Goal: Task Accomplishment & Management: Use online tool/utility

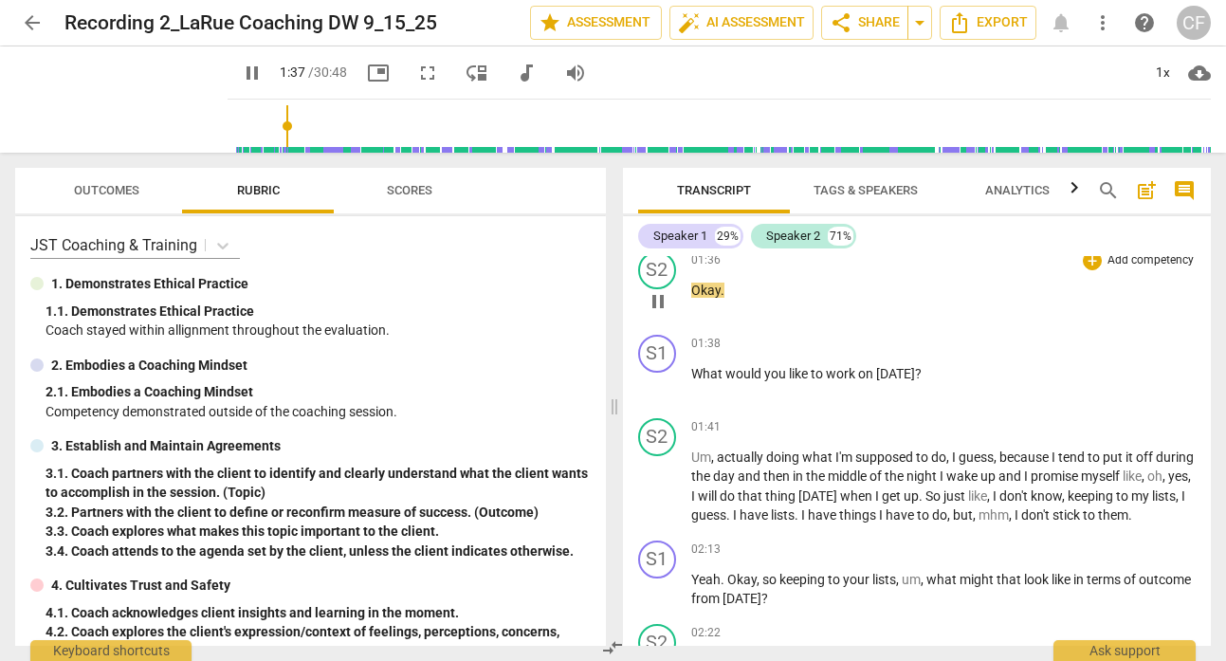
scroll to position [1496, 0]
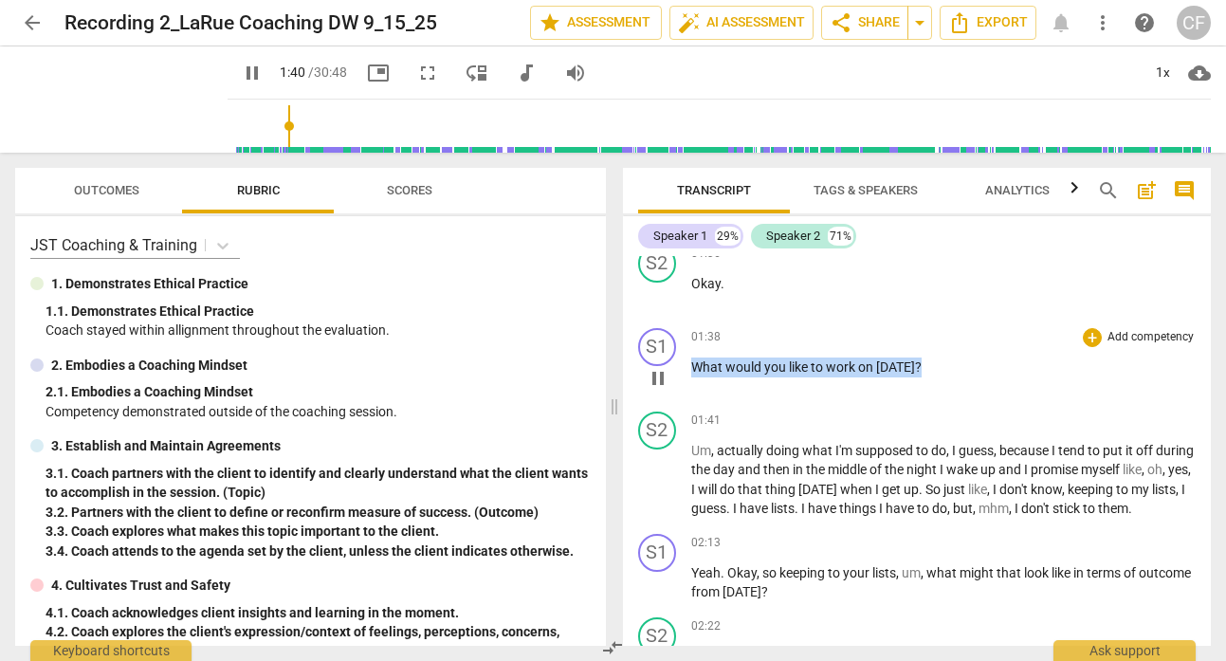
drag, startPoint x: 931, startPoint y: 345, endPoint x: 678, endPoint y: 344, distance: 253.2
click at [679, 344] on div "S1 play_arrow pause 01:38 + Add competency keyboard_arrow_right What would you …" at bounding box center [917, 362] width 589 height 83
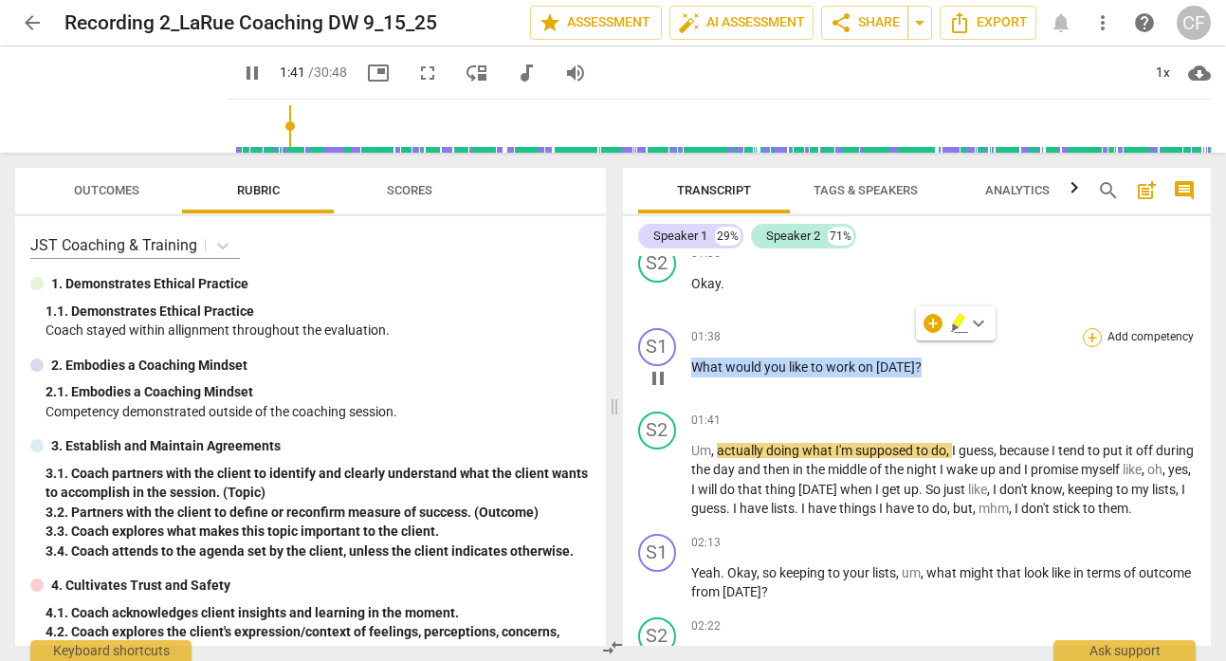
click at [1089, 328] on div "+" at bounding box center [1092, 337] width 19 height 19
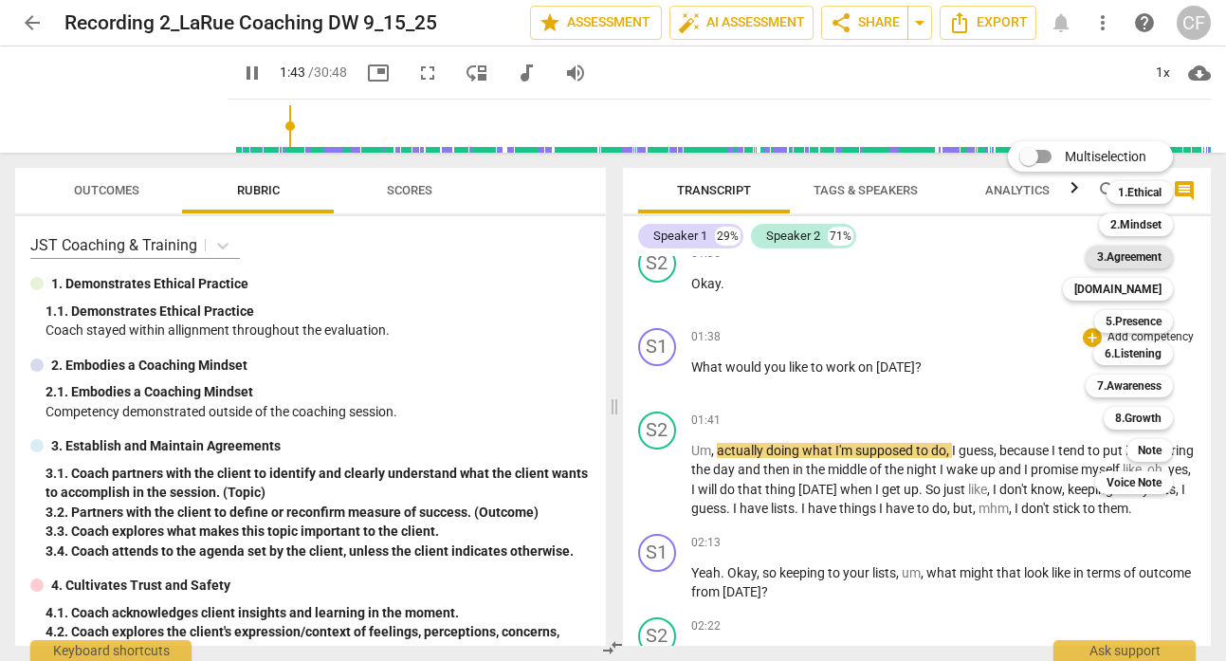
click at [1141, 260] on b "3.Agreement" at bounding box center [1129, 257] width 64 height 23
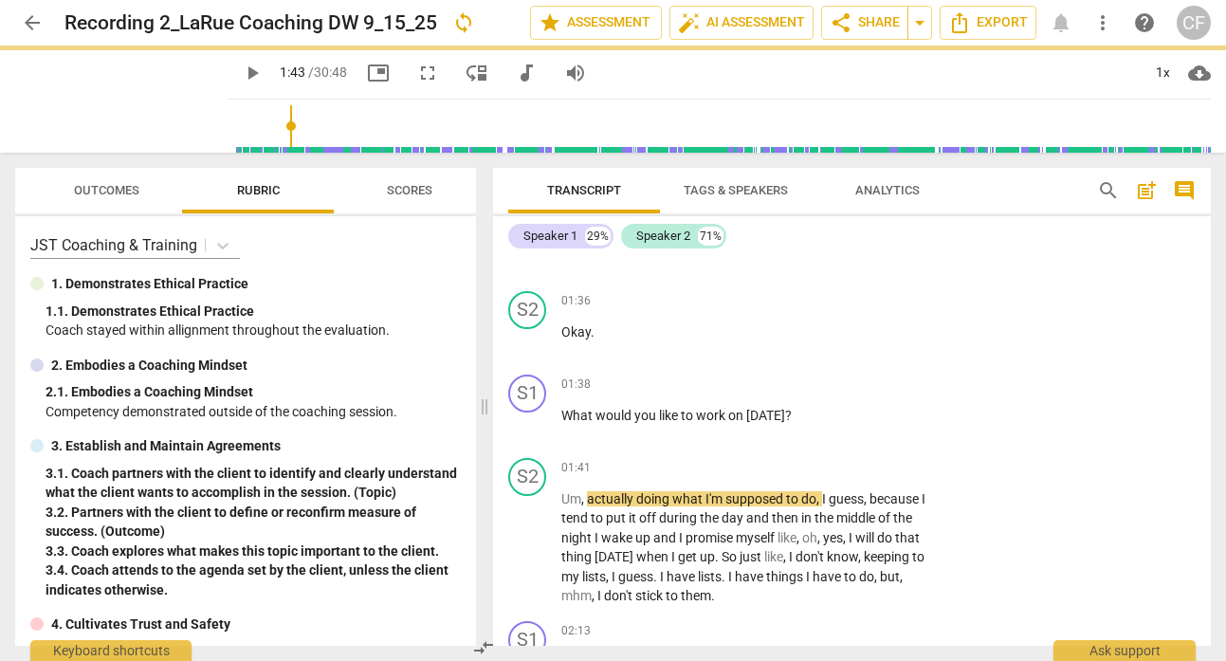
type input "104"
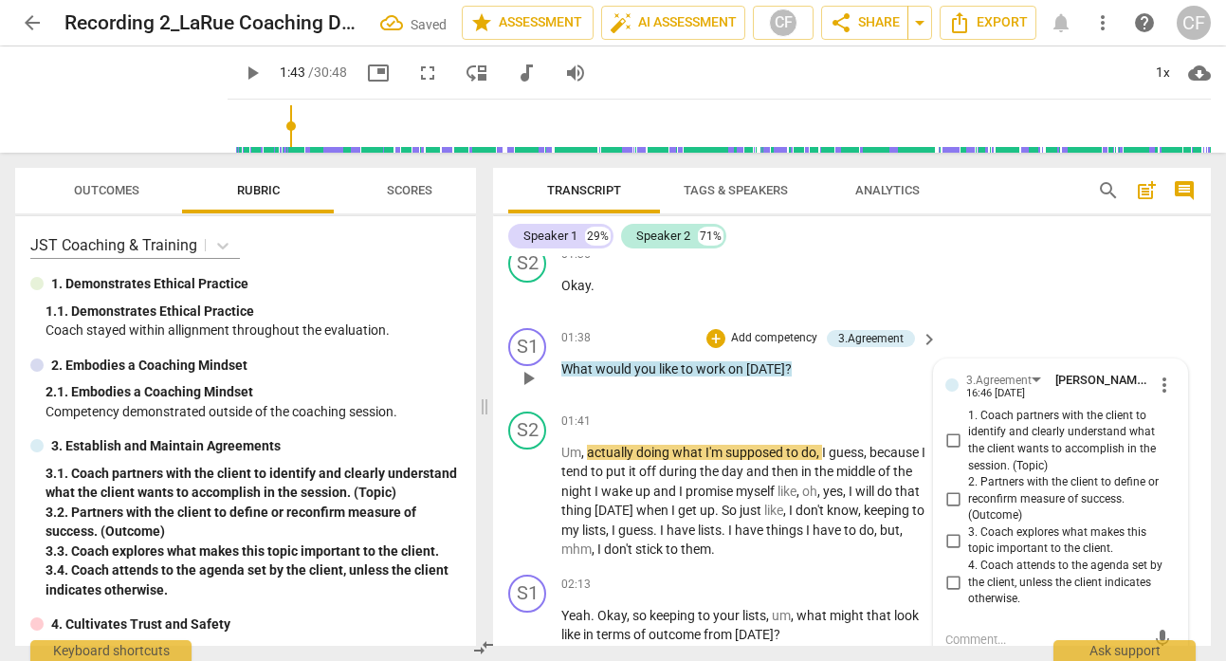
click at [1031, 415] on span "1. Coach partners with the client to identify and clearly understand what the c…" at bounding box center [1068, 441] width 200 height 66
click at [968, 430] on input "1. Coach partners with the client to identify and clearly understand what the c…" at bounding box center [953, 441] width 30 height 23
checkbox input "true"
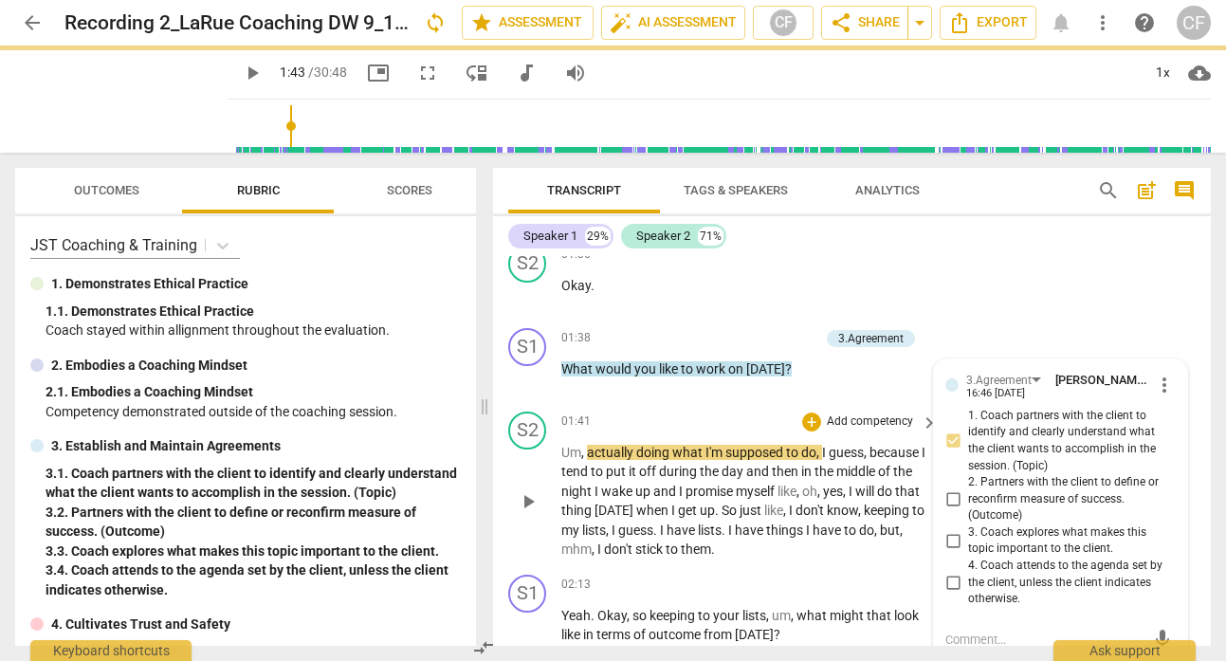
click at [524, 490] on span "play_arrow" at bounding box center [528, 501] width 23 height 23
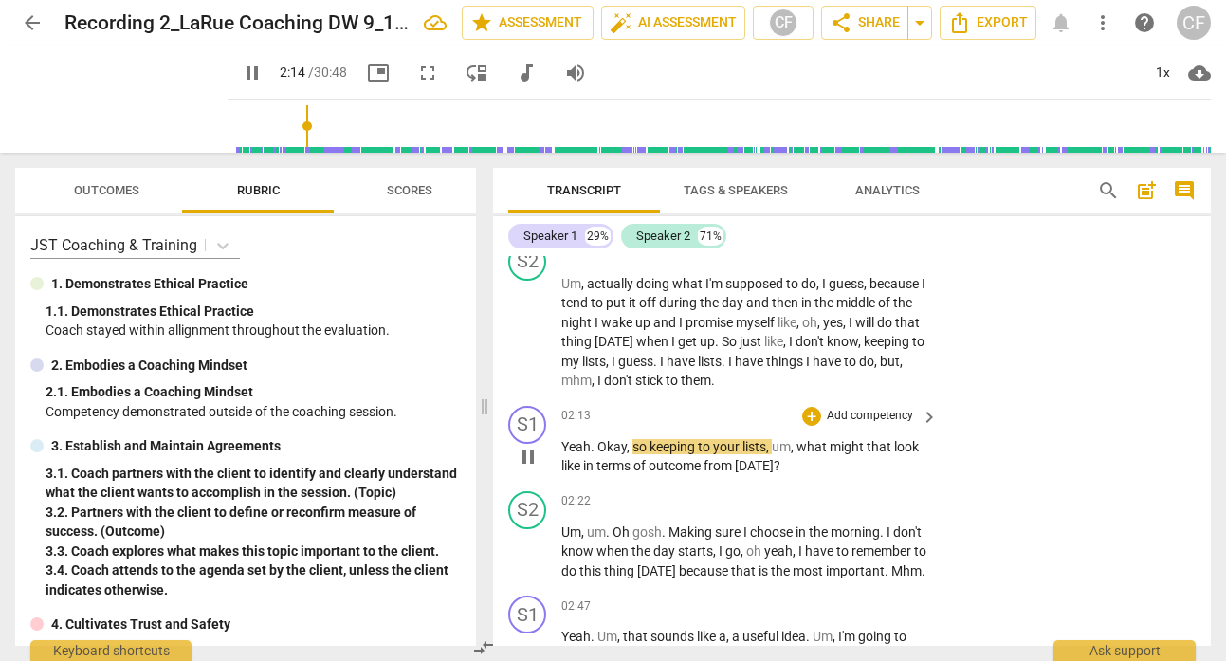
scroll to position [1727, 0]
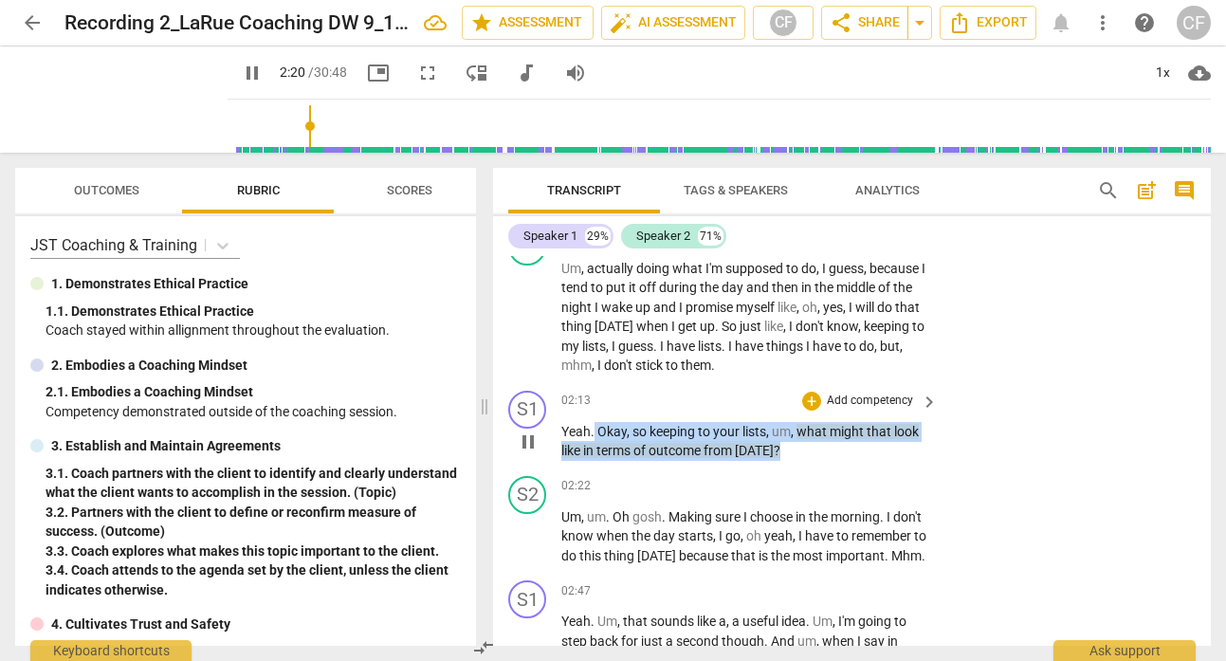
drag, startPoint x: 781, startPoint y: 432, endPoint x: 596, endPoint y: 405, distance: 187.9
click at [596, 422] on p "Yeah . Okay , so keeping to your lists , um , what might that look like in term…" at bounding box center [744, 441] width 367 height 39
click at [811, 392] on div "+" at bounding box center [811, 401] width 19 height 19
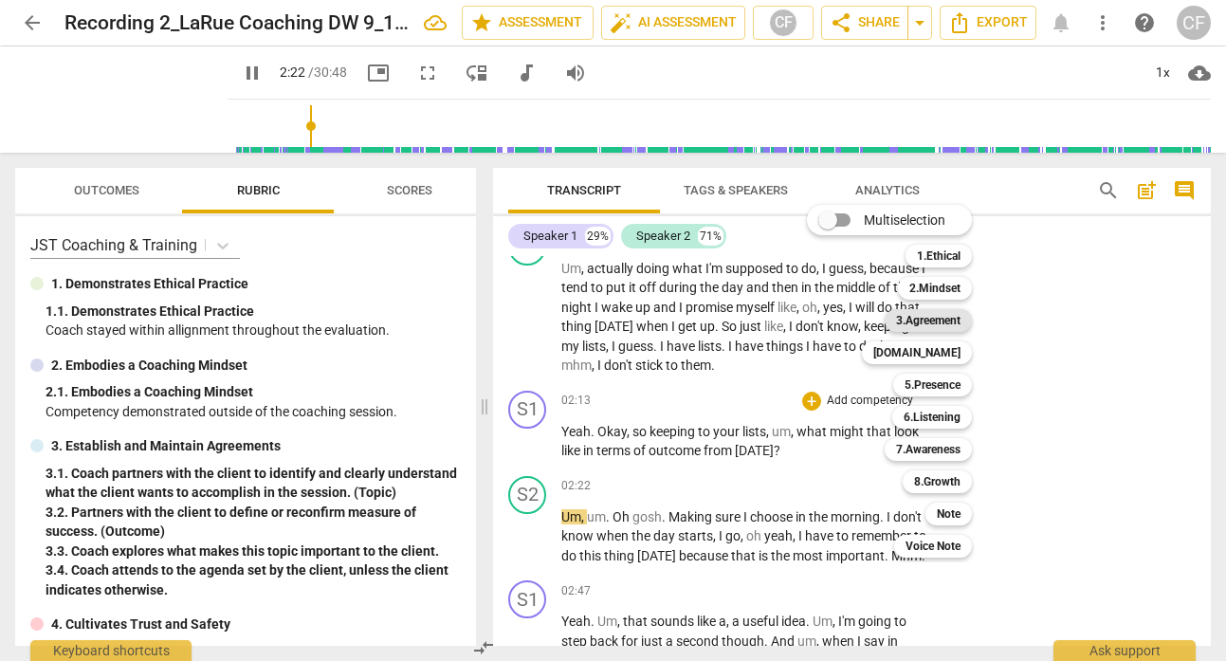
click at [927, 320] on b "3.Agreement" at bounding box center [928, 320] width 64 height 23
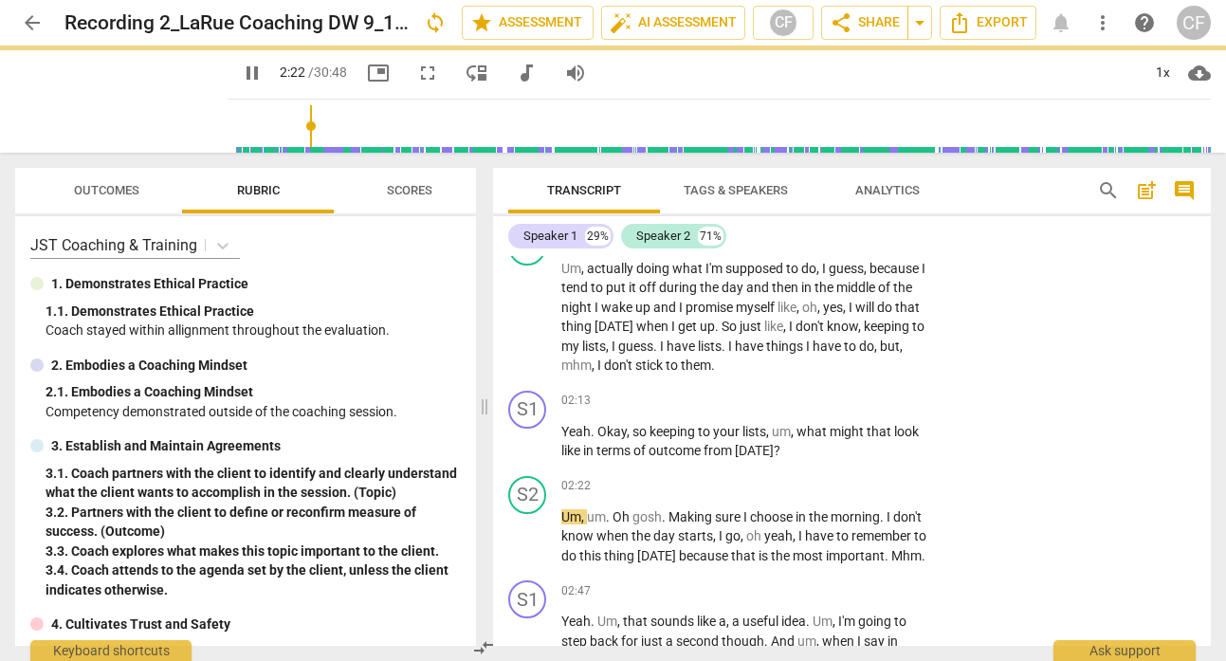
type input "143"
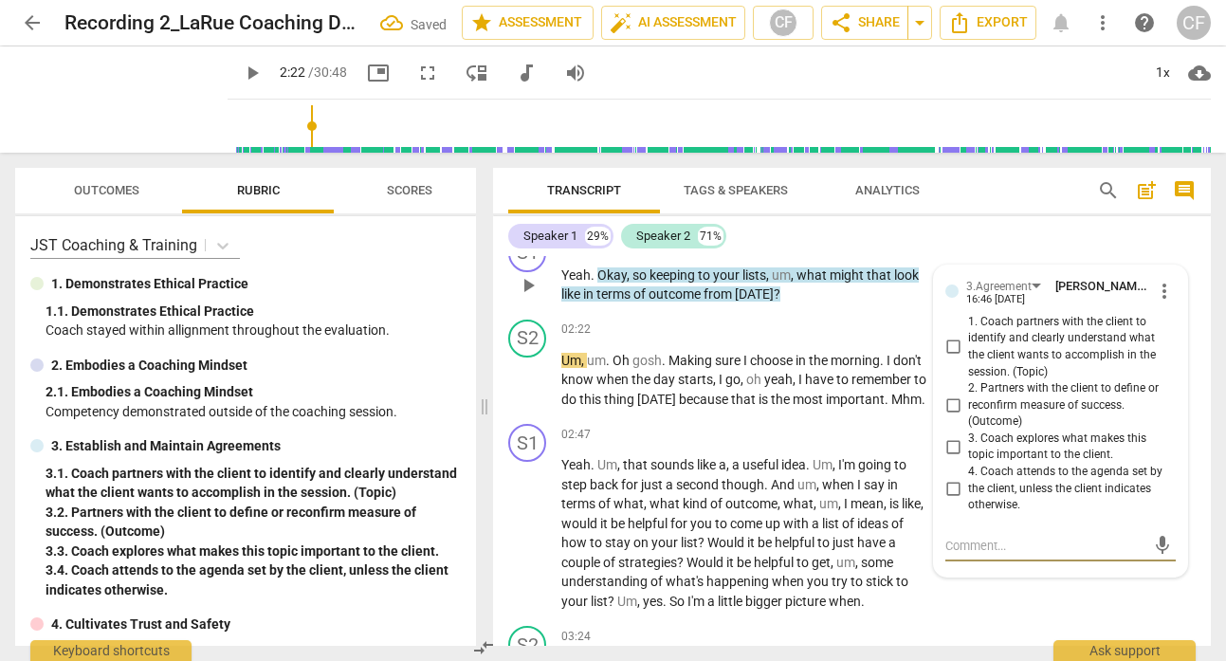
scroll to position [1863, 0]
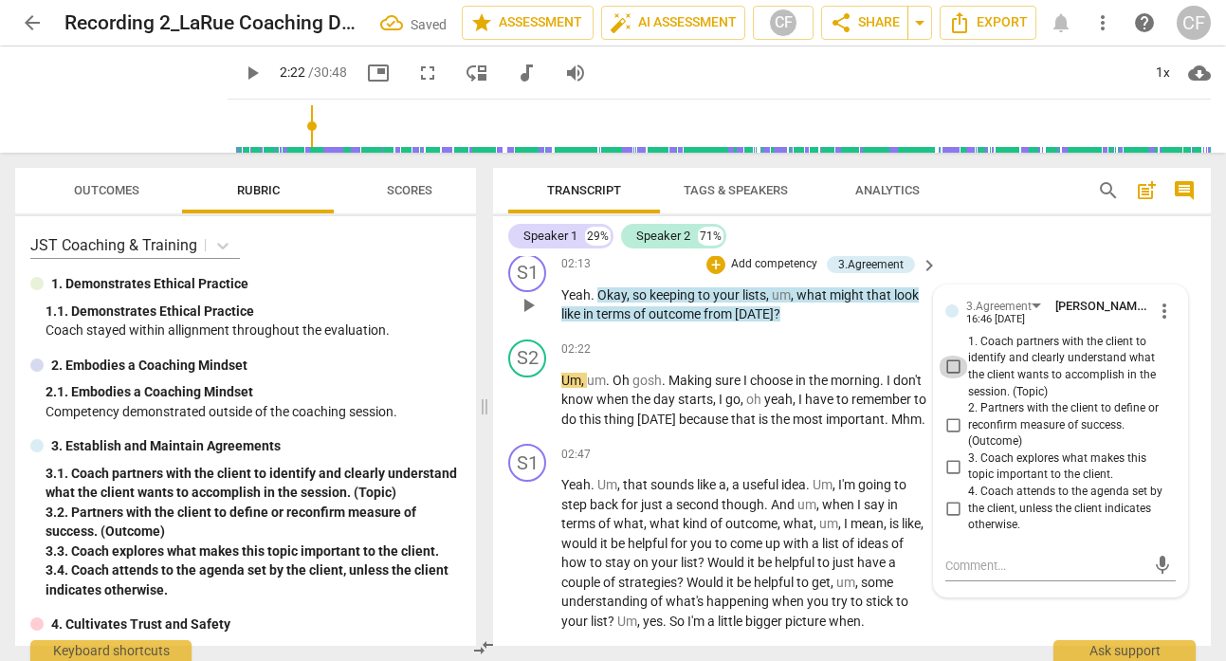
click at [951, 356] on input "1. Coach partners with the client to identify and clearly understand what the c…" at bounding box center [953, 367] width 30 height 23
checkbox input "true"
click at [948, 413] on input "2. Partners with the client to define or reconfirm measure of success. (Outcome)" at bounding box center [953, 424] width 30 height 23
checkbox input "true"
click at [891, 429] on div "S2 play_arrow pause 02:22 + Add competency keyboard_arrow_right Um , um . Oh go…" at bounding box center [852, 384] width 718 height 105
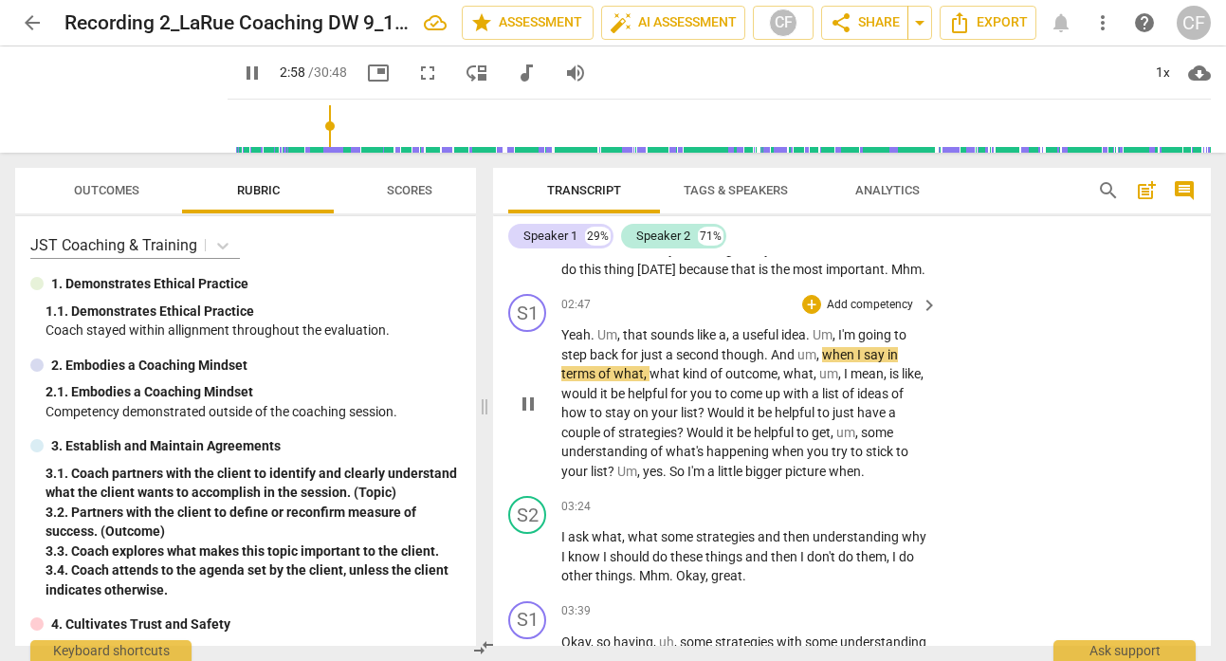
scroll to position [2023, 0]
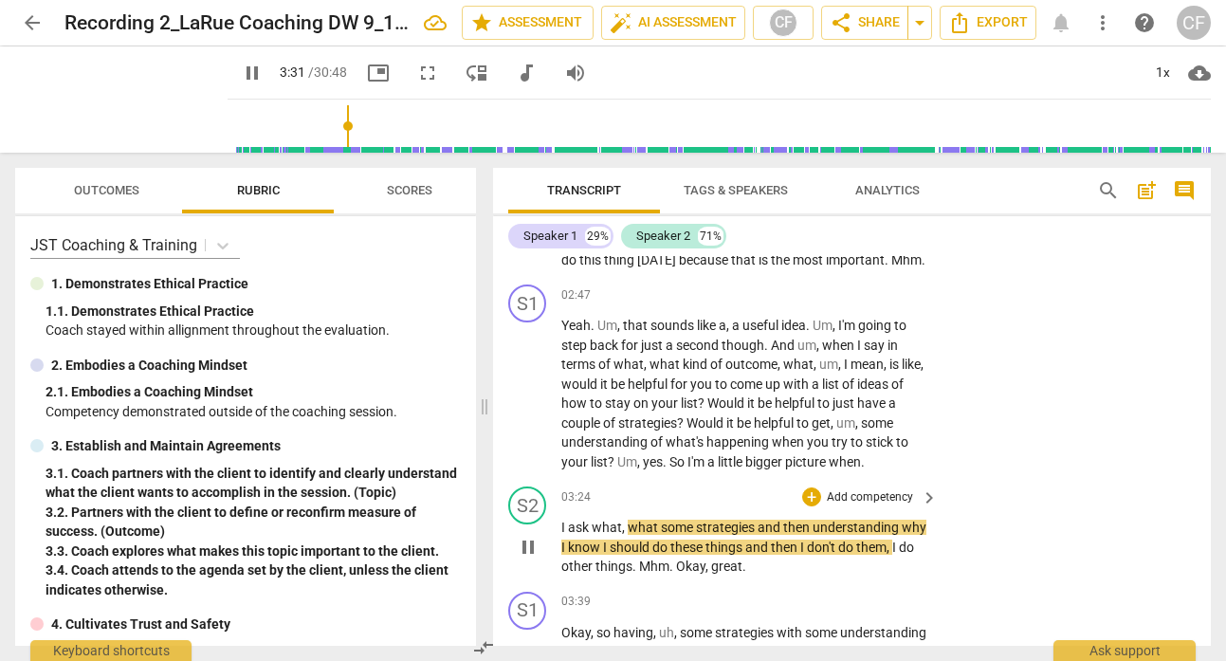
click at [891, 546] on span "," at bounding box center [890, 547] width 6 height 15
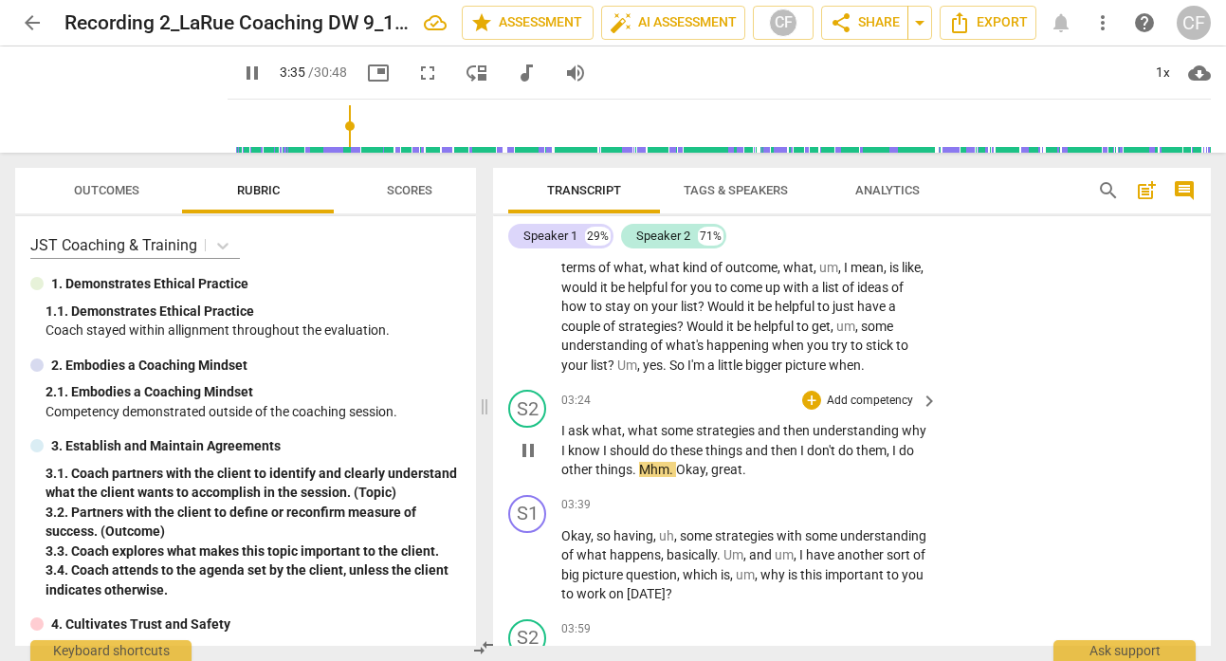
scroll to position [2126, 0]
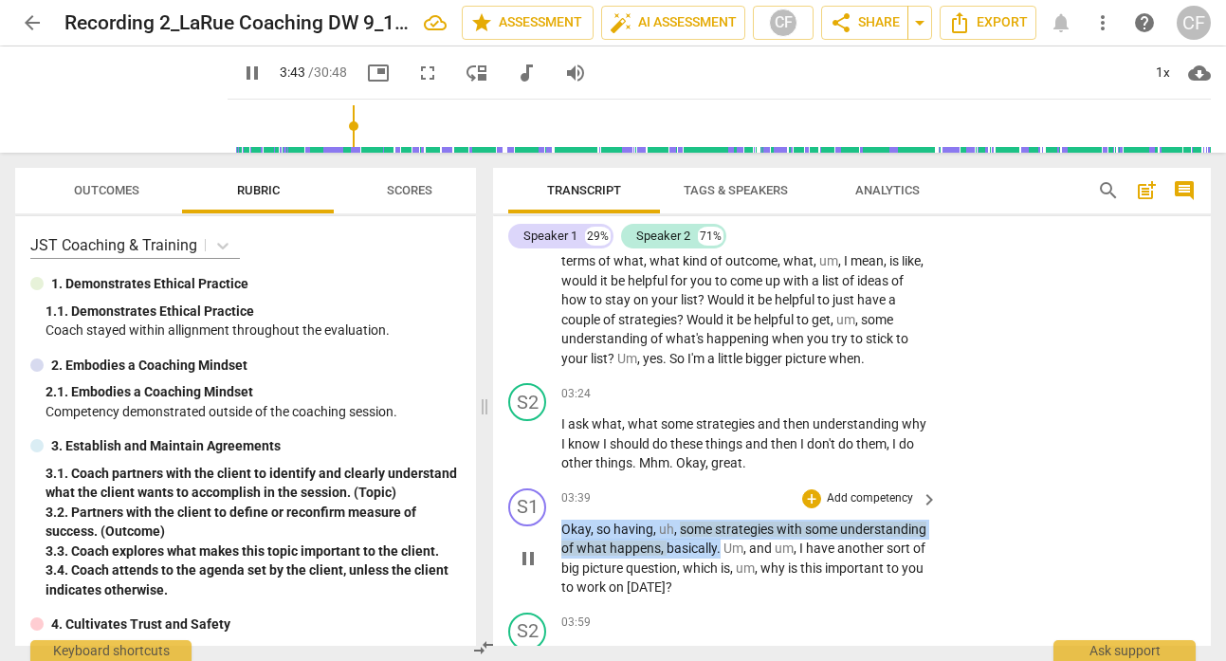
drag, startPoint x: 809, startPoint y: 547, endPoint x: 556, endPoint y: 532, distance: 253.7
click at [556, 532] on div "S1 play_arrow pause 03:39 + Add competency keyboard_arrow_right Okay , so havin…" at bounding box center [852, 543] width 718 height 124
click at [804, 495] on div "+" at bounding box center [811, 498] width 19 height 19
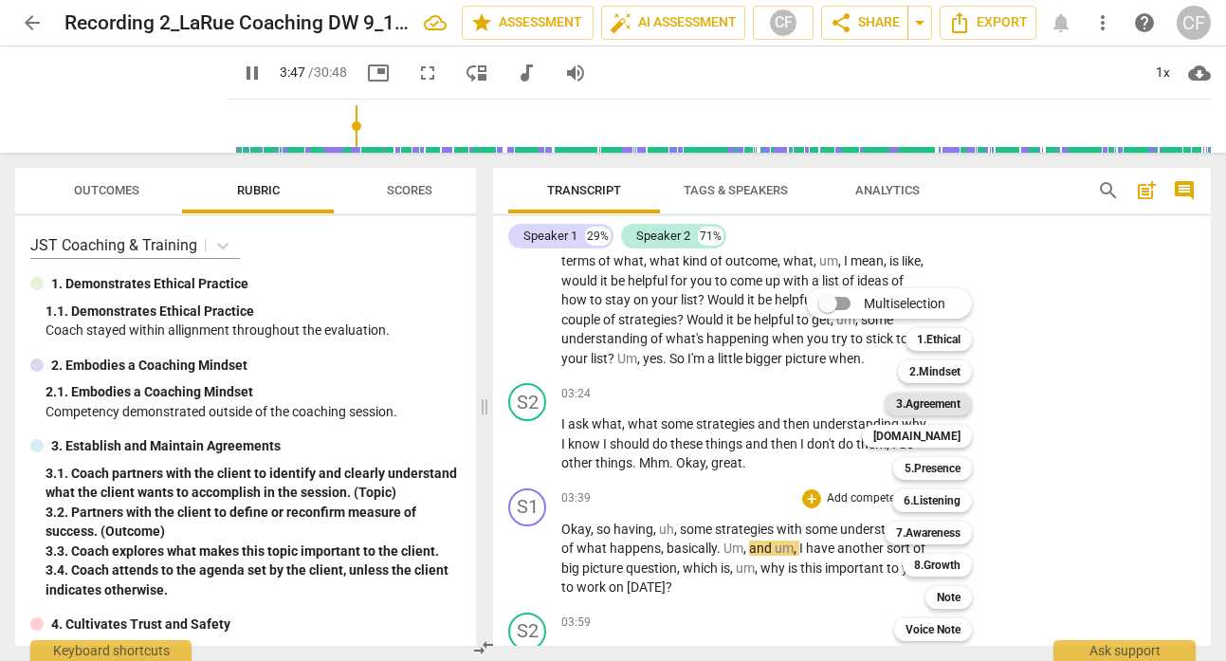
click at [943, 402] on b "3.Agreement" at bounding box center [928, 404] width 64 height 23
type input "228"
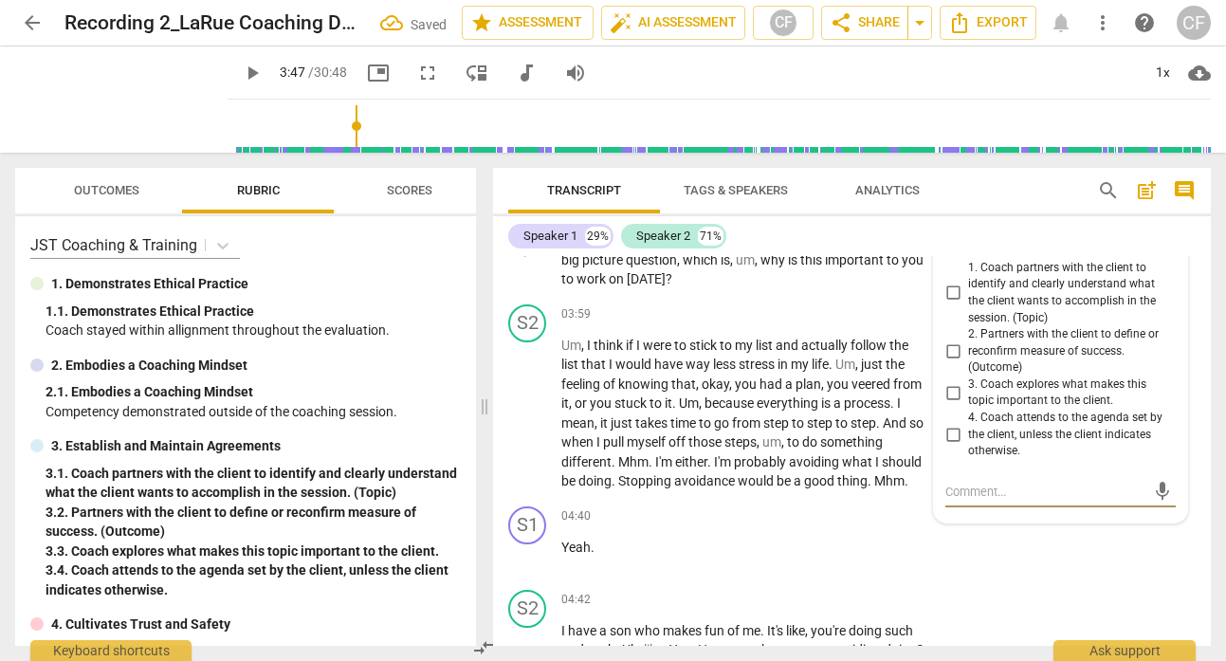
scroll to position [2437, 0]
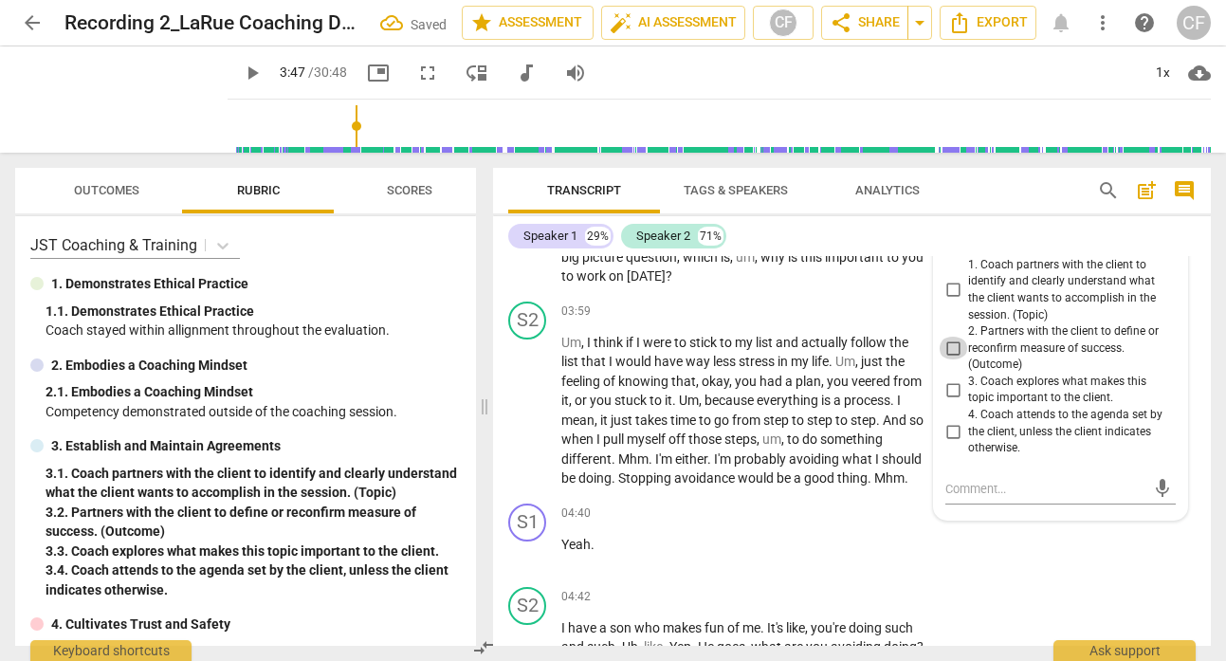
click at [948, 349] on input "2. Partners with the client to define or reconfirm measure of success. (Outcome)" at bounding box center [953, 348] width 30 height 23
checkbox input "true"
click at [905, 299] on div "S2 play_arrow pause 03:59 + Add competency keyboard_arrow_right Um , I think if…" at bounding box center [852, 395] width 718 height 202
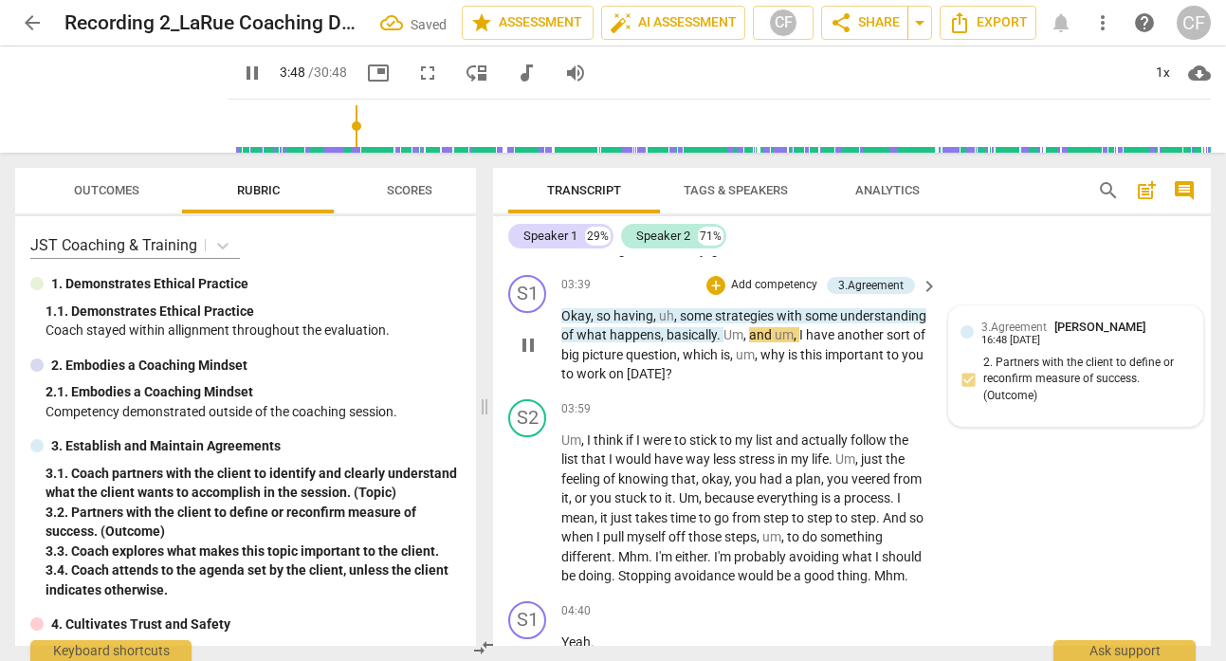
scroll to position [2332, 0]
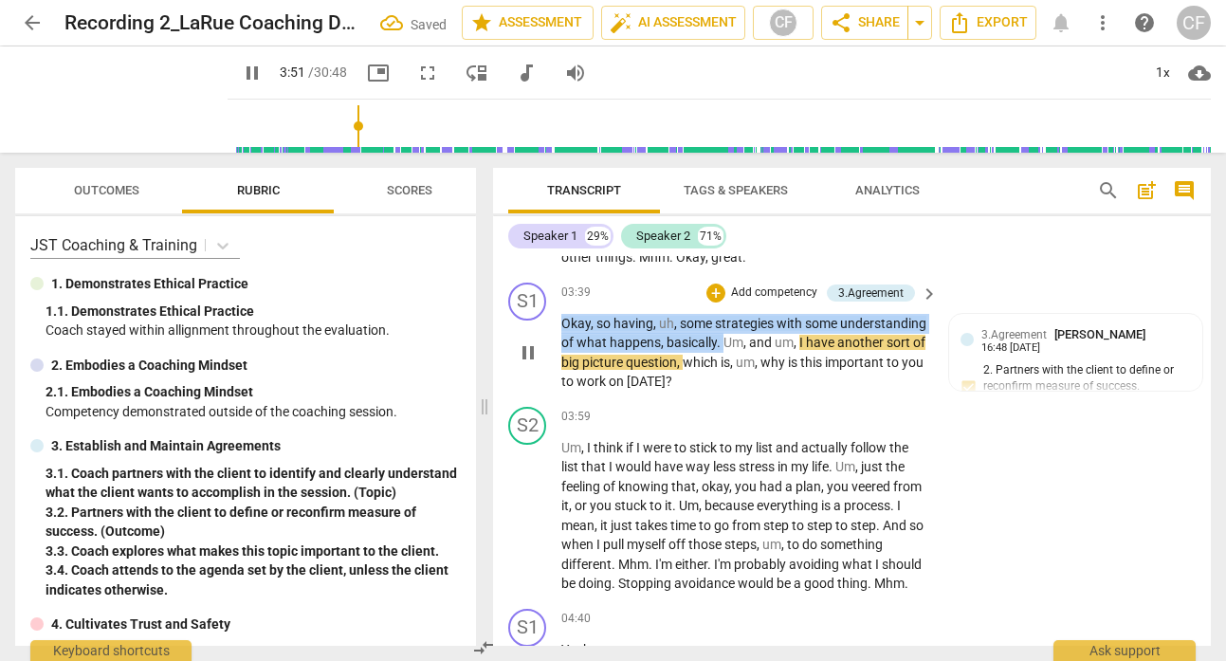
drag, startPoint x: 813, startPoint y: 340, endPoint x: 560, endPoint y: 325, distance: 252.7
click at [559, 324] on div "S1 play_arrow pause 03:39 + Add competency 3.Agreement keyboard_arrow_right Oka…" at bounding box center [852, 337] width 718 height 124
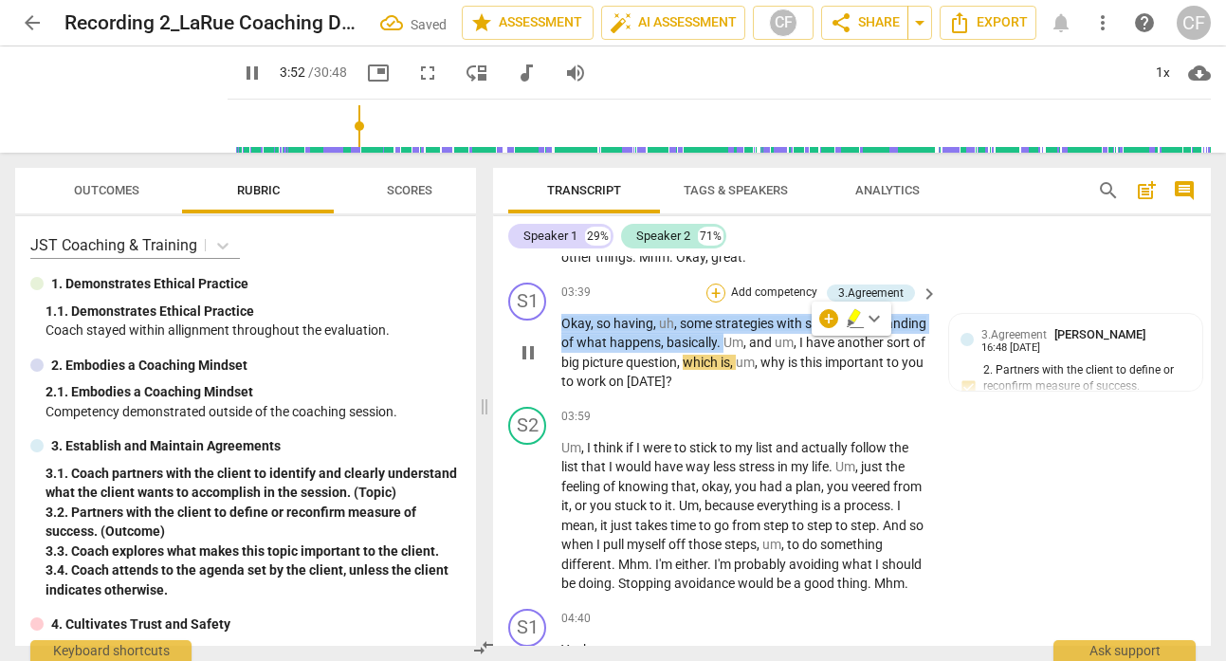
click at [710, 293] on div "+" at bounding box center [716, 293] width 19 height 19
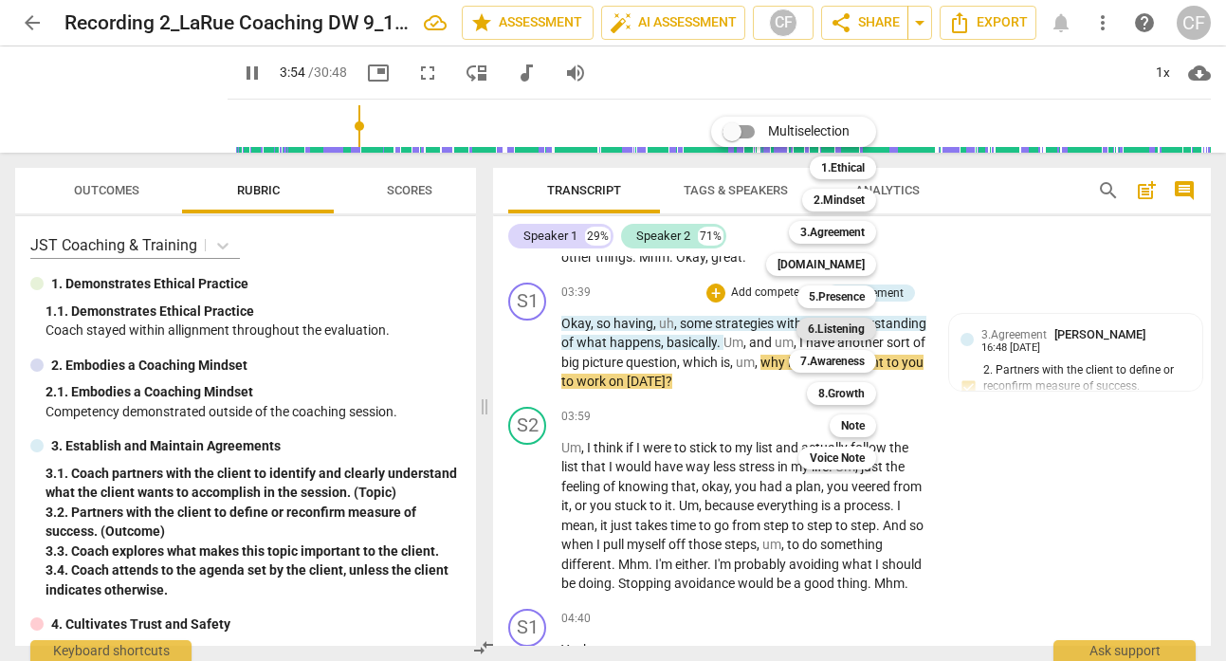
click at [863, 327] on b "6.Listening" at bounding box center [836, 329] width 57 height 23
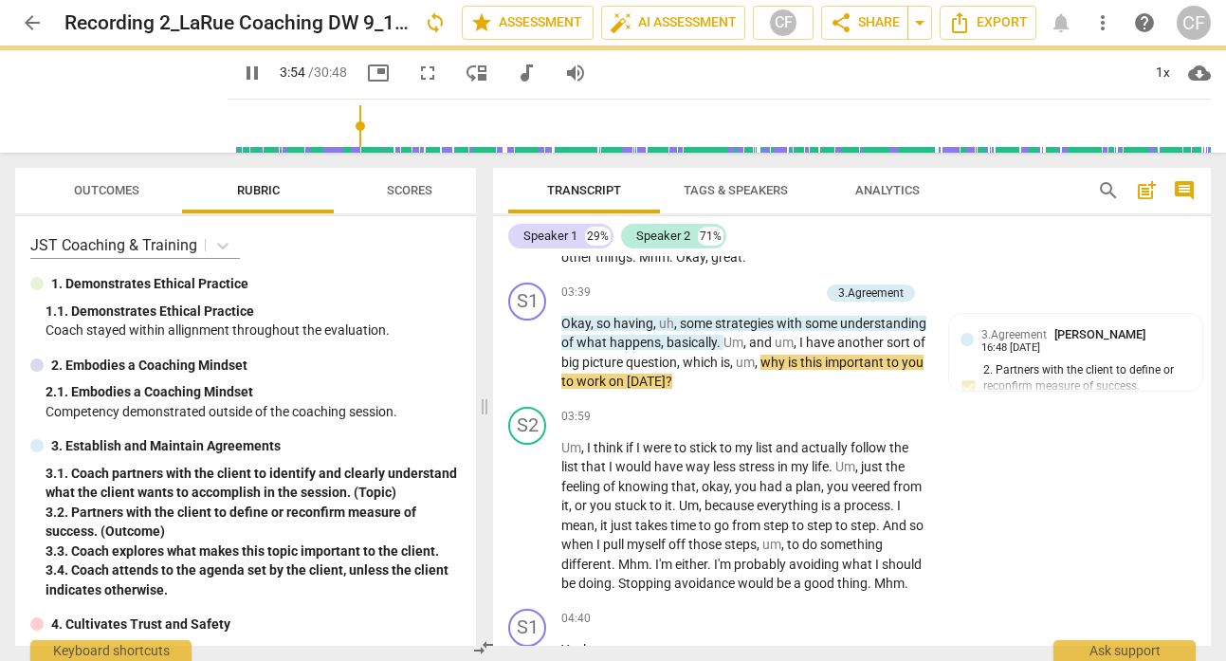
type input "235"
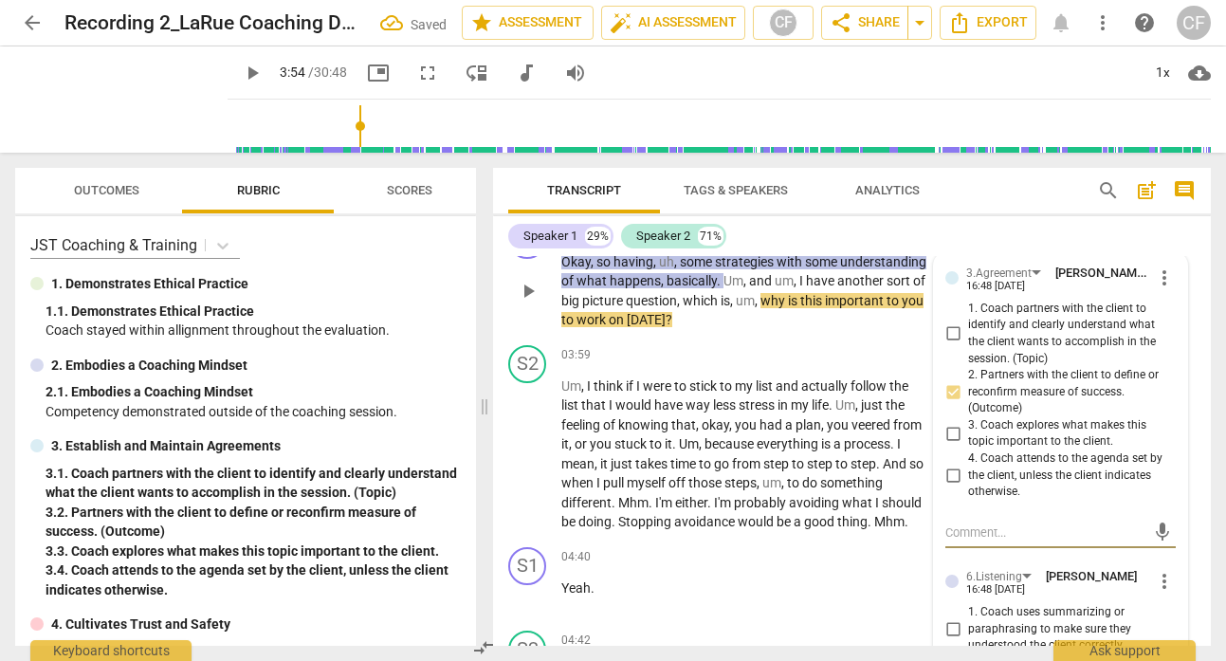
scroll to position [2569, 0]
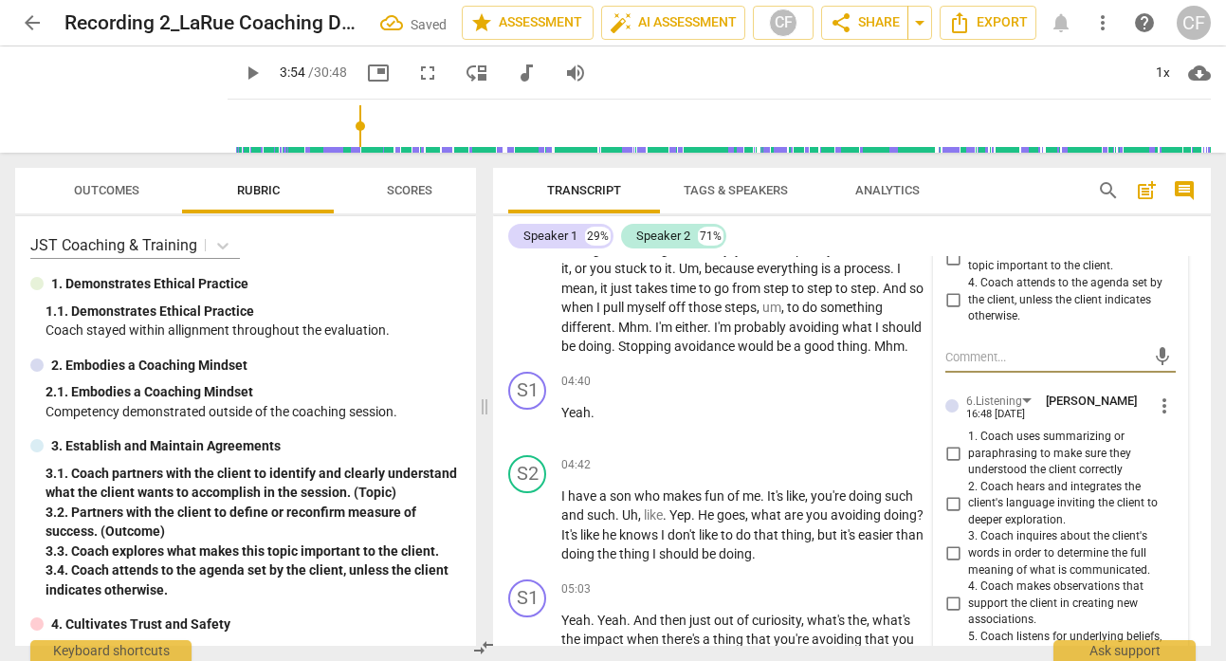
click at [947, 452] on input "1. Coach uses summarizing or paraphrasing to make sure they understood the clie…" at bounding box center [953, 453] width 30 height 23
checkbox input "true"
click at [1014, 193] on div "Transcript Tags & Speakers Analytics" at bounding box center [787, 191] width 559 height 46
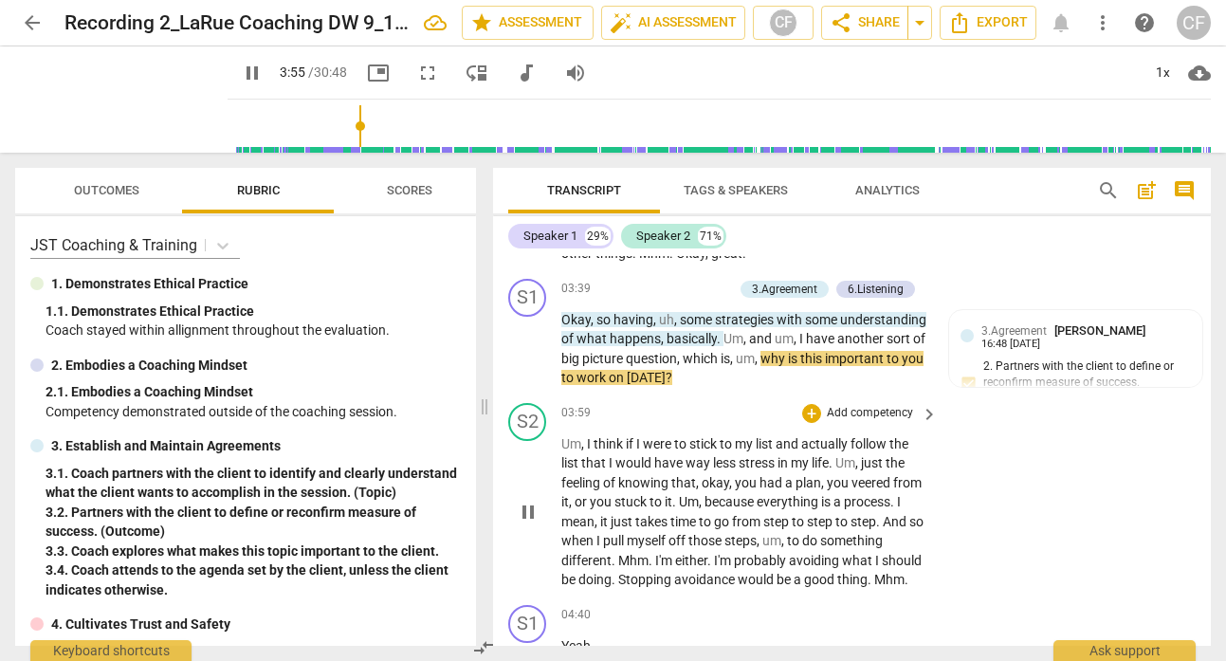
scroll to position [2317, 0]
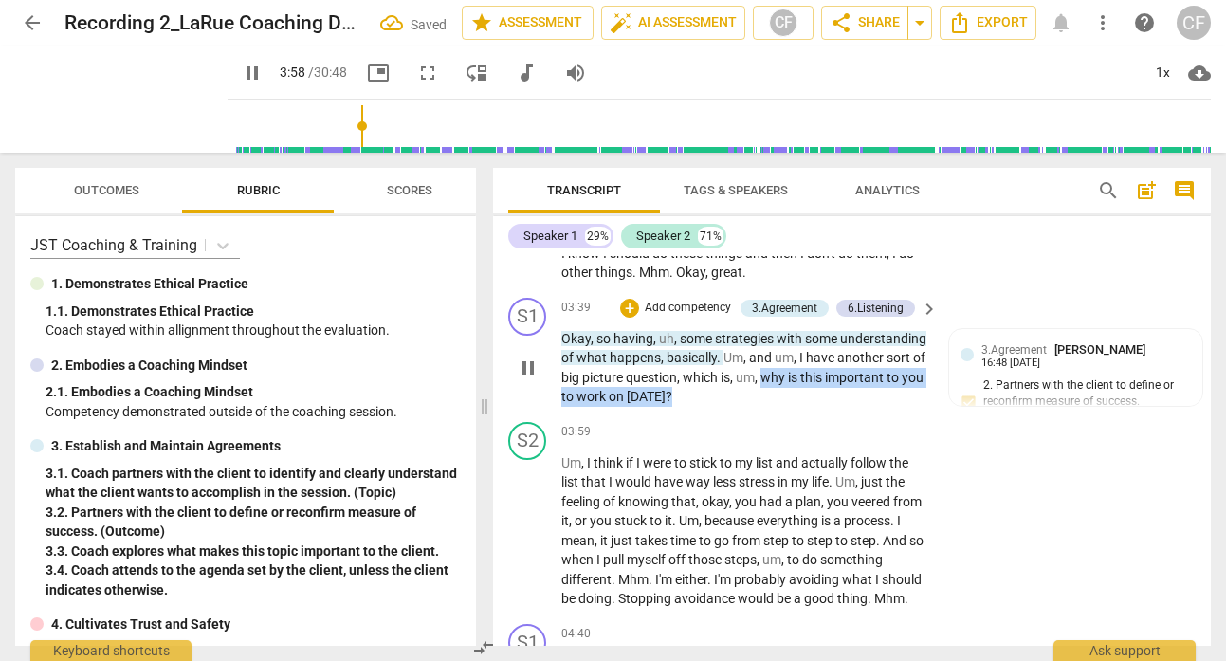
drag, startPoint x: 855, startPoint y: 375, endPoint x: 855, endPoint y: 408, distance: 33.2
click at [855, 408] on div "S1 play_arrow pause 03:39 + Add competency 3.Agreement 6.Listening keyboard_arr…" at bounding box center [852, 352] width 718 height 124
click at [634, 303] on div "+" at bounding box center [629, 308] width 19 height 19
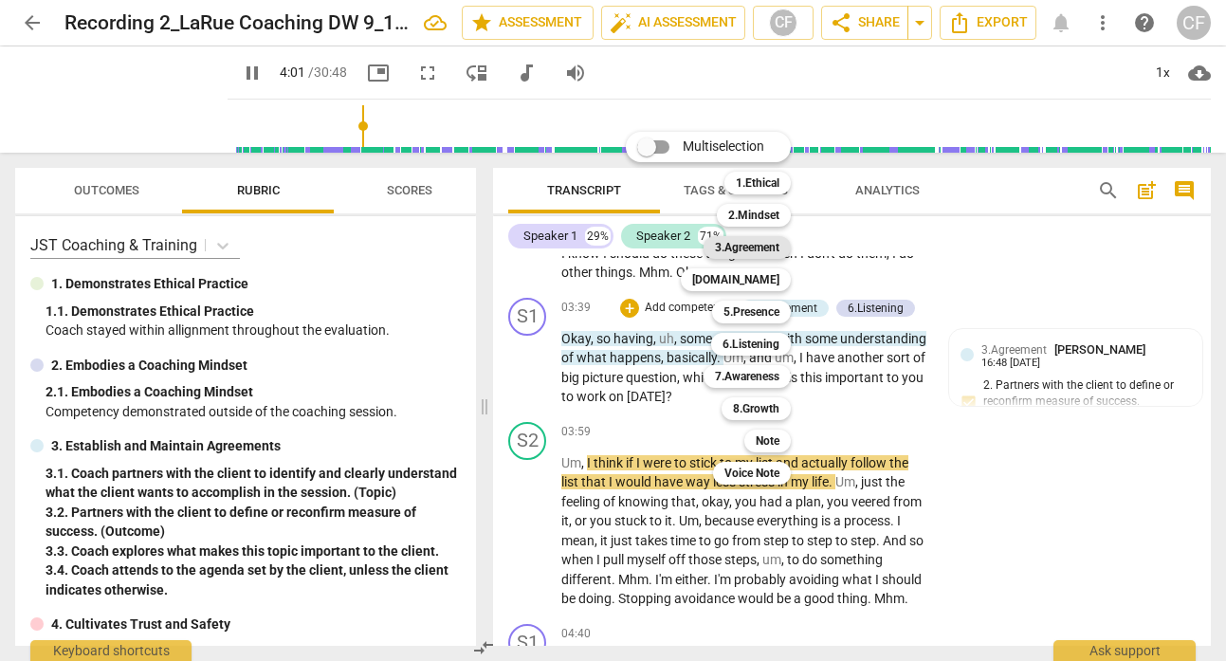
click at [768, 244] on b "3.Agreement" at bounding box center [747, 247] width 64 height 23
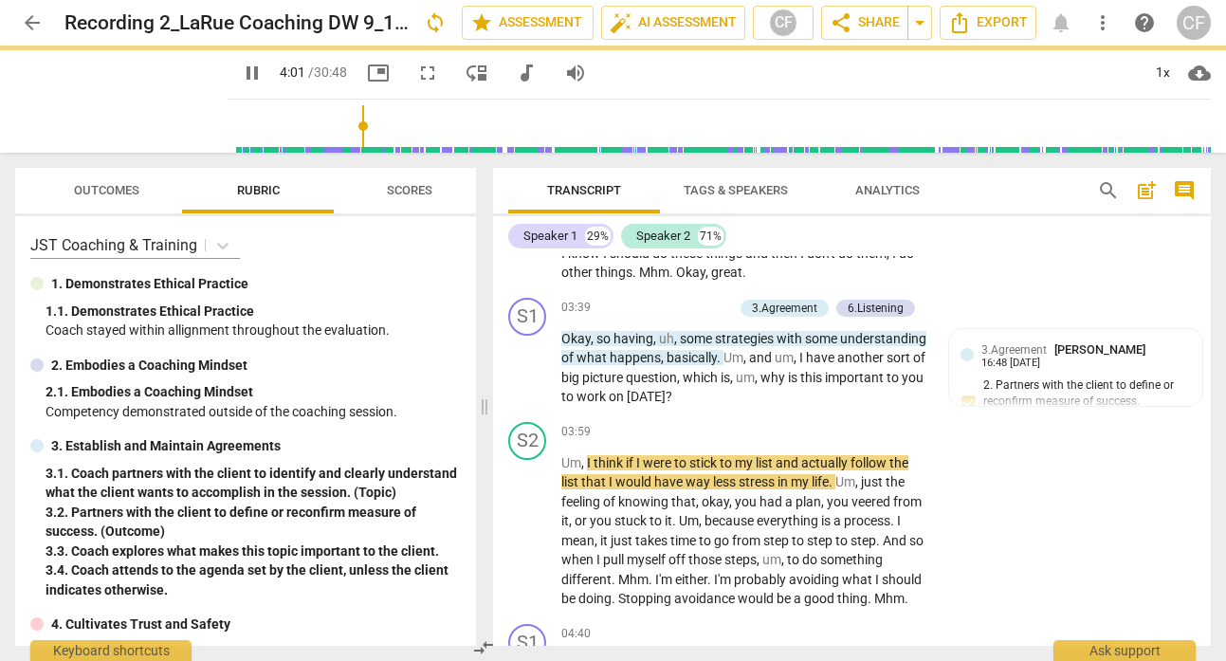
type input "242"
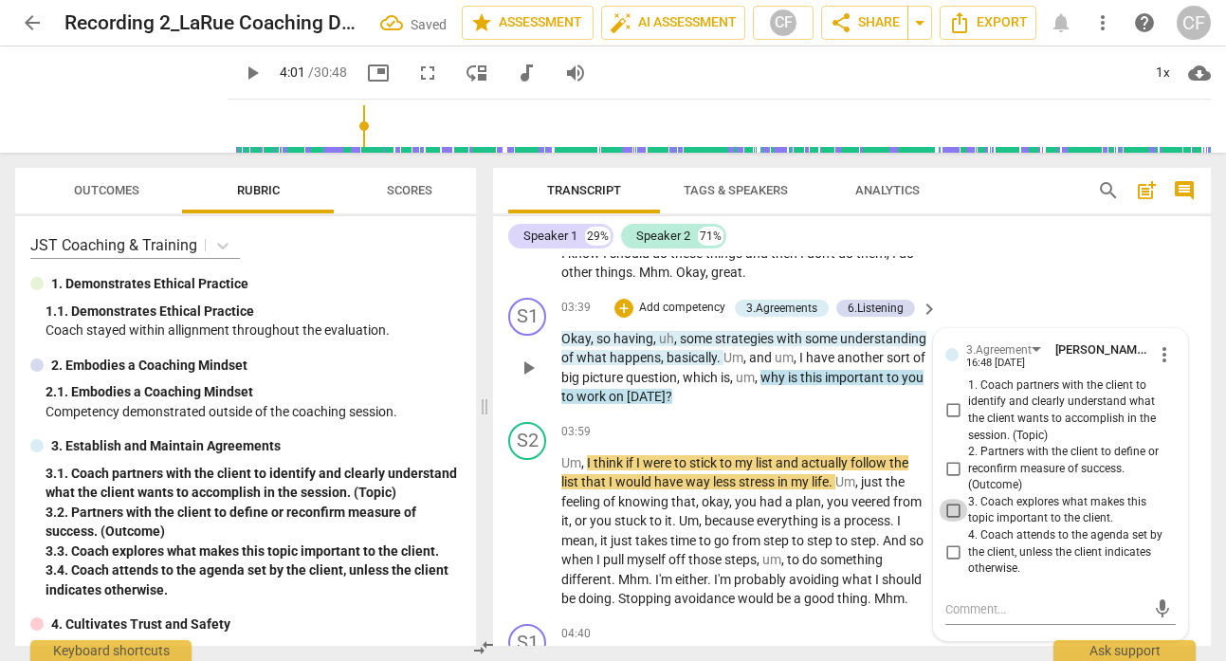
click at [948, 502] on input "3. Coach explores what makes this topic important to the client." at bounding box center [953, 510] width 30 height 23
checkbox input "true"
click at [985, 610] on textarea at bounding box center [1045, 609] width 200 height 18
type textarea "T"
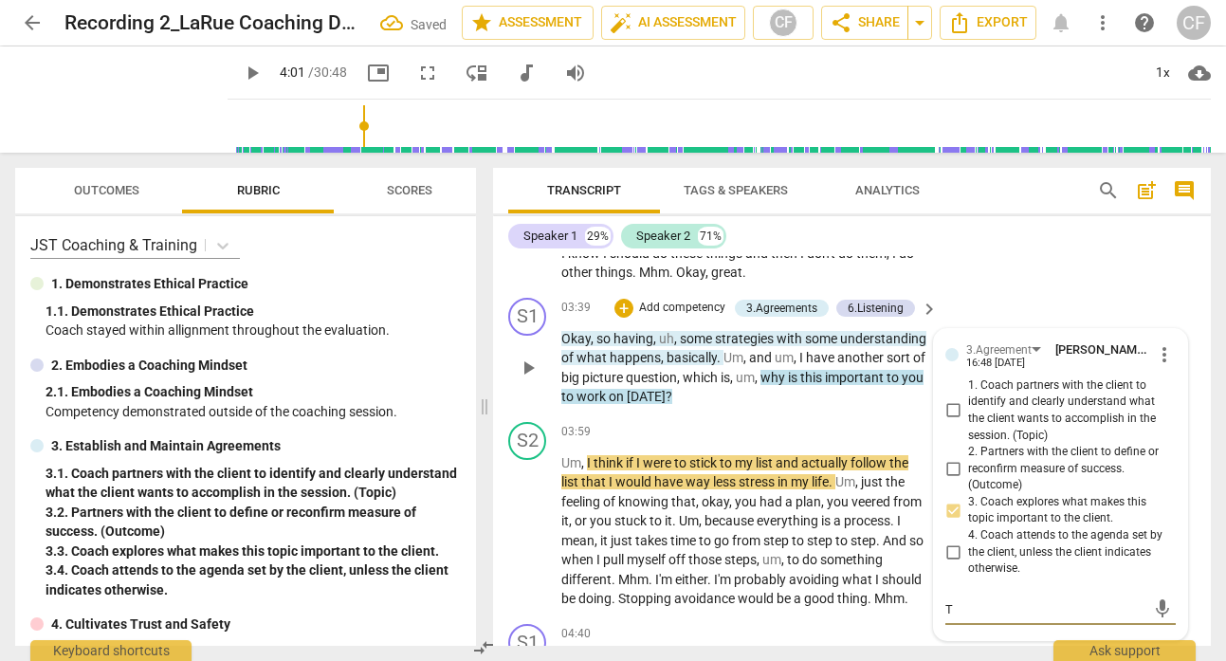
type textarea "Th"
type textarea "Thi"
type textarea "This"
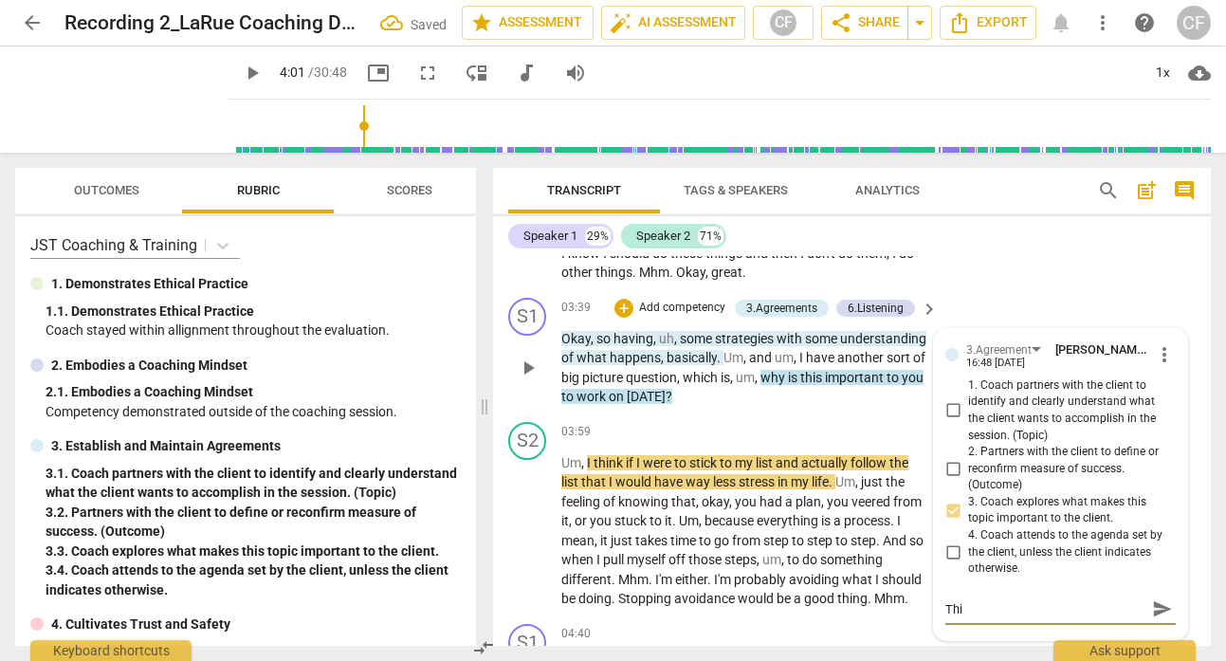
type textarea "This"
type textarea "This i"
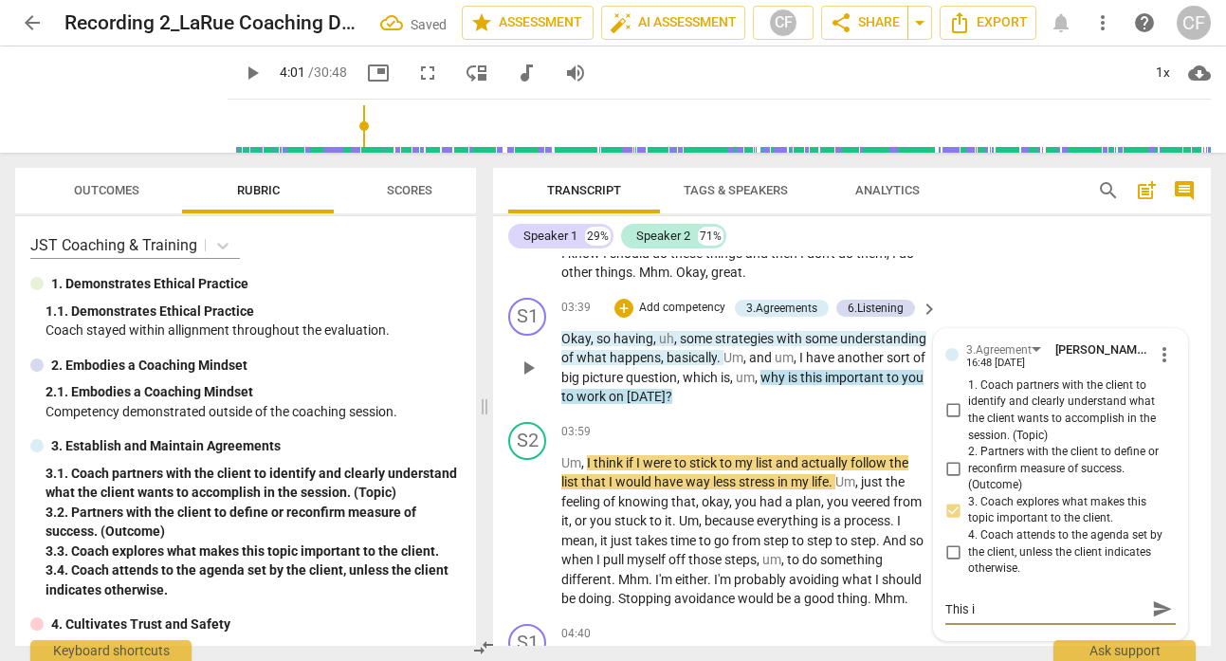
type textarea "This is"
type textarea "This is a"
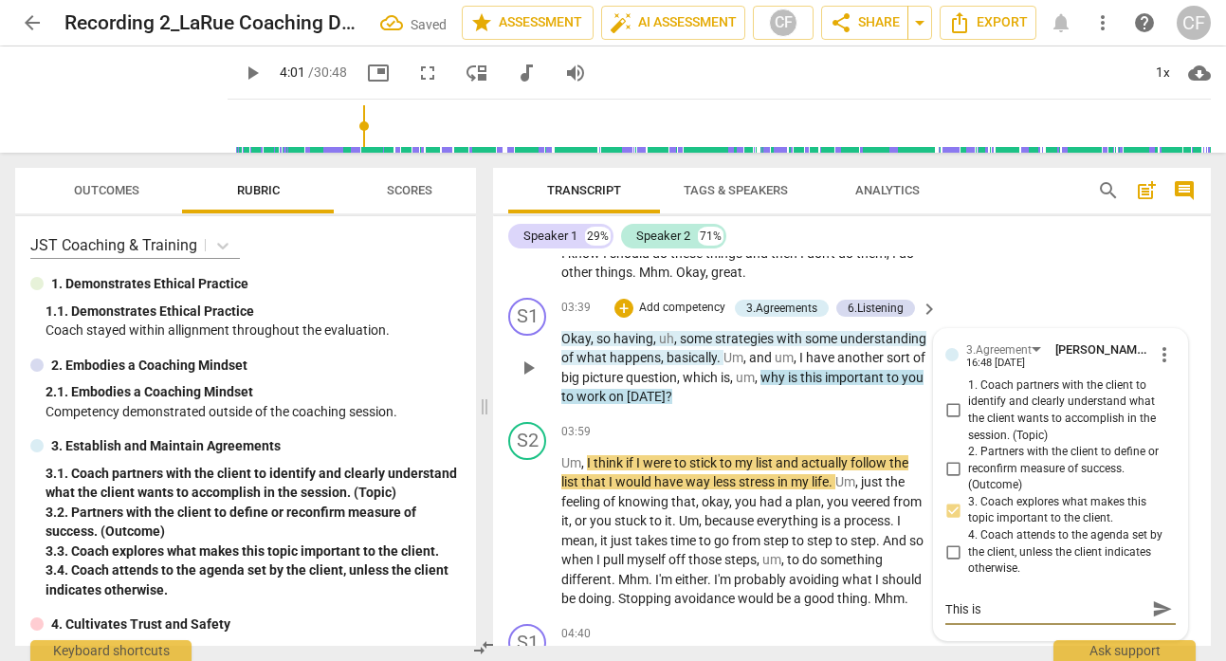
type textarea "This is a"
type textarea "This is an"
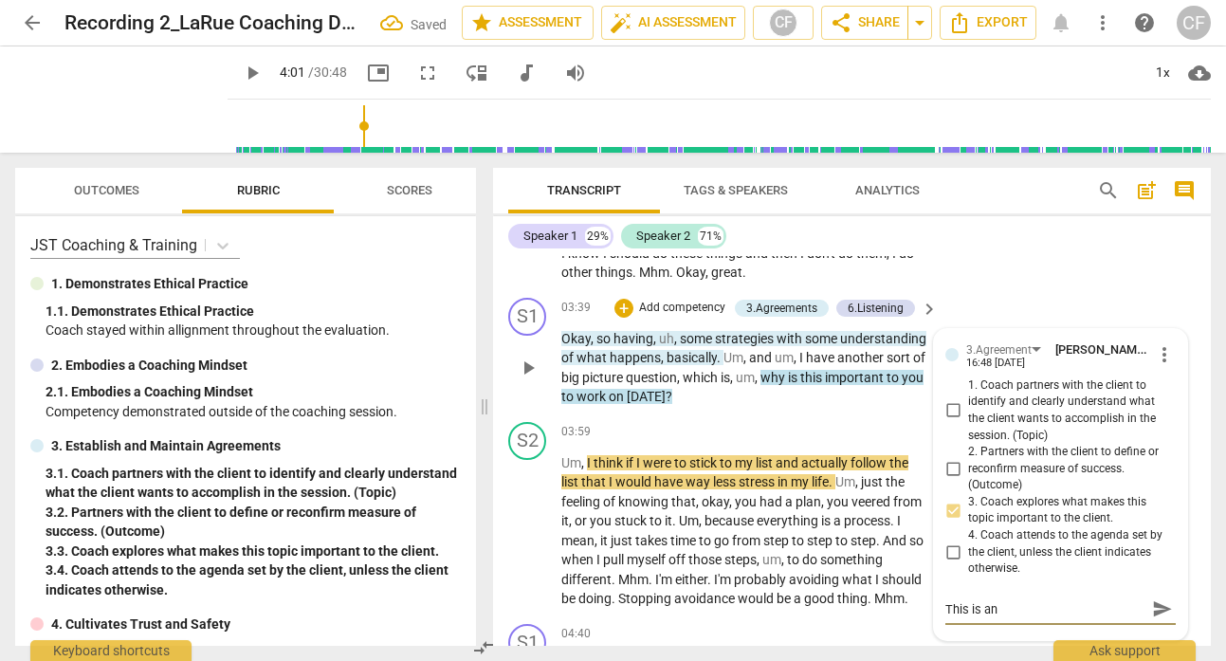
type textarea "This is an i"
type textarea "This is an im"
type textarea "This is an imp"
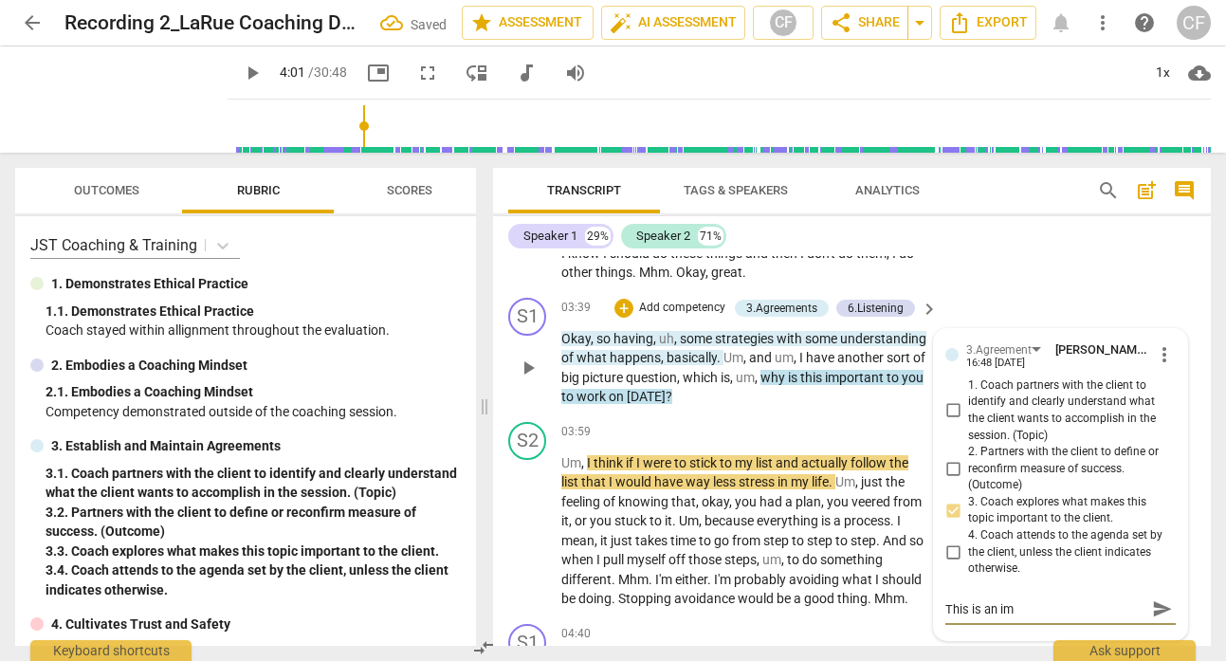
type textarea "This is an imp"
type textarea "This is an impo"
type textarea "This is an impor"
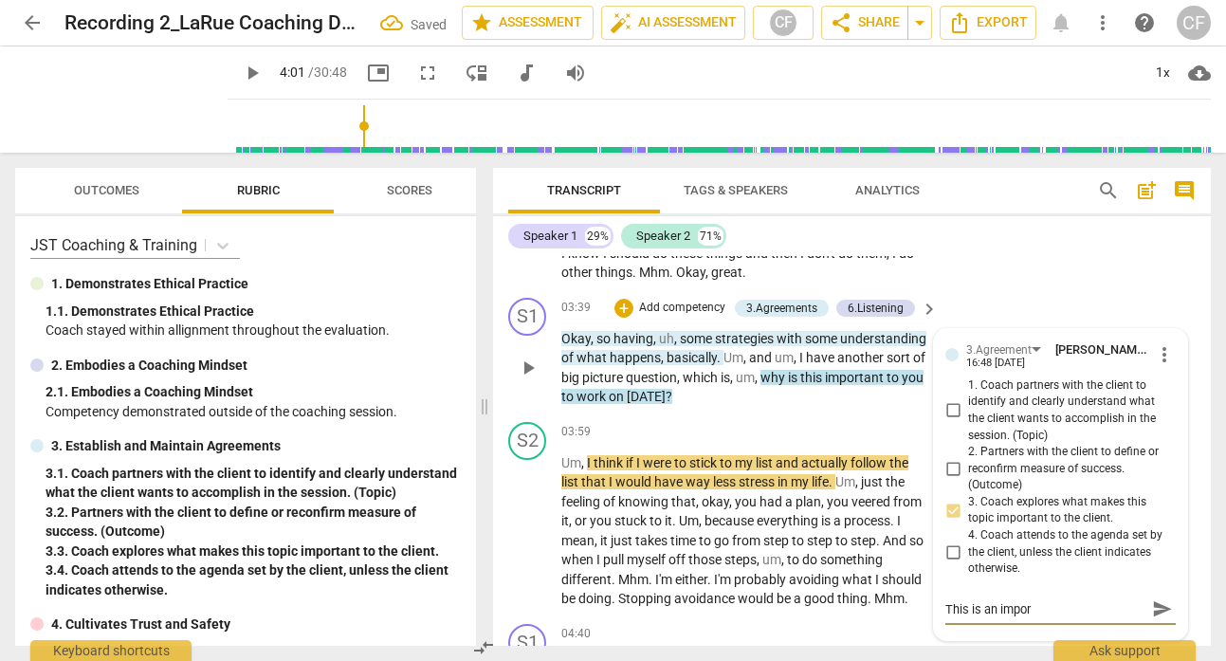
type textarea "This is an import"
type textarea "This is an importa"
type textarea "This is an importan"
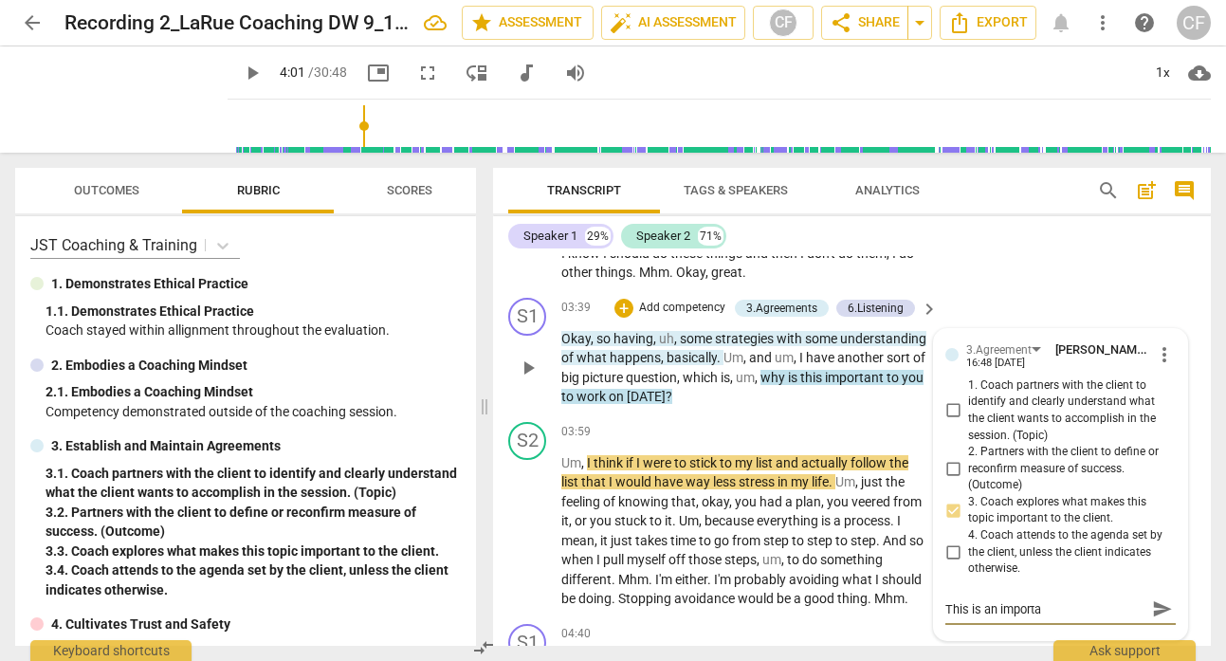
type textarea "This is an importan"
type textarea "This is an important"
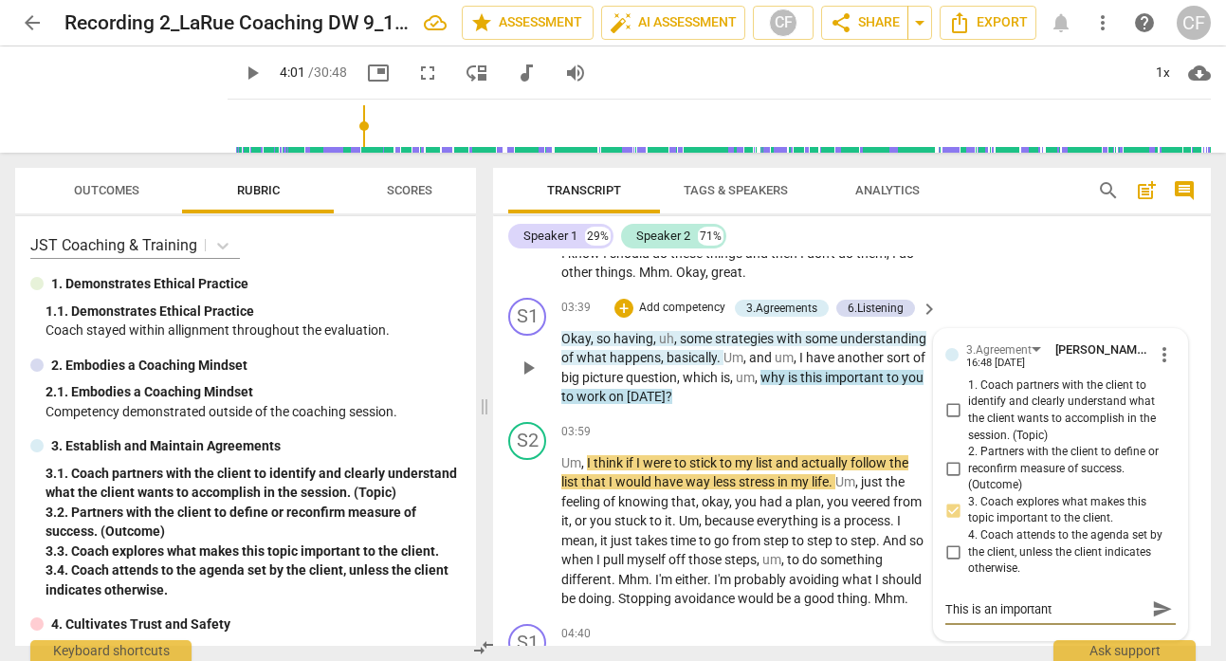
type textarea "This is an important q"
type textarea "This is an important qu"
type textarea "This is an important que"
type textarea "This is an important ques"
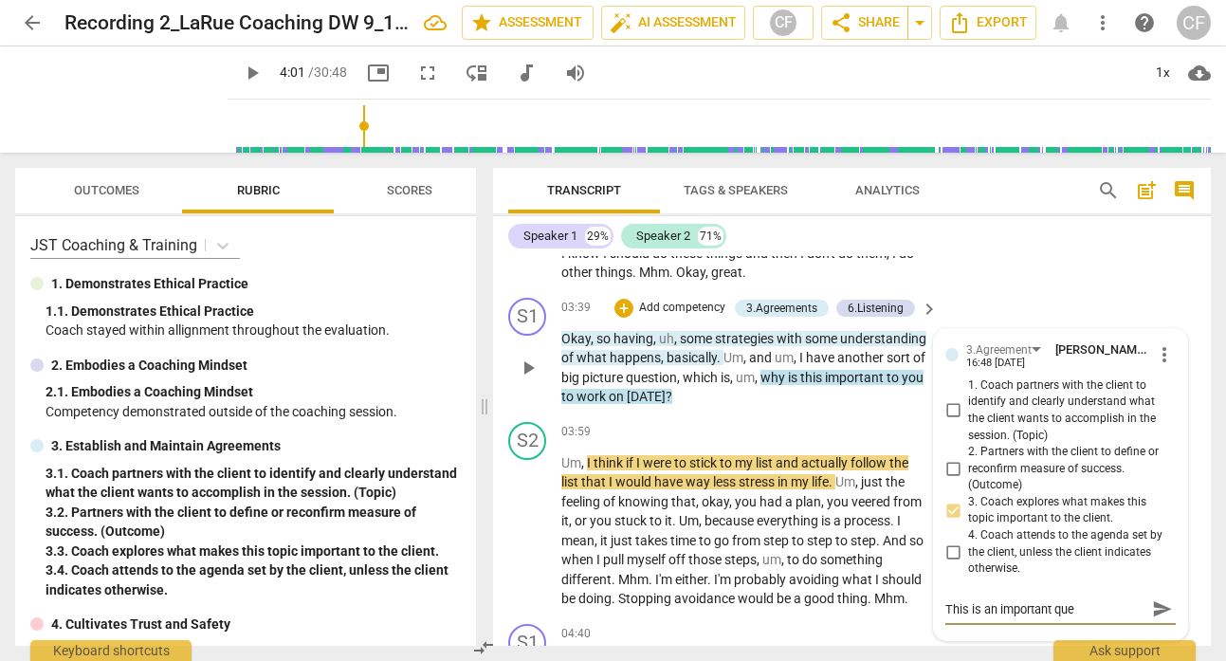
type textarea "This is an important ques"
type textarea "This is an important quest"
type textarea "This is an important questi"
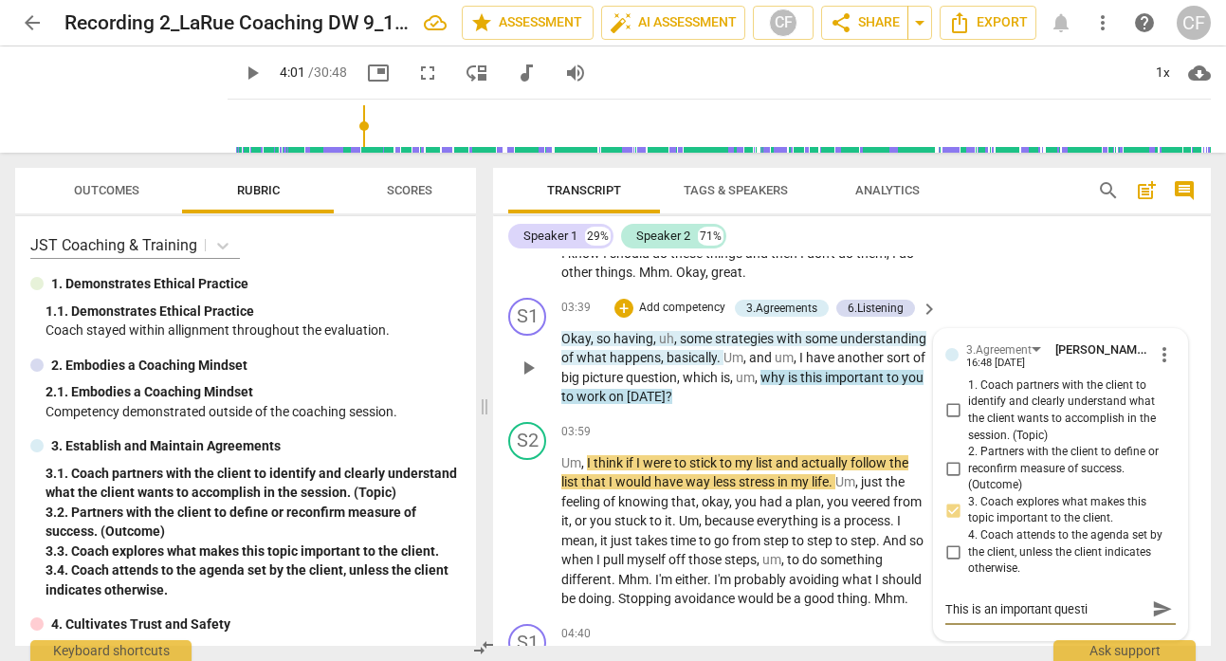
type textarea "This is an important questio"
type textarea "This is an important question"
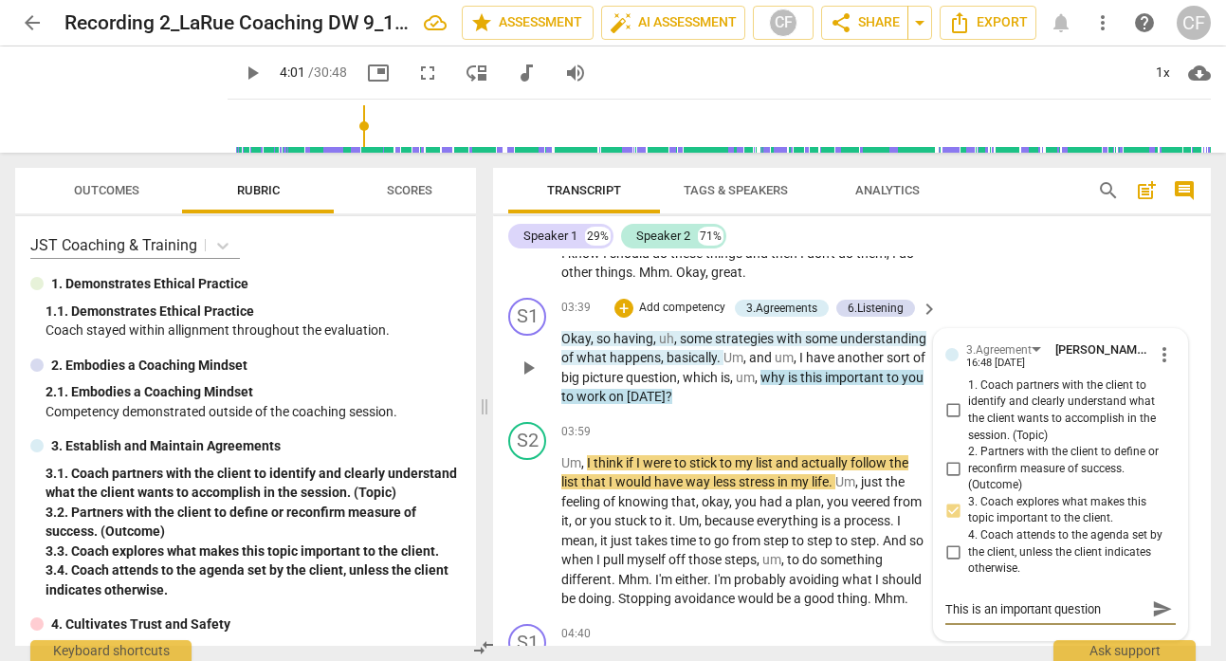
type textarea "This is an important question t"
type textarea "This is an important question to"
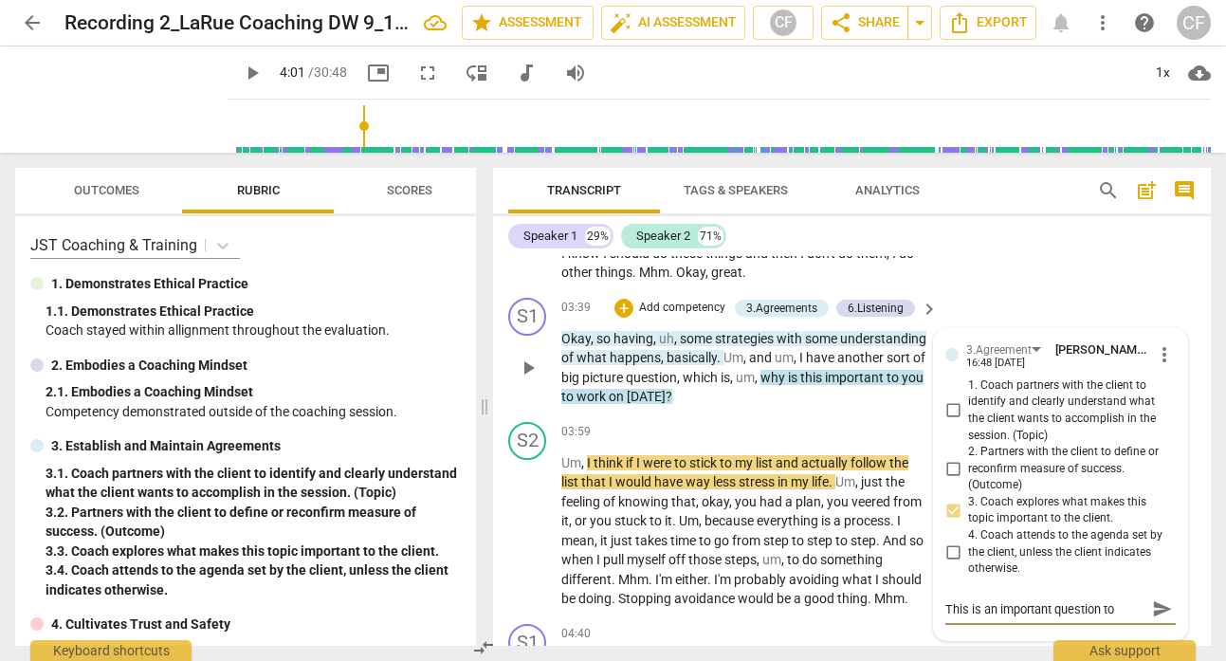
type textarea "This is an important question to i"
type textarea "This is an important question to id"
type textarea "This is an important question to ide"
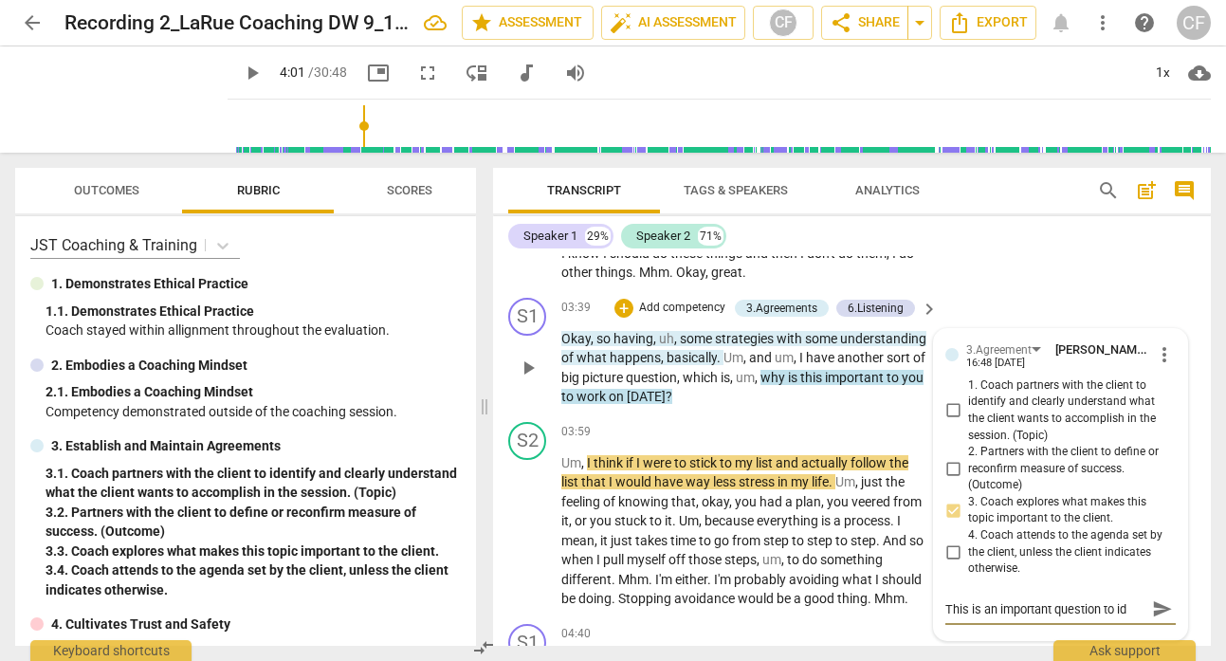
type textarea "This is an important question to ide"
type textarea "This is an important question to iden"
type textarea "This is an important question to idenf"
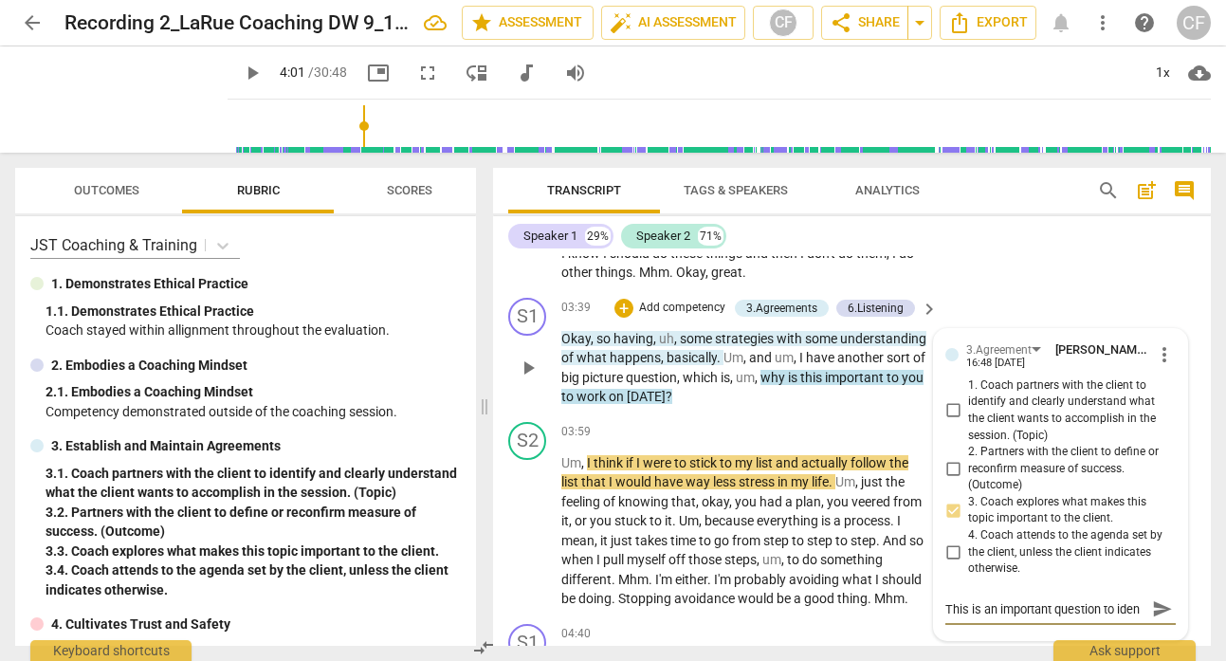
type textarea "This is an important question to idenf"
type textarea "This is an important question to idenfi"
type textarea "This is an important question to idenfiy"
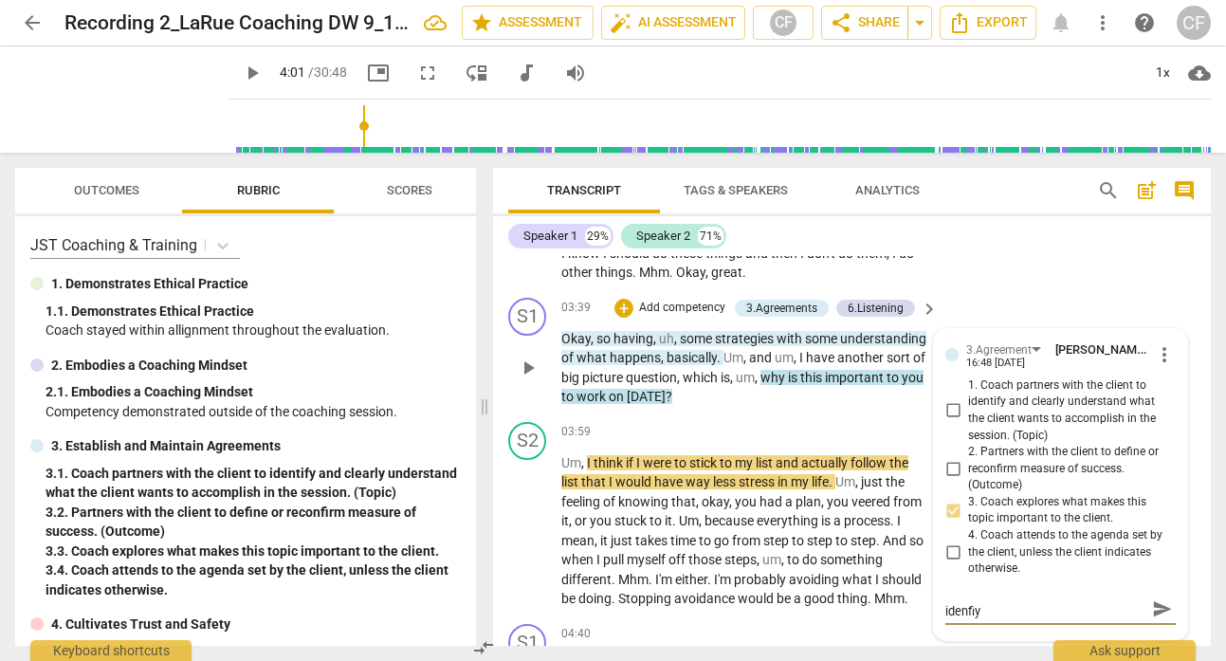
type textarea "This is an important question to idenfi"
type textarea "This is an important question to idenf"
type textarea "This is an important question to iden"
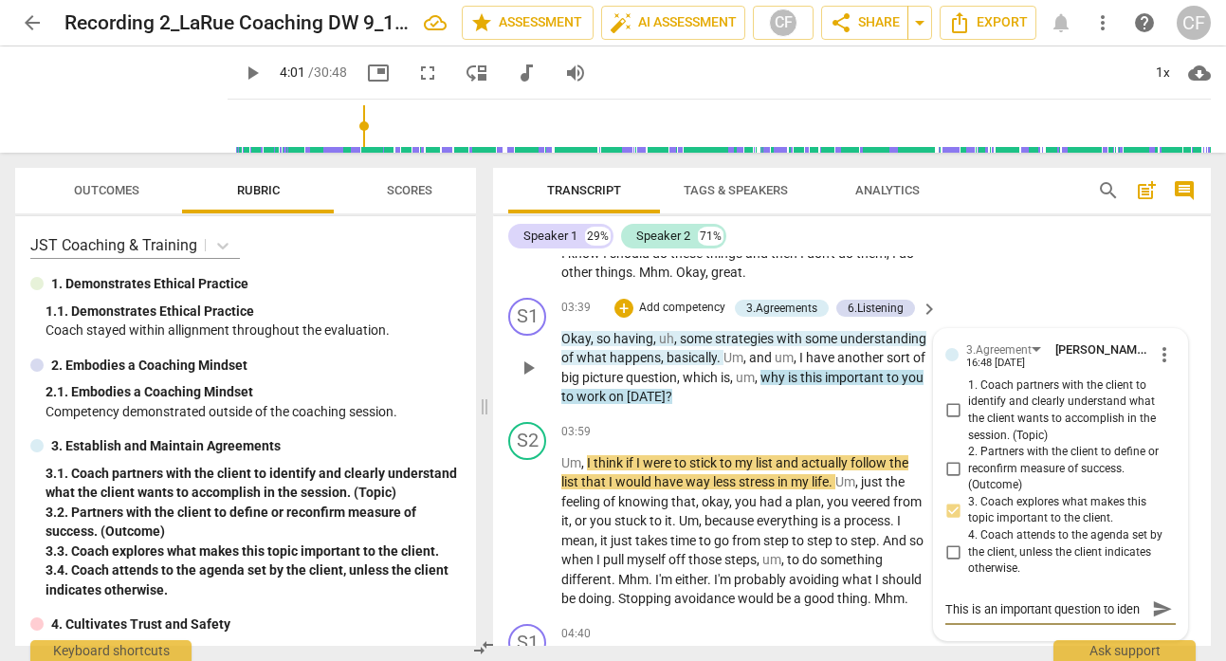
type textarea "This is an important question to ident"
type textarea "This is an important question to identi"
type textarea "This is an important question to identif"
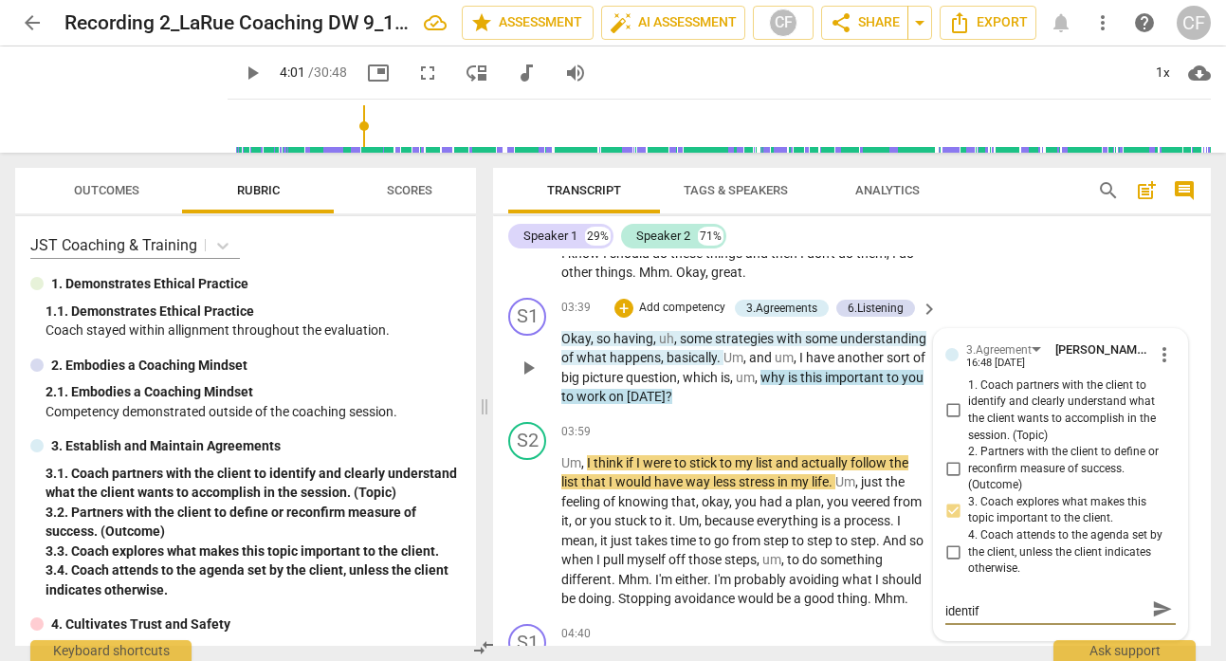
type textarea "This is an important question to identify"
type textarea "This is an important question to identify m"
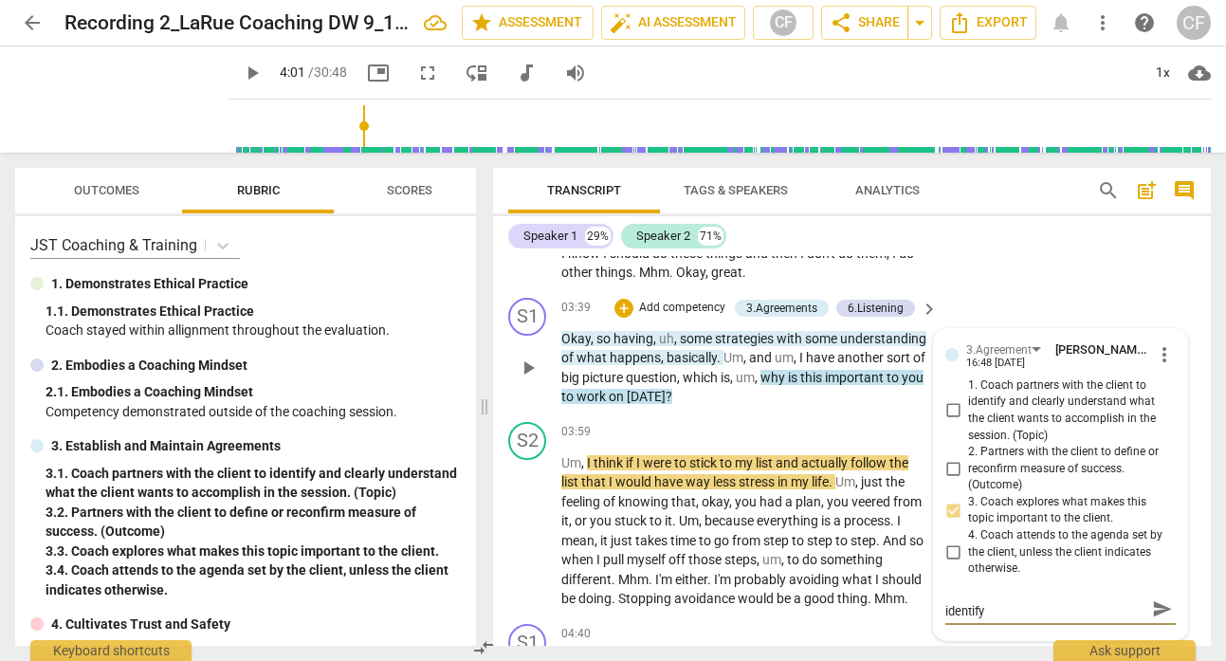
type textarea "This is an important question to identify m"
type textarea "This is an important question to identify mo"
type textarea "This is an important question to identify mot"
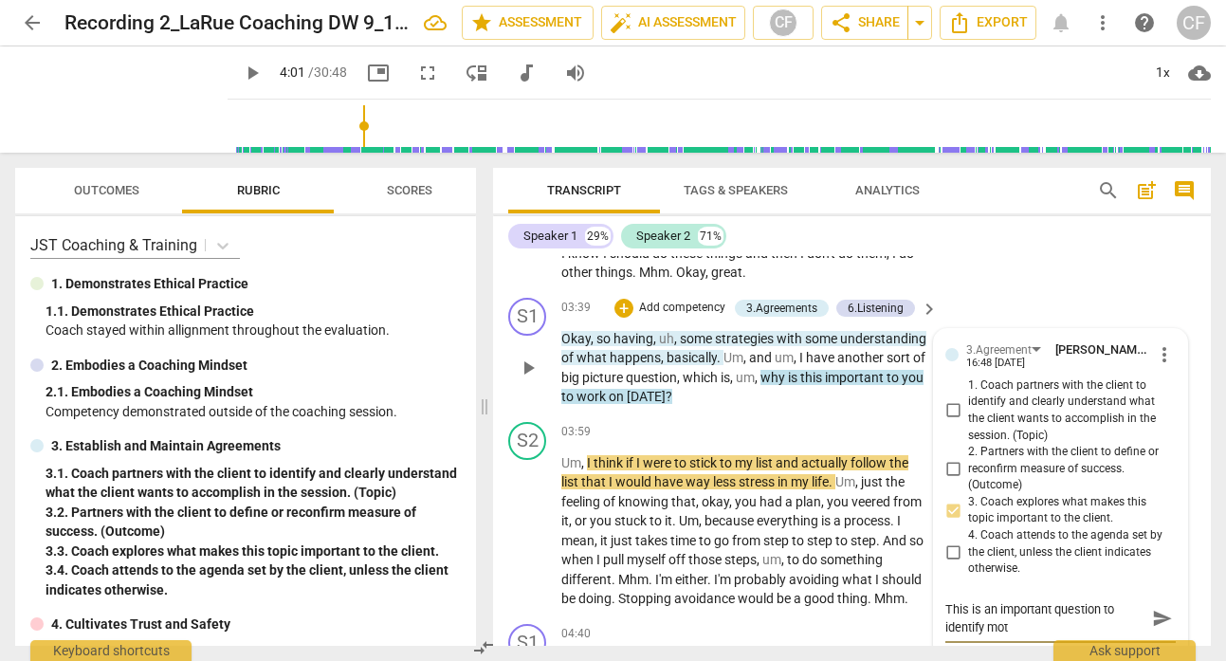
type textarea "This is an important question to identify moti"
type textarea "This is an important question to identify motiv"
type textarea "This is an important question to identify motiva"
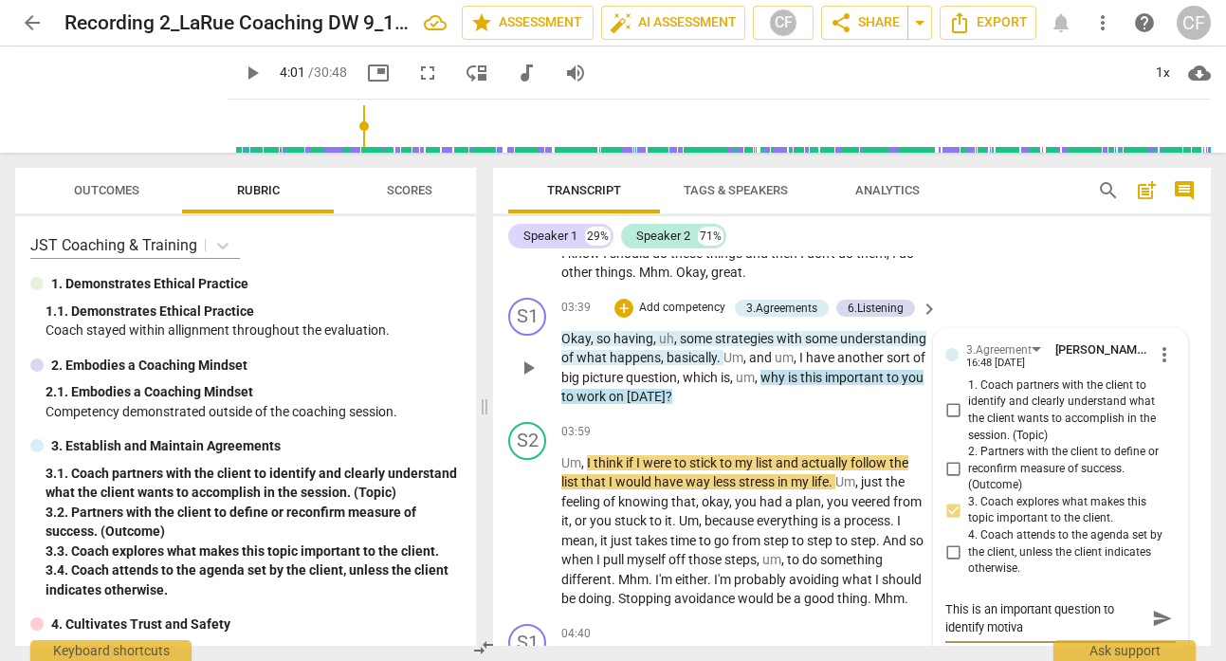
type textarea "This is an important question to identify motivat"
type textarea "This is an important question to identify motivati"
type textarea "This is an important question to identify motivatio"
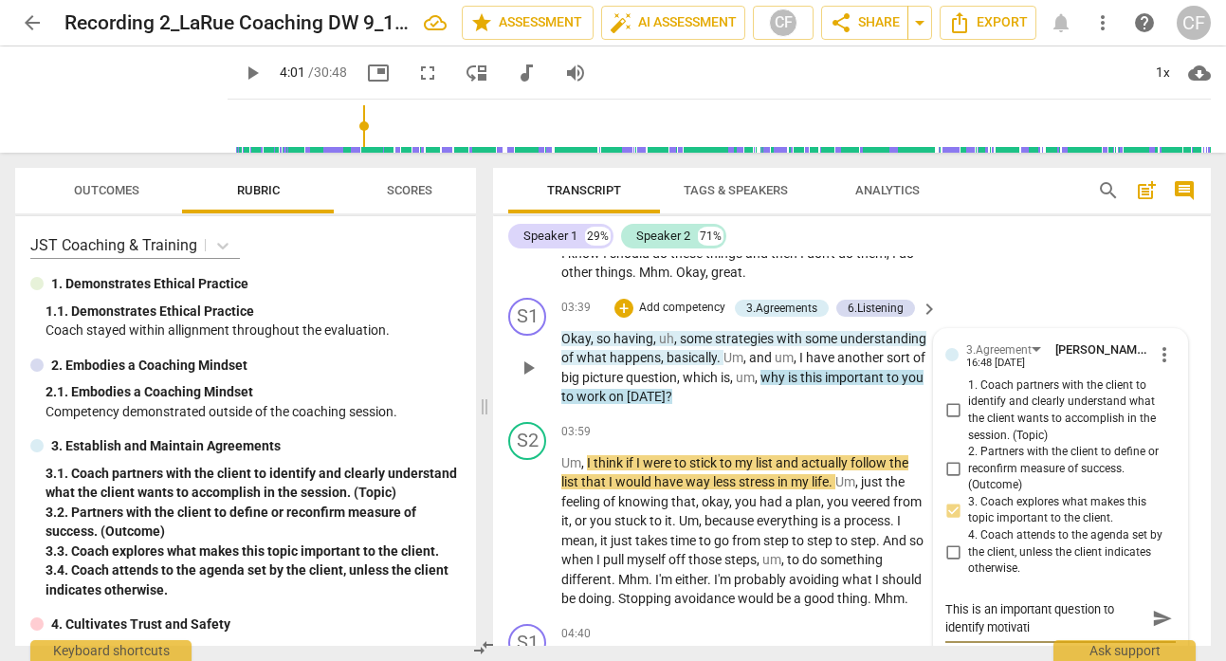
type textarea "This is an important question to identify motivatio"
type textarea "This is an important question to identify motivation"
type textarea "This is an important question to identify motivation."
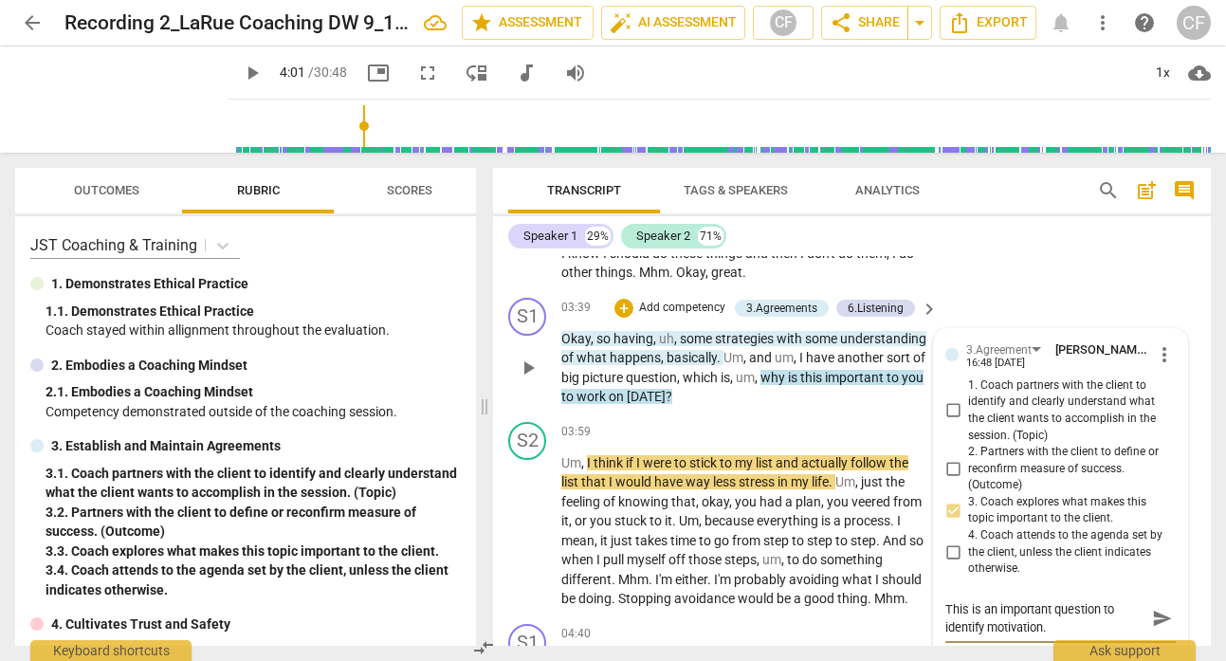
type textarea "This is an important question to identify motivation."
type textarea "This is an important question to identify motivation. J"
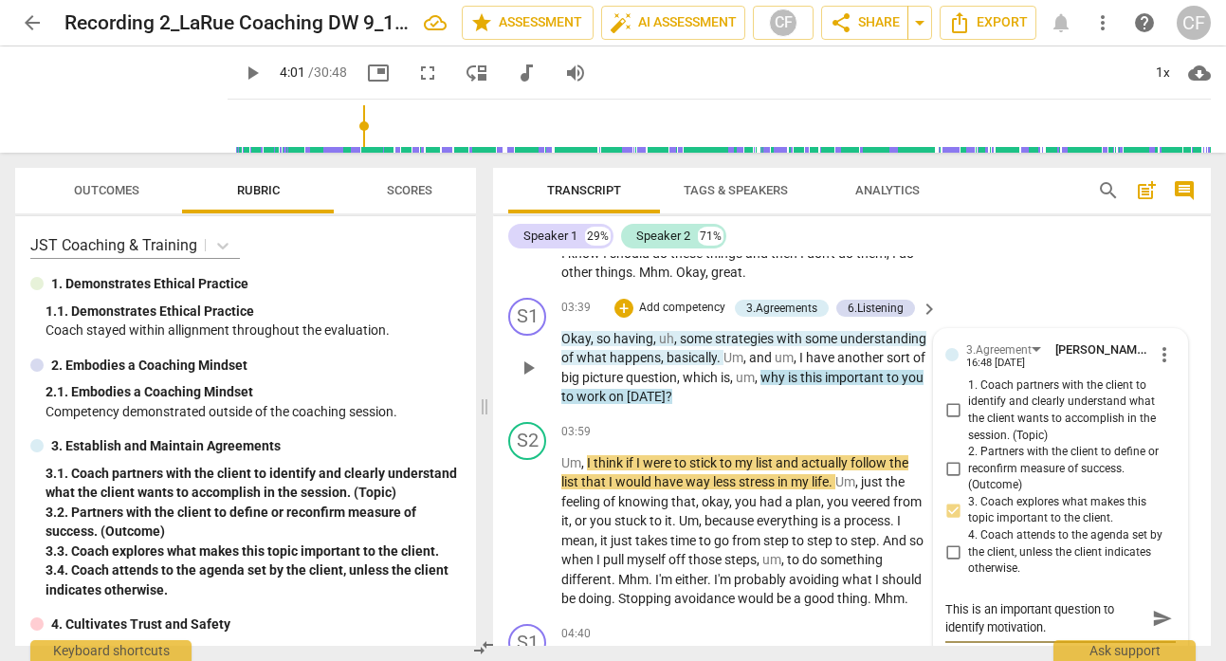
type textarea "This is an important question to identify motivation. J"
type textarea "This is an important question to identify motivation. Ju"
type textarea "This is an important question to identify motivation. Jus"
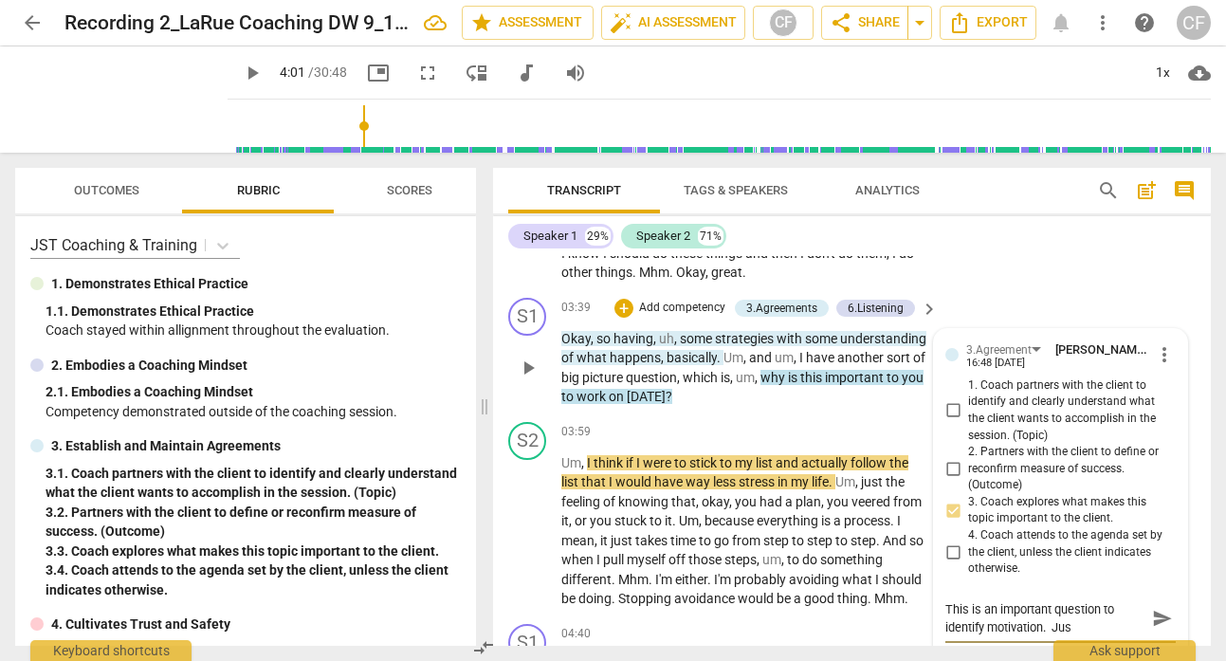
type textarea "This is an important question to identify motivation. Just"
type textarea "This is an important question to identify motivation. Just a"
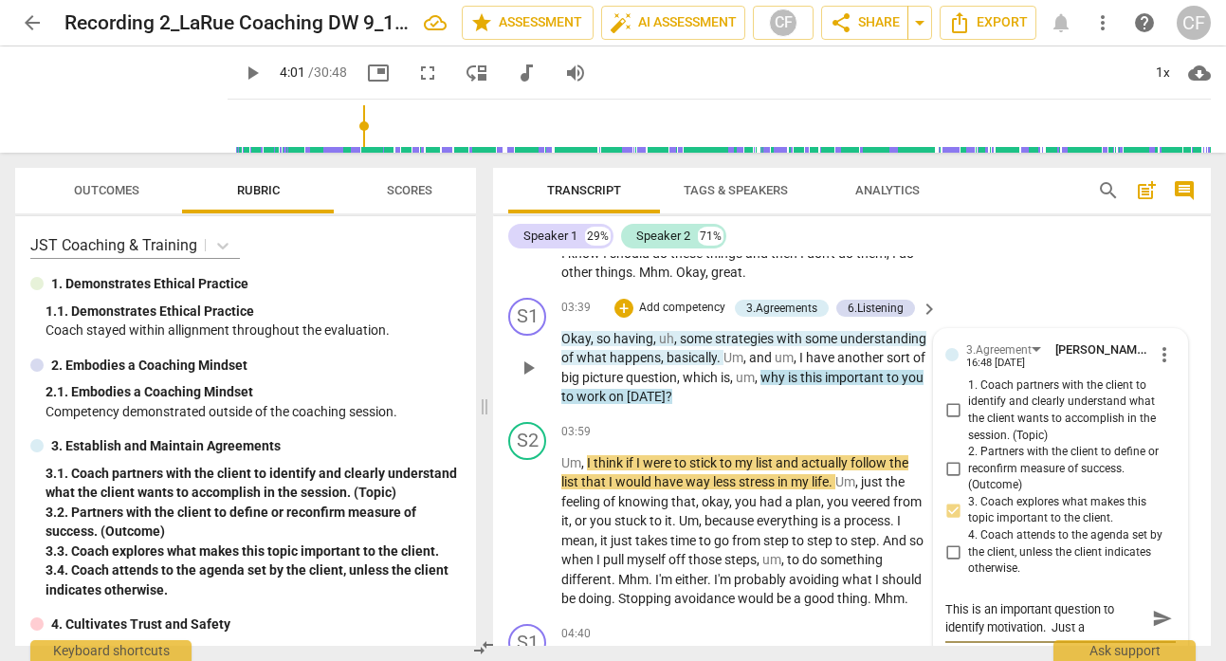
type textarea "This is an important question to identify motivation. Just a"
type textarea "This is an important question to identify motivation. Just a q"
type textarea "This is an important question to identify motivation. Just a qu"
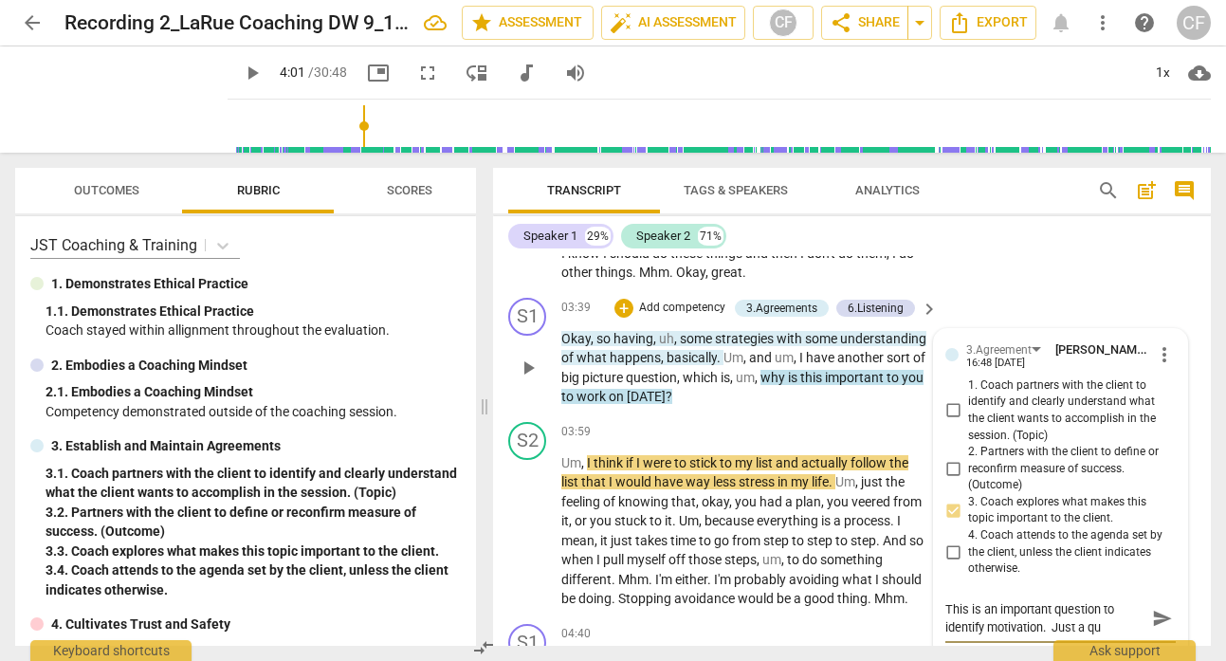
type textarea "This is an important question to identify motivation. Just a qui"
type textarea "This is an important question to identify motivation. Just a quic"
type textarea "This is an important question to identify motivation. Just a quick"
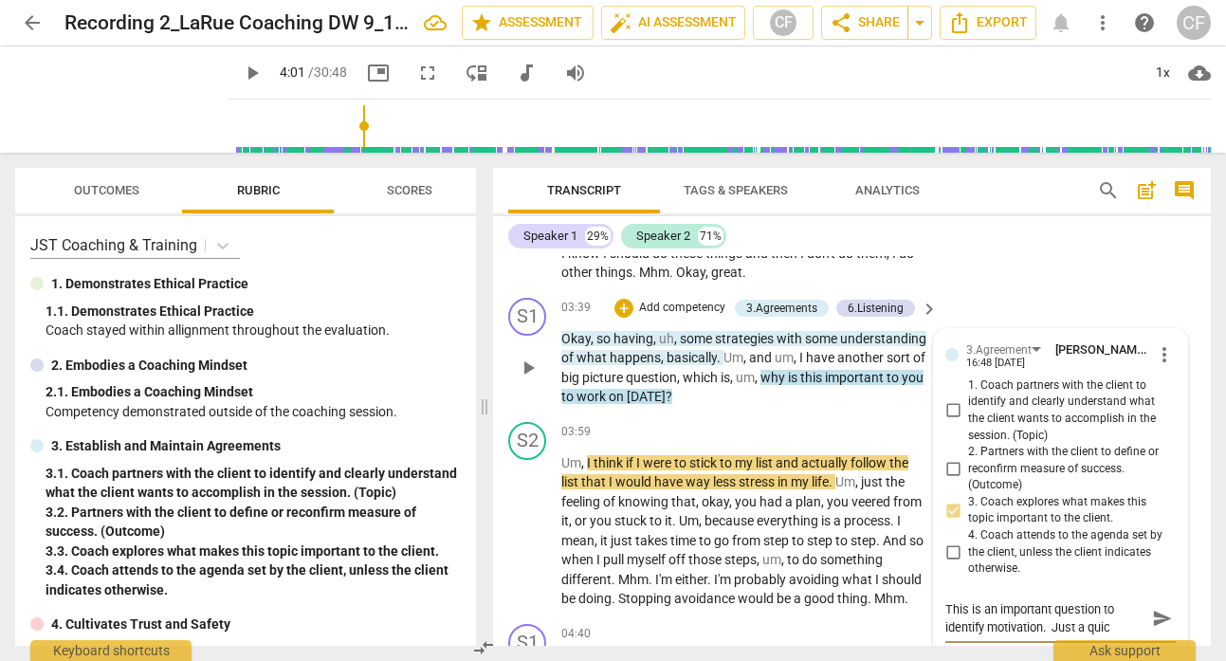
type textarea "This is an important question to identify motivation. Just a quick"
type textarea "This is an important question to identify motivation. Just a quick a"
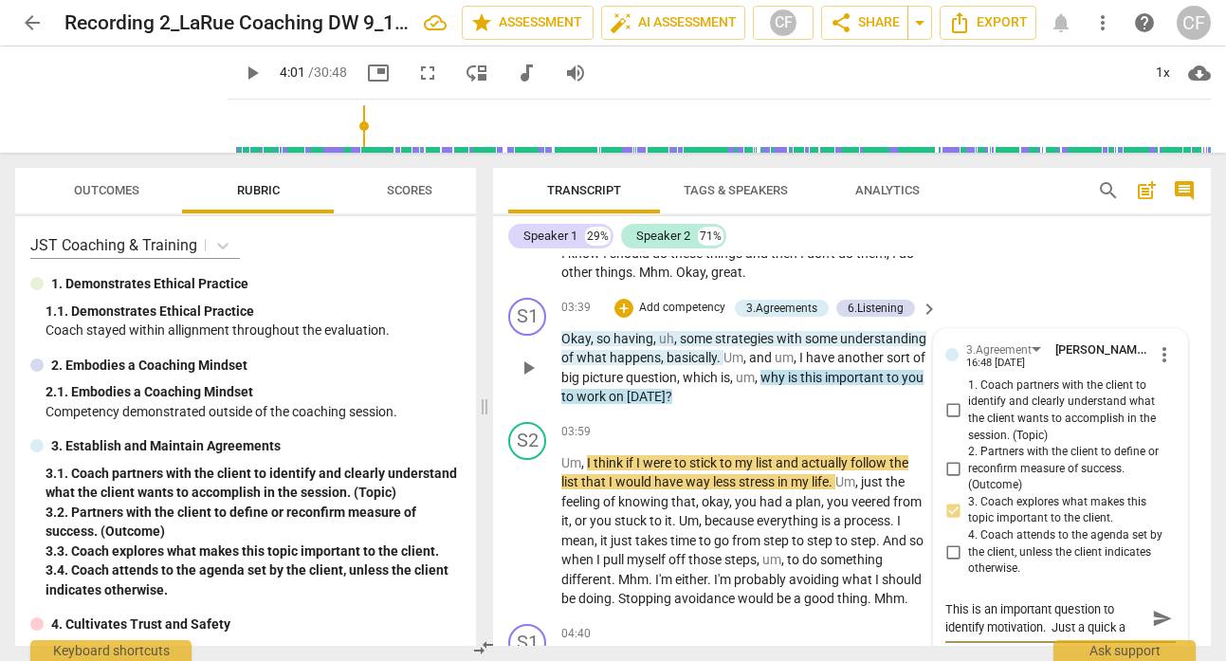
type textarea "This is an important question to identify motivation. Just a quick ad"
type textarea "This is an important question to identify motivation. Just a quick adj"
type textarea "This is an important question to identify motivation. Just a quick adju"
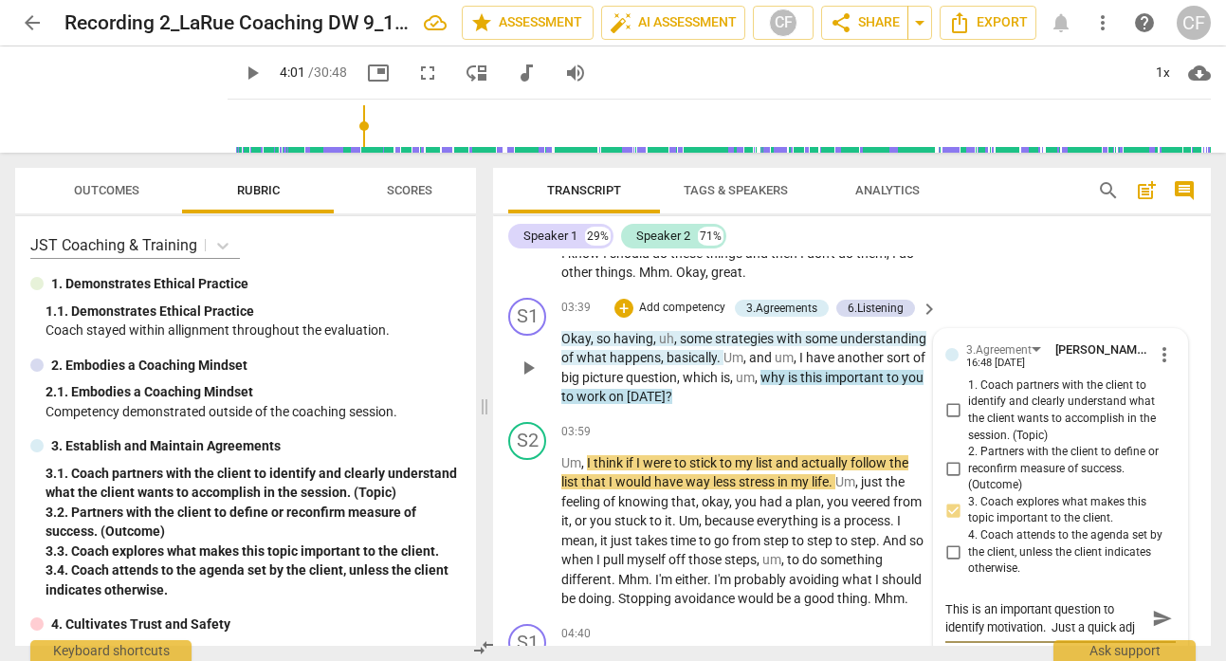
type textarea "This is an important question to identify motivation. Just a quick adju"
type textarea "This is an important question to identify motivation. Just a quick adjus"
type textarea "This is an important question to identify motivation. Just a quick adjust"
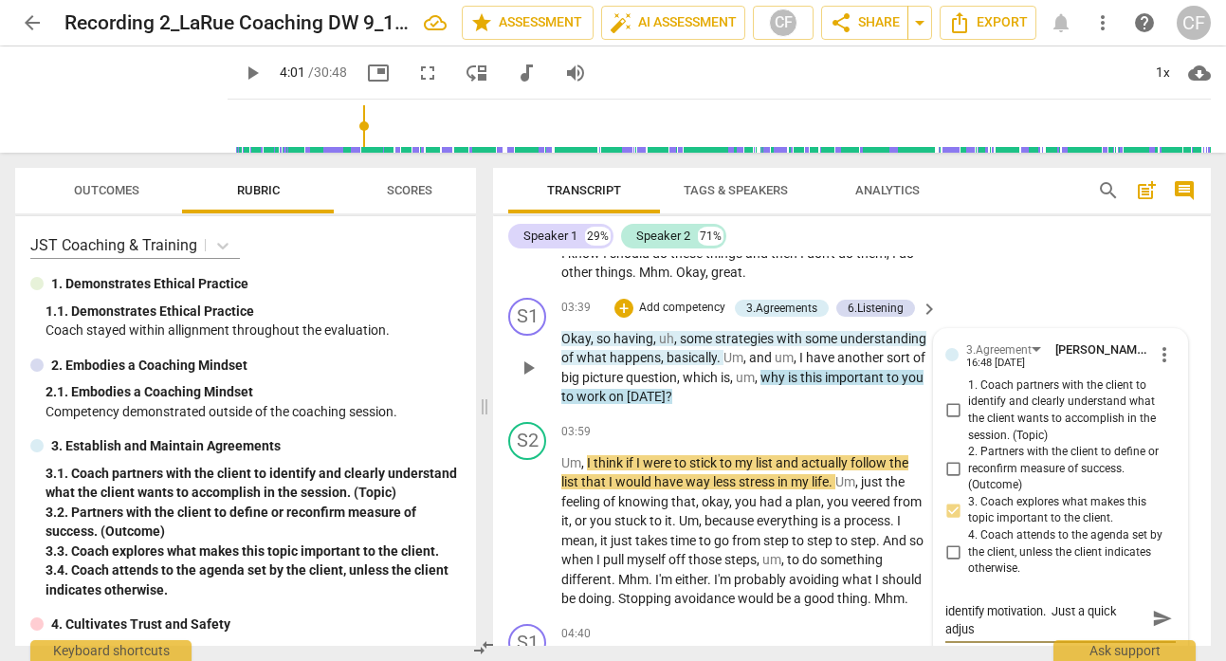
type textarea "This is an important question to identify motivation. Just a quick adjust"
type textarea "This is an important question to identify motivation. Just a quick adjuste"
type textarea "This is an important question to identify motivation. Just a quick adjustem"
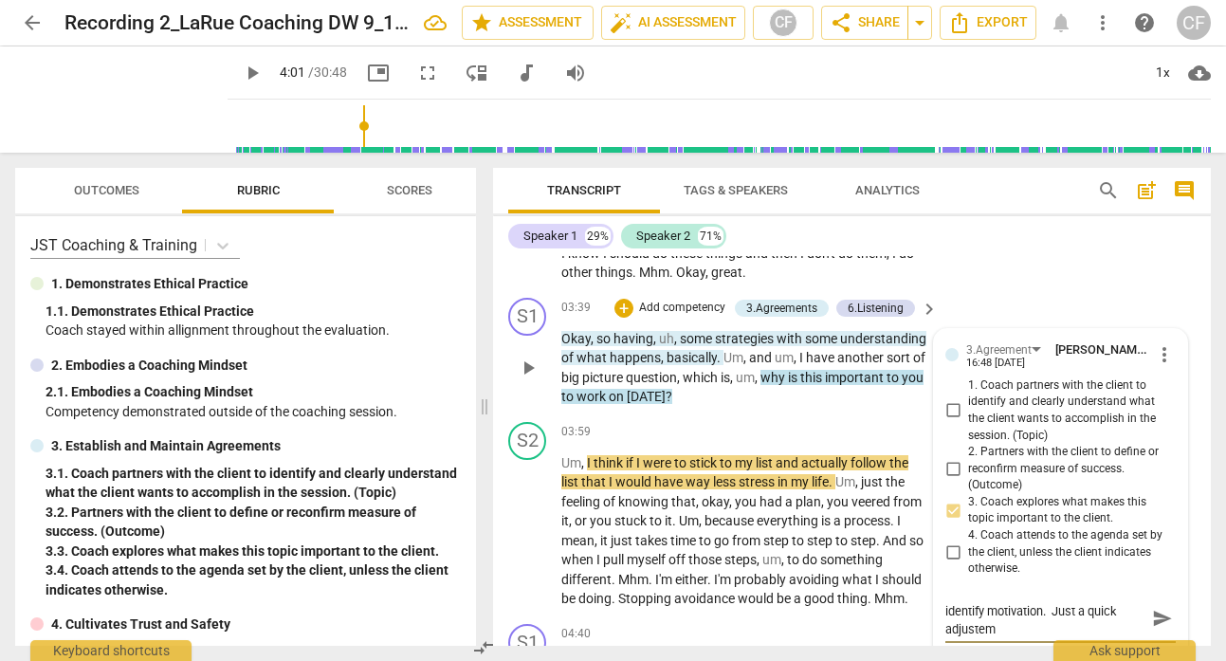
type textarea "This is an important question to identify motivation. Just a quick adjustemn"
type textarea "This is an important question to identify motivation. Just a quick adjustem"
type textarea "This is an important question to identify motivation. Just a quick adjuste"
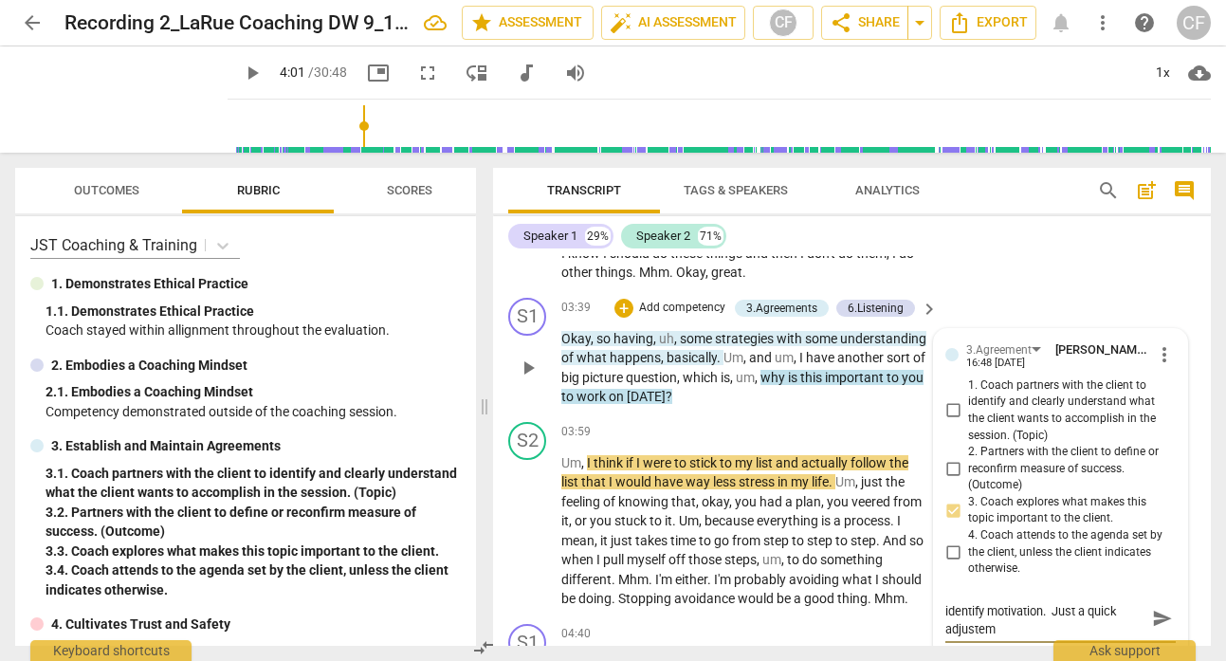
type textarea "This is an important question to identify motivation. Just a quick adjuste"
type textarea "This is an important question to identify motivation. Just a quick adjust"
type textarea "This is an important question to identify motivation. Just a quick adjustm"
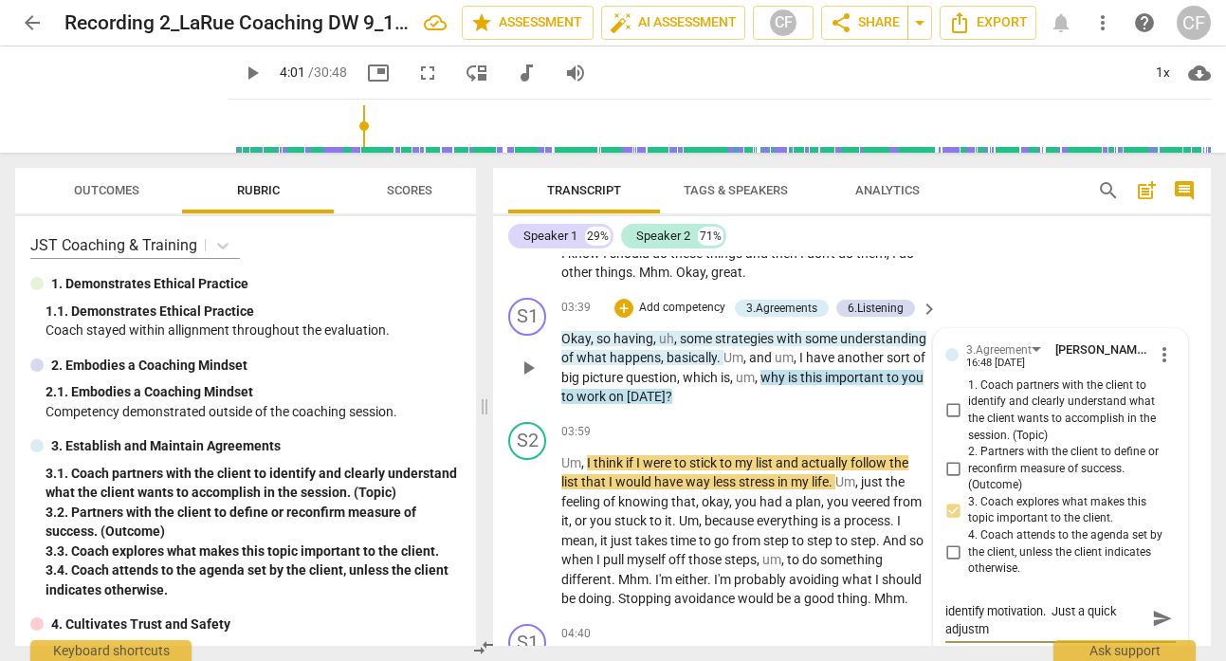
type textarea "This is an important question to identify motivation. Just a quick adjustme"
type textarea "This is an important question to identify motivation. Just a quick adjustmen"
type textarea "This is an important question to identify motivation. Just a quick adjustment"
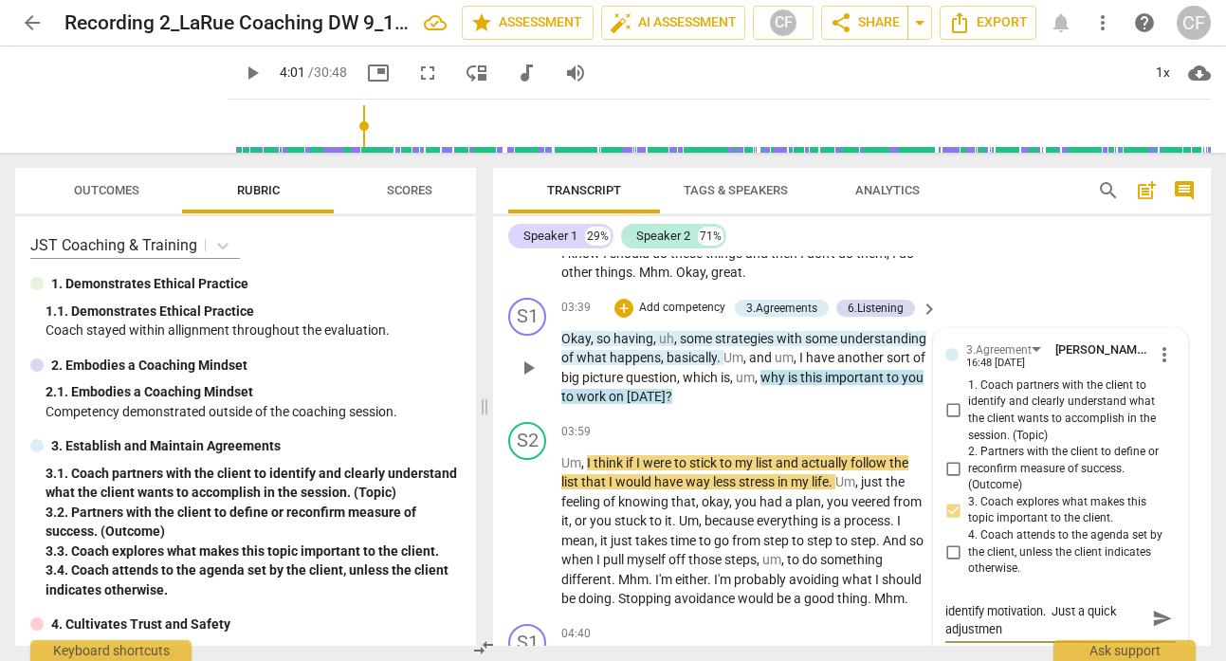
type textarea "This is an important question to identify motivation. Just a quick adjustment"
type textarea "This is an important question to identify motivation. Just a quick adjustment:"
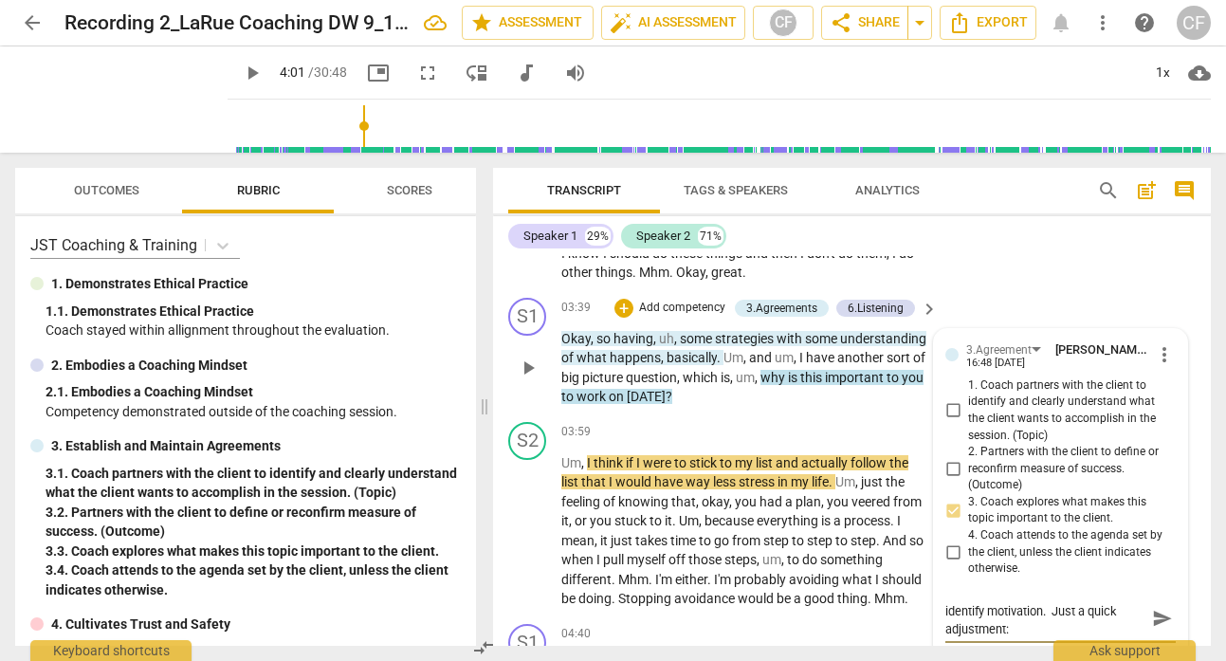
type textarea "This is an important question to identify motivation. Just a quick adjustment:"
type textarea "This is an important question to identify motivation. Just a quick adjustment: S"
type textarea "This is an important question to identify motivation. Just a quick adjustment:"
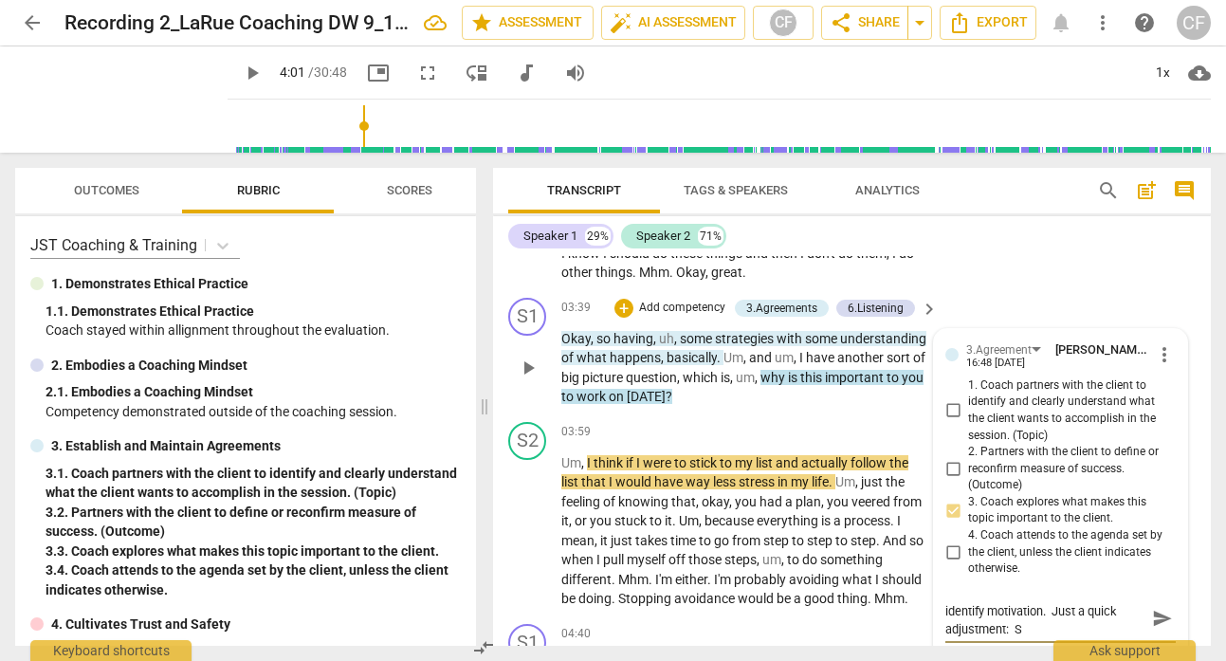
type textarea "This is an important question to identify motivation. Just a quick adjustment:"
type textarea "This is an important question to identify motivation. Just a quick adjustment: s"
type textarea "This is an important question to identify motivation. Just a quick adjustment: …"
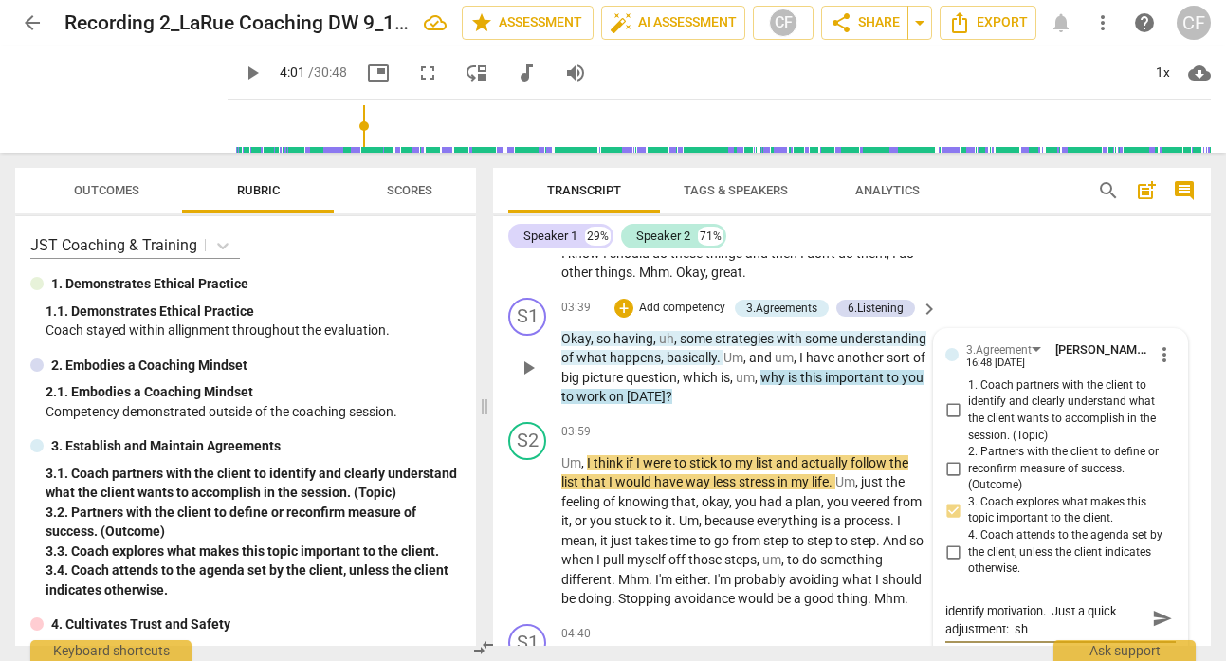
type textarea "This is an important question to identify motivation. Just a quick adjustment: …"
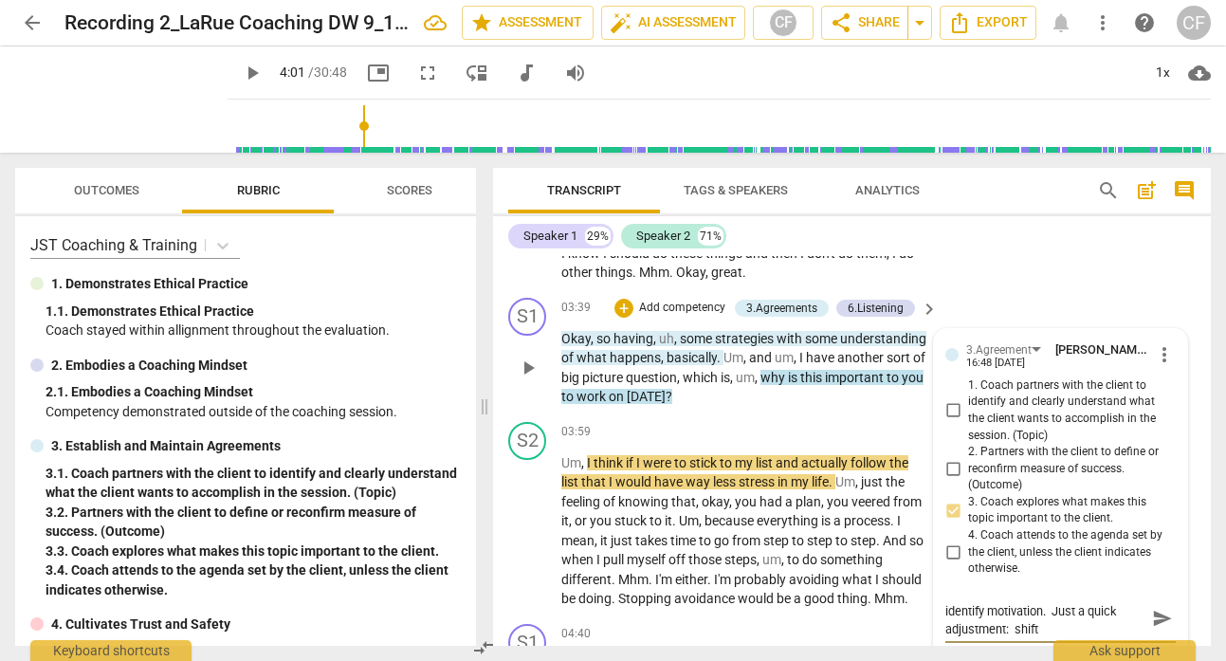
scroll to position [0, 0]
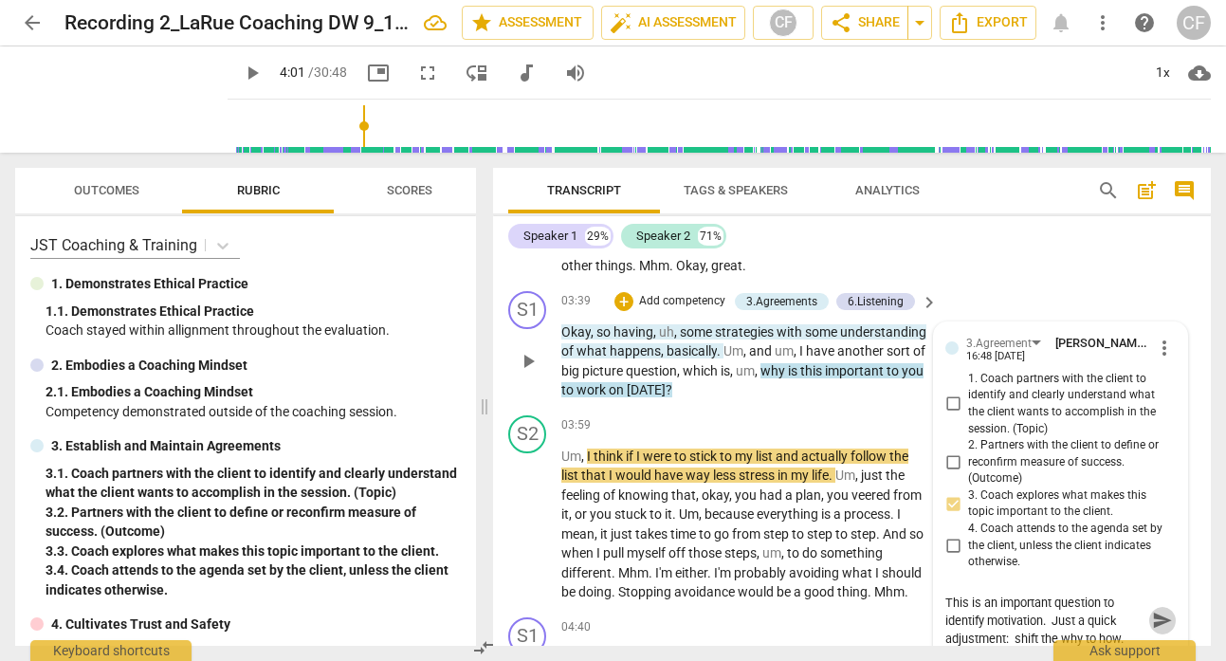
click at [1152, 619] on span "send" at bounding box center [1162, 620] width 21 height 21
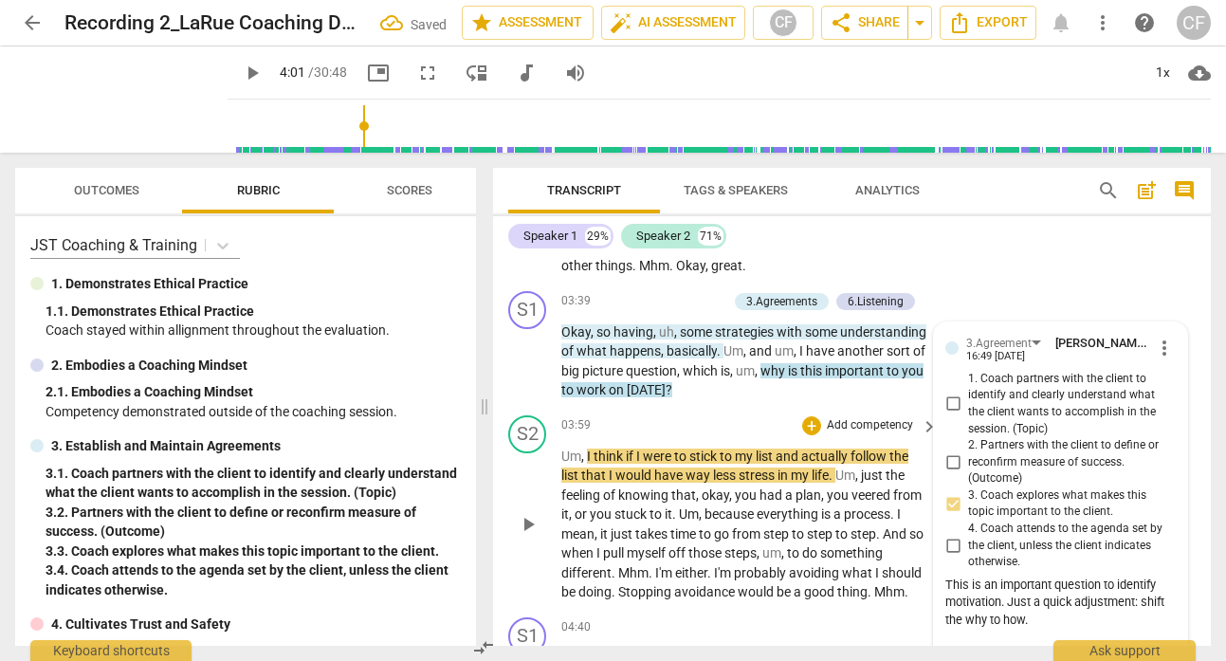
click at [531, 524] on span "play_arrow" at bounding box center [528, 524] width 23 height 23
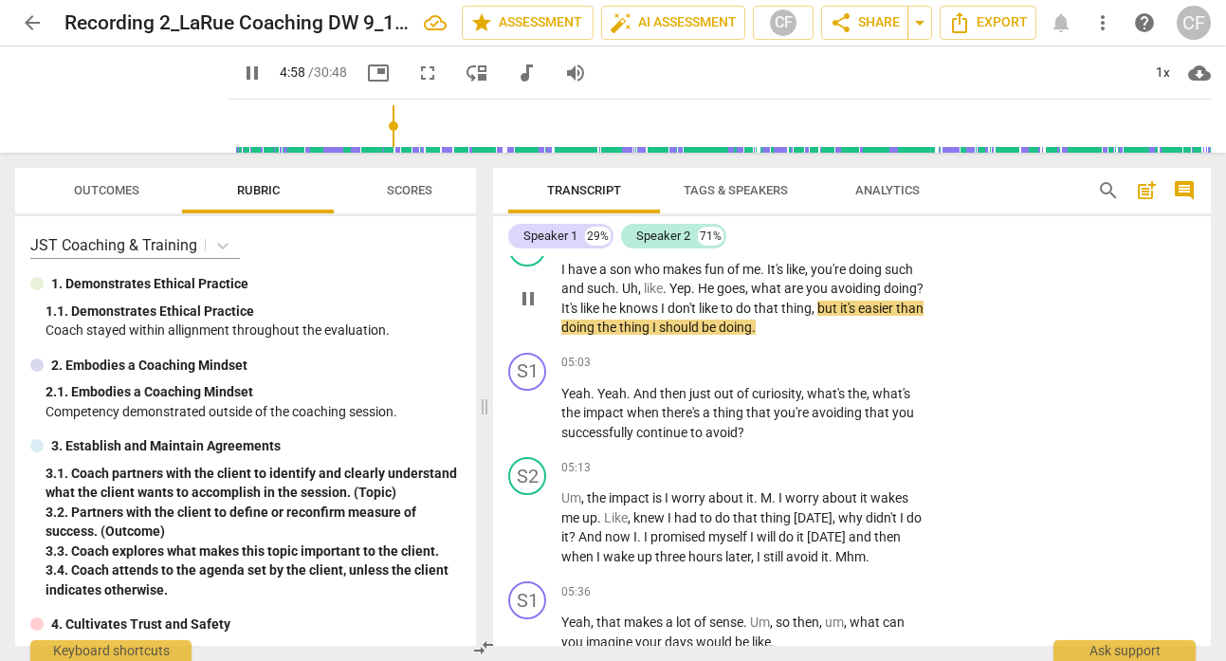
scroll to position [2798, 0]
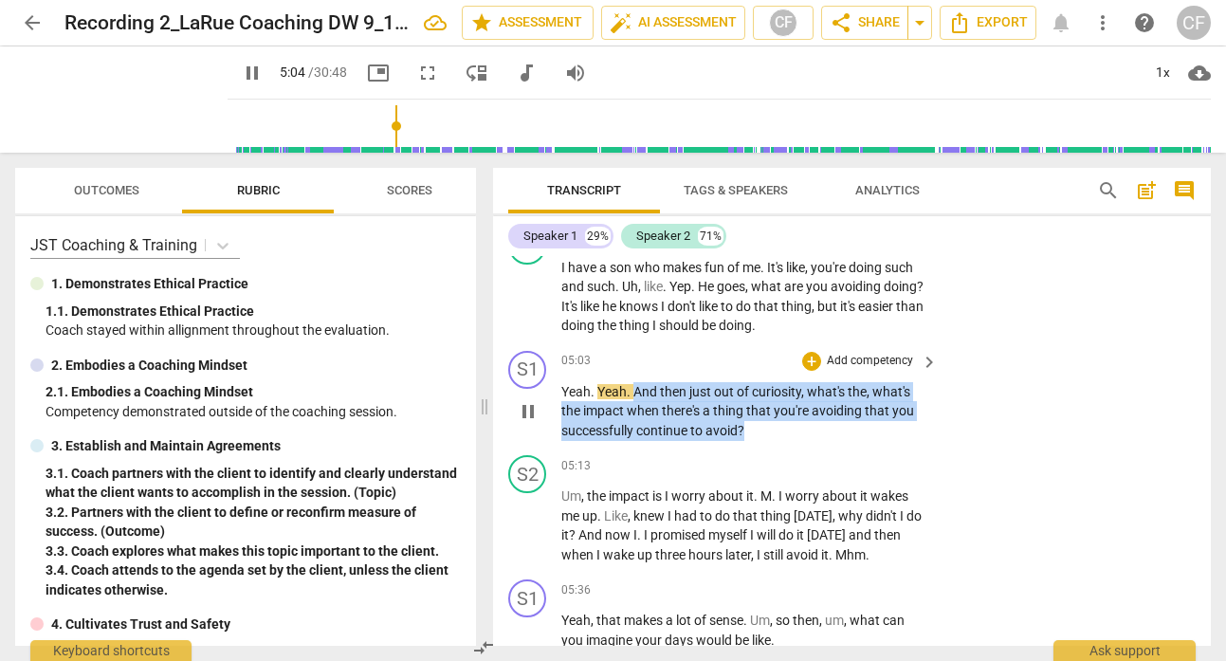
drag, startPoint x: 764, startPoint y: 432, endPoint x: 633, endPoint y: 388, distance: 138.3
click at [633, 388] on p "Yeah . Yeah . And then just out of curiosity , what's the , what's the impact w…" at bounding box center [744, 411] width 367 height 59
click at [809, 358] on div "+" at bounding box center [811, 361] width 19 height 19
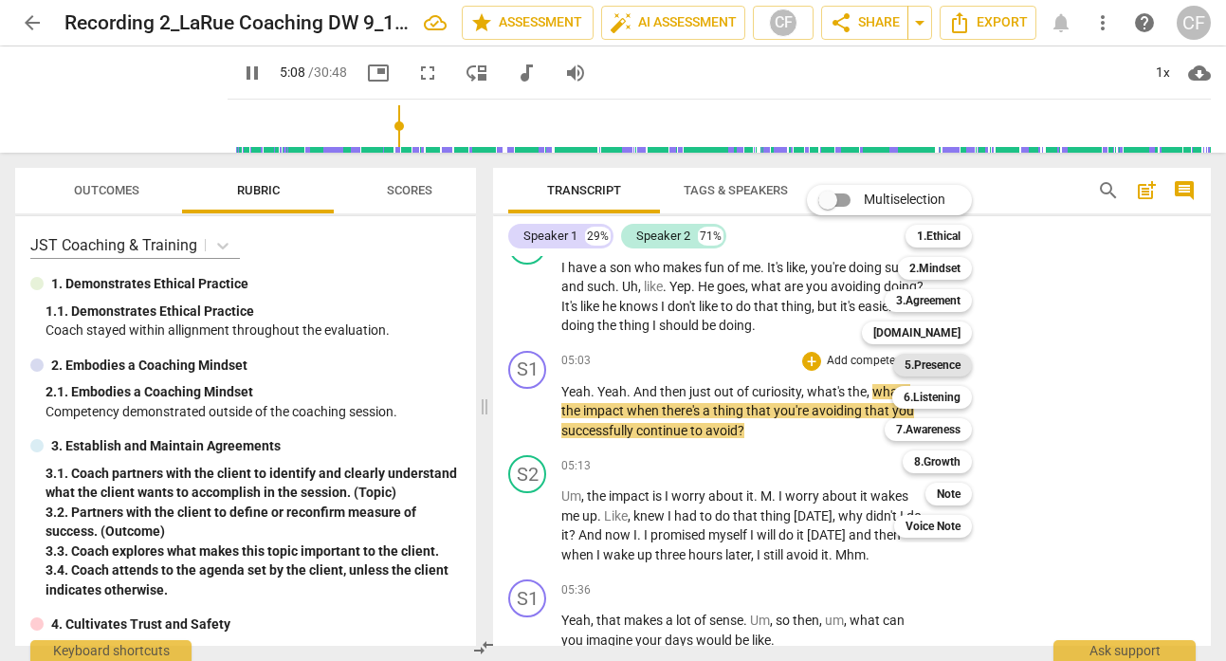
click at [945, 358] on b "5.Presence" at bounding box center [933, 365] width 56 height 23
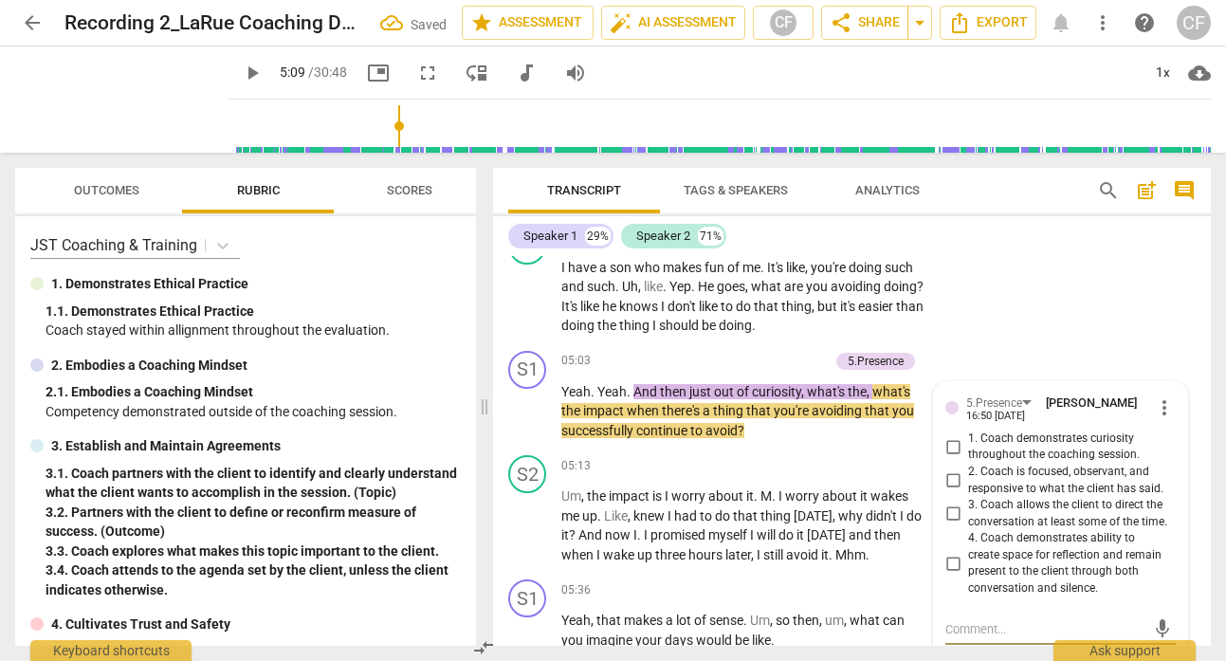
scroll to position [2804, 0]
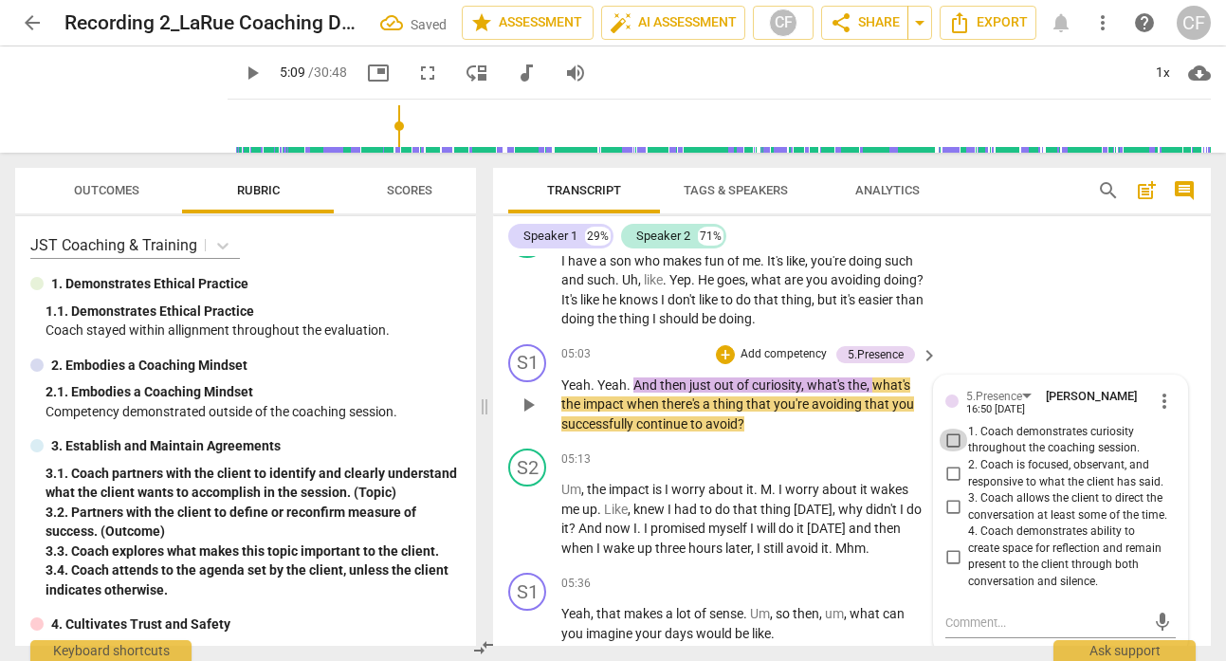
click at [959, 437] on input "1. Coach demonstrates curiosity throughout the coaching session." at bounding box center [953, 440] width 30 height 23
click at [793, 350] on p "Add competency" at bounding box center [784, 354] width 90 height 17
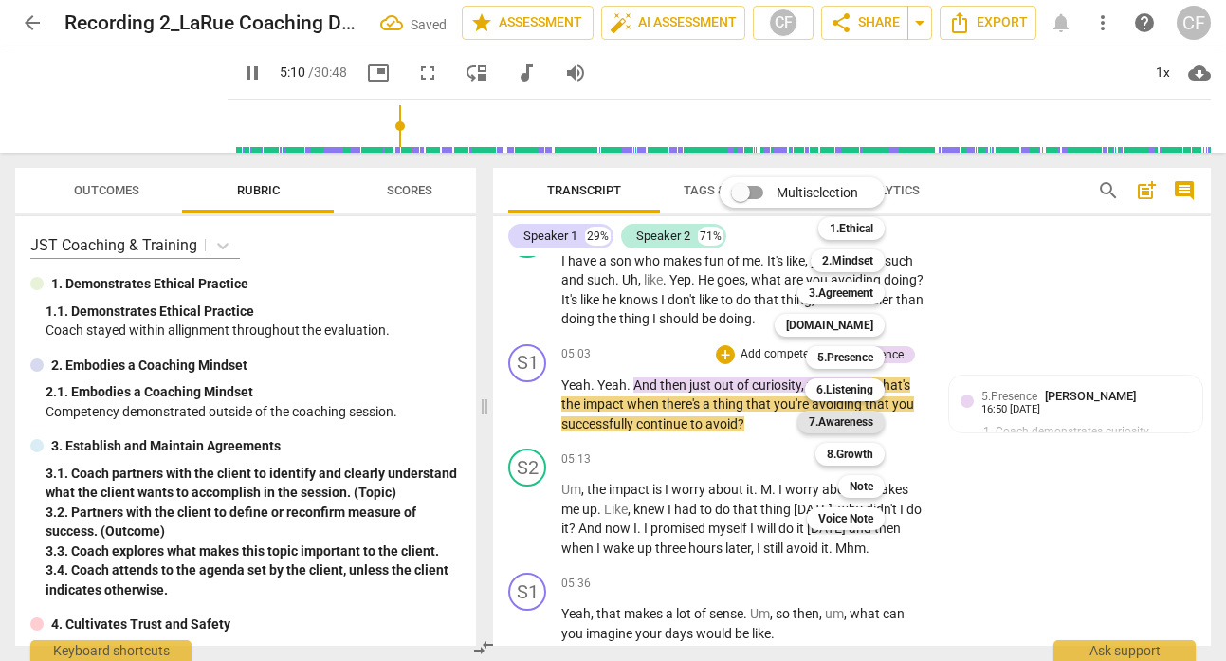
click at [861, 422] on b "7.Awareness" at bounding box center [841, 422] width 64 height 23
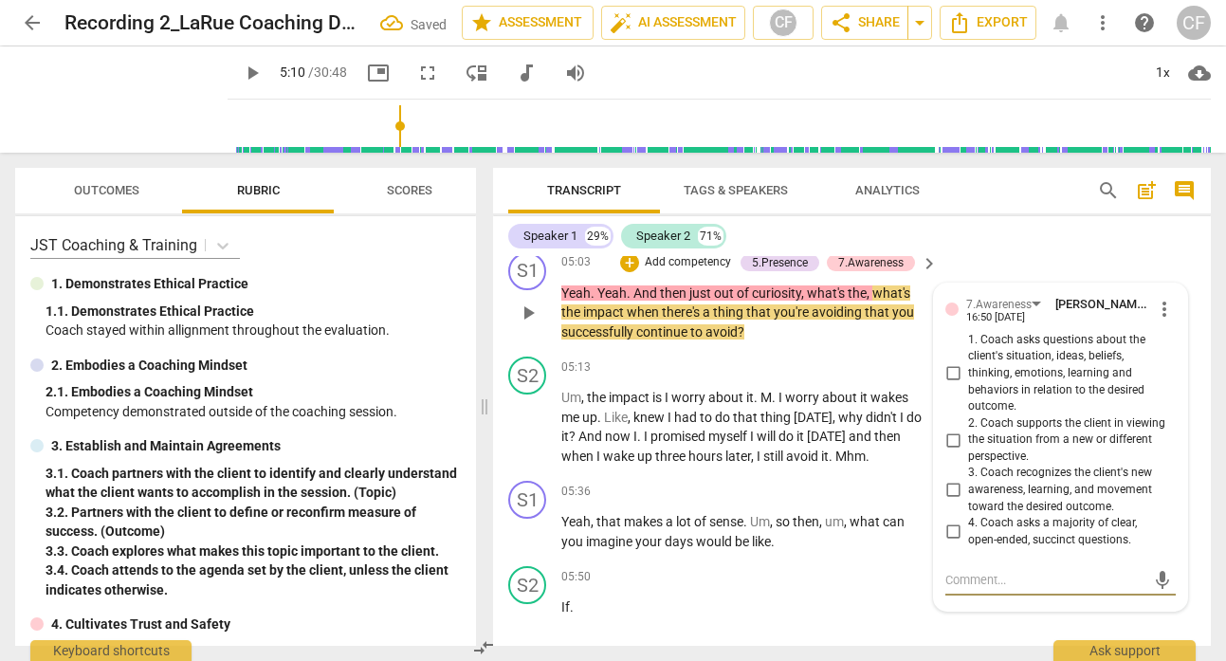
scroll to position [2872, 0]
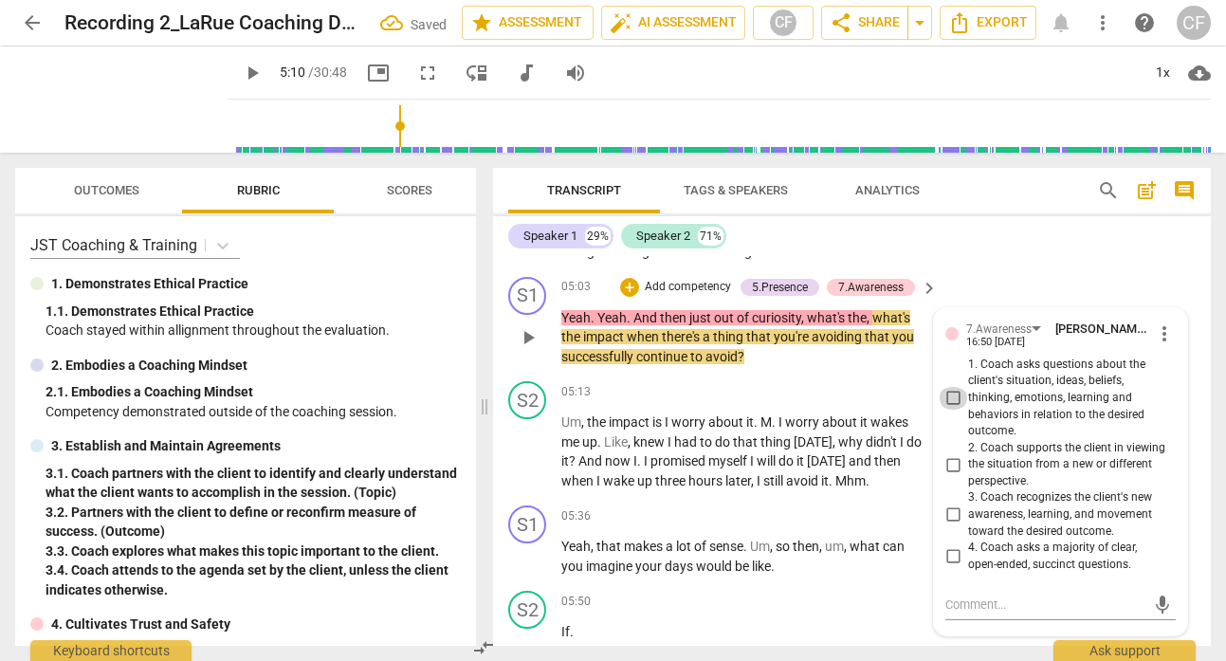
click at [956, 397] on input "1. Coach asks questions about the client's situation, ideas, beliefs, thinking,…" at bounding box center [953, 398] width 30 height 23
click at [994, 264] on div "S2 play_arrow pause 04:42 + Add competency keyboard_arrow_right I have a son wh…" at bounding box center [852, 207] width 718 height 124
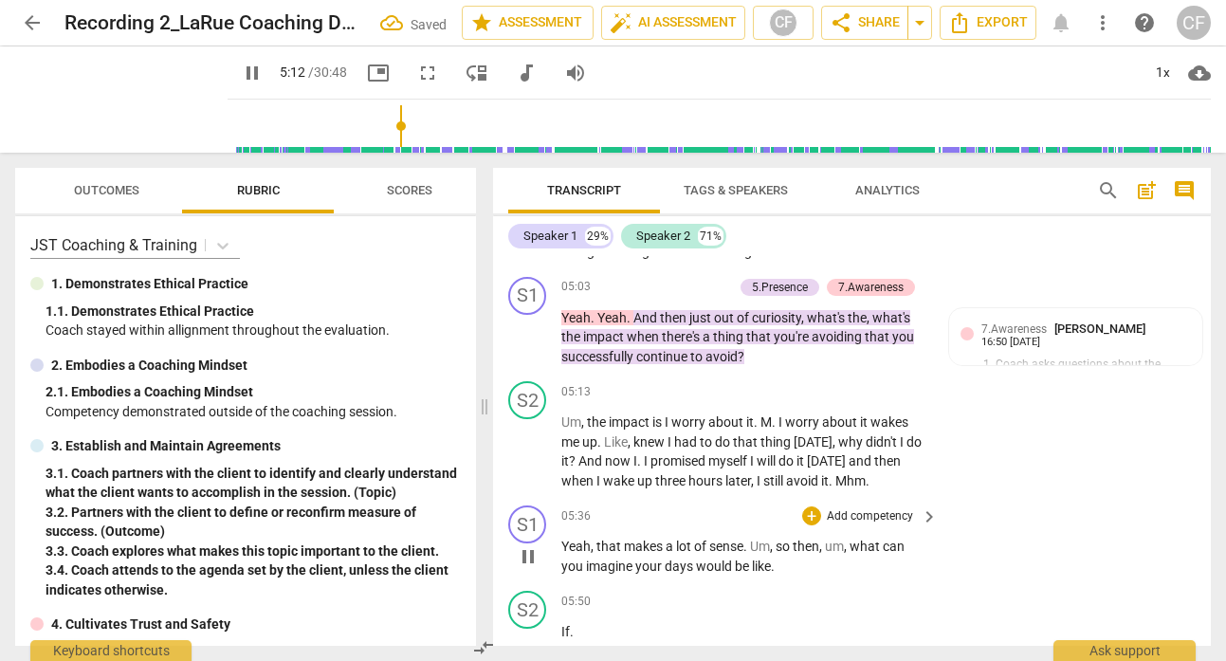
scroll to position [2962, 0]
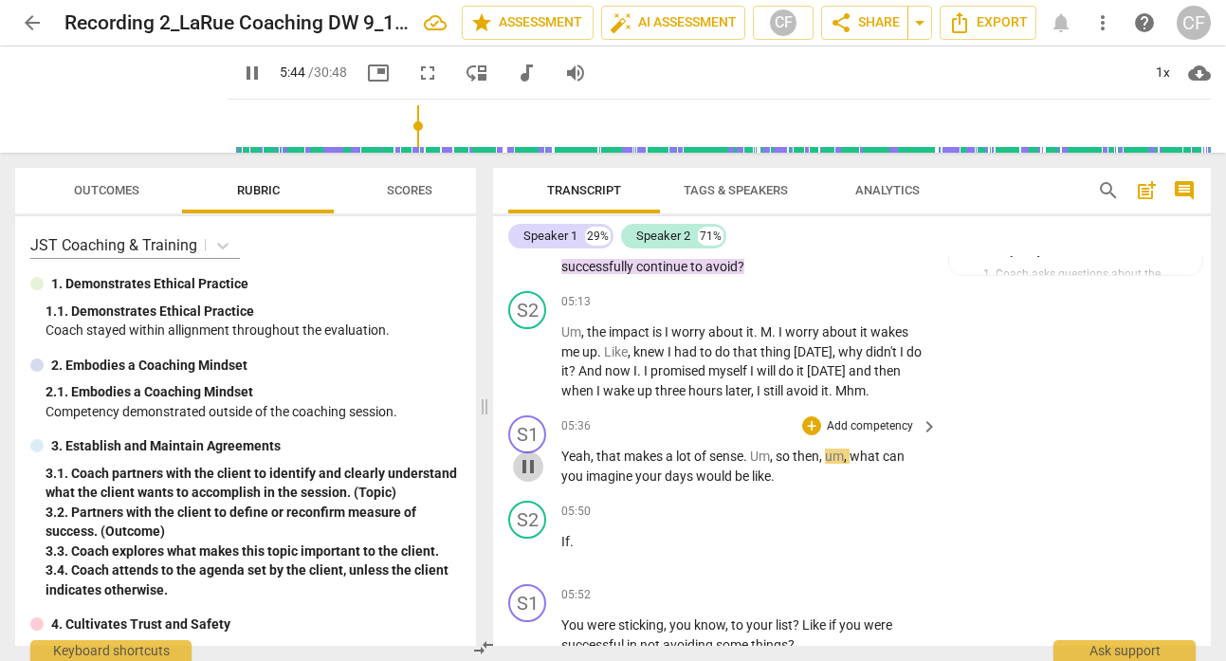
click at [531, 470] on span "pause" at bounding box center [528, 466] width 23 height 23
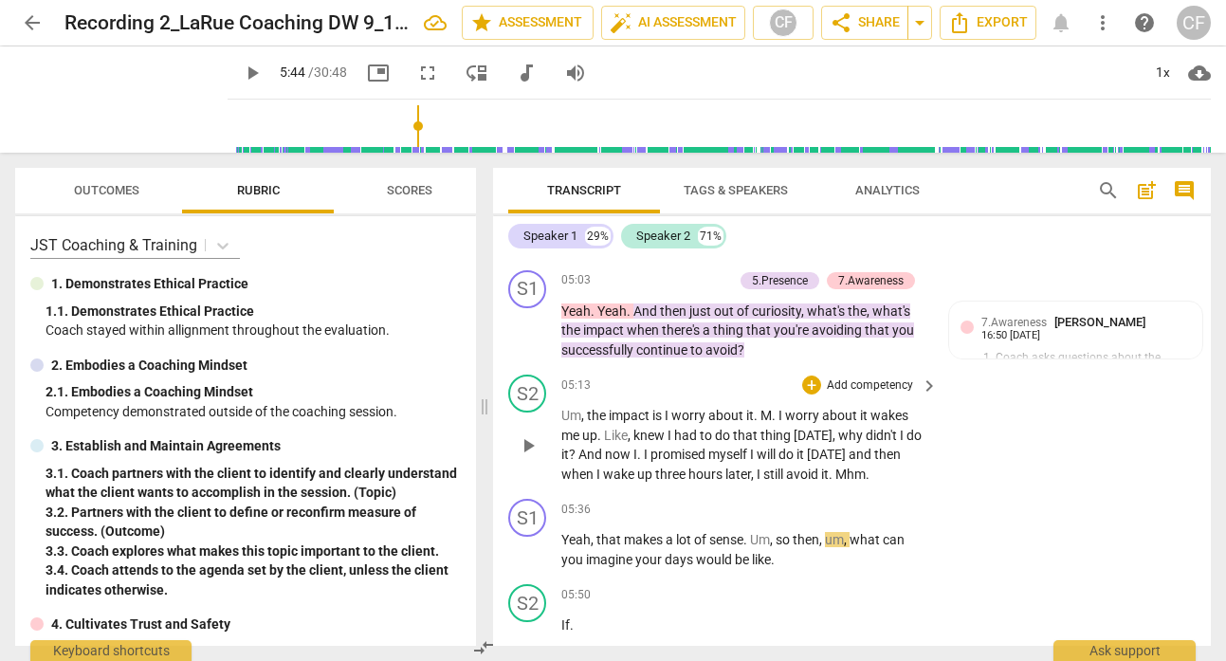
scroll to position [2861, 0]
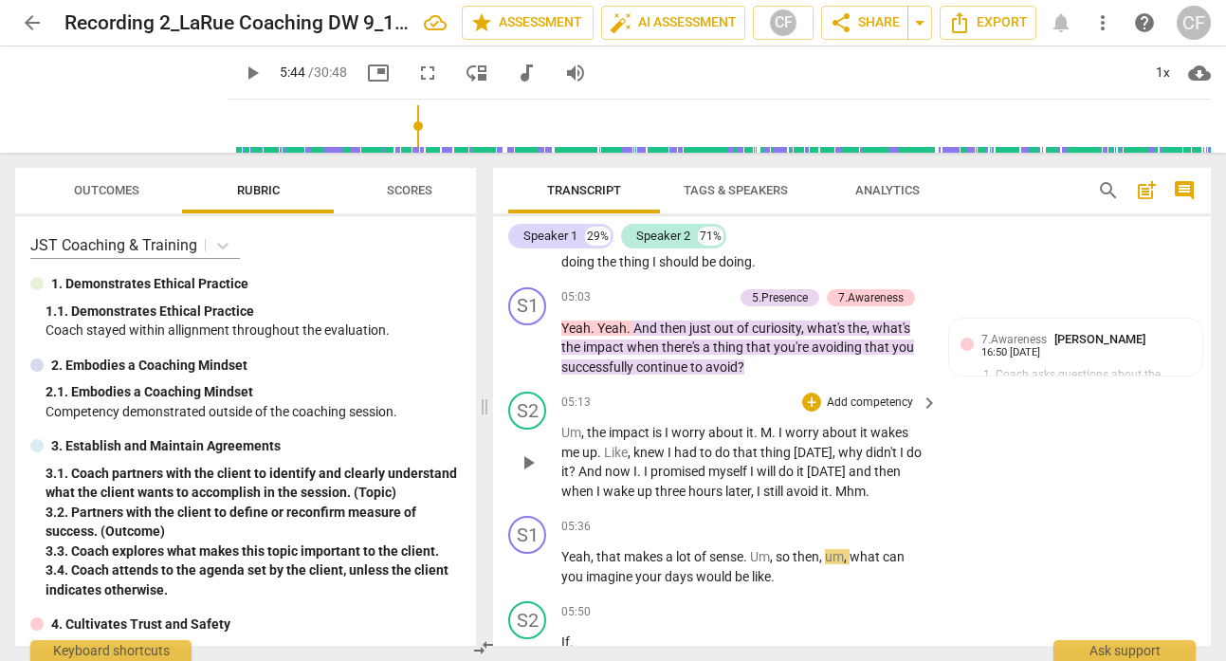
click at [532, 464] on span "play_arrow" at bounding box center [528, 462] width 23 height 23
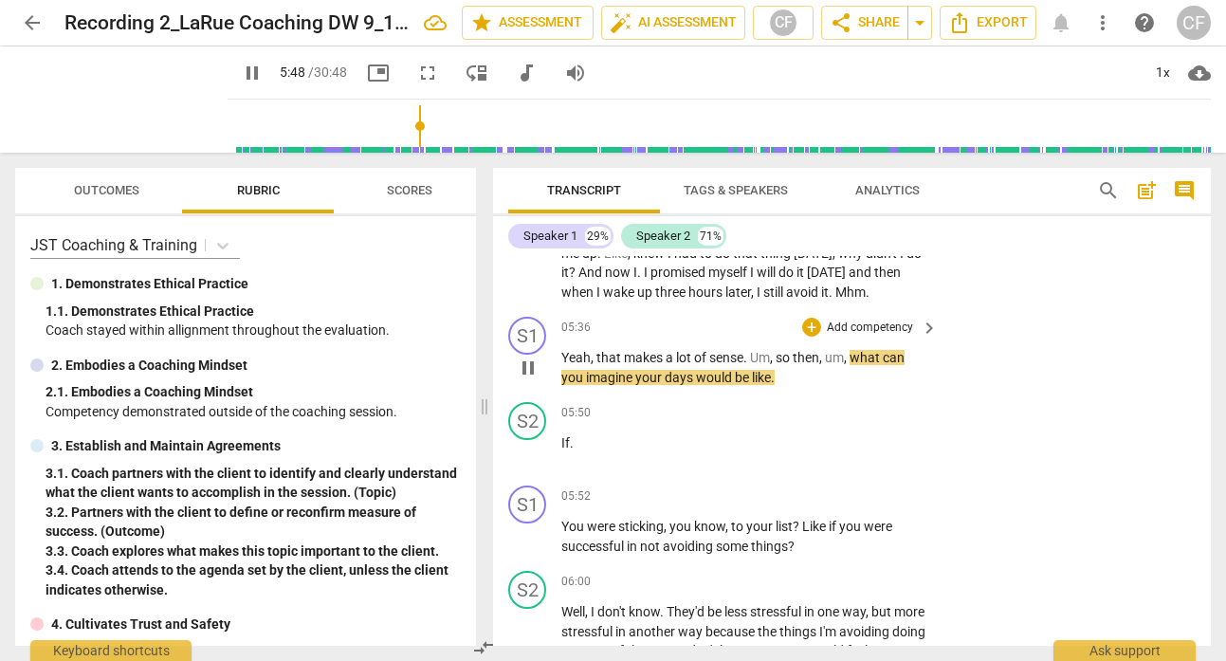
scroll to position [3095, 0]
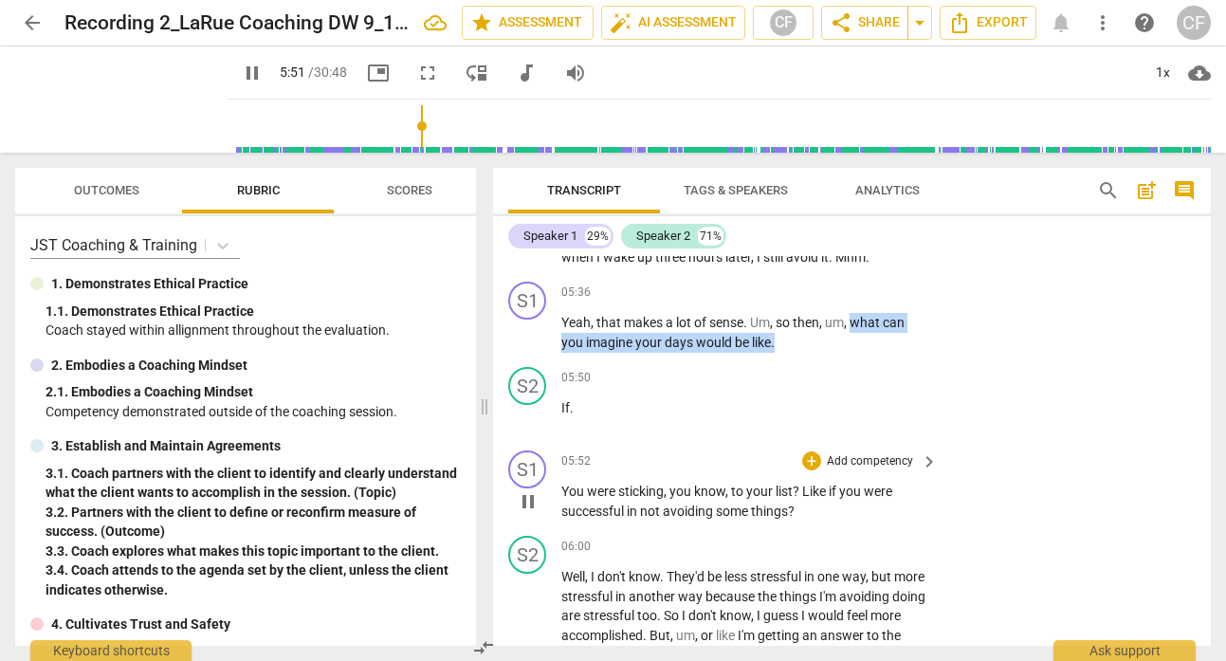
drag, startPoint x: 854, startPoint y: 321, endPoint x: 781, endPoint y: 499, distance: 191.8
click at [781, 499] on div "S1 play_arrow pause 00:02 + Add competency keyboard_arrow_right Hi . S2 play_ar…" at bounding box center [852, 451] width 718 height 390
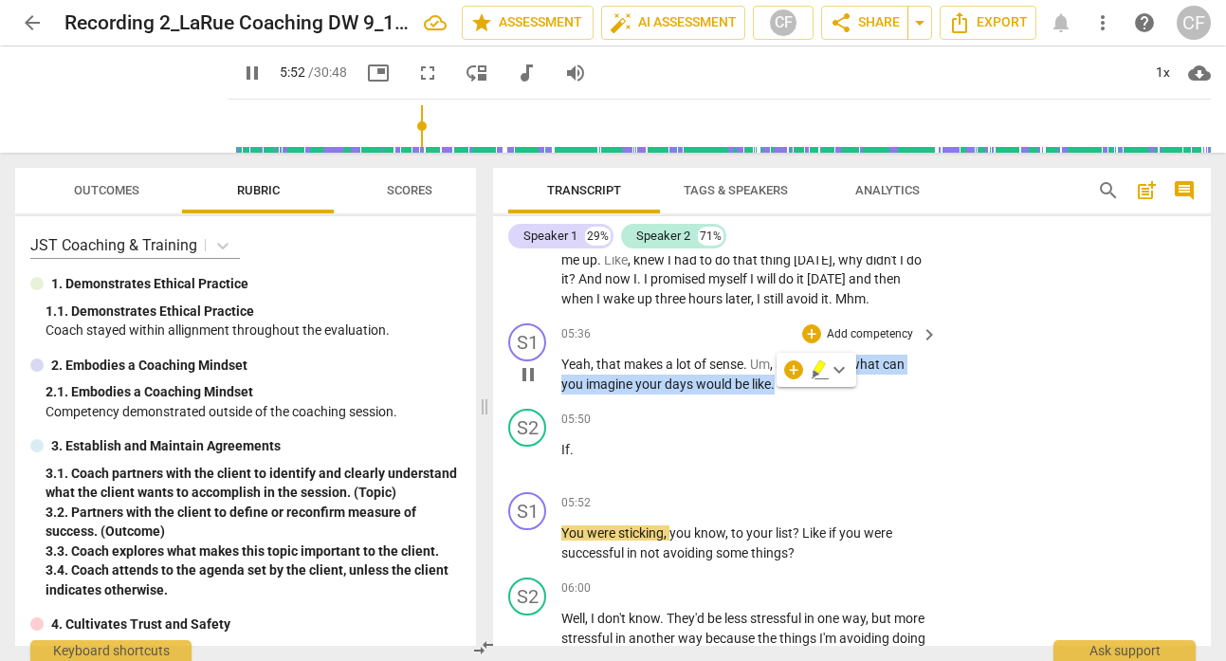
scroll to position [3042, 0]
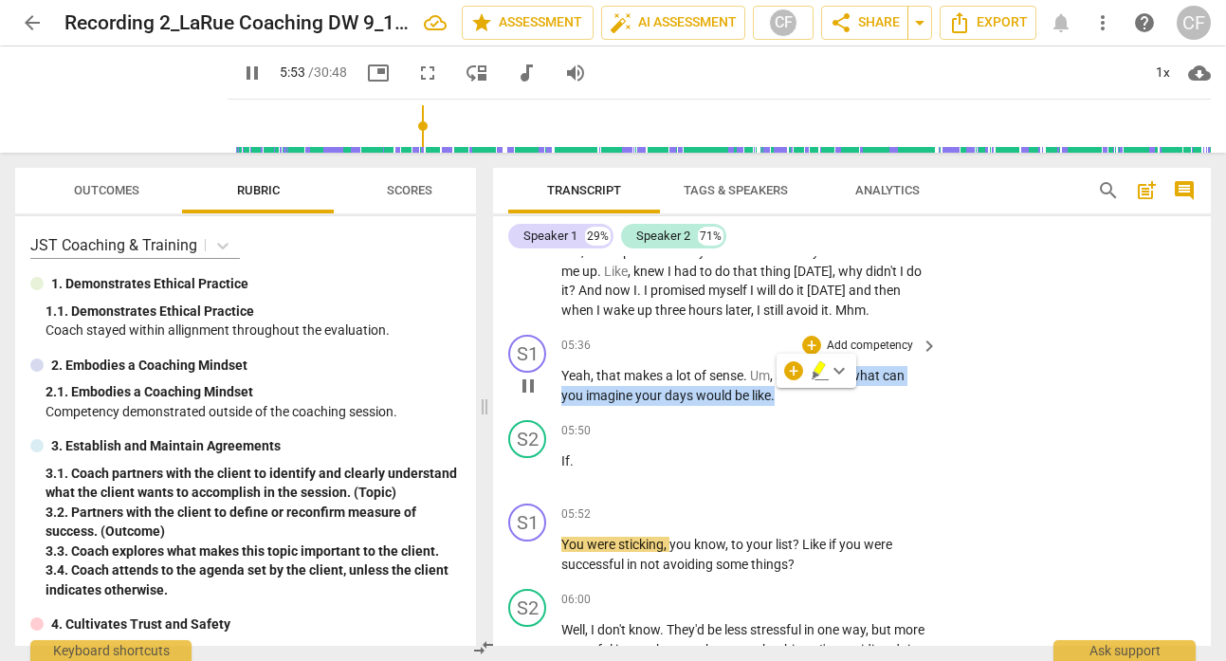
click at [874, 344] on p "Add competency" at bounding box center [870, 346] width 90 height 17
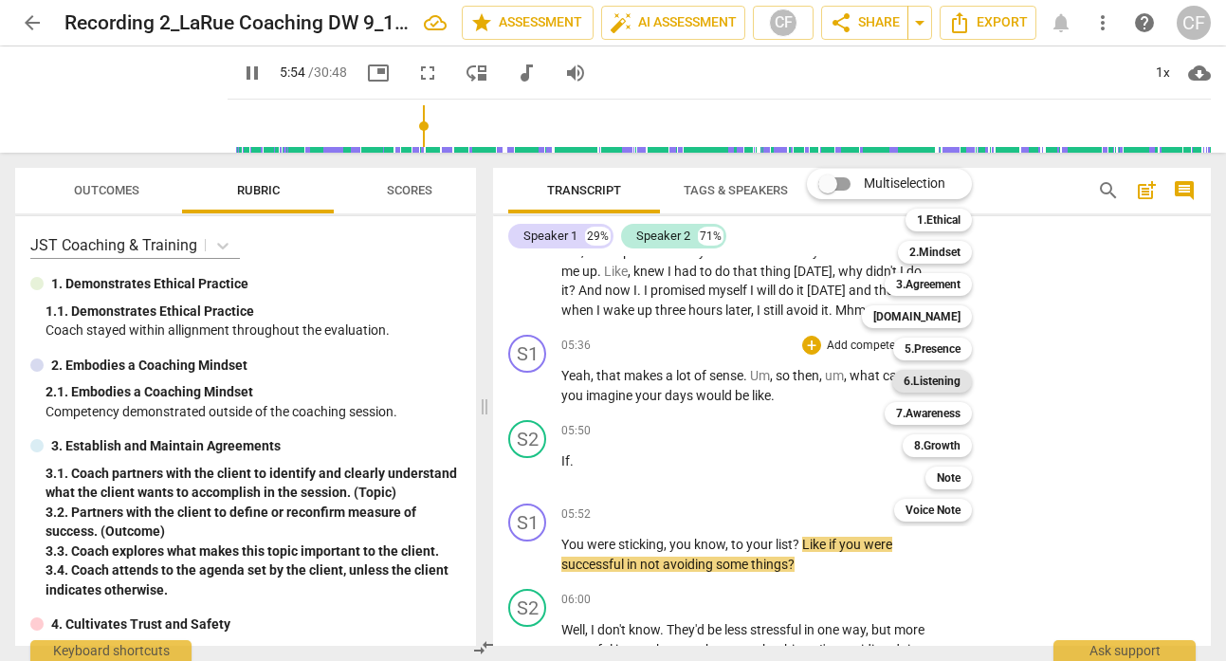
click at [941, 376] on b "6.Listening" at bounding box center [932, 381] width 57 height 23
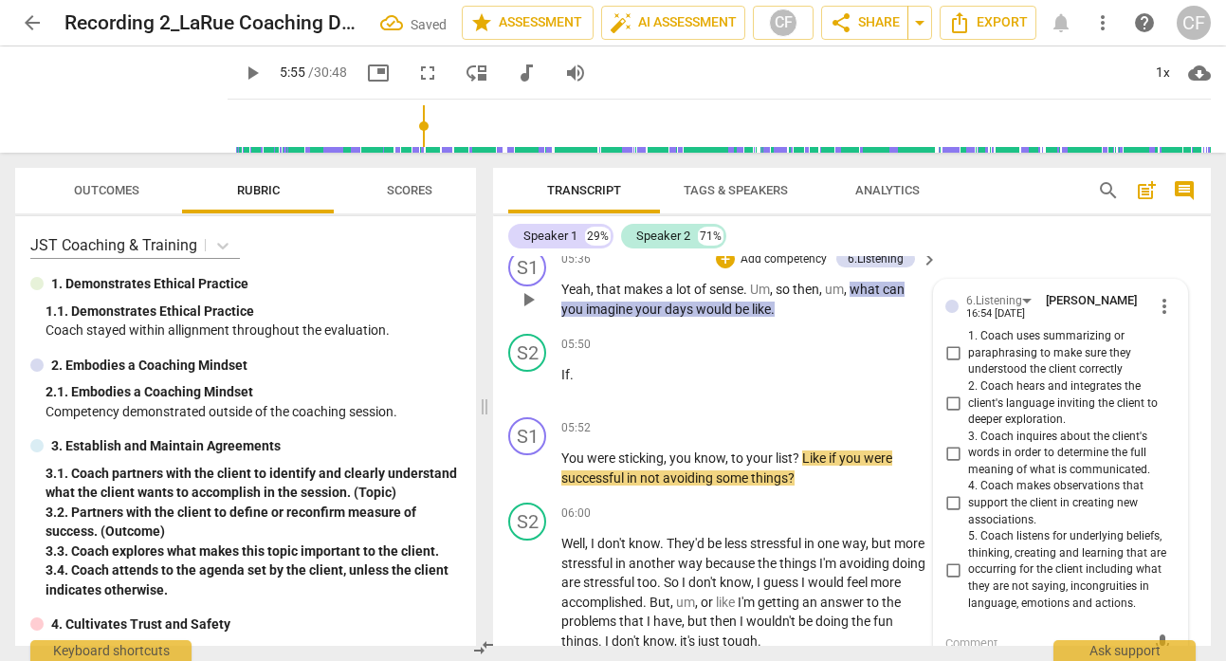
scroll to position [3094, 0]
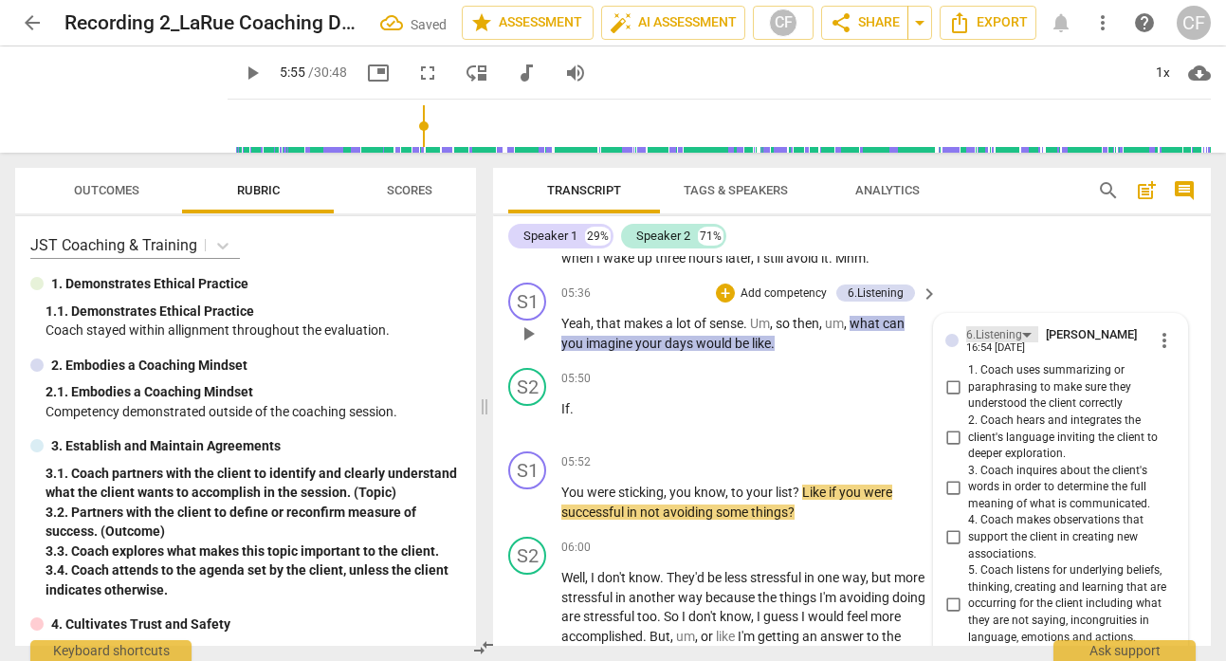
click at [1022, 335] on div "6.Listening" at bounding box center [1002, 334] width 72 height 16
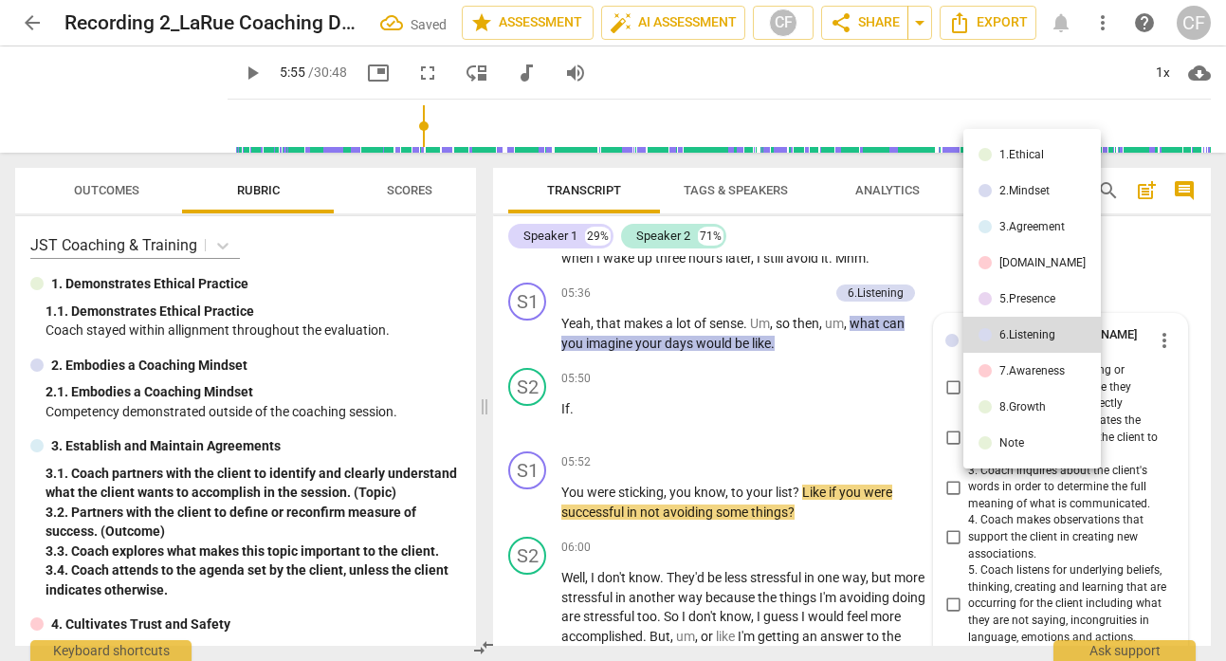
click at [1021, 373] on div "7.Awareness" at bounding box center [1032, 370] width 65 height 11
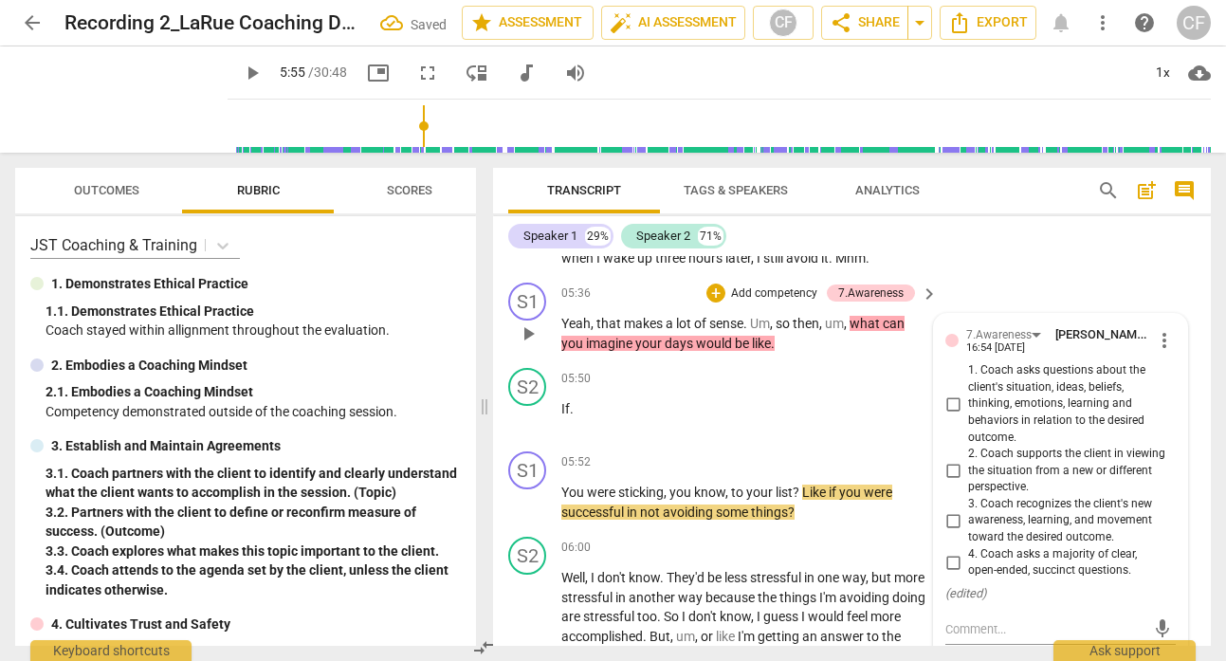
click at [950, 468] on input "2. Coach supports the client in viewing the situation from a new or different p…" at bounding box center [953, 471] width 30 height 23
click at [1058, 275] on div "S1 play_arrow pause 05:36 + Add competency 7.Awareness keyboard_arrow_right Yea…" at bounding box center [852, 317] width 718 height 85
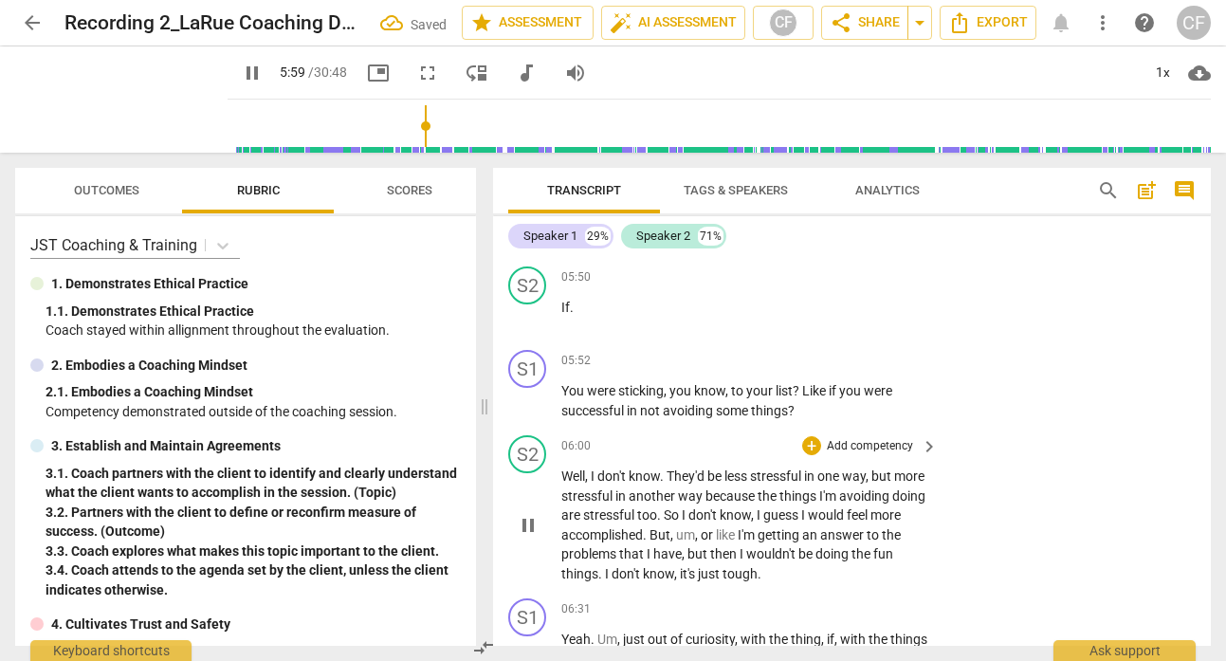
scroll to position [3020, 0]
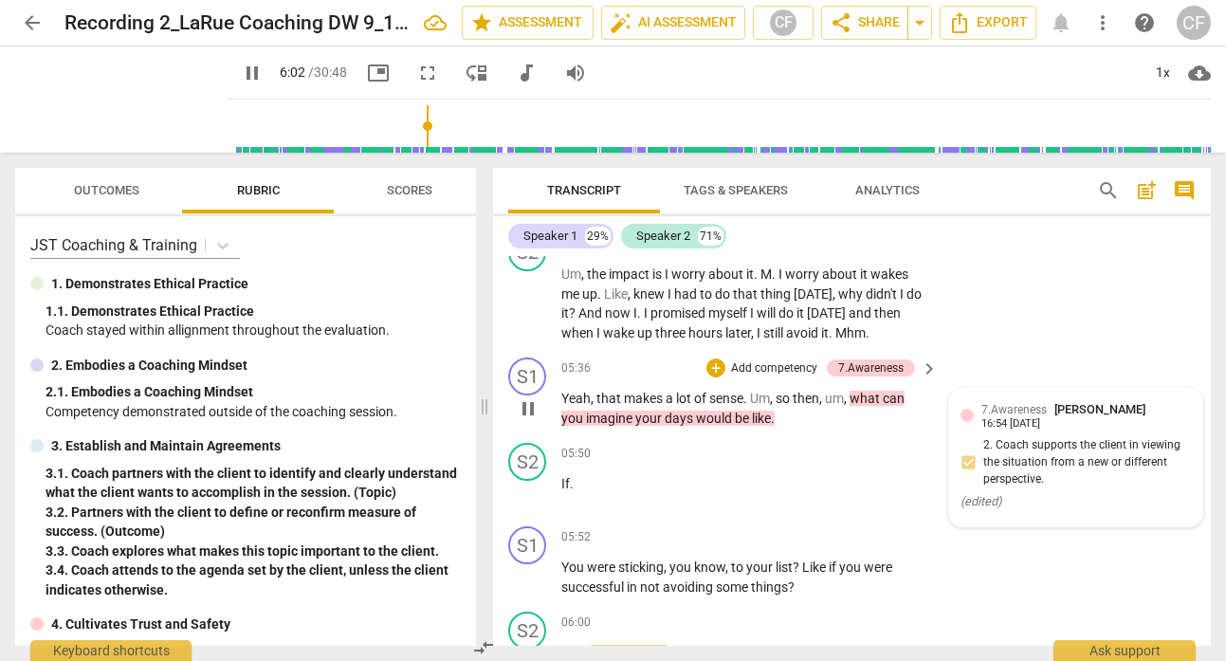
click at [1103, 414] on span "[PERSON_NAME]" at bounding box center [1100, 409] width 91 height 14
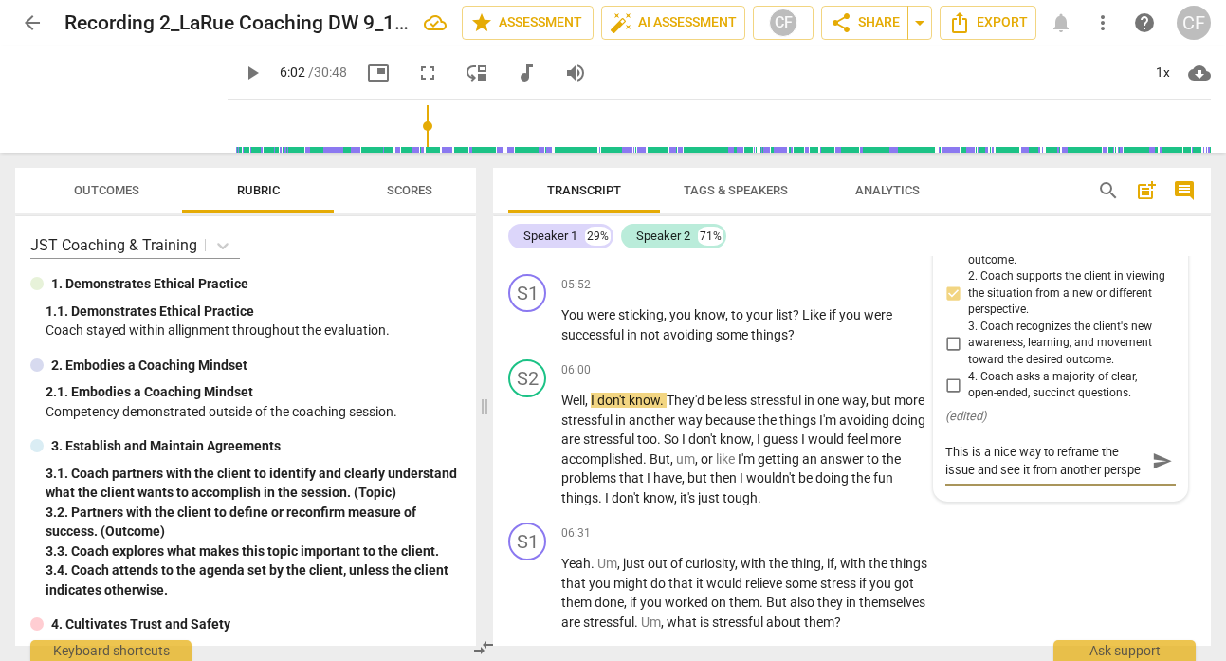
scroll to position [16, 0]
click at [1093, 560] on div "S1 play_arrow pause 06:31 + Add competency keyboard_arrow_right Yeah . Um , jus…" at bounding box center [852, 577] width 718 height 124
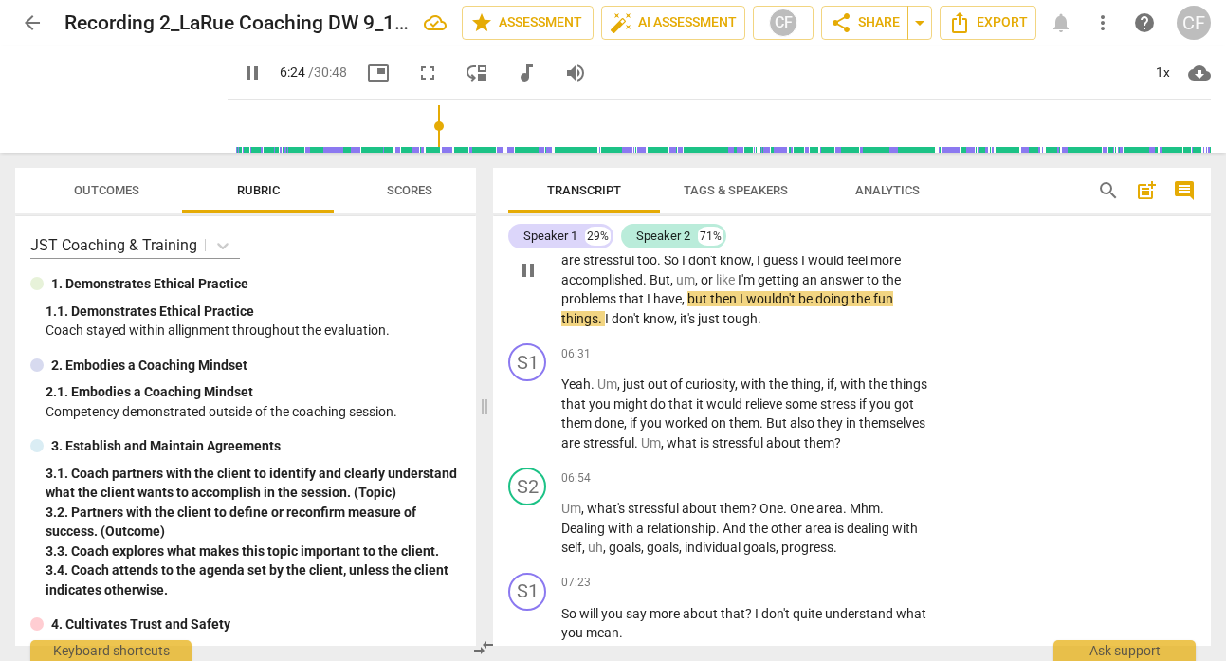
scroll to position [3456, 0]
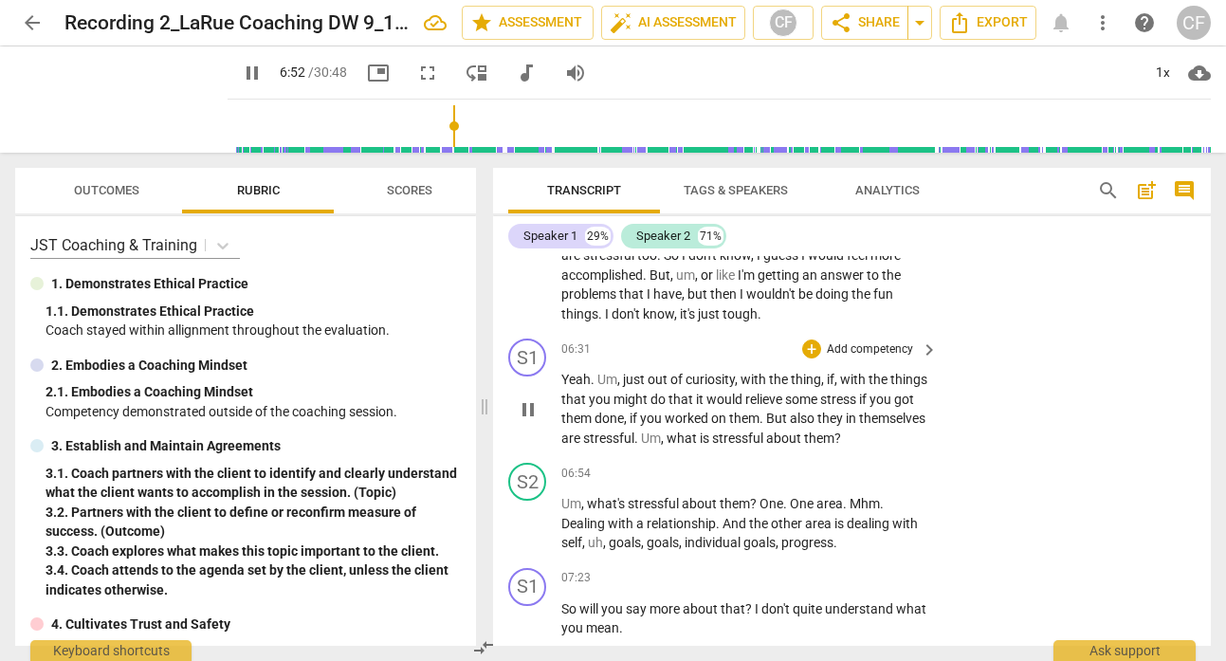
click at [530, 407] on span "pause" at bounding box center [528, 409] width 23 height 23
drag, startPoint x: 916, startPoint y: 438, endPoint x: 712, endPoint y: 432, distance: 204.0
click at [712, 432] on p "Yeah . Um , just out of curiosity , with the thing , if , with the things that …" at bounding box center [744, 409] width 367 height 78
click at [814, 350] on div "+" at bounding box center [811, 349] width 19 height 19
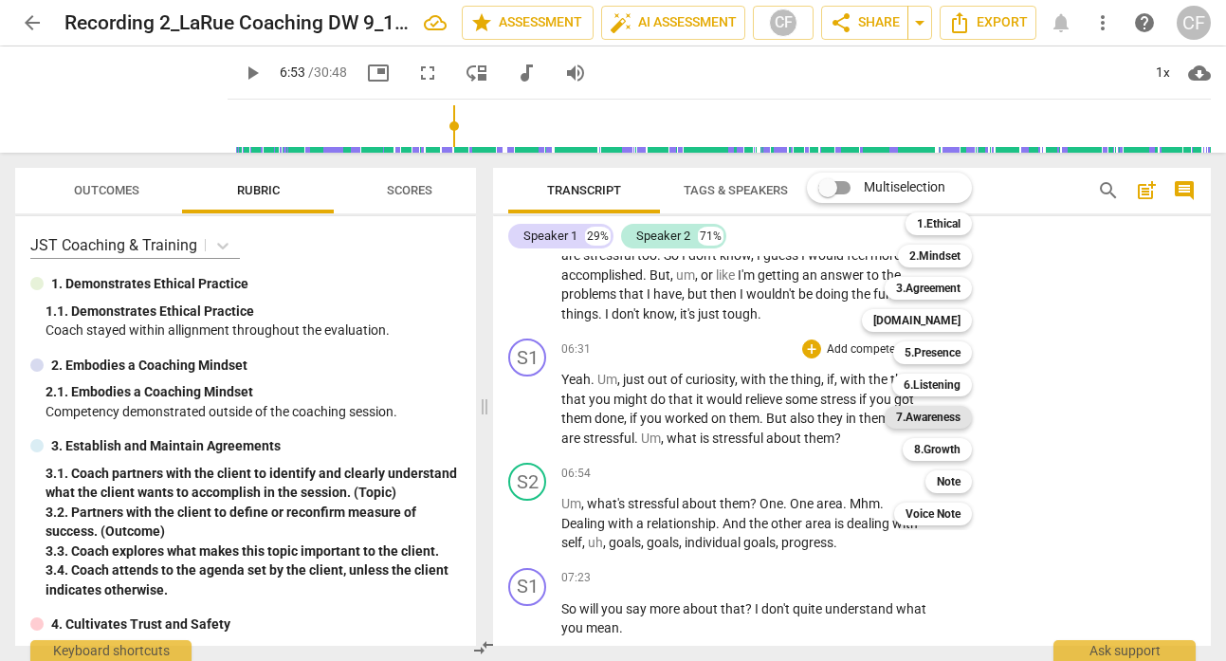
click at [953, 413] on b "7.Awareness" at bounding box center [928, 417] width 64 height 23
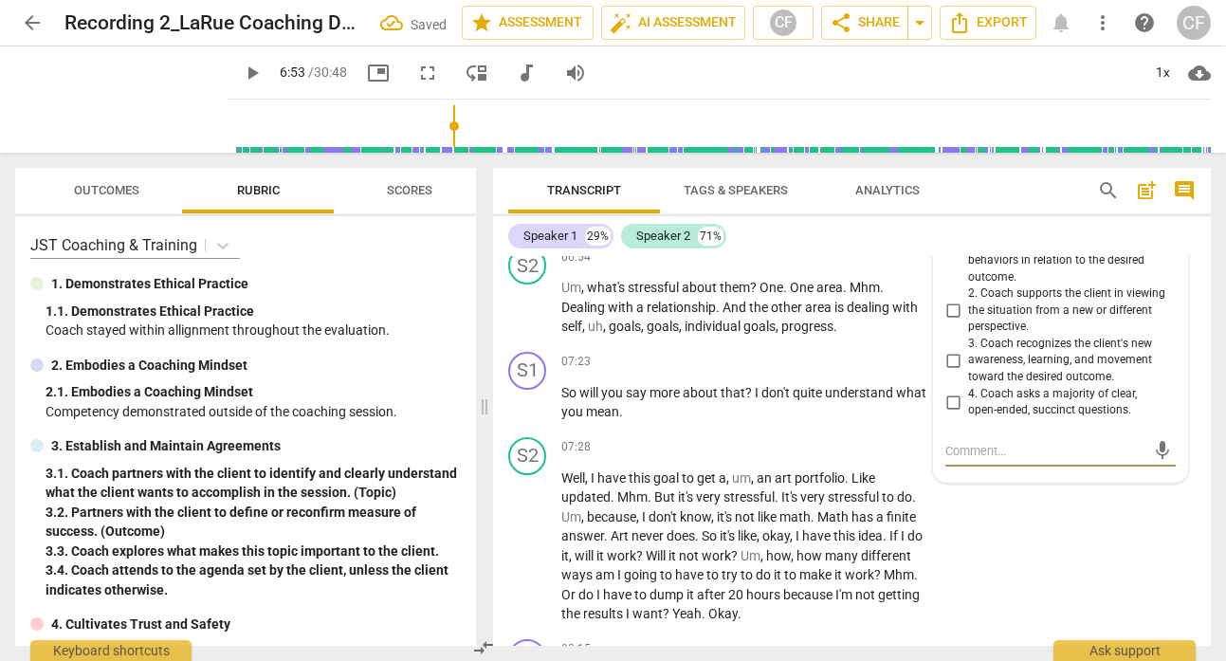
scroll to position [3634, 0]
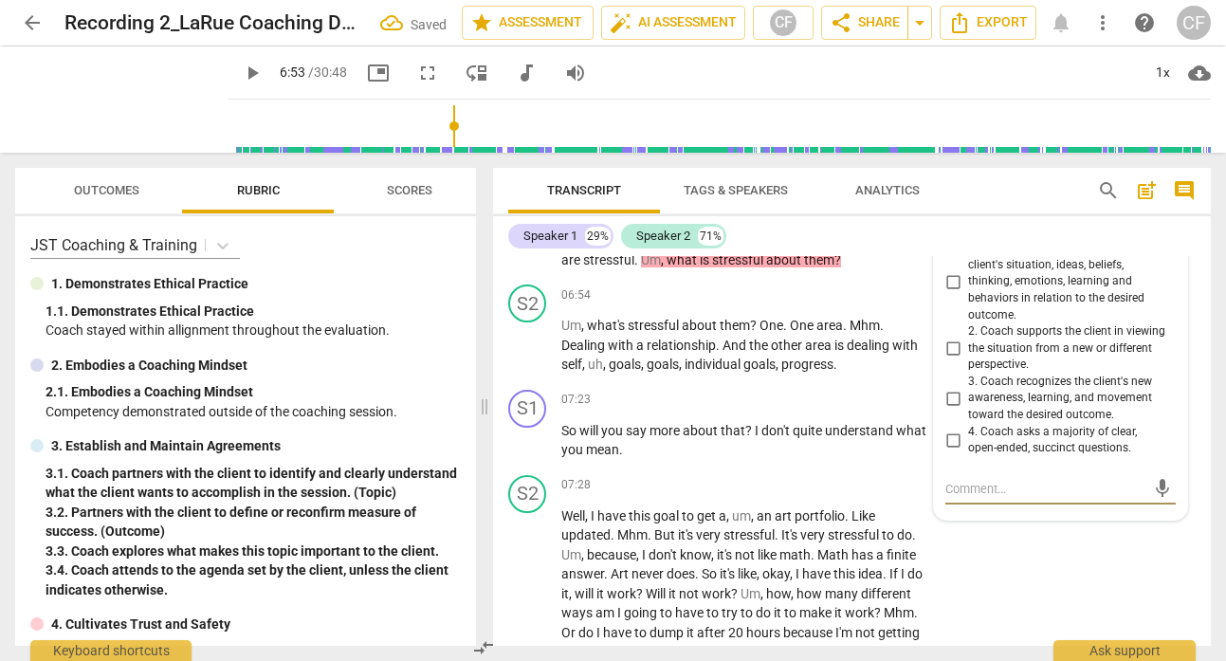
click at [951, 279] on input "1. Coach asks questions about the client's situation, ideas, beliefs, thinking,…" at bounding box center [953, 281] width 30 height 23
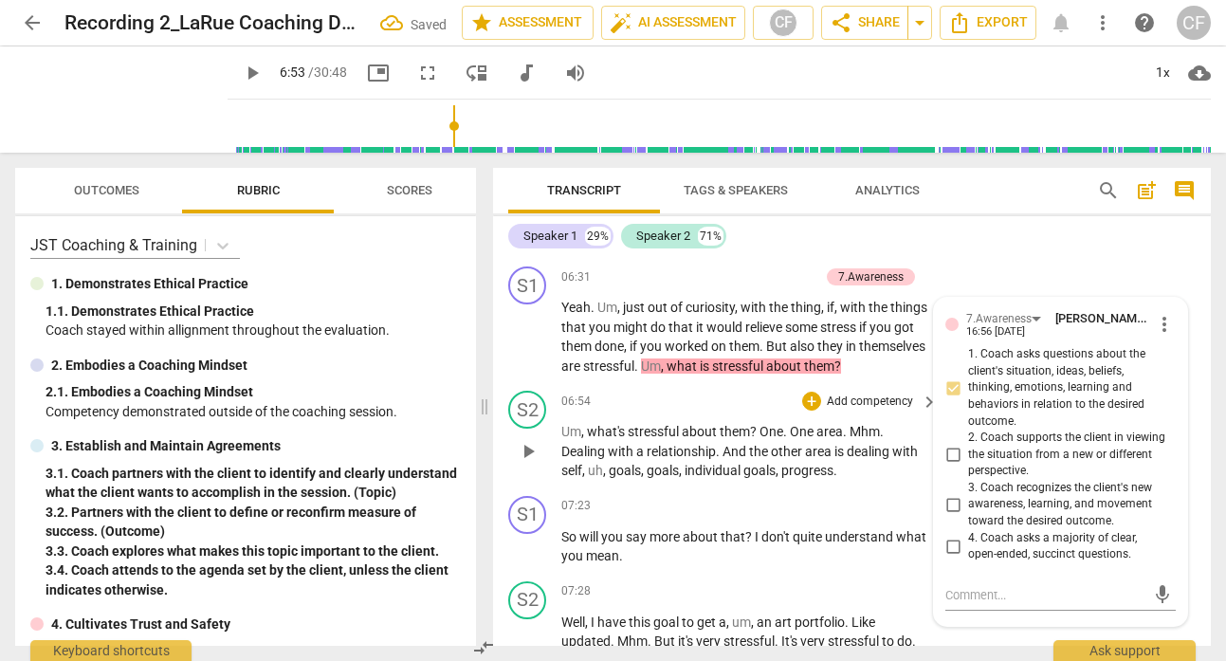
scroll to position [3487, 0]
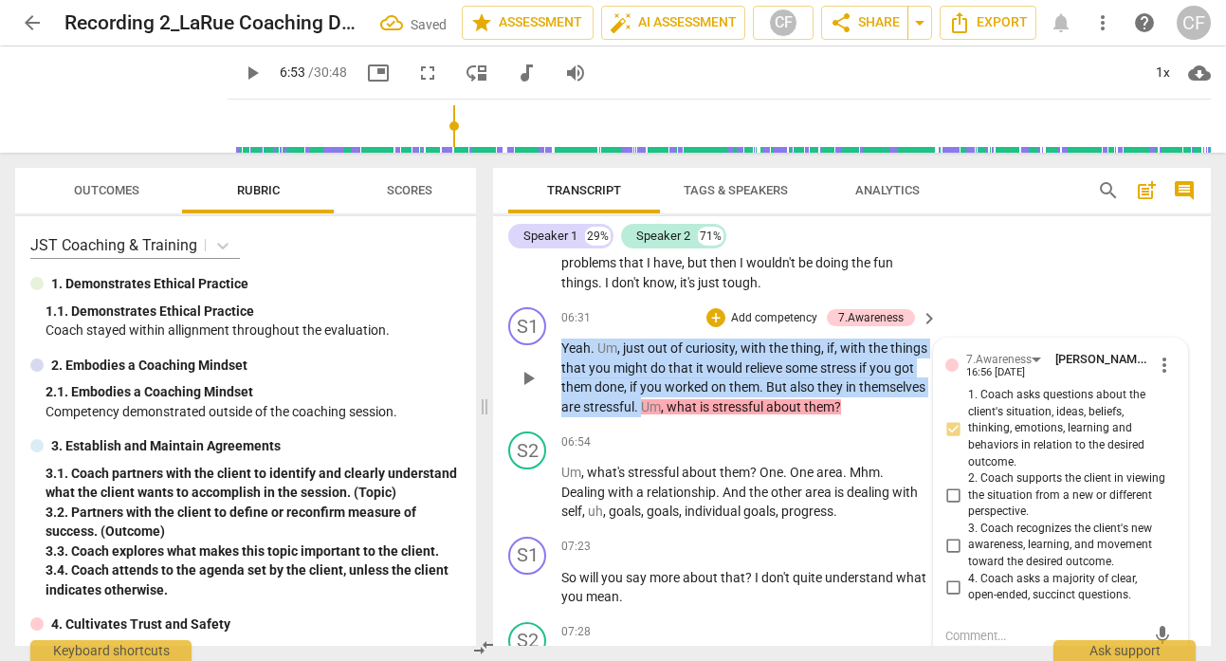
drag, startPoint x: 711, startPoint y: 403, endPoint x: 546, endPoint y: 340, distance: 176.5
click at [542, 338] on div "S1 play_arrow pause 06:31 + Add competency 7.Awareness keyboard_arrow_right Yea…" at bounding box center [852, 362] width 718 height 124
click at [718, 322] on div "+" at bounding box center [716, 317] width 19 height 19
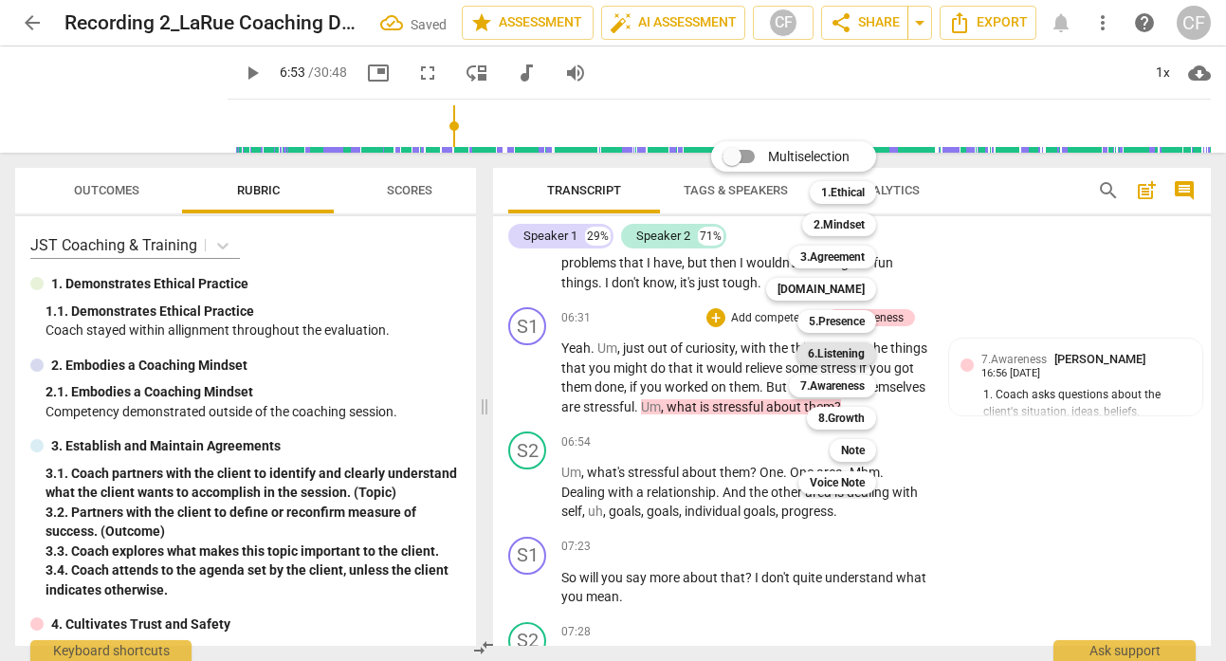
click at [857, 351] on b "6.Listening" at bounding box center [836, 353] width 57 height 23
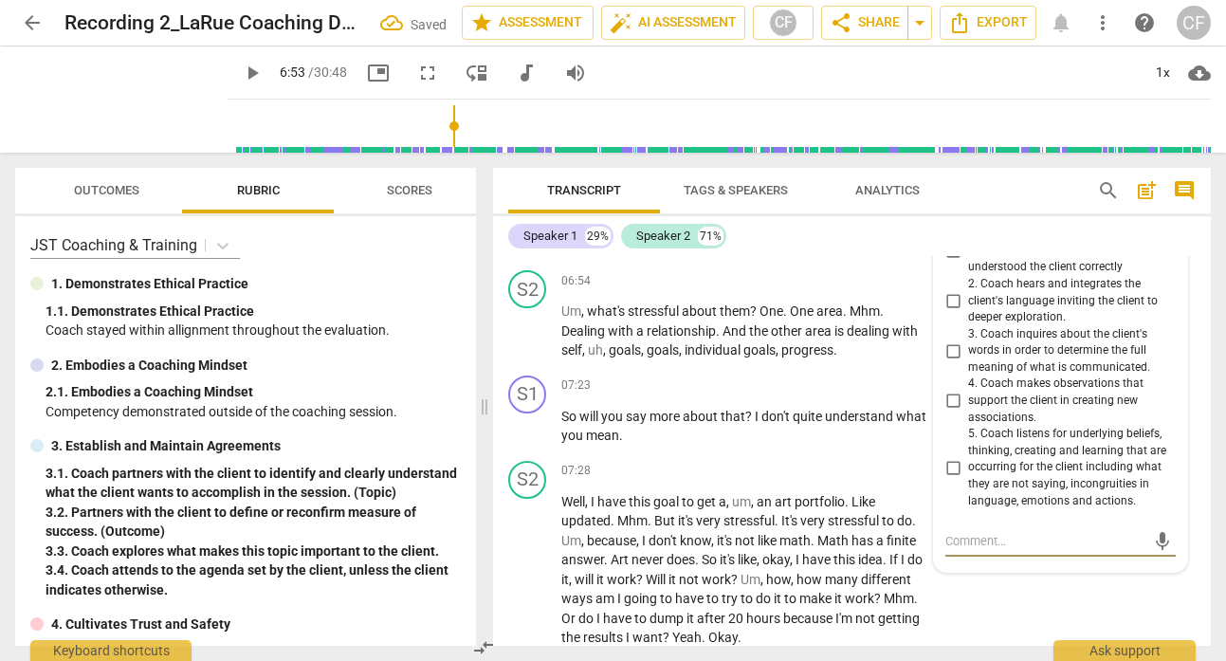
scroll to position [3604, 0]
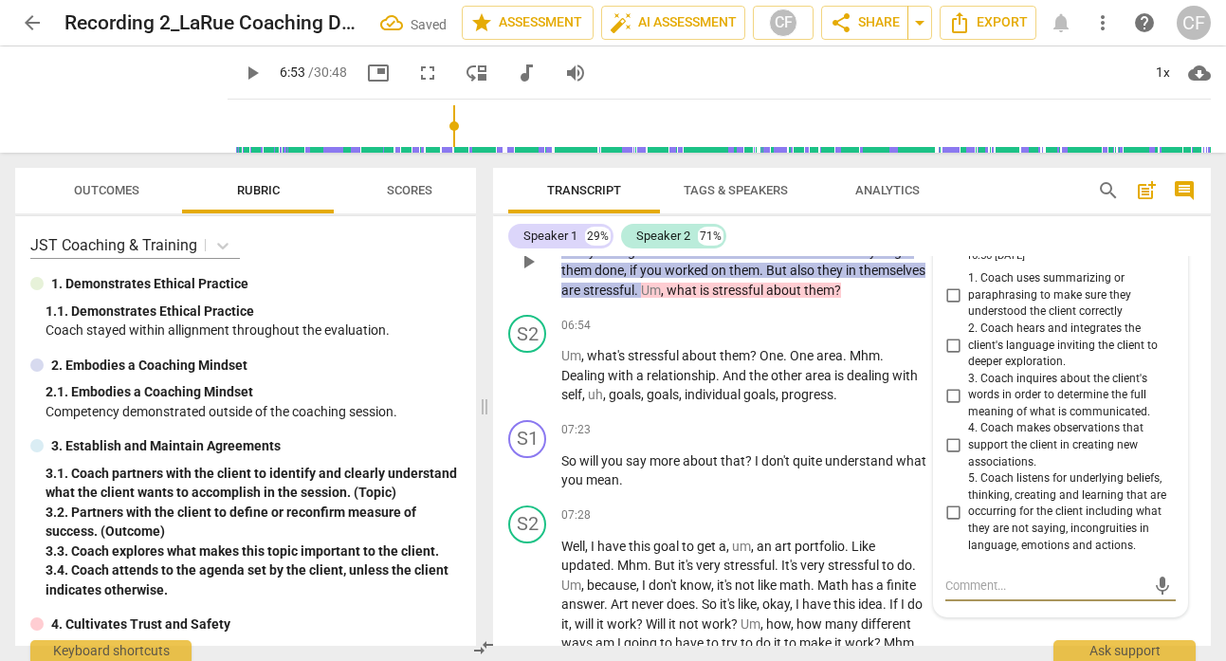
click at [954, 299] on input "1. Coach uses summarizing or paraphrasing to make sure they understood the clie…" at bounding box center [953, 296] width 30 height 23
click at [999, 197] on div "Transcript Tags & Speakers Analytics" at bounding box center [787, 191] width 559 height 46
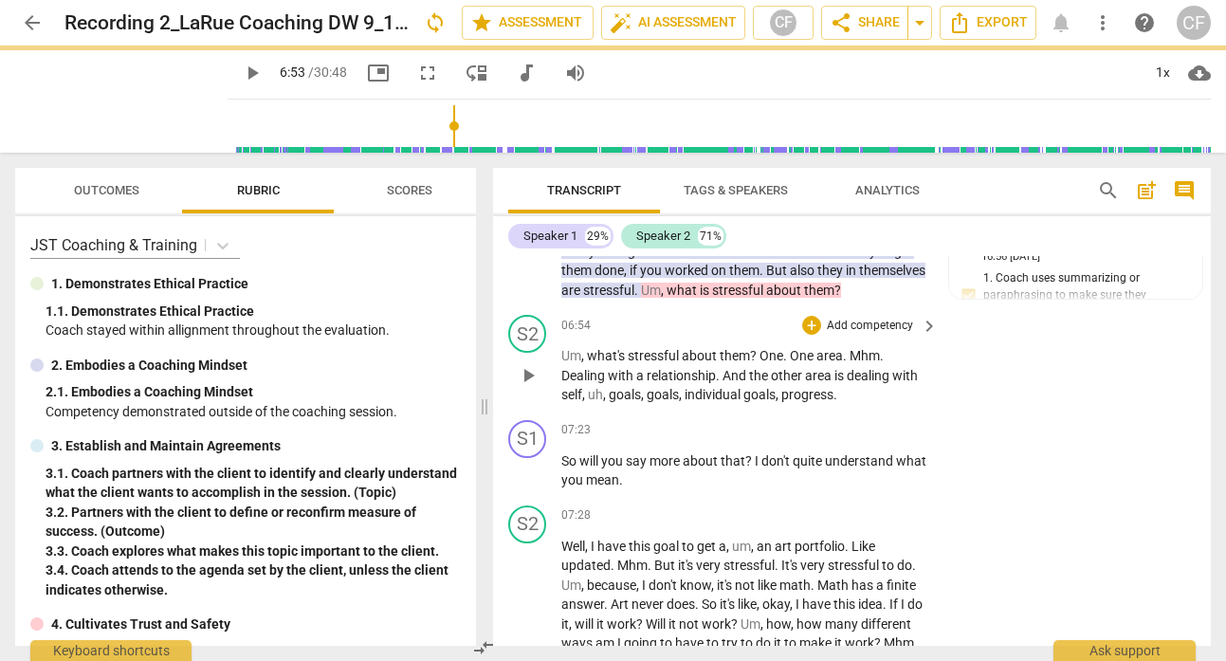
click at [537, 382] on span "play_arrow" at bounding box center [528, 375] width 23 height 23
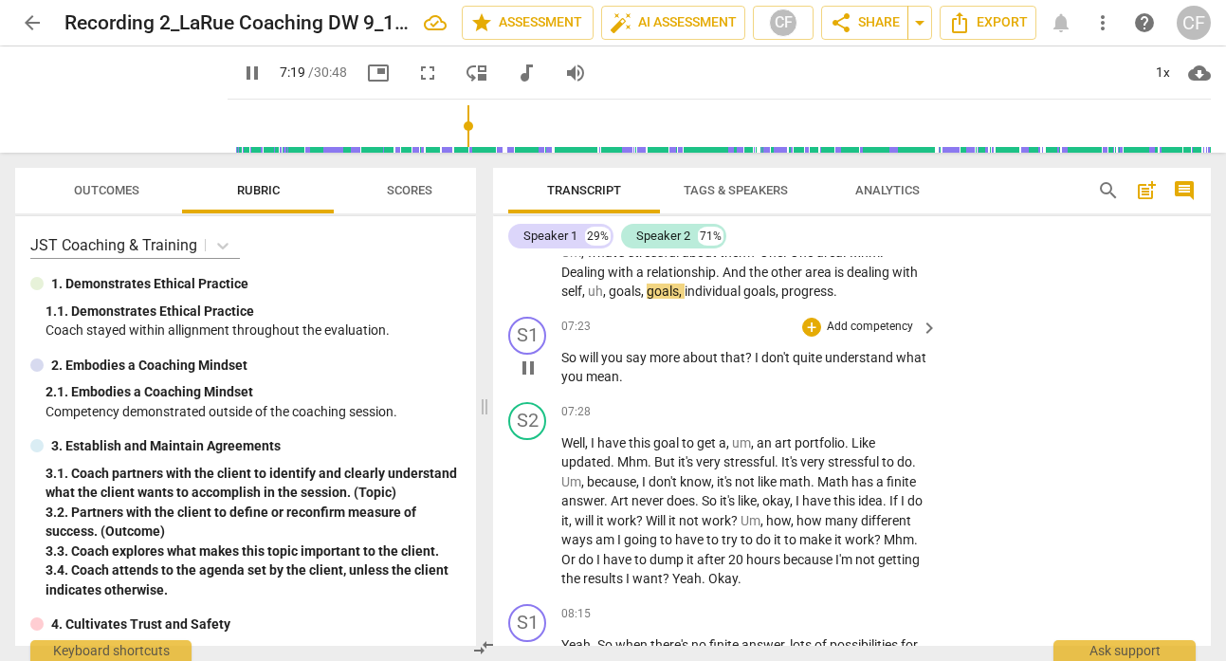
scroll to position [3708, 0]
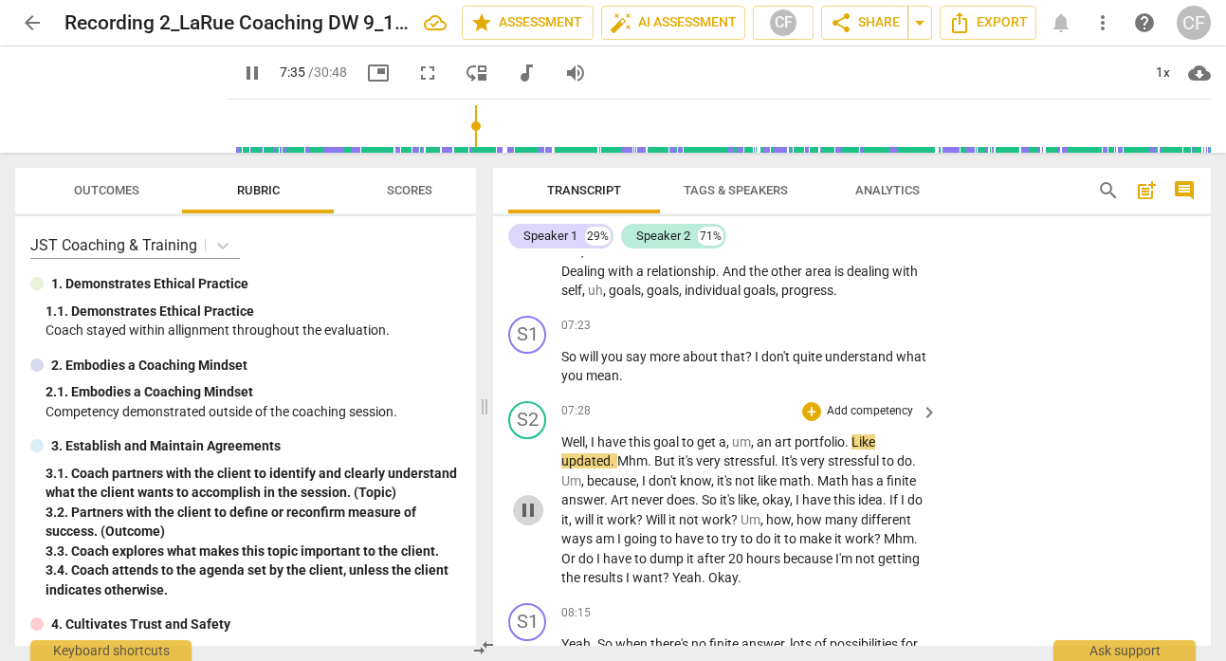
click at [534, 505] on span "pause" at bounding box center [528, 510] width 23 height 23
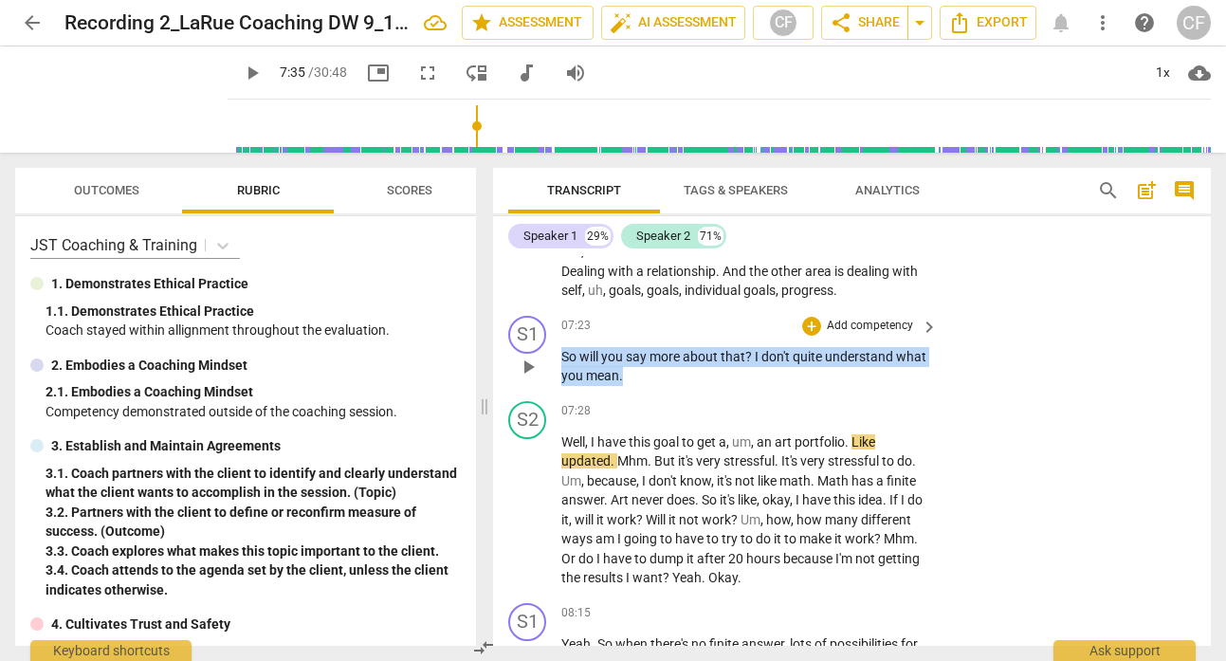
drag, startPoint x: 662, startPoint y: 374, endPoint x: 557, endPoint y: 351, distance: 107.7
click at [557, 351] on div "S1 play_arrow pause 07:23 + Add competency keyboard_arrow_right So will you say…" at bounding box center [852, 350] width 718 height 85
click at [813, 327] on div "+" at bounding box center [811, 326] width 19 height 19
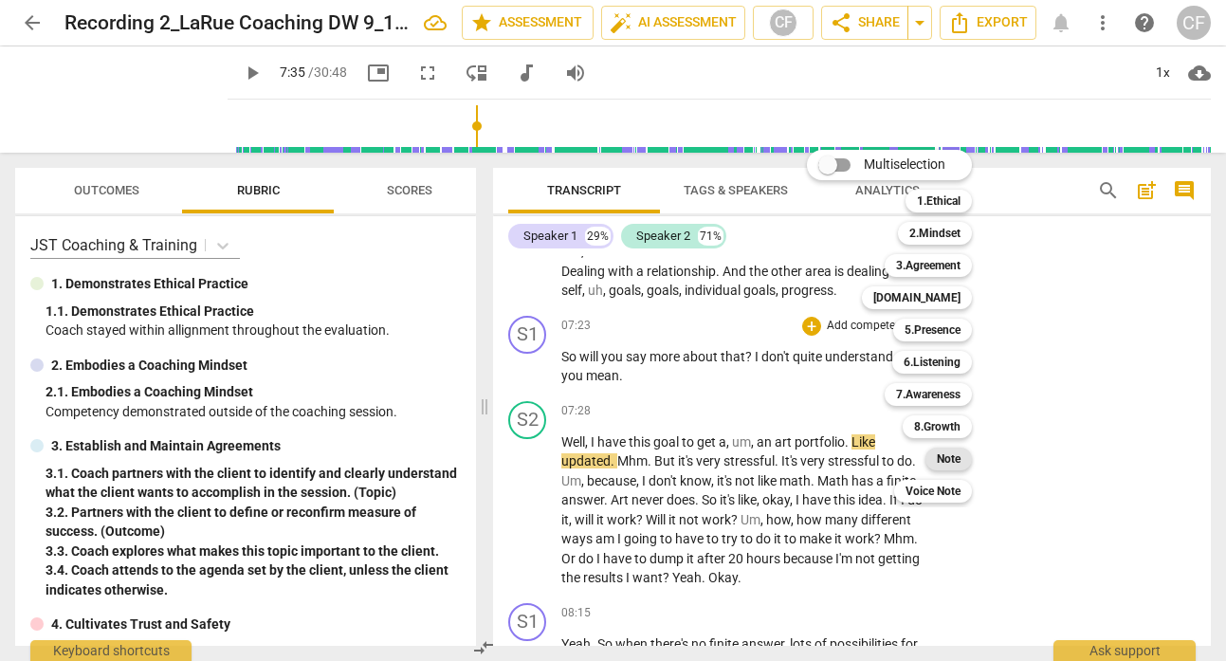
click at [952, 452] on b "Note" at bounding box center [949, 459] width 24 height 23
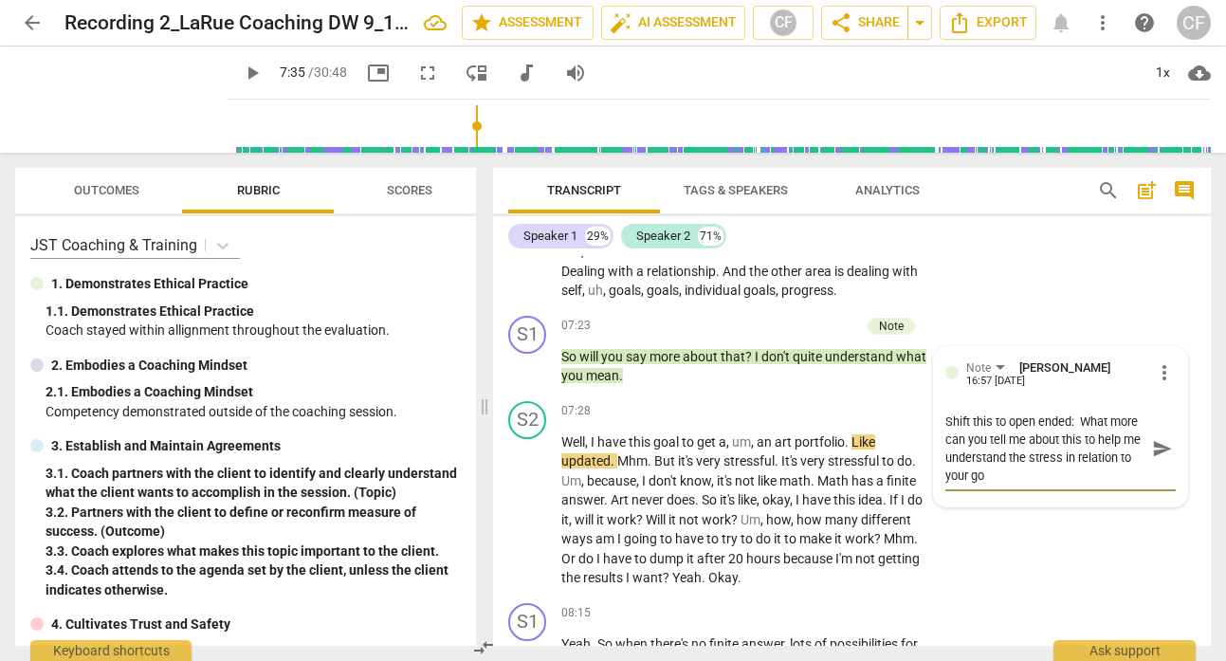
scroll to position [0, 0]
click at [1155, 450] on span "send" at bounding box center [1162, 448] width 21 height 21
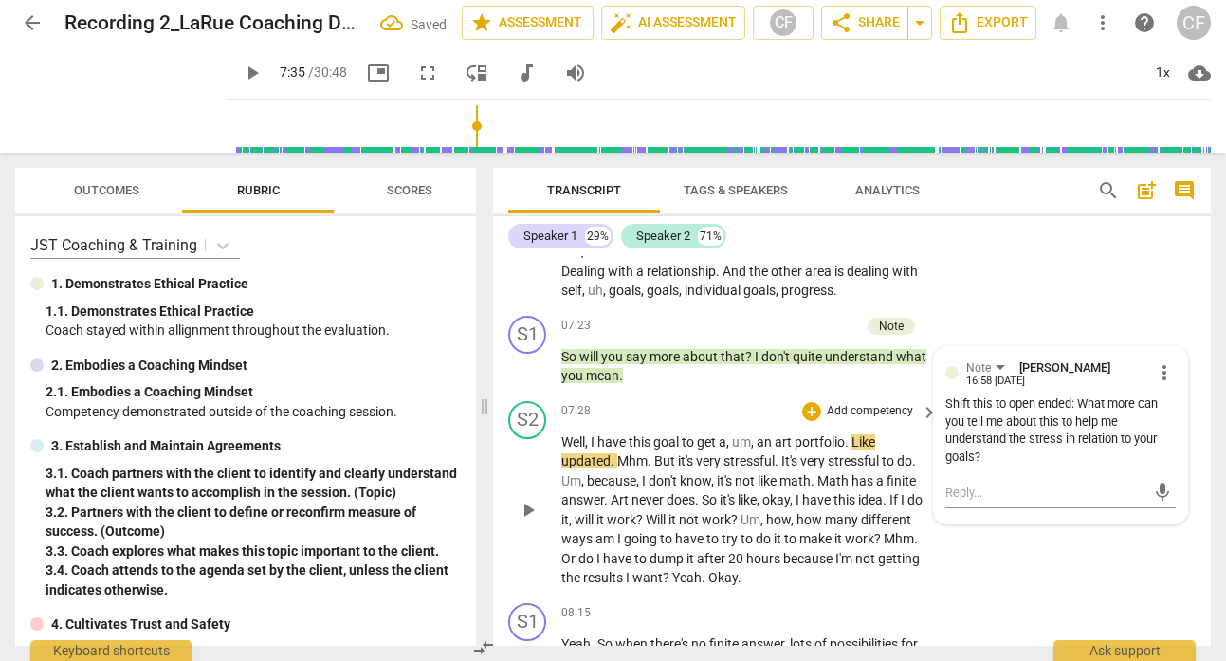
click at [528, 510] on span "play_arrow" at bounding box center [528, 510] width 23 height 23
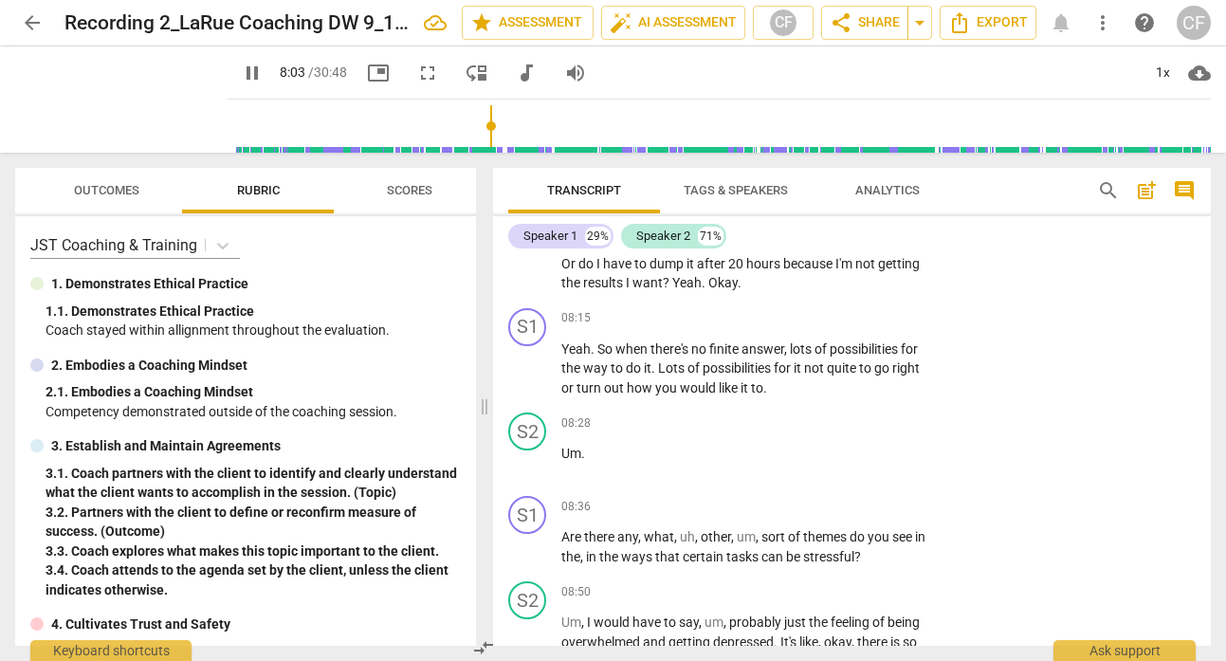
scroll to position [4006, 0]
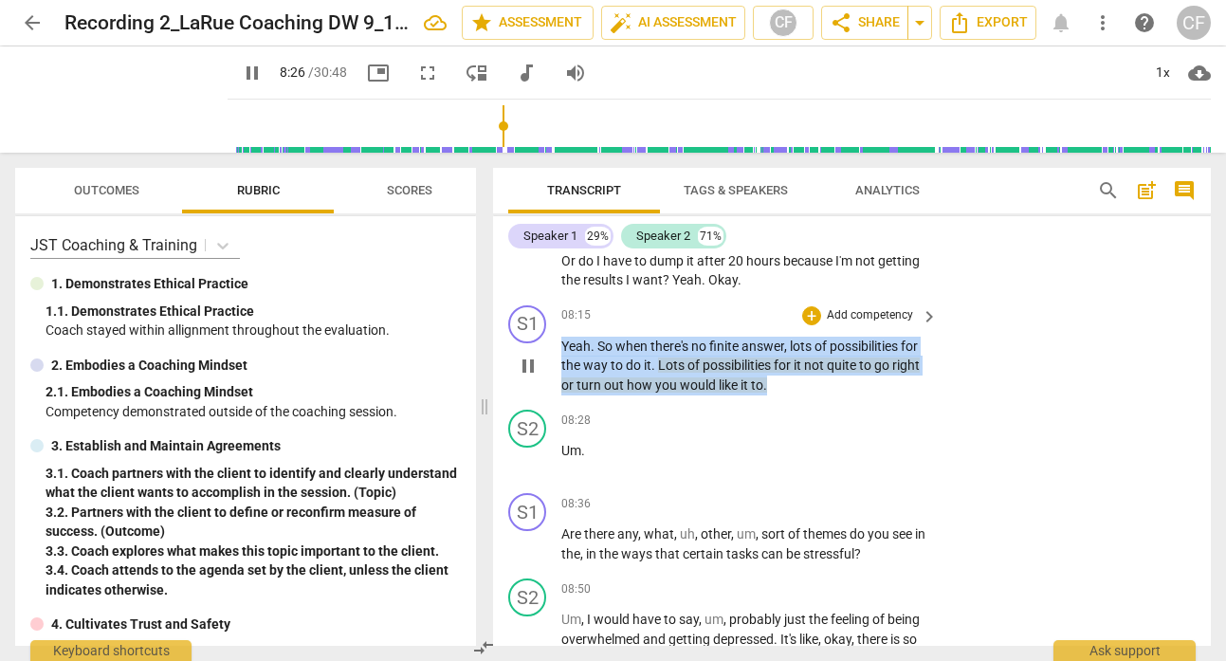
drag, startPoint x: 780, startPoint y: 390, endPoint x: 563, endPoint y: 341, distance: 221.6
click at [563, 341] on p "Yeah . So when there's no finite answer , lots of possibilities for the way to …" at bounding box center [744, 366] width 367 height 59
click at [810, 315] on div "+" at bounding box center [811, 315] width 19 height 19
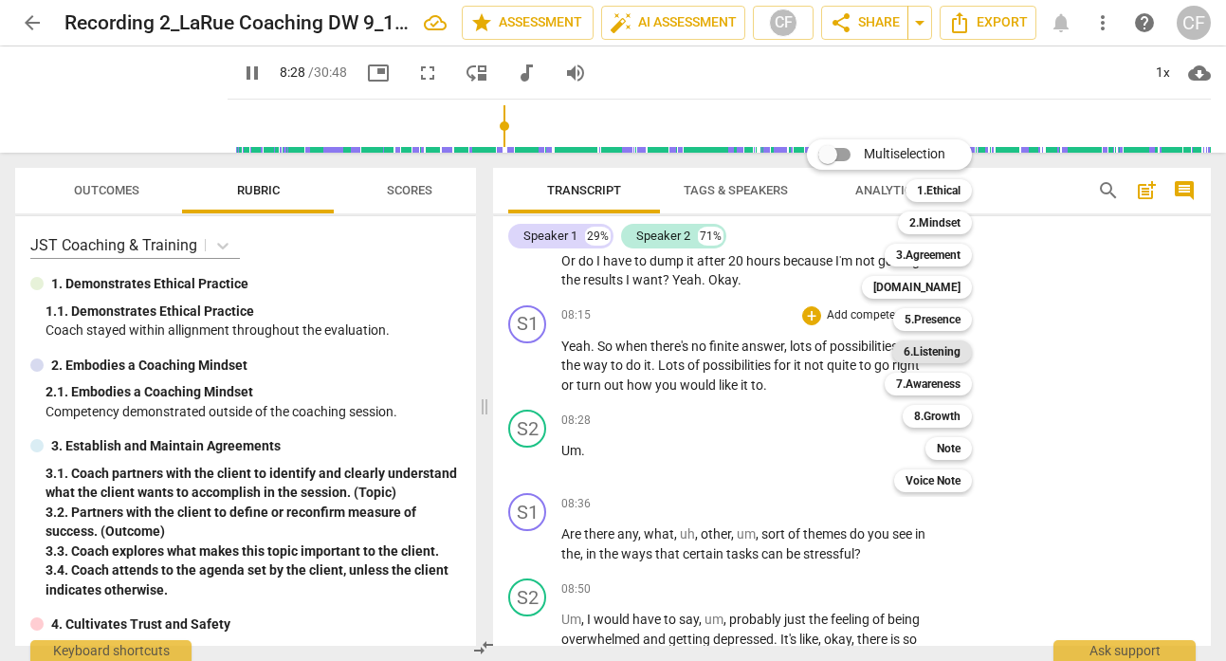
click at [939, 349] on b "6.Listening" at bounding box center [932, 351] width 57 height 23
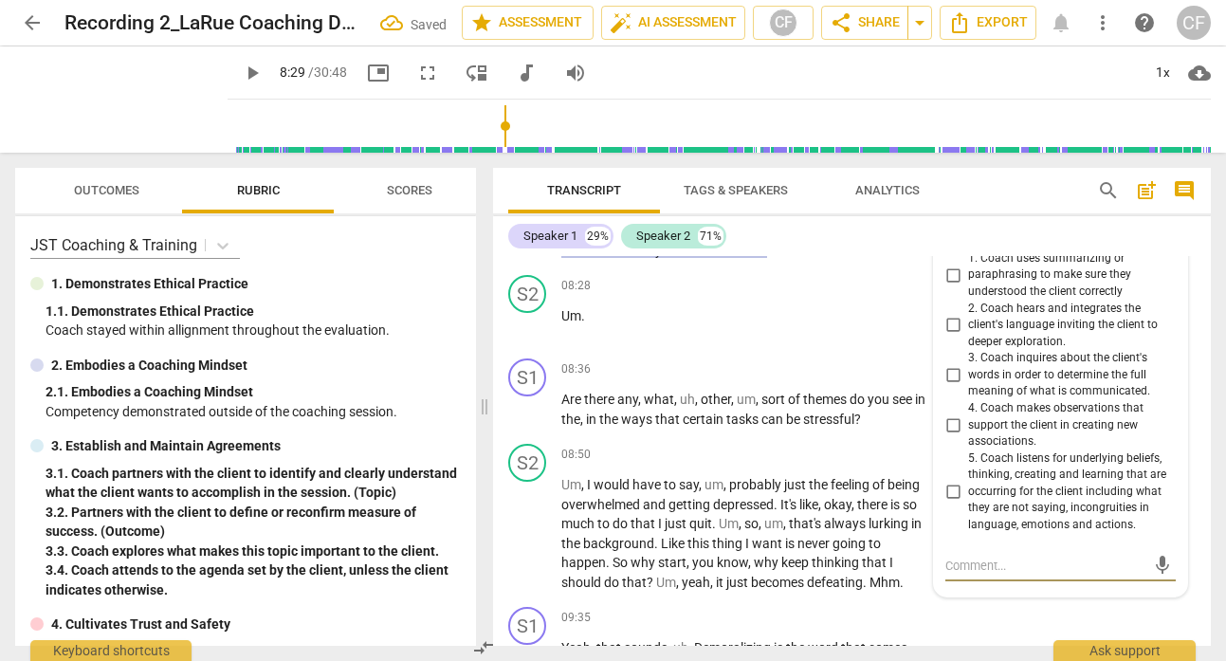
scroll to position [4129, 0]
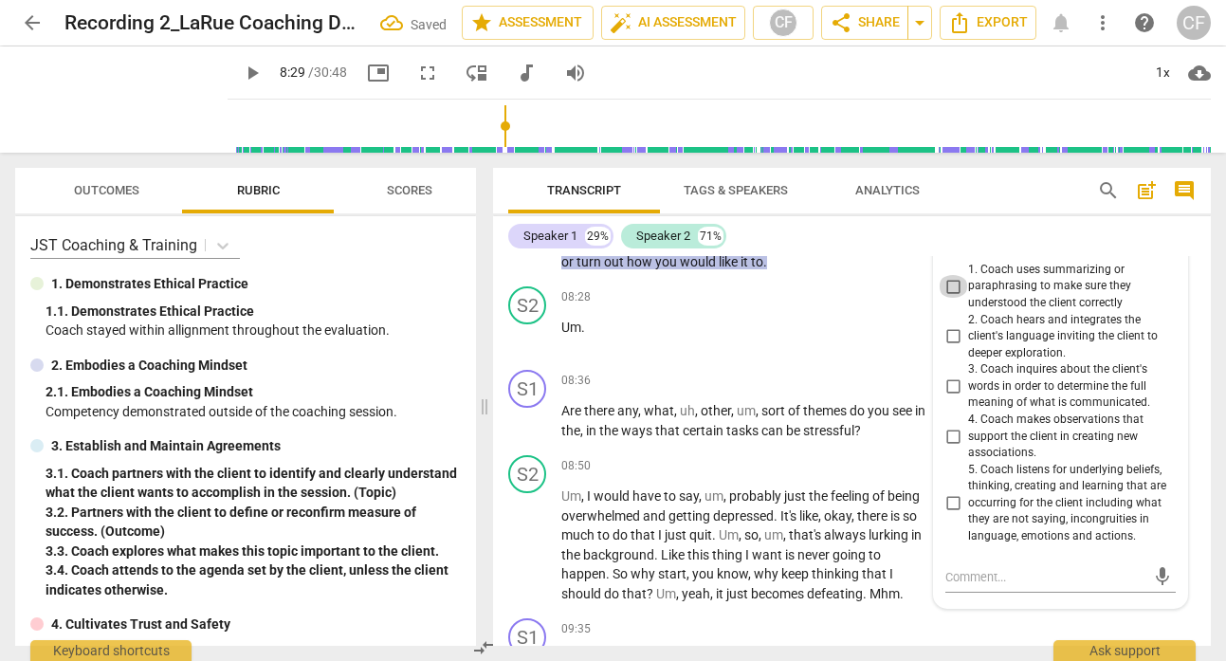
click at [955, 285] on input "1. Coach uses summarizing or paraphrasing to make sure they understood the clie…" at bounding box center [953, 286] width 30 height 23
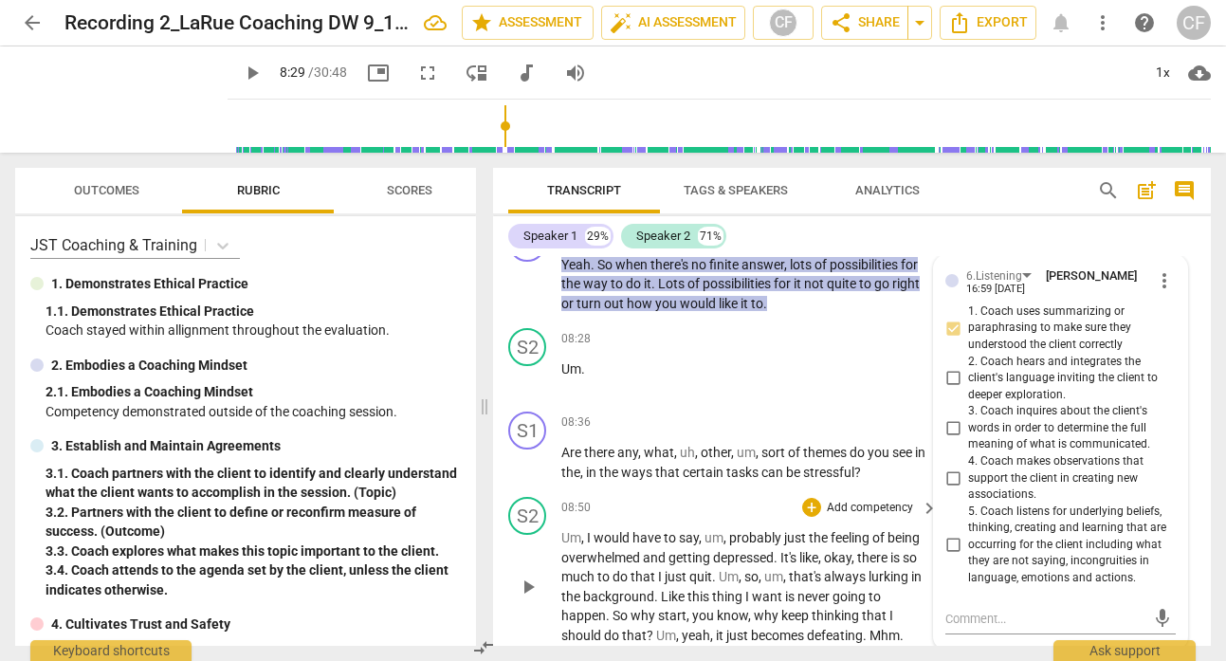
scroll to position [4053, 0]
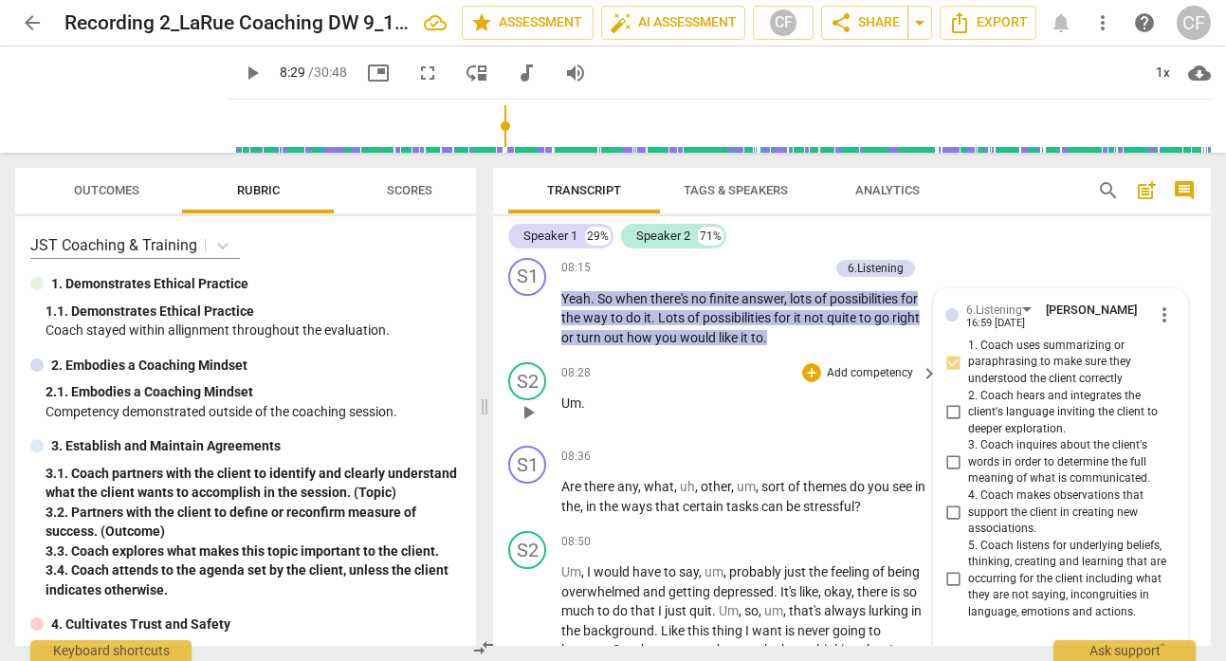
click at [644, 380] on div "08:28 + Add competency keyboard_arrow_right" at bounding box center [750, 372] width 378 height 21
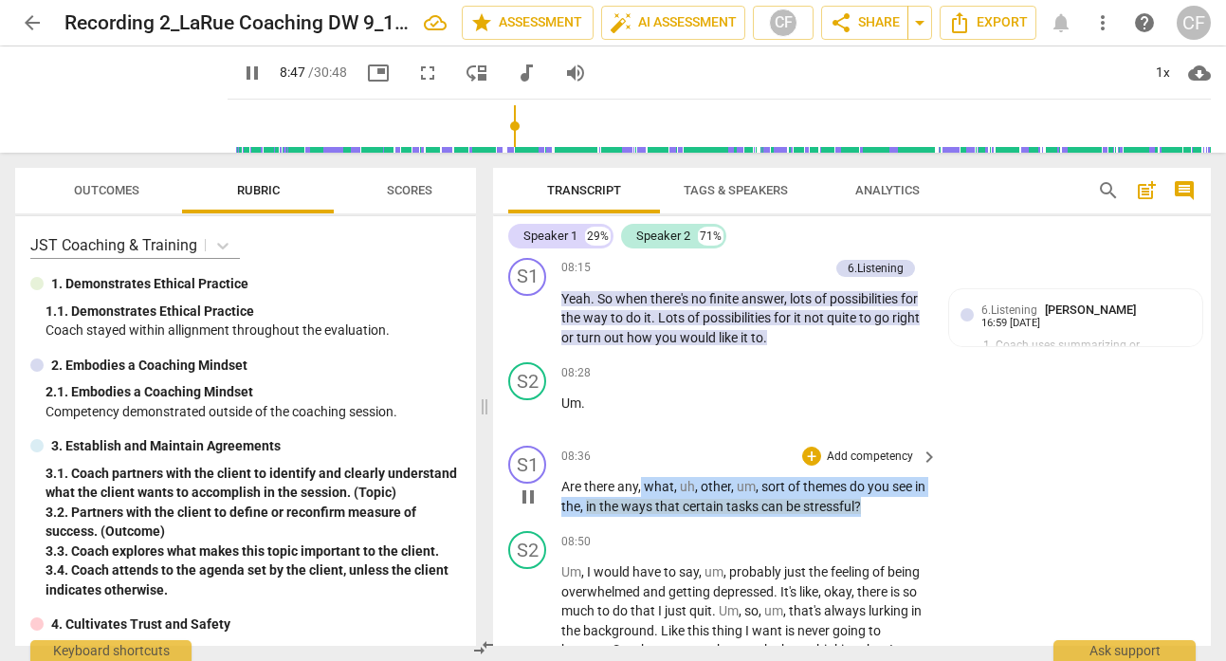
drag, startPoint x: 888, startPoint y: 505, endPoint x: 642, endPoint y: 487, distance: 246.2
click at [642, 487] on p "Are there any , what , uh , other , um , sort of themes do you see in the , in …" at bounding box center [744, 496] width 367 height 39
click at [830, 456] on p "Add competency" at bounding box center [870, 457] width 90 height 17
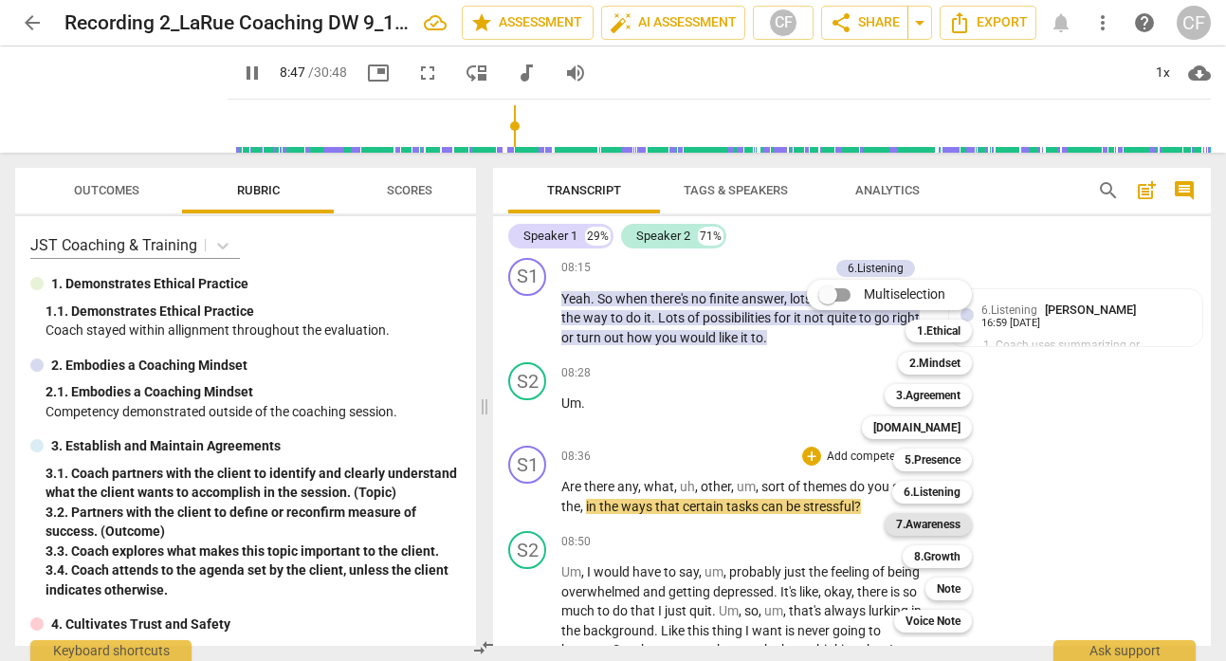
click at [946, 532] on b "7.Awareness" at bounding box center [928, 524] width 64 height 23
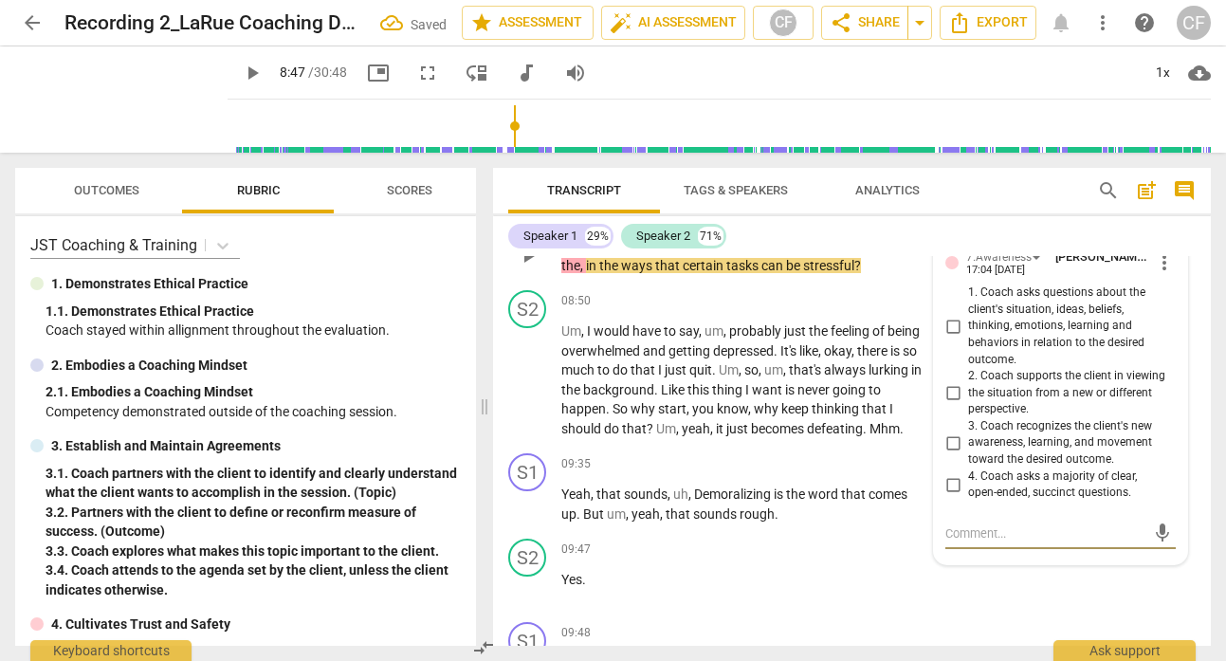
scroll to position [4287, 0]
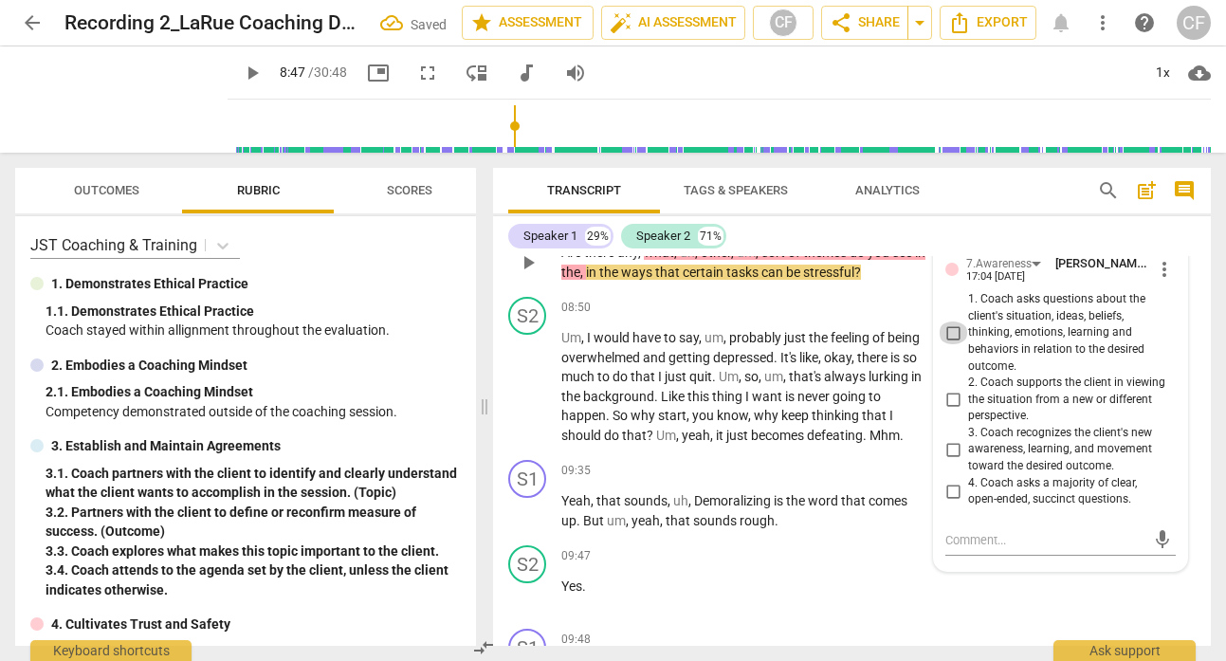
click at [949, 329] on input "1. Coach asks questions about the client's situation, ideas, beliefs, thinking,…" at bounding box center [953, 332] width 30 height 23
click at [529, 385] on span "play_arrow" at bounding box center [528, 387] width 23 height 23
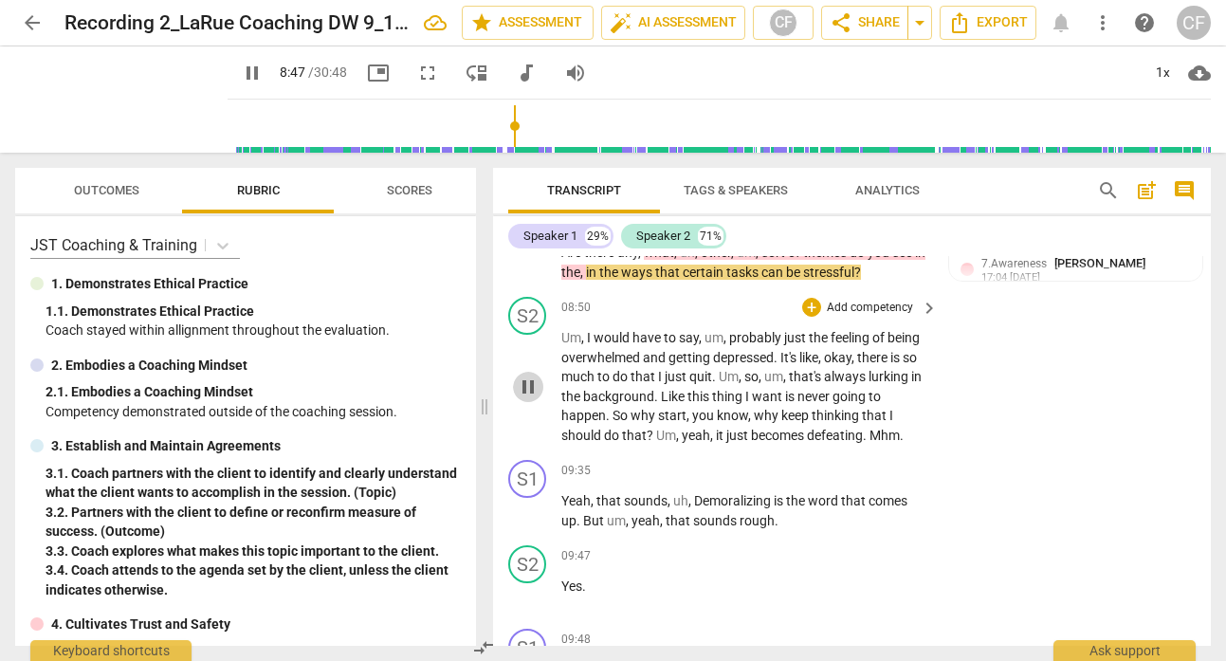
click at [533, 383] on span "pause" at bounding box center [528, 387] width 23 height 23
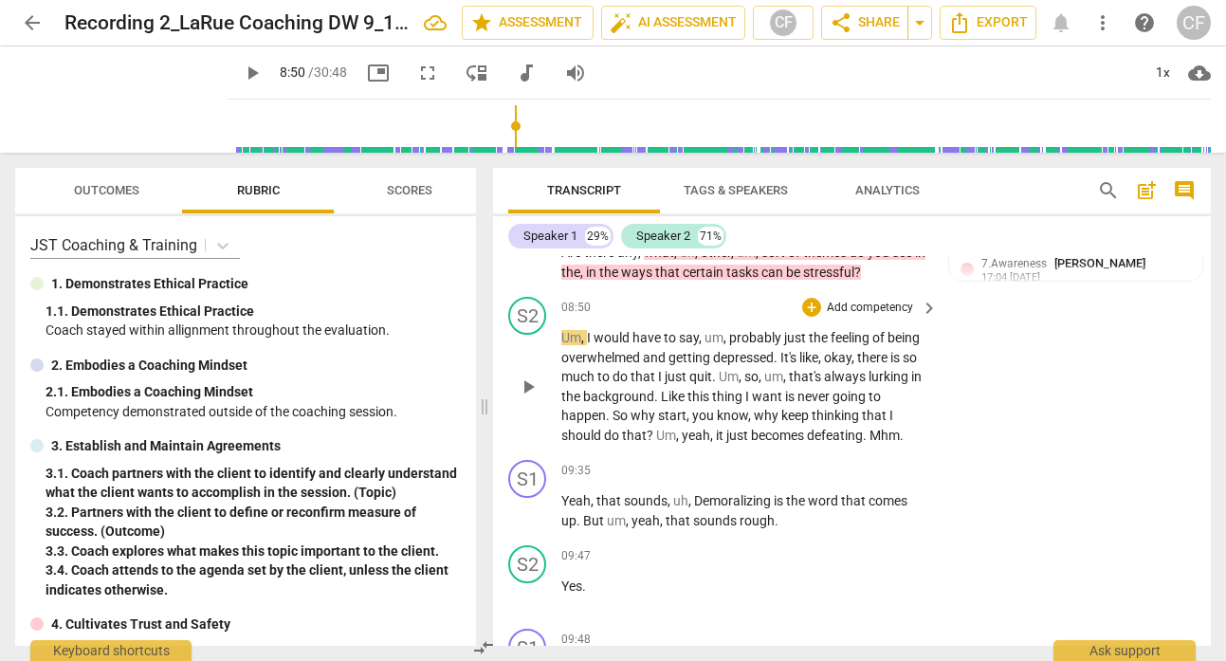
click at [533, 383] on span "play_arrow" at bounding box center [528, 387] width 23 height 23
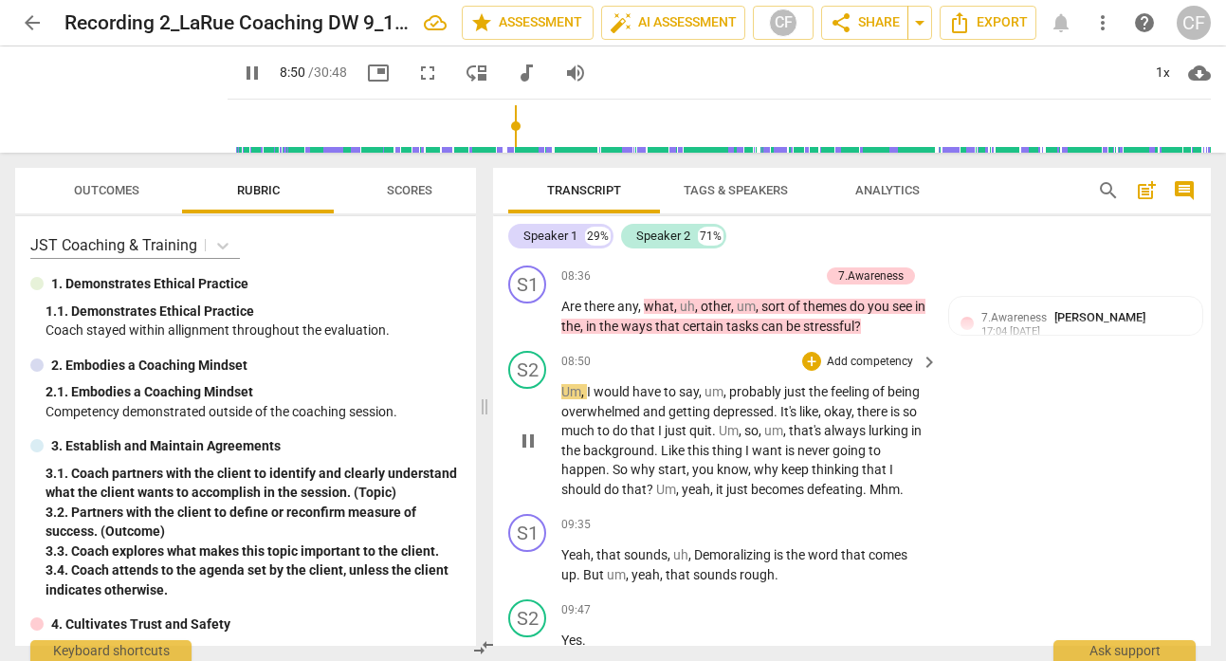
scroll to position [4229, 0]
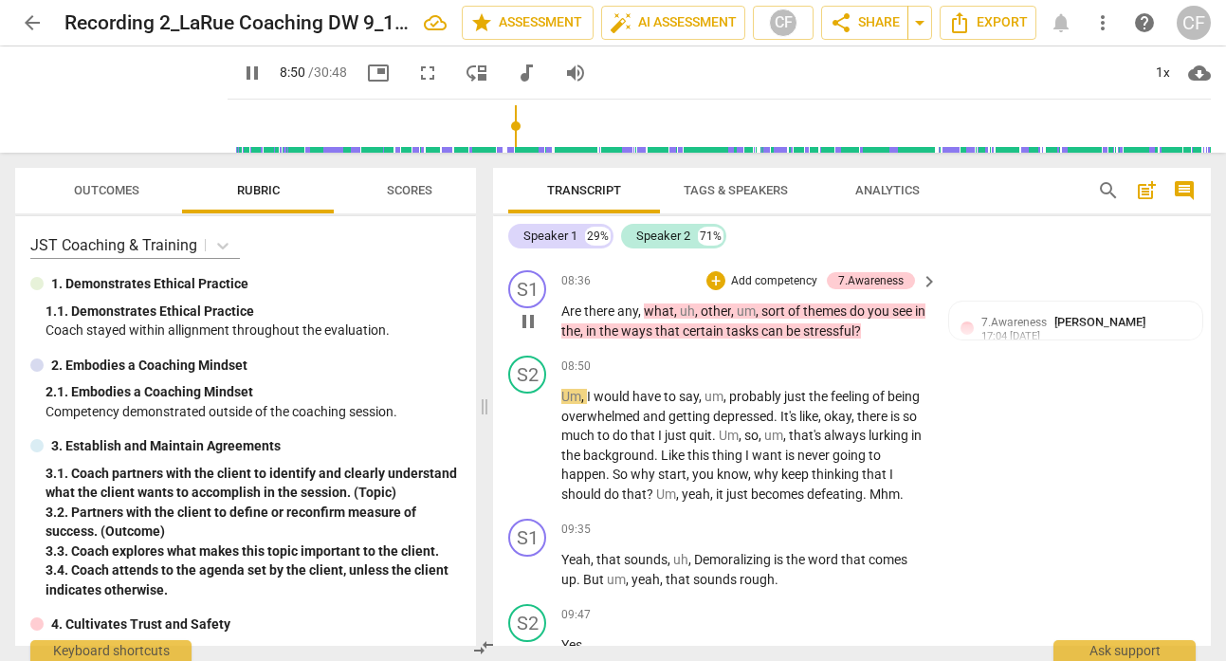
click at [527, 319] on span "pause" at bounding box center [528, 321] width 23 height 23
click at [527, 319] on span "play_arrow" at bounding box center [528, 321] width 23 height 23
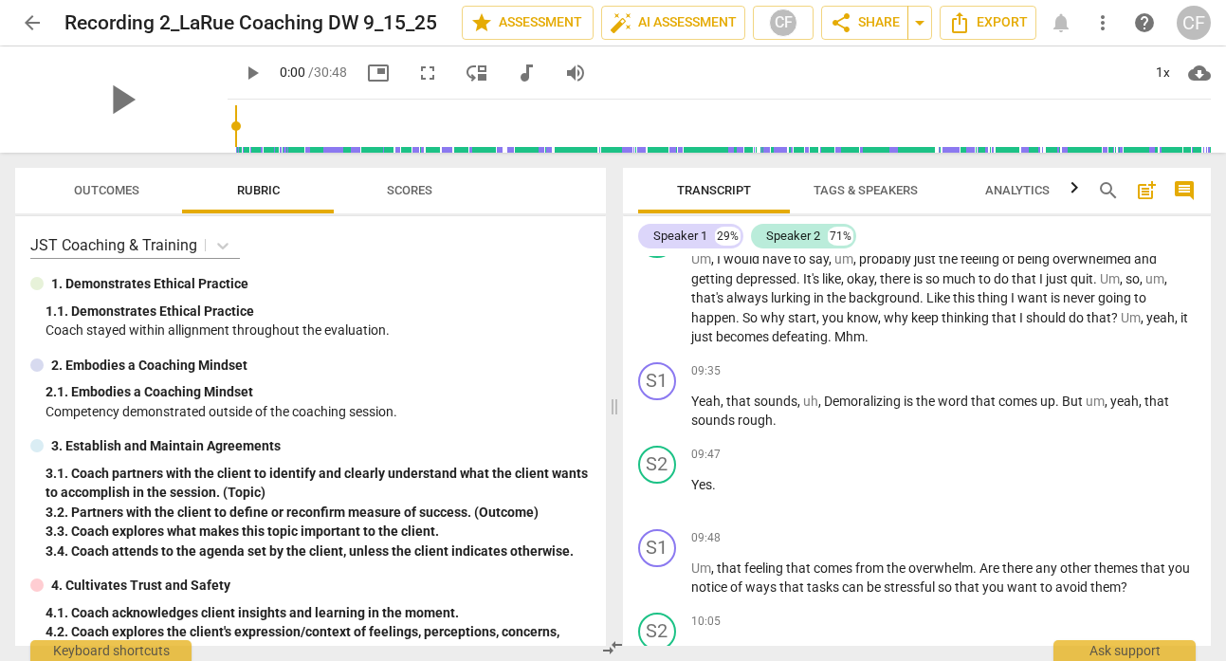
scroll to position [3816, 0]
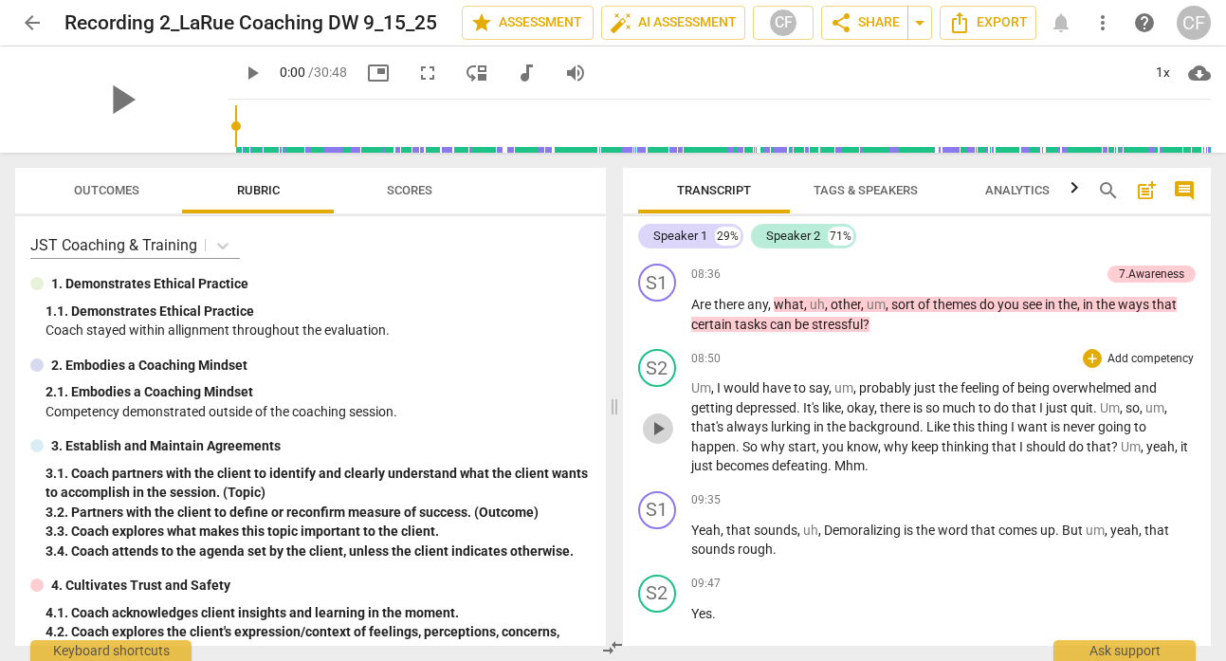
click at [659, 440] on span "play_arrow" at bounding box center [658, 428] width 23 height 23
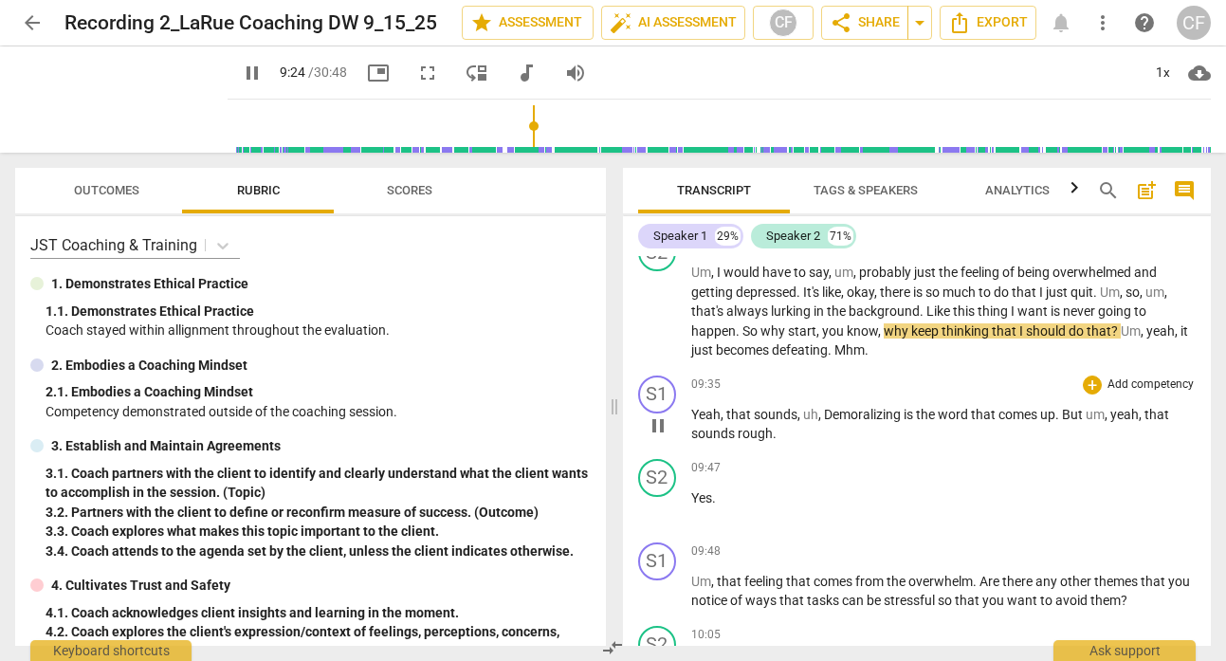
scroll to position [3954, 0]
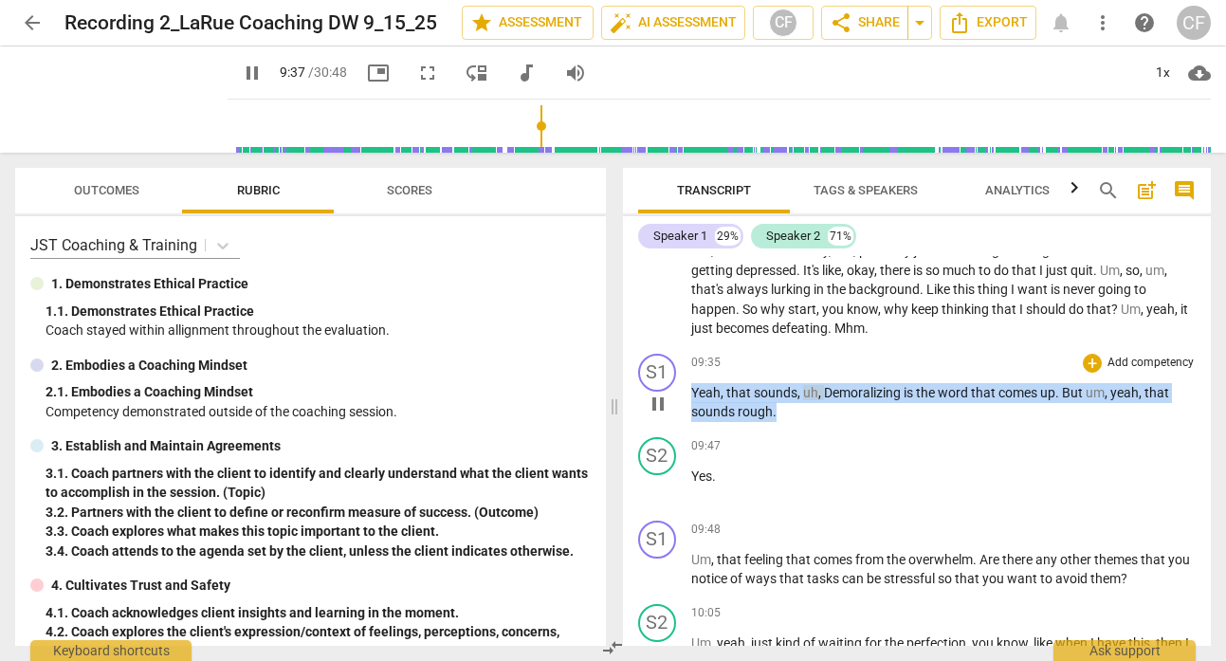
drag, startPoint x: 781, startPoint y: 433, endPoint x: 691, endPoint y: 415, distance: 91.9
click at [691, 414] on p "Yeah , that sounds , uh , Demoralizing is the word that comes up . But um , yea…" at bounding box center [943, 402] width 505 height 39
click at [1091, 373] on div "+" at bounding box center [1092, 363] width 19 height 19
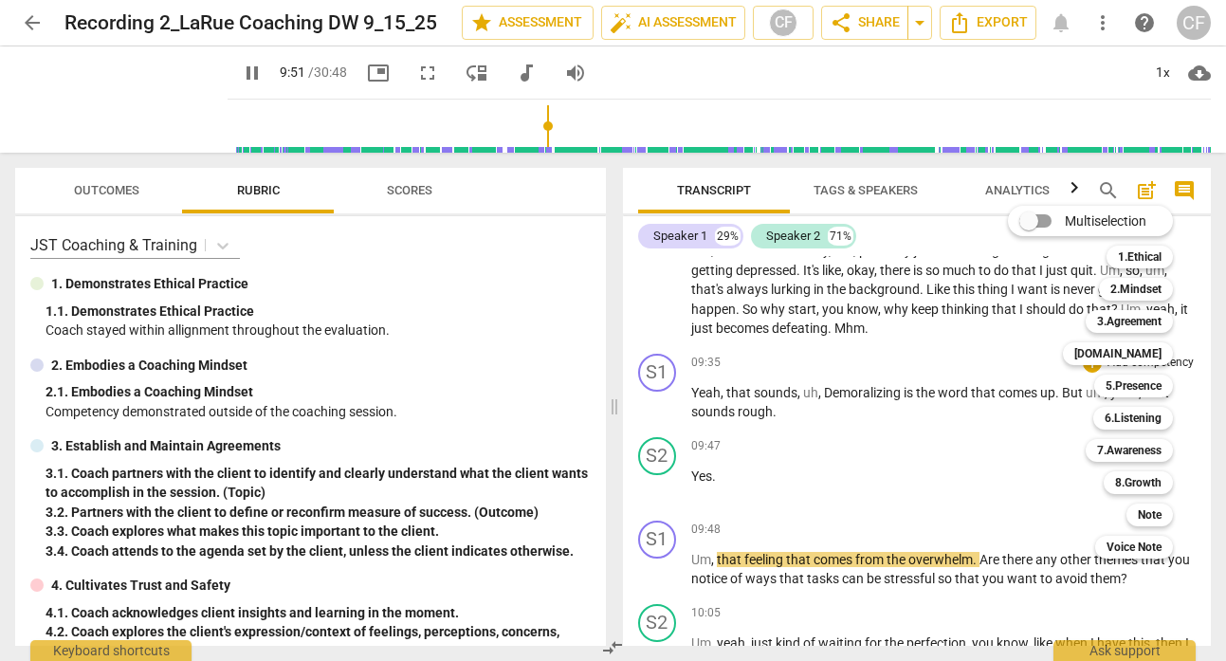
click at [327, 563] on div at bounding box center [613, 330] width 1226 height 661
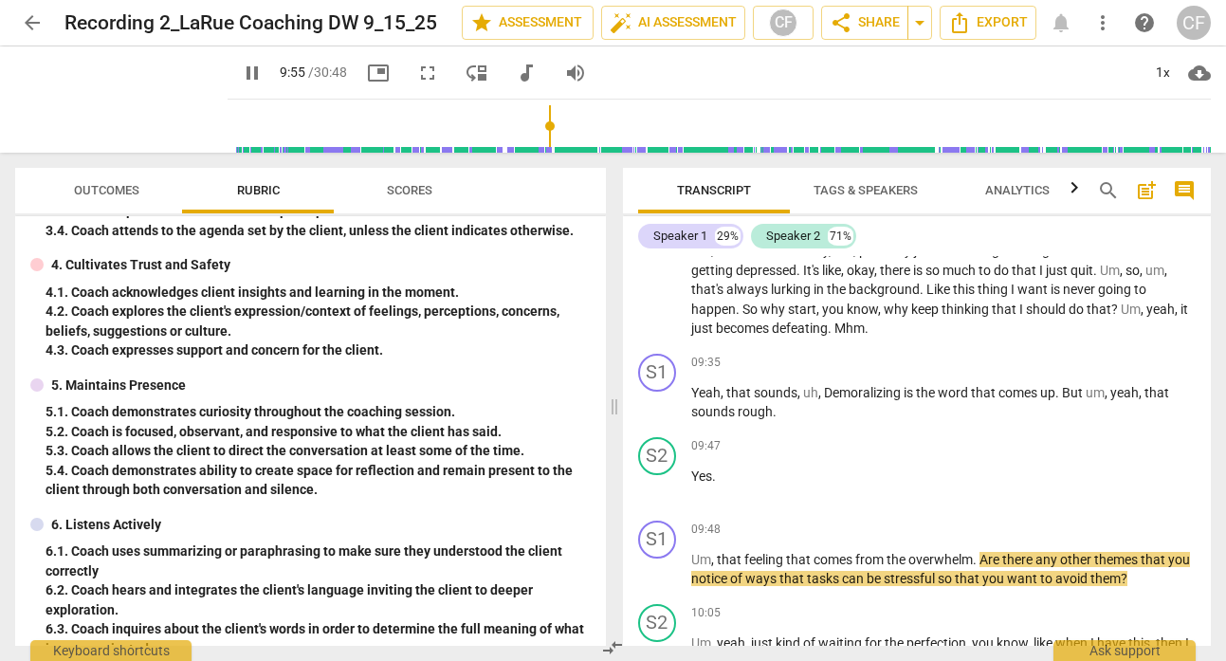
scroll to position [289, 0]
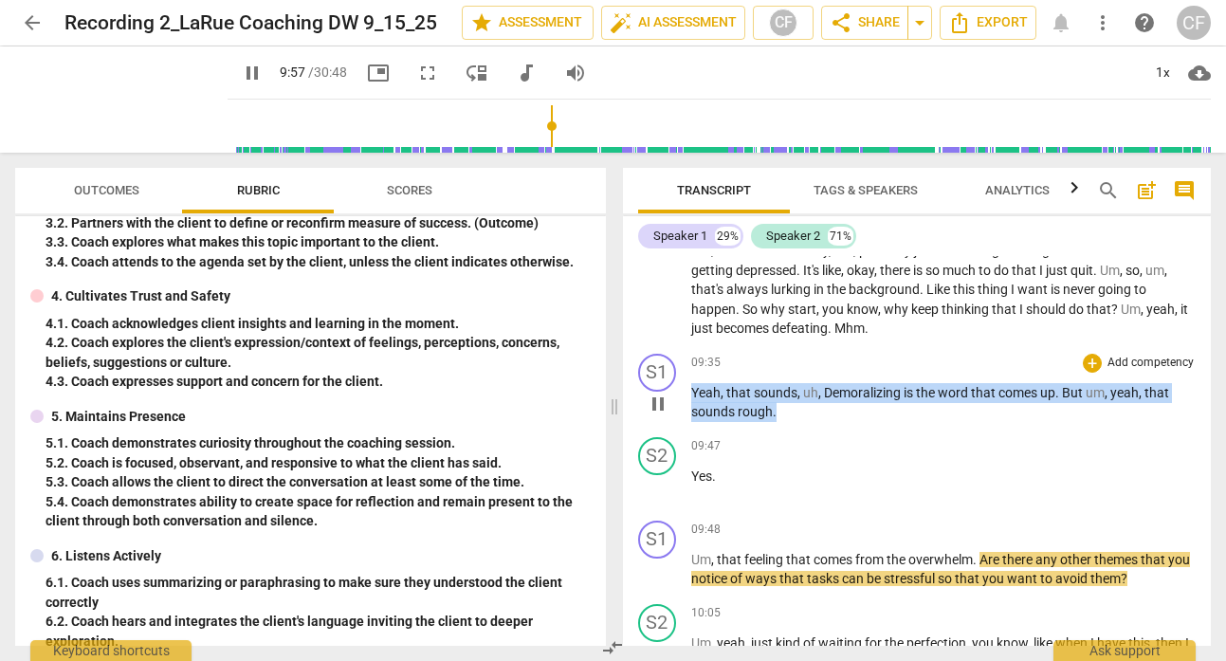
drag, startPoint x: 777, startPoint y: 429, endPoint x: 686, endPoint y: 417, distance: 91.7
click at [686, 417] on div "S1 play_arrow pause 09:35 + Add competency keyboard_arrow_right Yeah , that sou…" at bounding box center [917, 387] width 589 height 83
click at [1085, 373] on div "+" at bounding box center [1092, 363] width 19 height 19
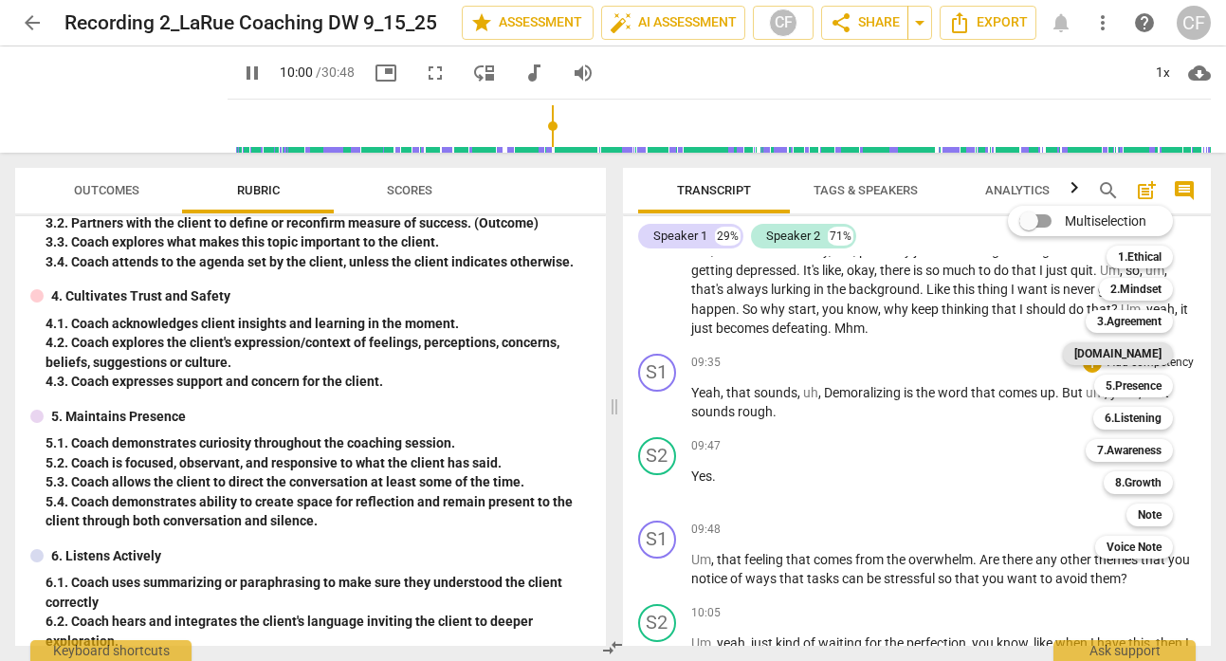
click at [1146, 356] on b "[DOMAIN_NAME]" at bounding box center [1117, 353] width 87 height 23
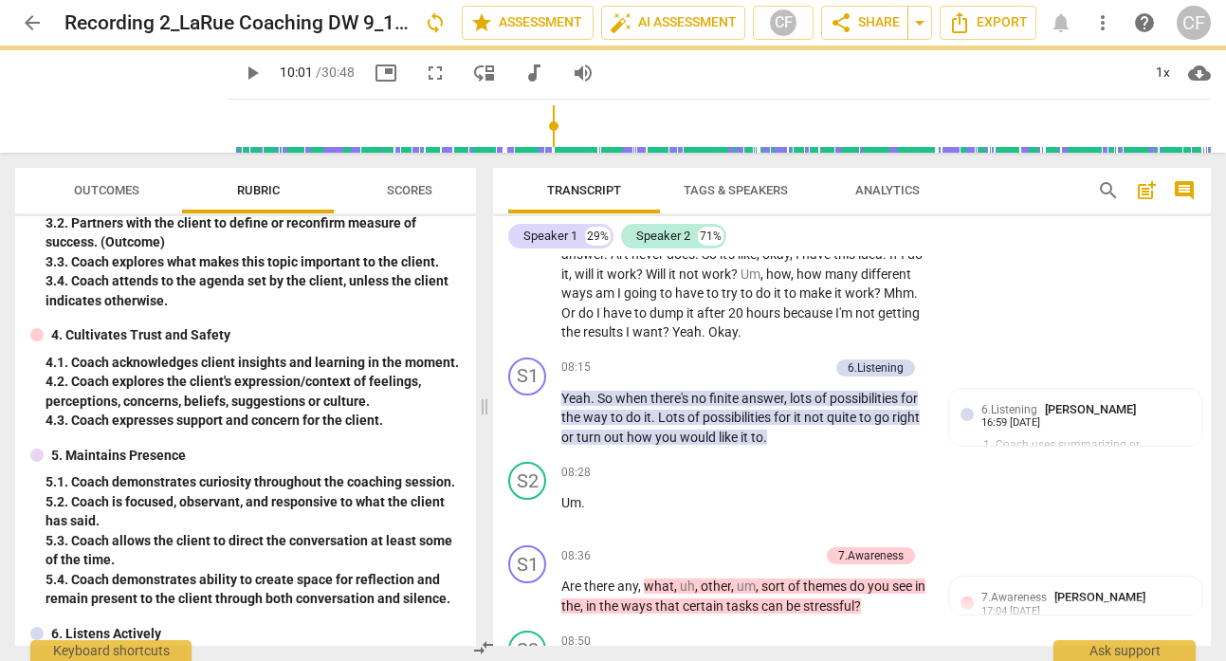
type input "601"
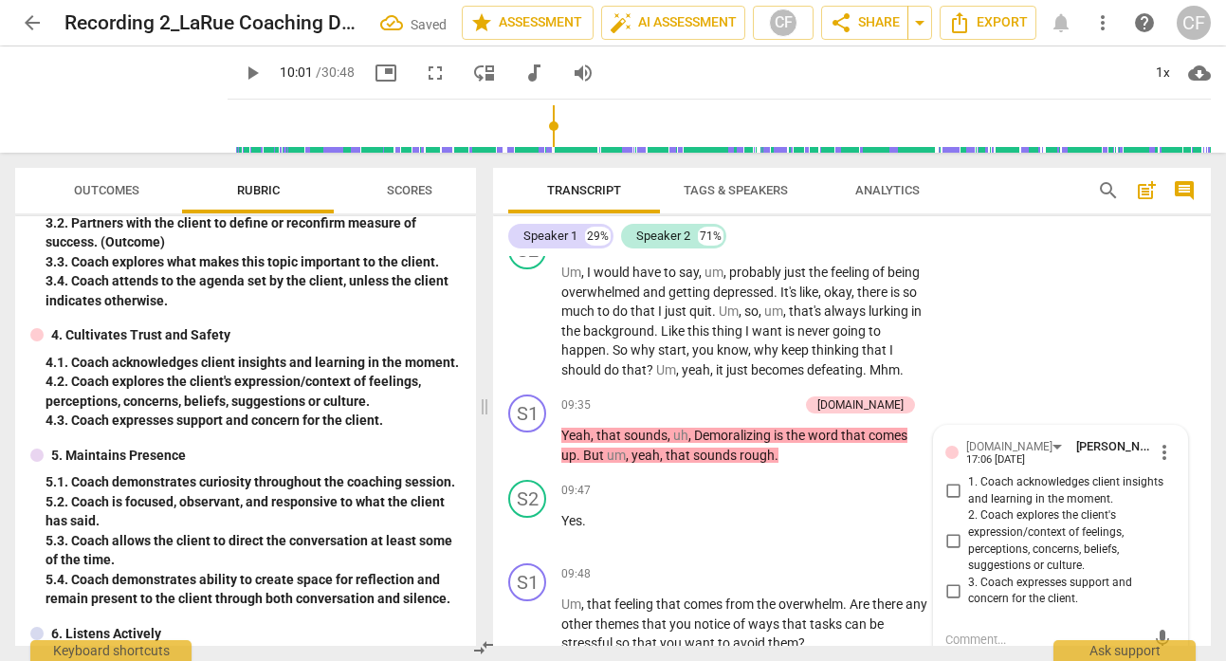
scroll to position [4354, 0]
click at [948, 593] on input "3. Coach expresses support and concern for the client." at bounding box center [953, 589] width 30 height 23
checkbox input "true"
click at [1027, 362] on div "S2 play_arrow pause 08:50 + Add competency keyboard_arrow_right Um , I would ha…" at bounding box center [852, 304] width 718 height 163
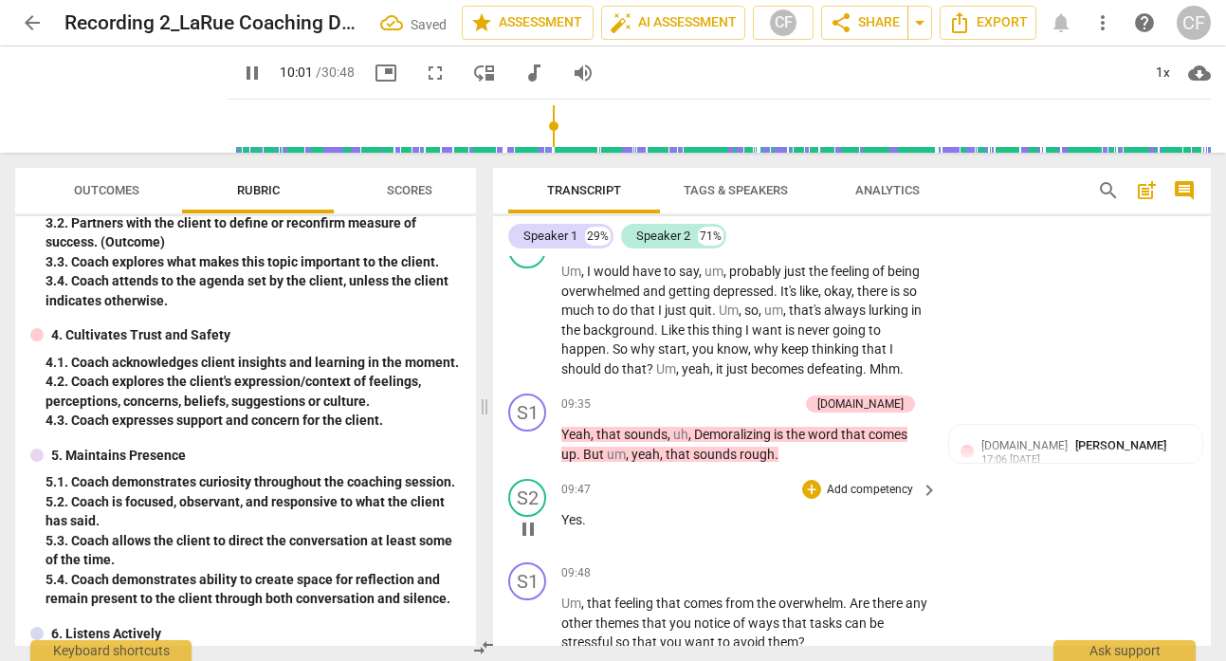
scroll to position [4480, 0]
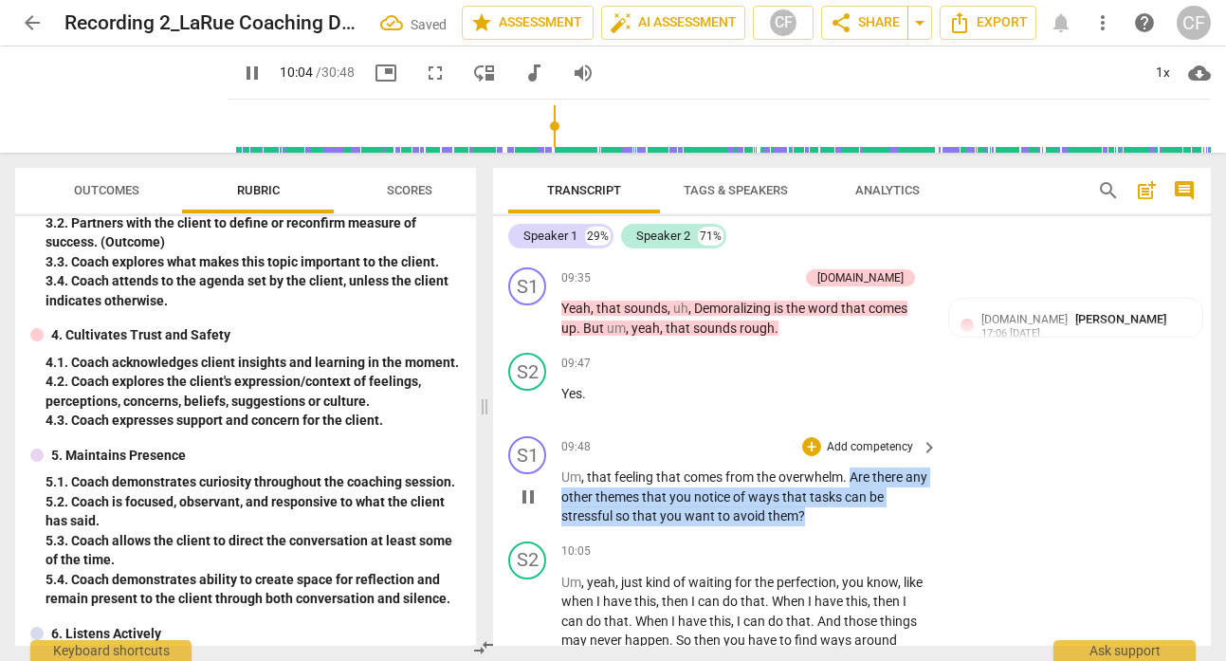
drag, startPoint x: 817, startPoint y: 513, endPoint x: 855, endPoint y: 472, distance: 55.7
click at [855, 472] on p "Um , that feeling that comes from the overwhelm . Are there any other themes th…" at bounding box center [744, 497] width 367 height 59
click at [810, 449] on div "+" at bounding box center [811, 446] width 19 height 19
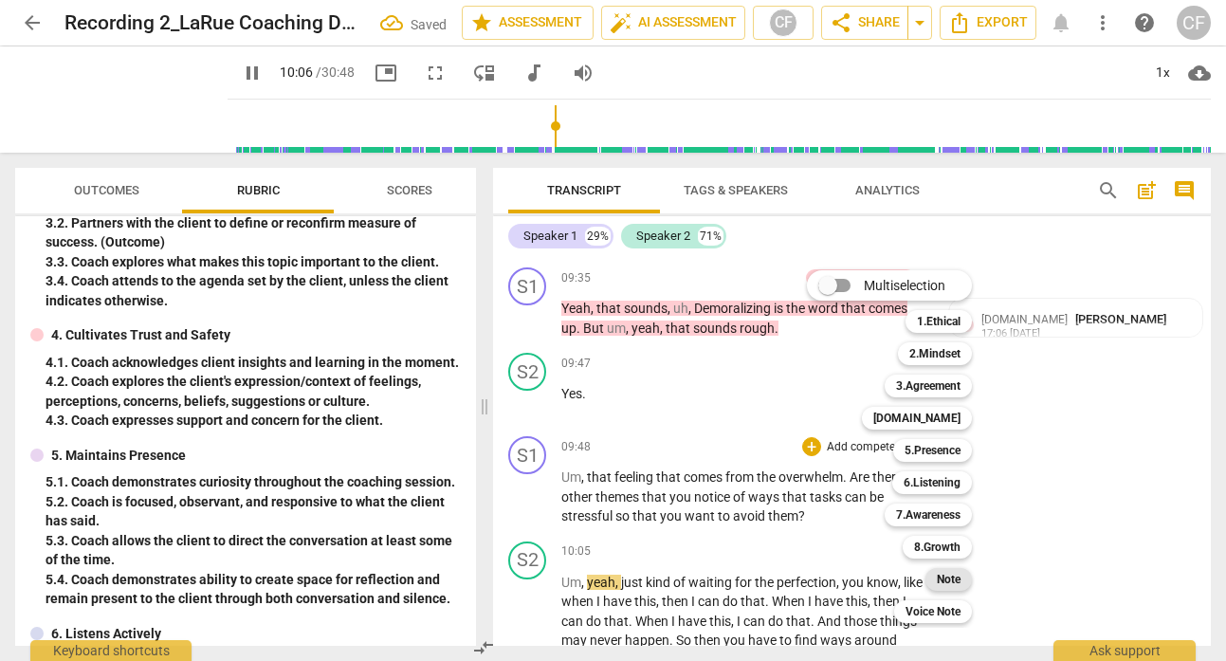
click at [955, 574] on b "Note" at bounding box center [949, 579] width 24 height 23
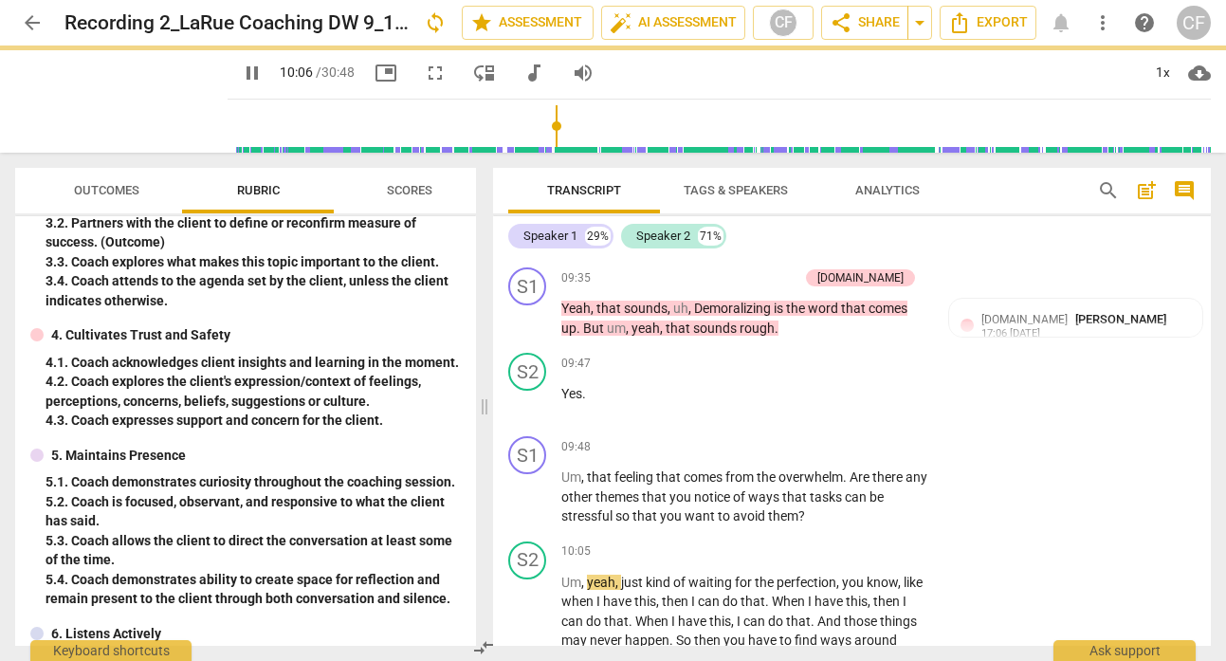
type input "607"
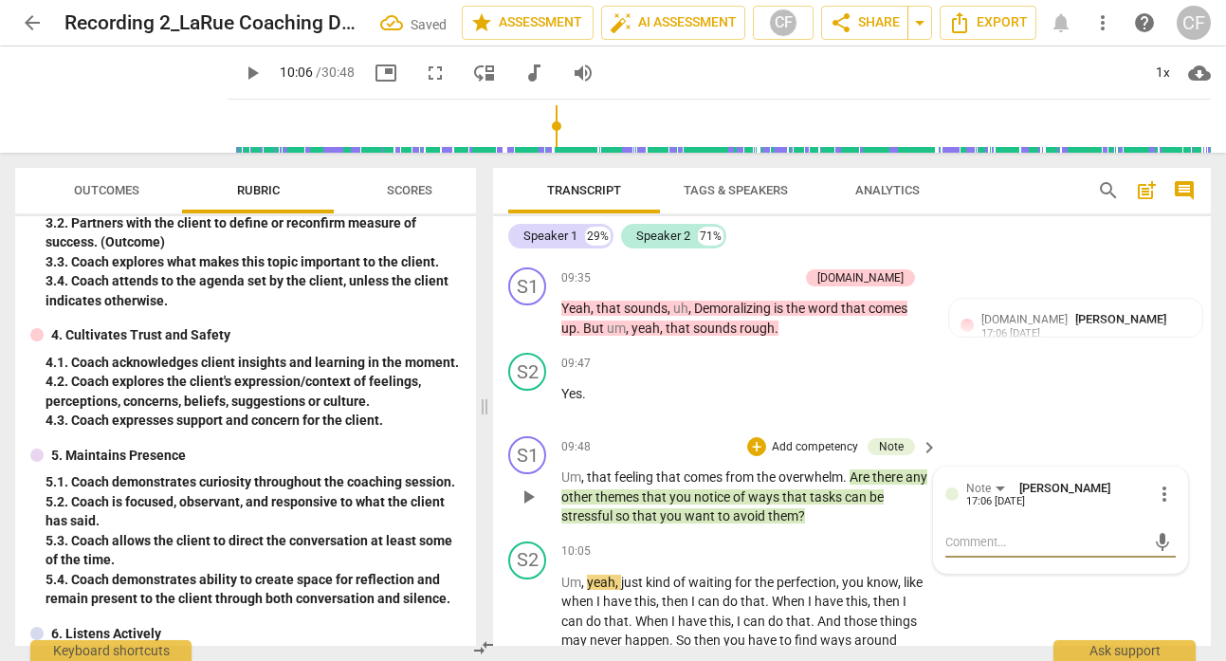
click at [1011, 547] on textarea at bounding box center [1045, 542] width 200 height 18
type textarea "H"
type textarea "Ho"
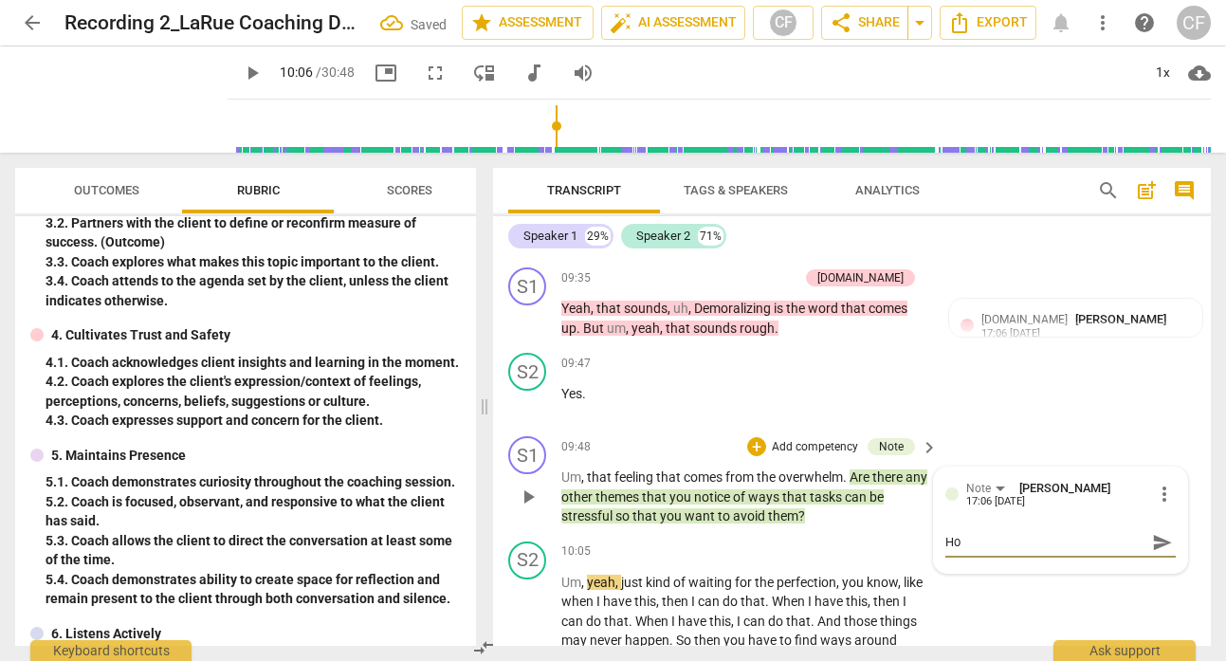
type textarea "How"
type textarea "How c"
type textarea "How ca"
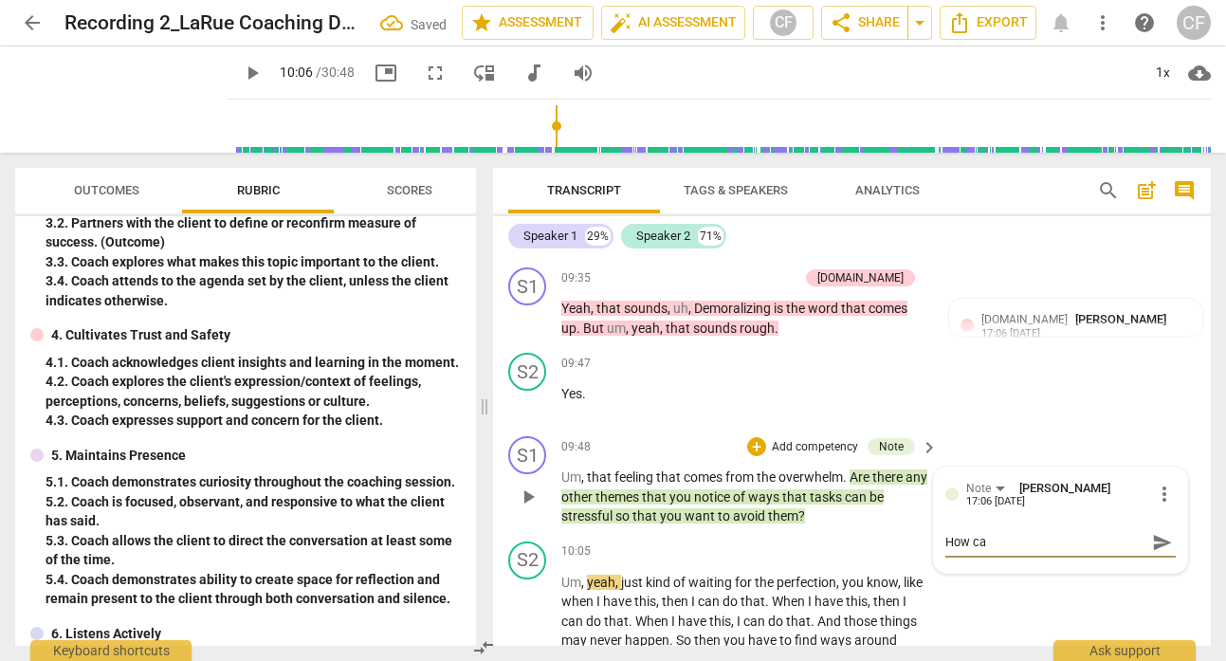
type textarea "How can"
type textarea "How can y"
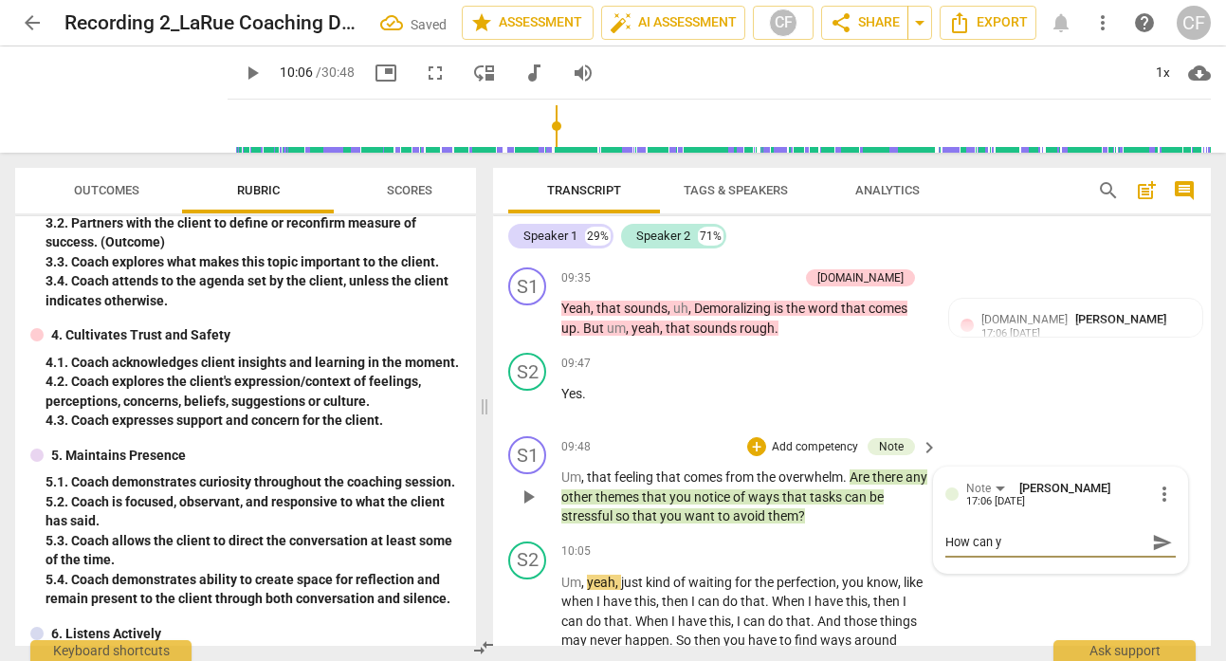
type textarea "How can yo"
type textarea "How can you"
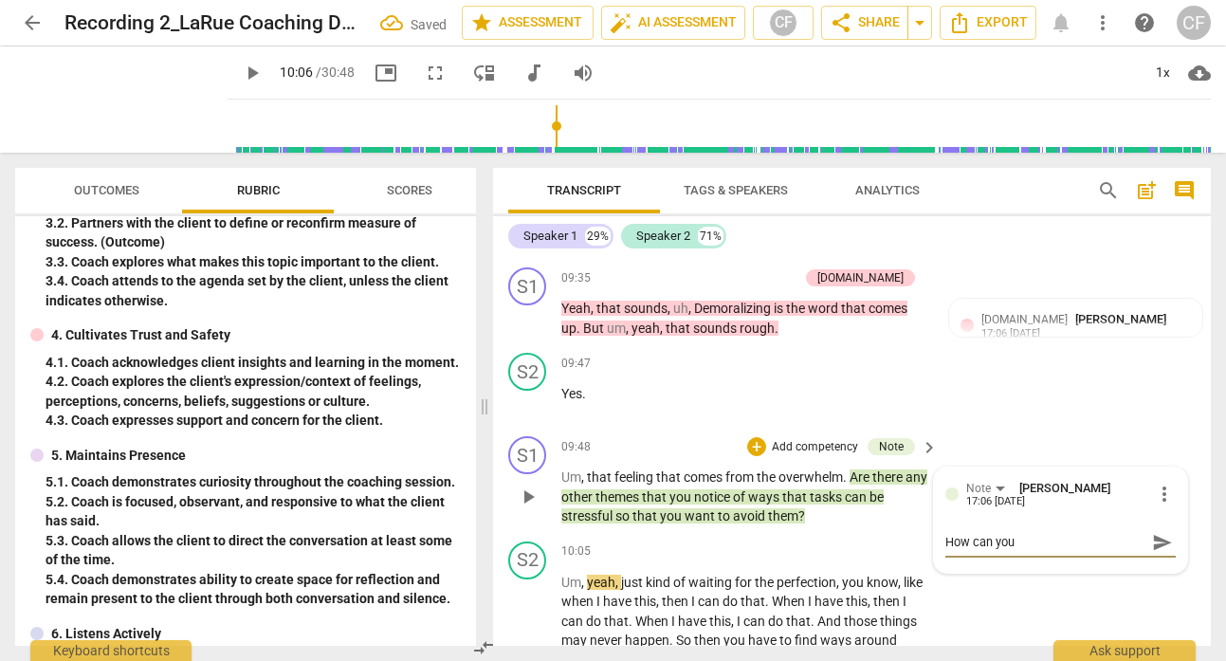
type textarea "How can you"
type textarea "How can you s"
type textarea "How can you sh"
type textarea "How can you shi"
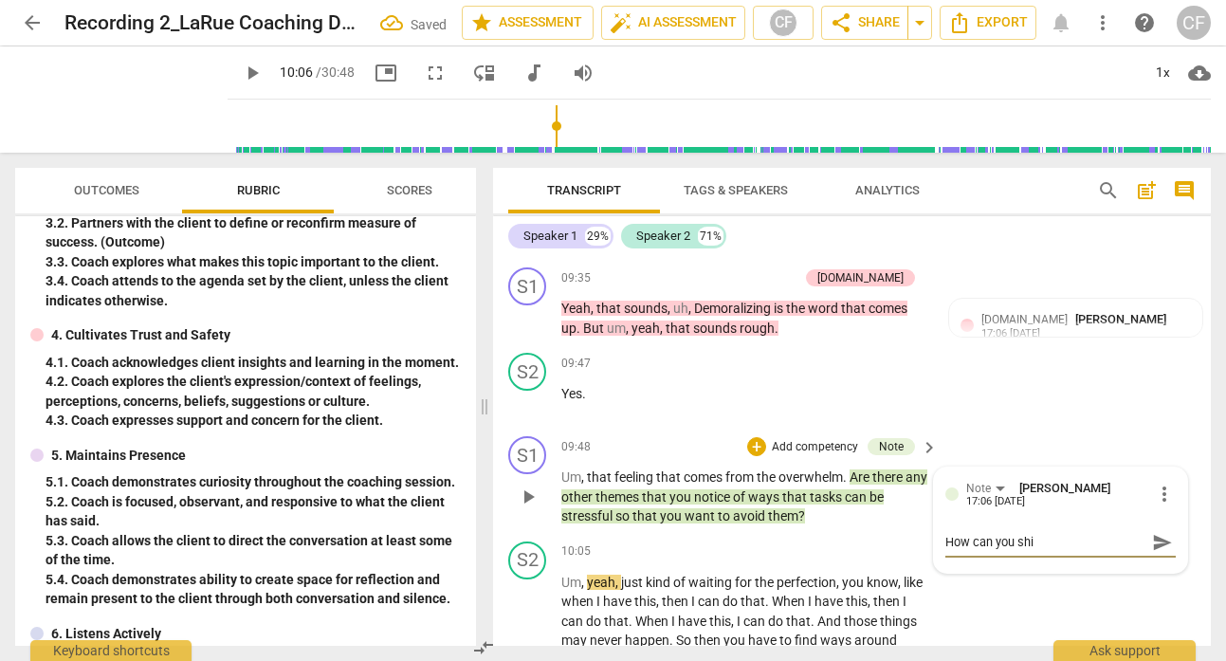
type textarea "How can you shif"
type textarea "How can you shift"
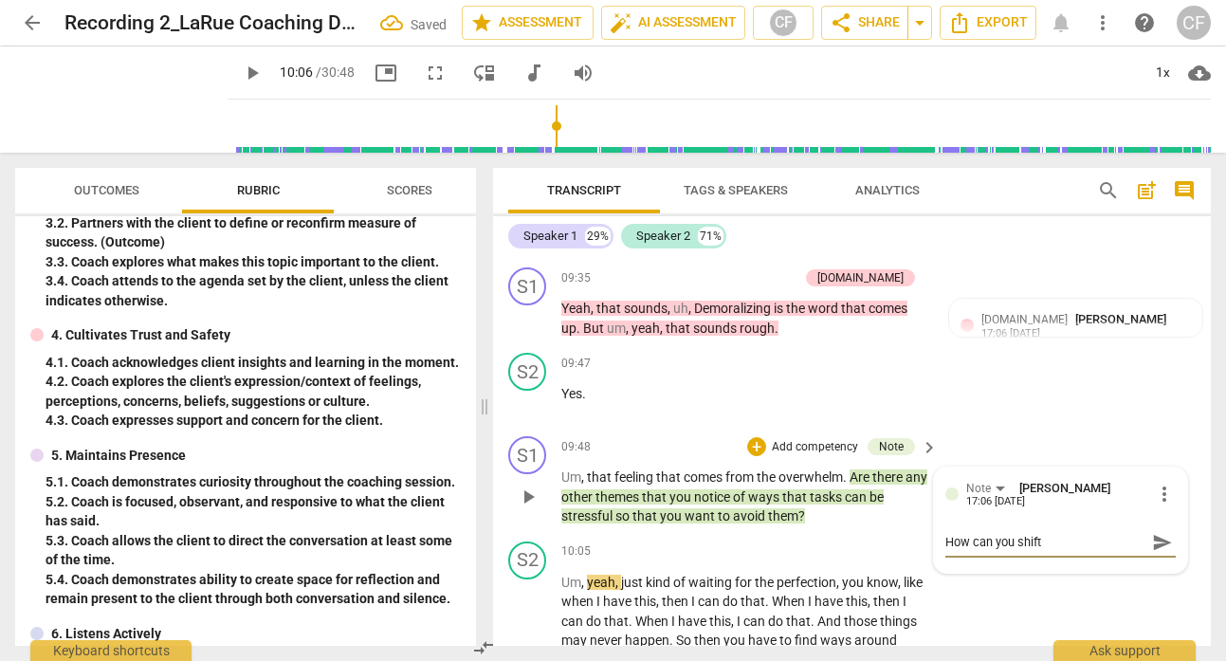
type textarea "How can you shift t"
type textarea "How can you shift th"
type textarea "How can you shift thi"
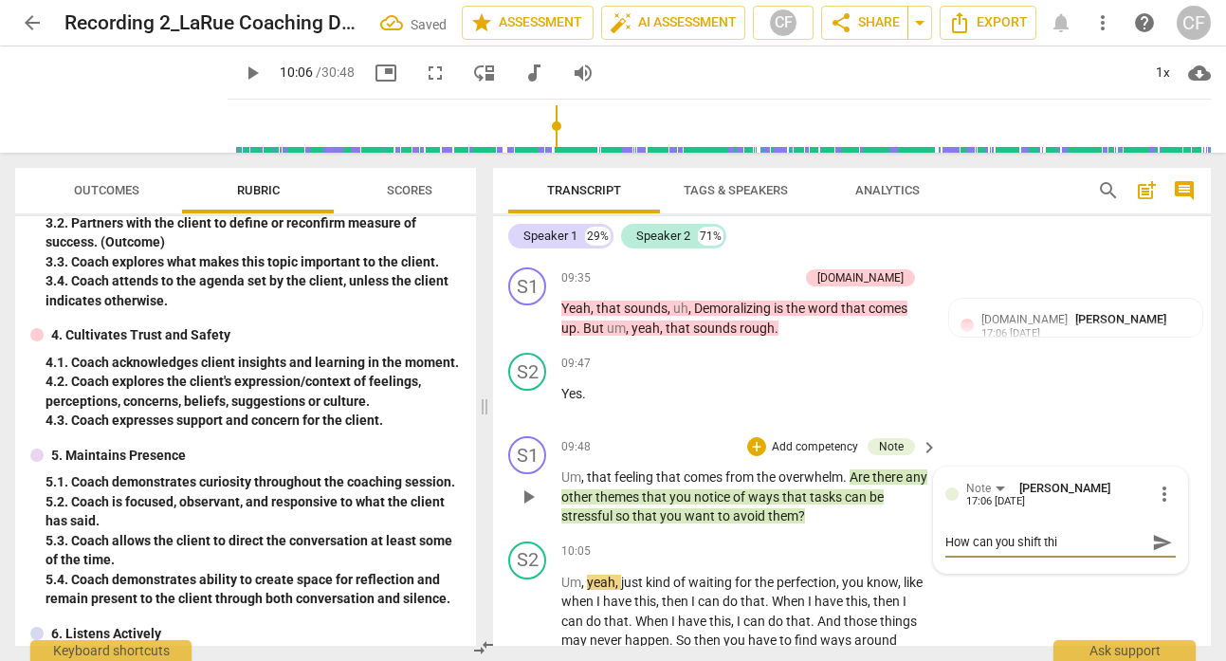
type textarea "How can you shift this"
type textarea "How can you shift this t"
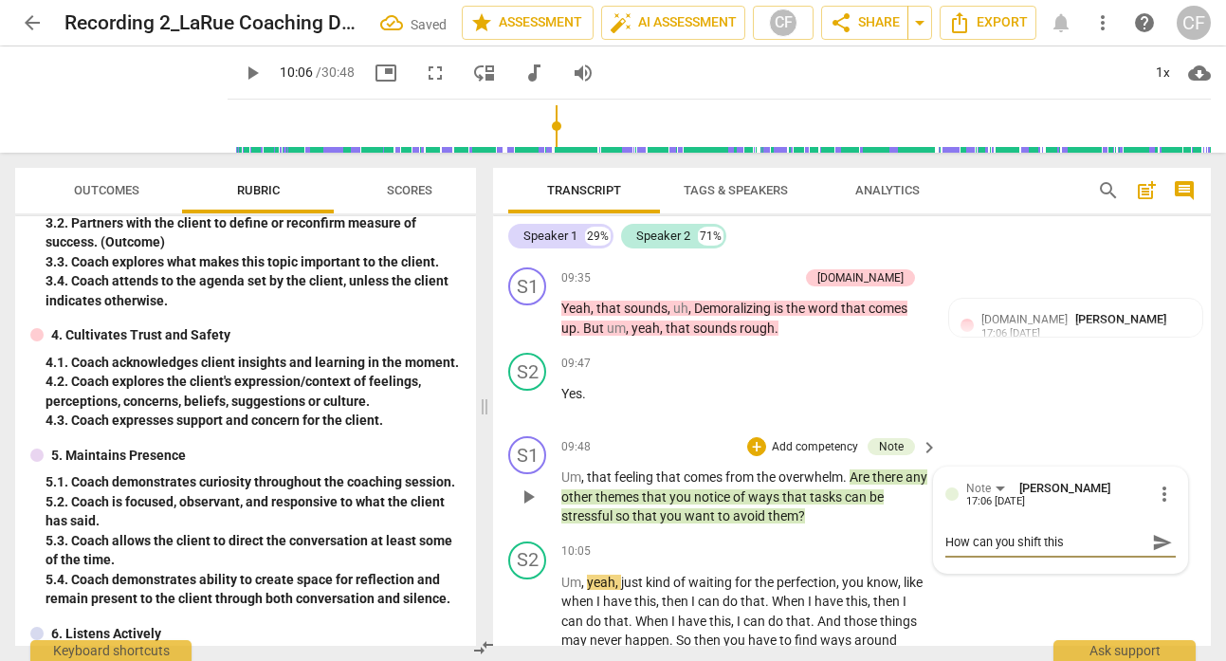
type textarea "How can you shift this t"
type textarea "How can you shift this to"
type textarea "How can you shift this to a"
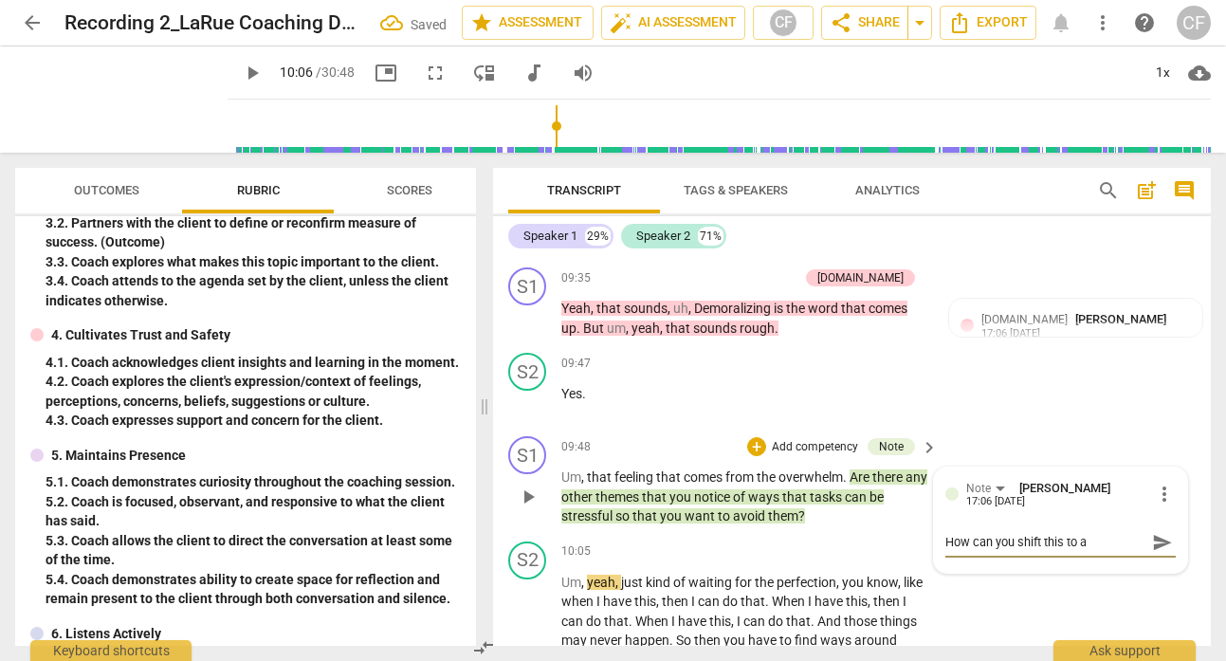
type textarea "How can you shift this to an"
type textarea "How can you shift this to an o"
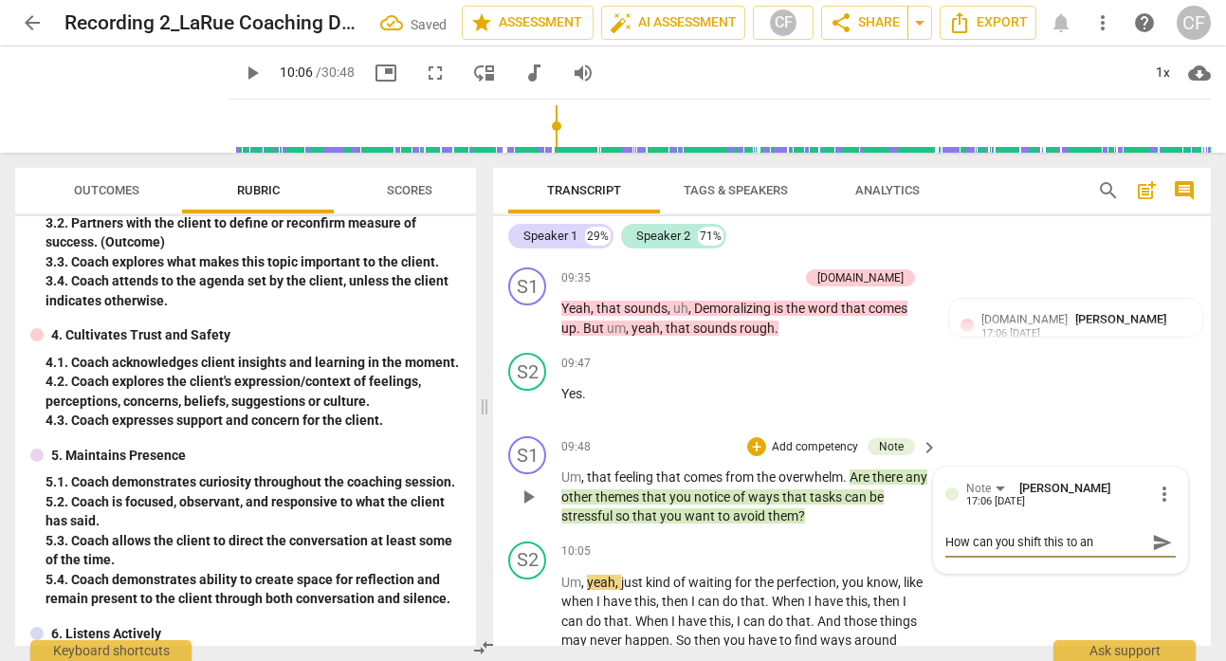
type textarea "How can you shift this to an o"
type textarea "How can you shift this to an op"
type textarea "How can you shift this to an ope"
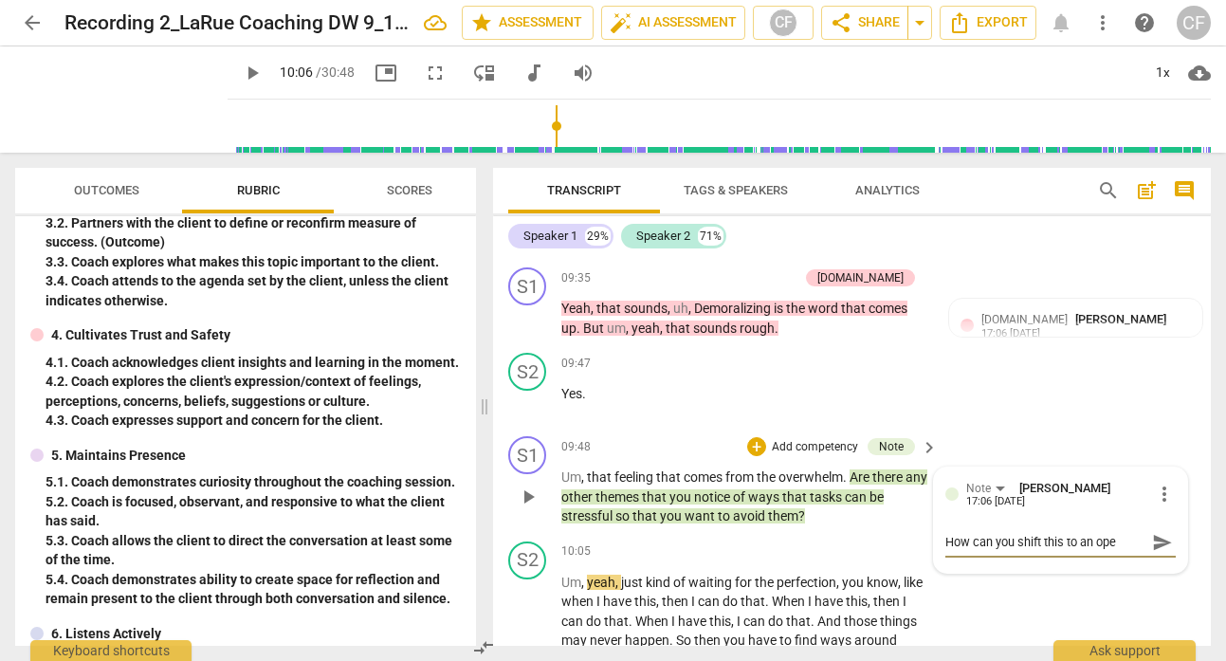
type textarea "How can you shift this to an open"
type textarea "How can you shift this to an open n"
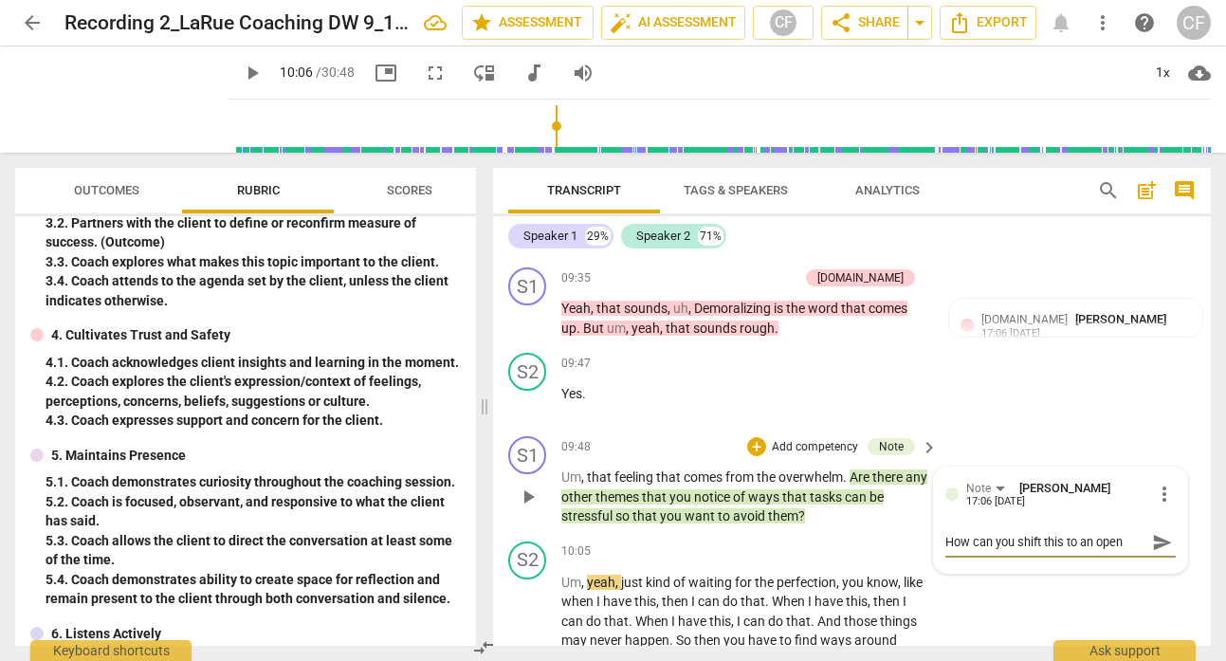
type textarea "How can you shift this to an open n"
type textarea "How can you shift this to an open"
type textarea "How can you shift this to an open e"
type textarea "How can you shift this to an open en"
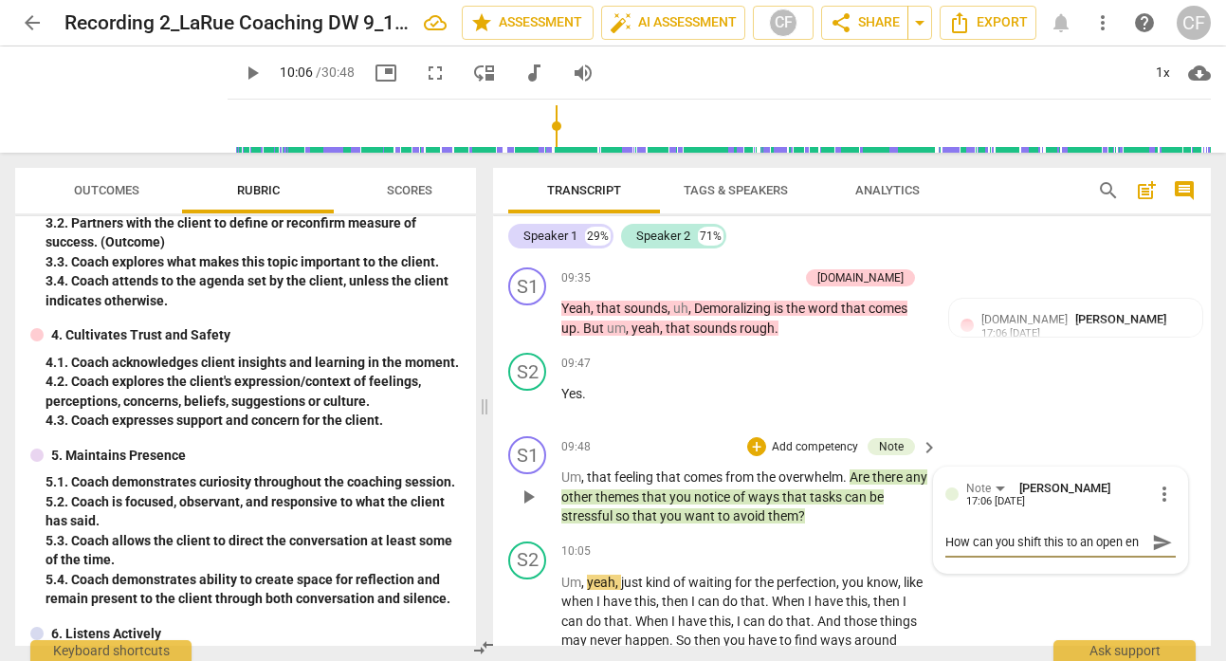
type textarea "How can you shift this to an open end"
type textarea "How can you shift this to an open ende"
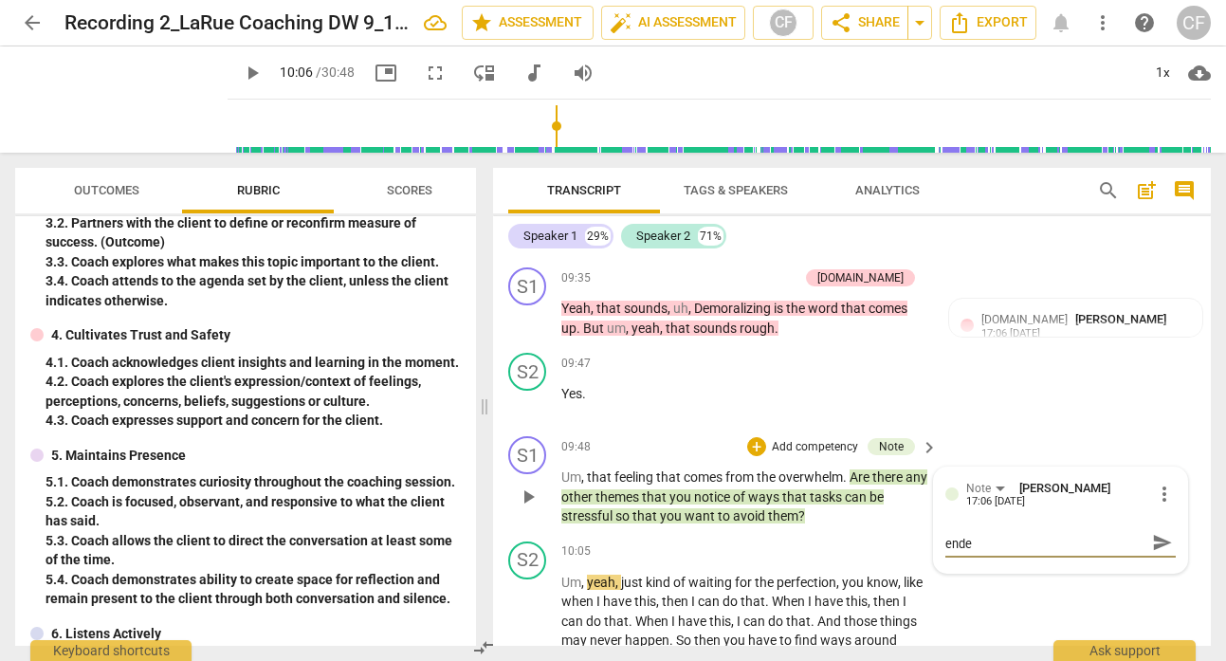
type textarea "How can you shift this to an open ended"
type textarea "How can you shift this to an open ended q"
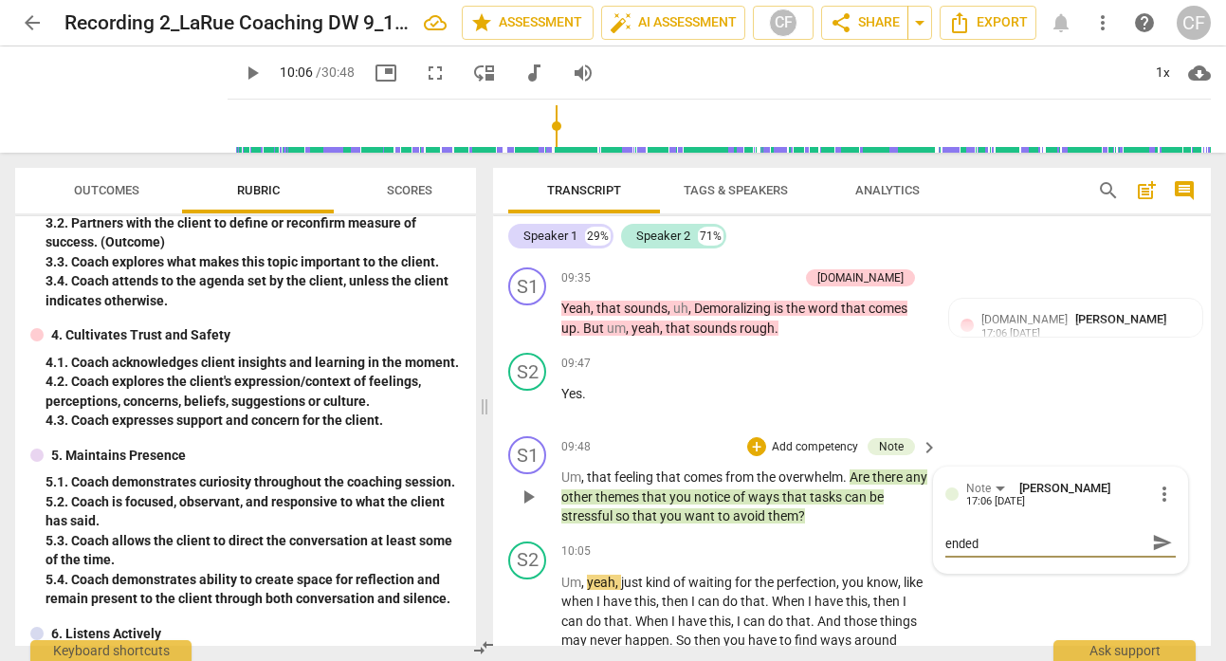
type textarea "How can you shift this to an open ended q"
type textarea "How can you shift this to an open ended qu"
type textarea "How can you shift this to an open ended que"
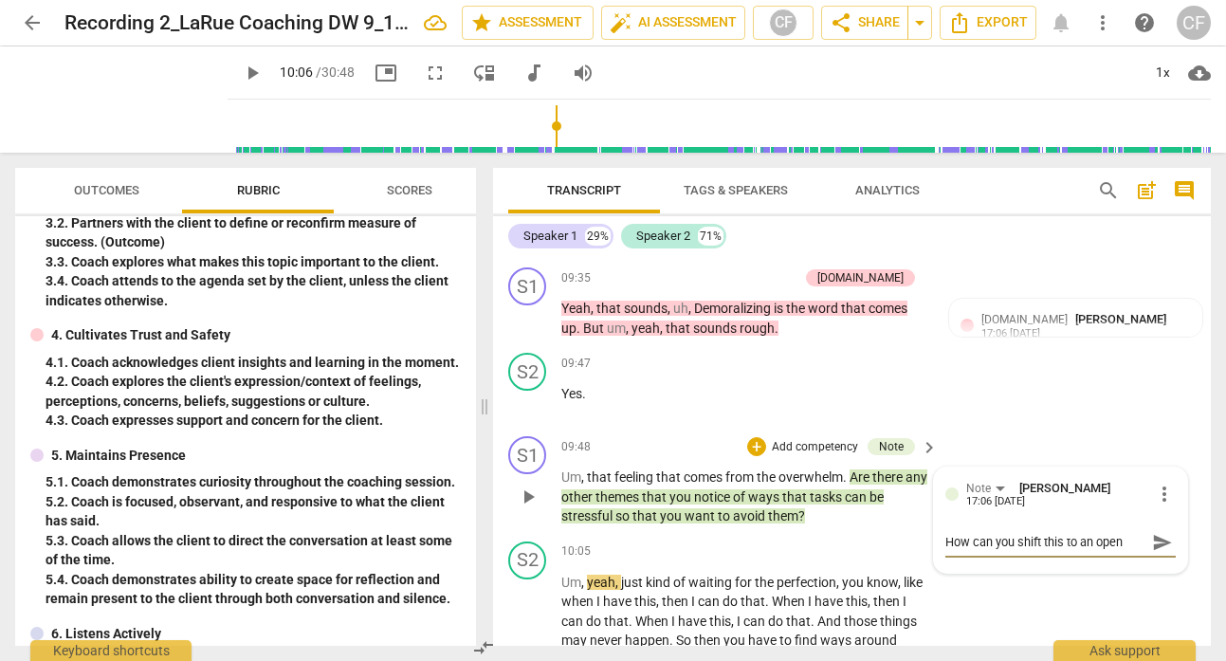
type textarea "How can you shift this to an open ended que"
type textarea "How can you shift this to an open ended ques"
type textarea "How can you shift this to an open ended quest"
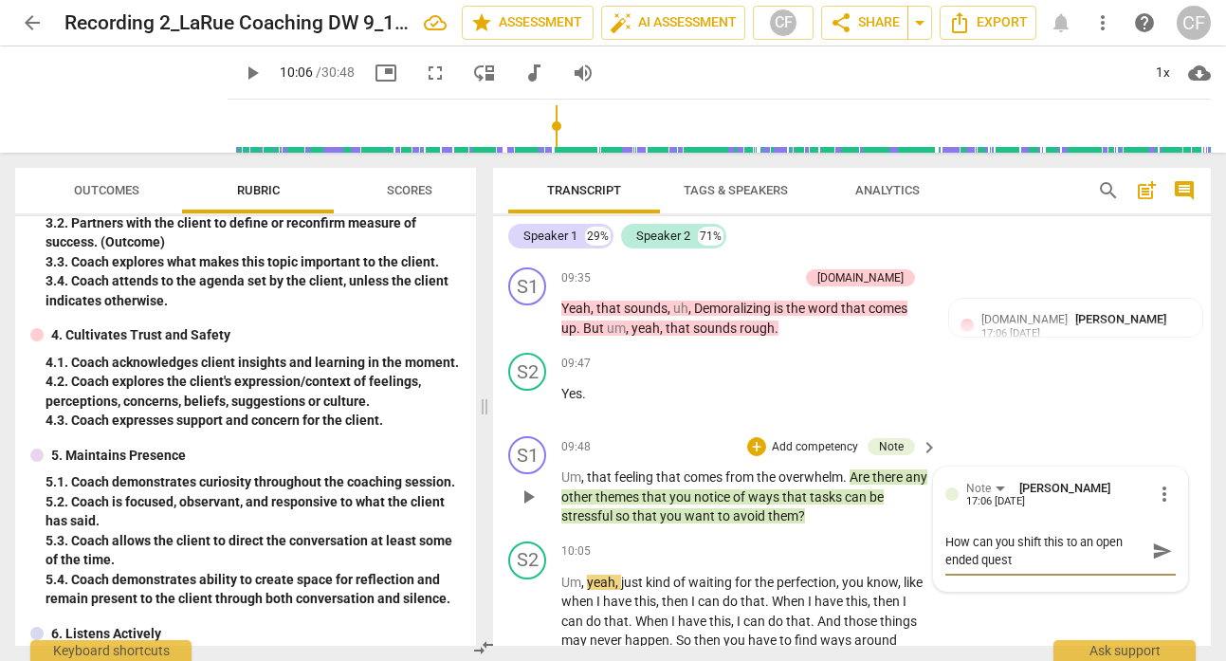
type textarea "How can you shift this to an open ended questi"
type textarea "How can you shift this to an open ended questio"
type textarea "How can you shift this to an open ended question"
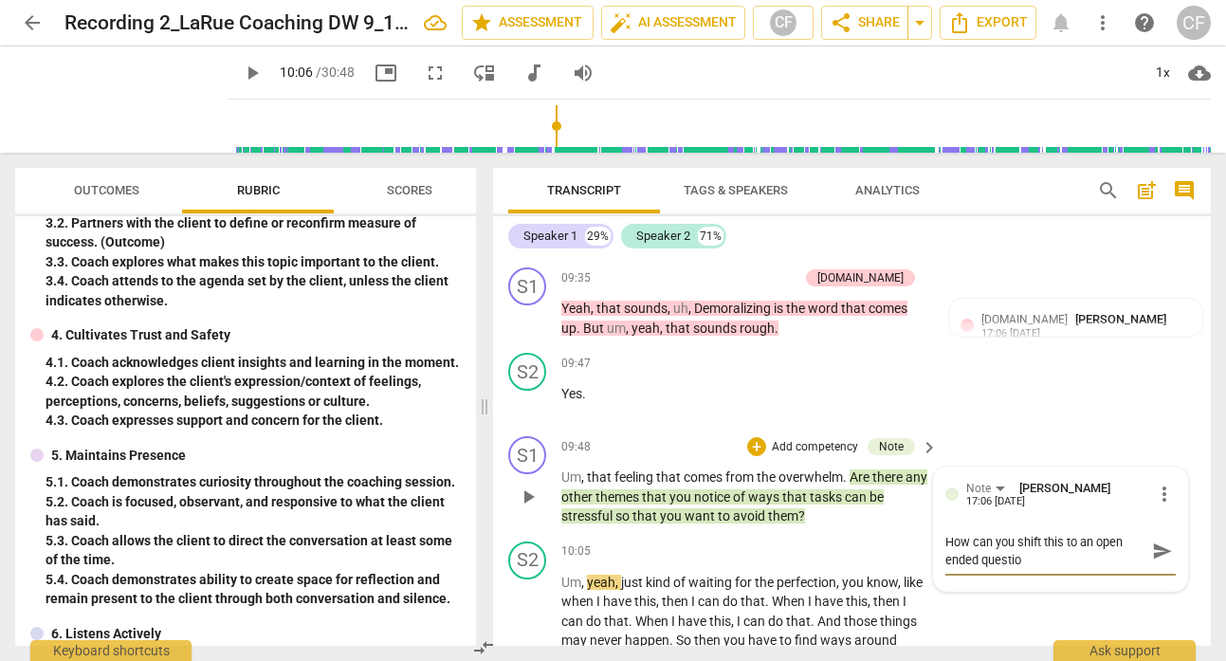
type textarea "How can you shift this to an open ended question"
type textarea "How can you shift this to an open ended question?"
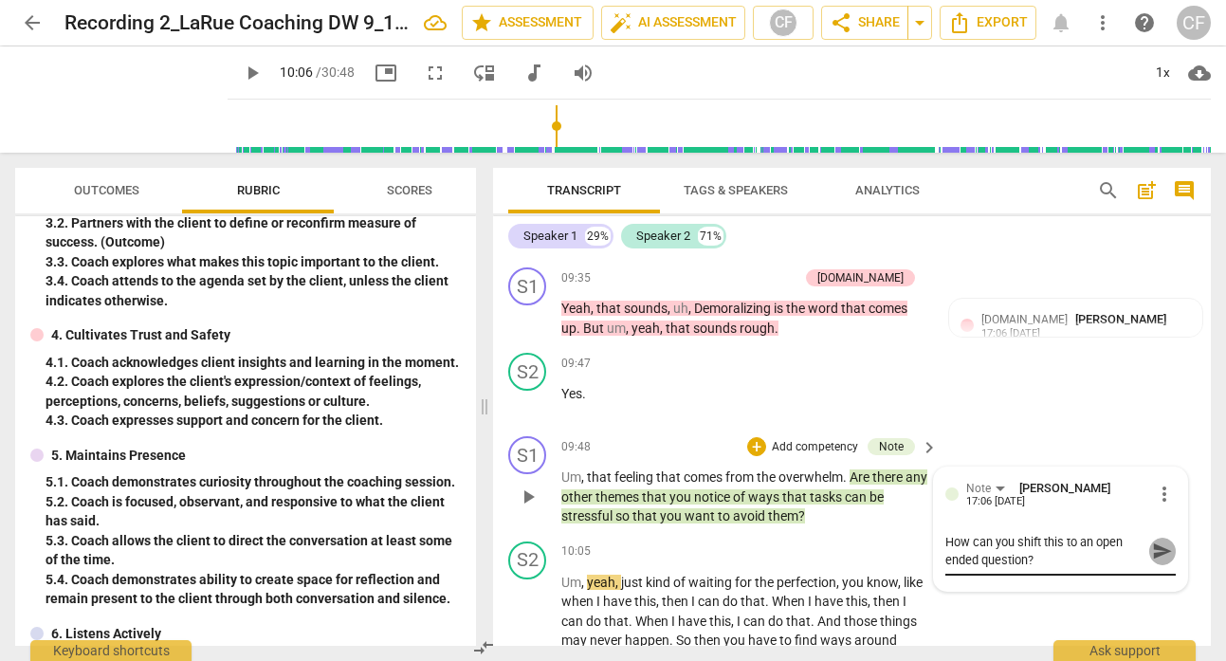
click at [1152, 546] on span "send" at bounding box center [1162, 551] width 21 height 21
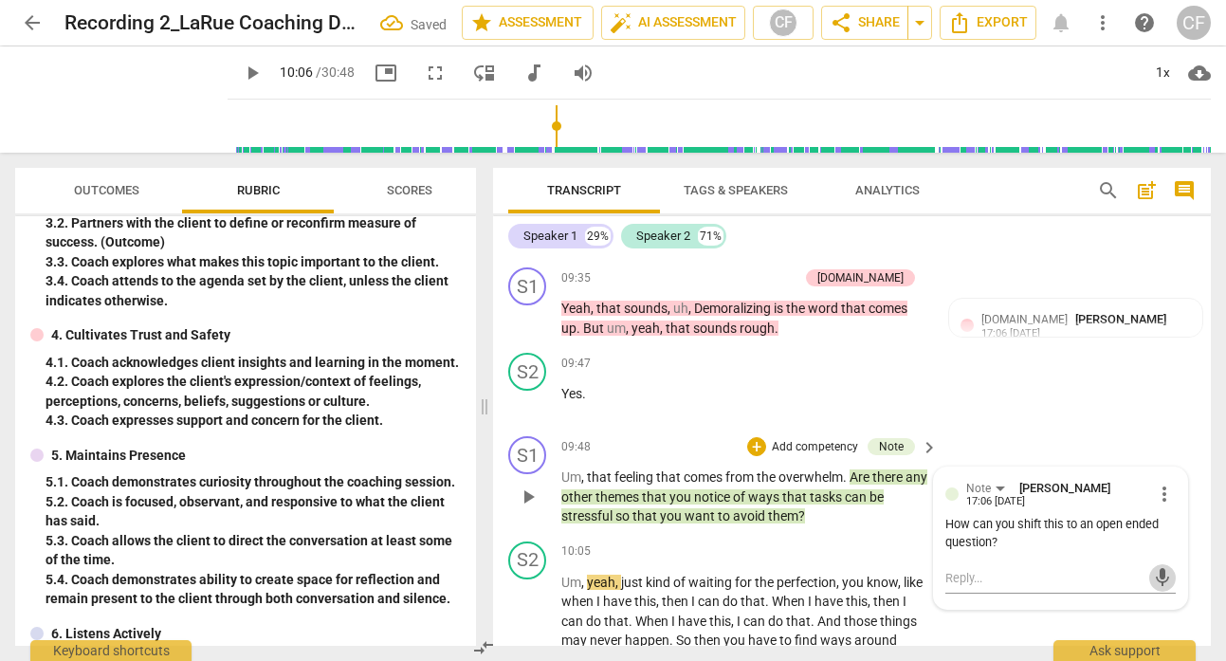
scroll to position [4564, 0]
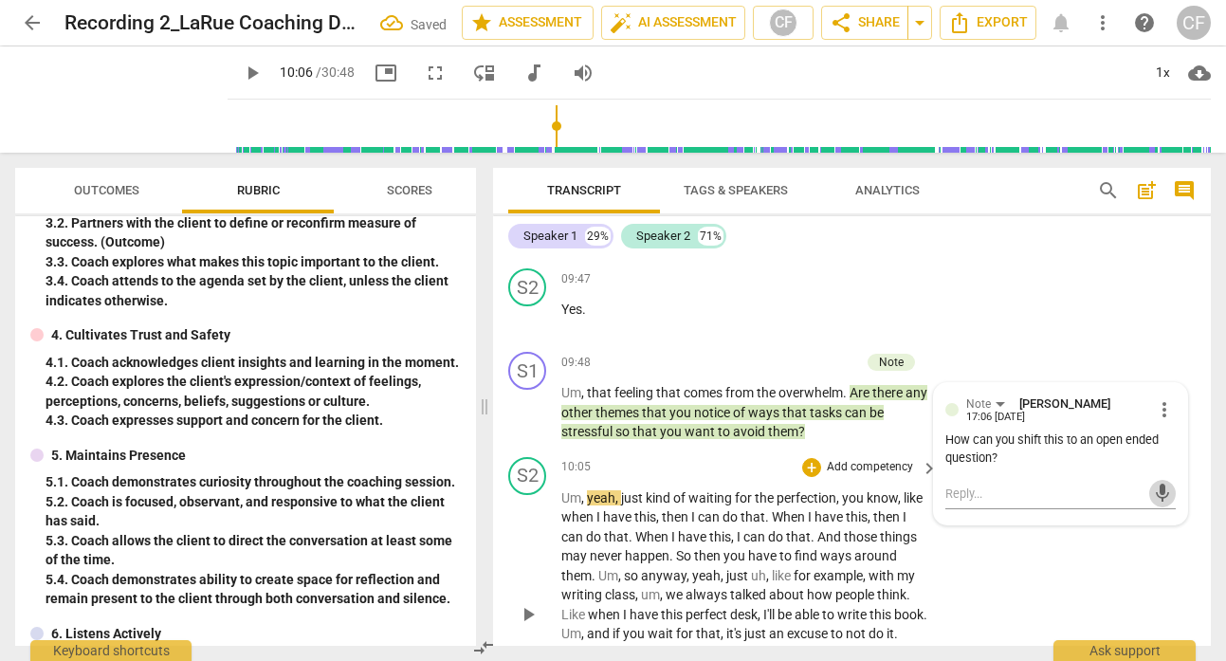
click at [536, 609] on span "play_arrow" at bounding box center [528, 614] width 23 height 23
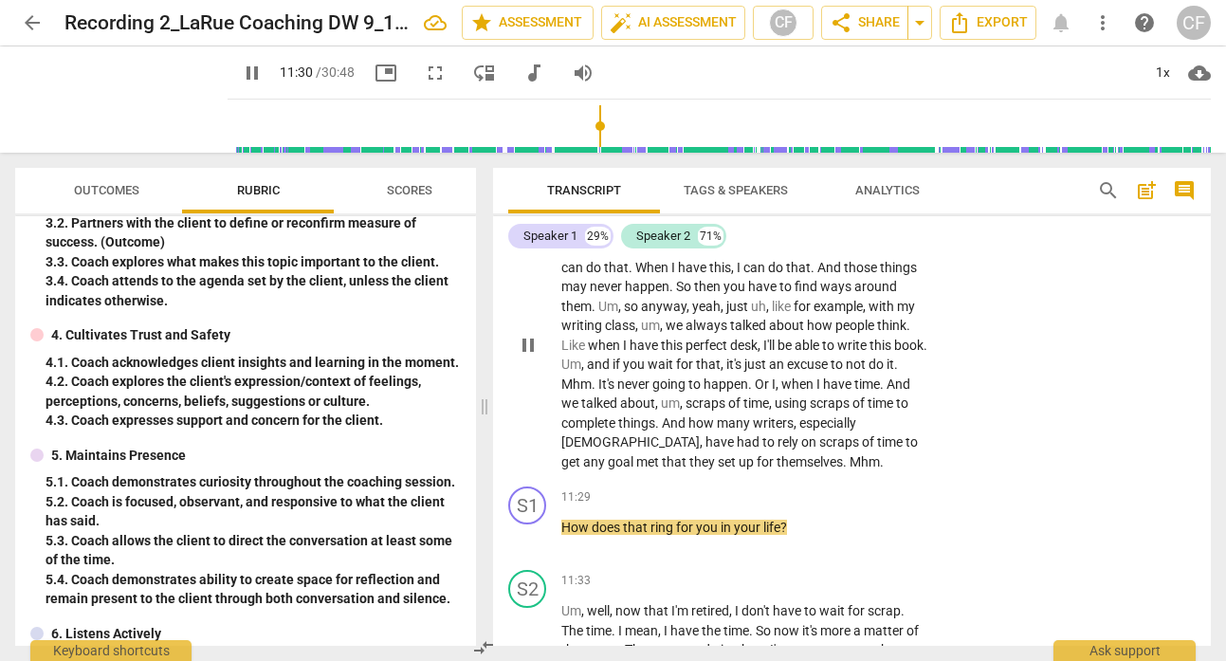
scroll to position [4832, 0]
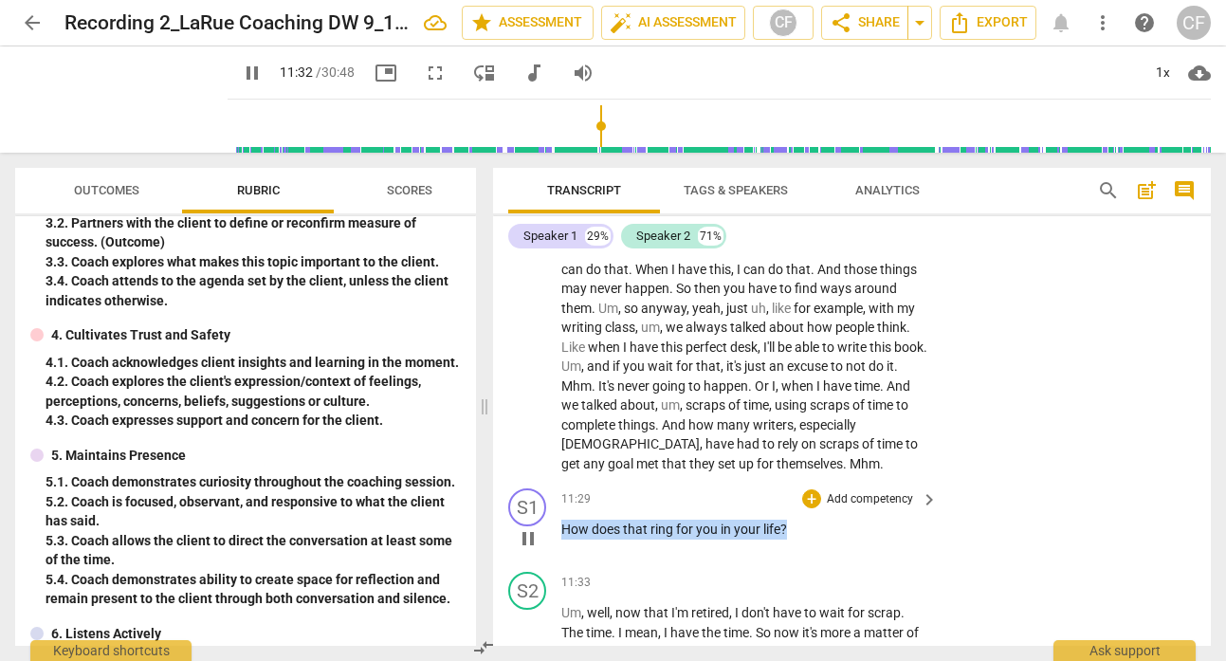
drag, startPoint x: 805, startPoint y: 528, endPoint x: 565, endPoint y: 532, distance: 240.0
click at [563, 530] on p "How does that ring for you in your life ?" at bounding box center [744, 530] width 367 height 20
click at [925, 495] on span "keyboard_arrow_right" at bounding box center [929, 499] width 23 height 23
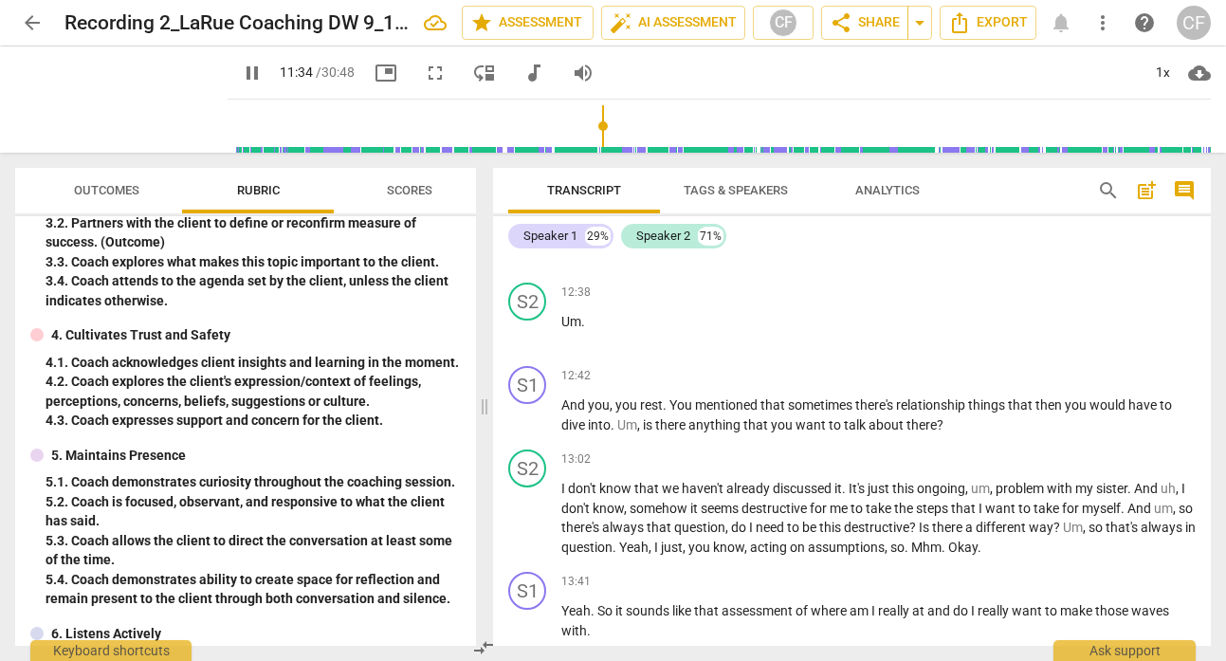
scroll to position [4341, 0]
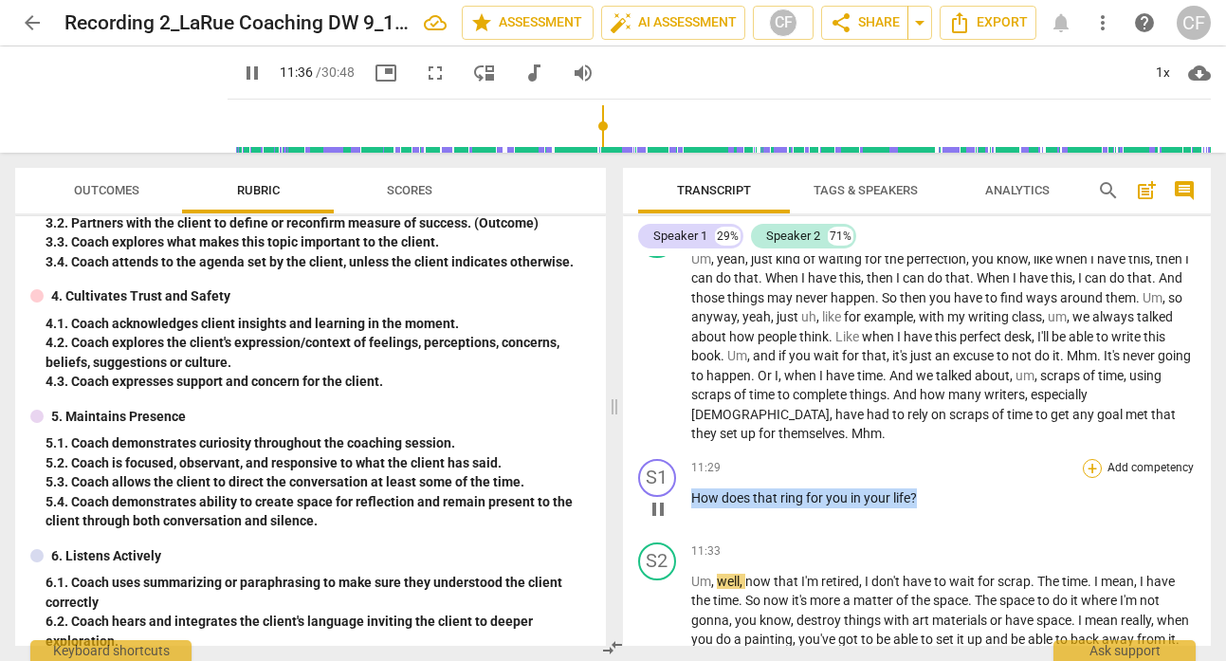
click at [1083, 478] on div "+" at bounding box center [1092, 468] width 19 height 19
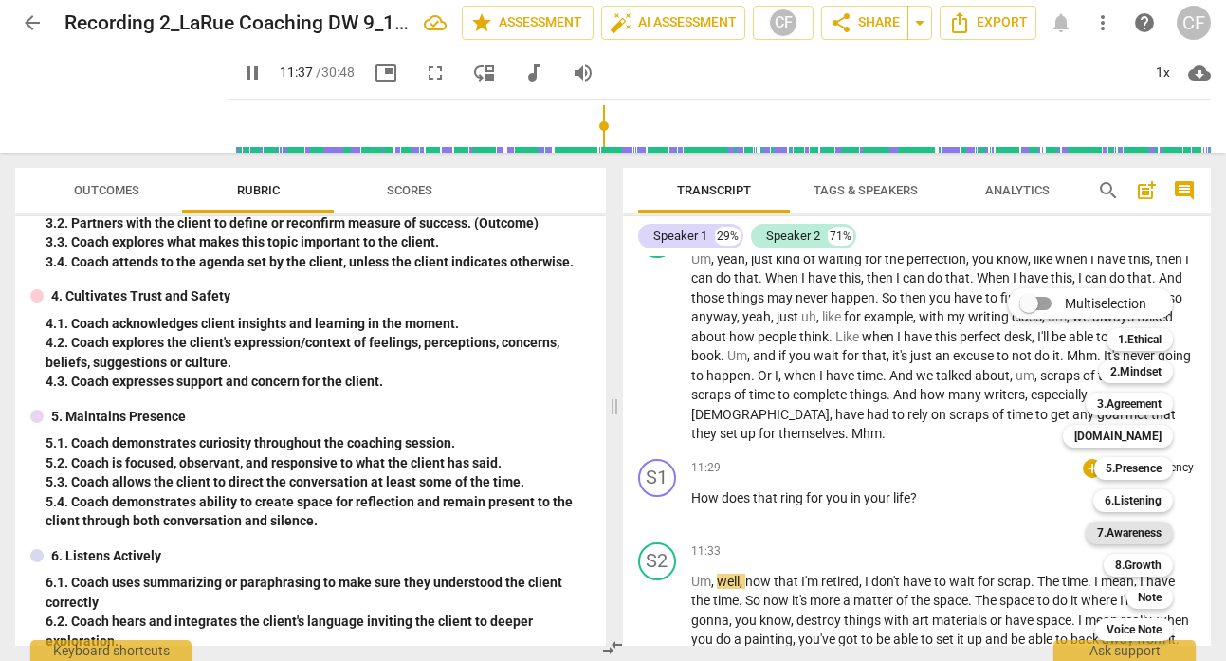
click at [1128, 528] on b "7.Awareness" at bounding box center [1129, 533] width 64 height 23
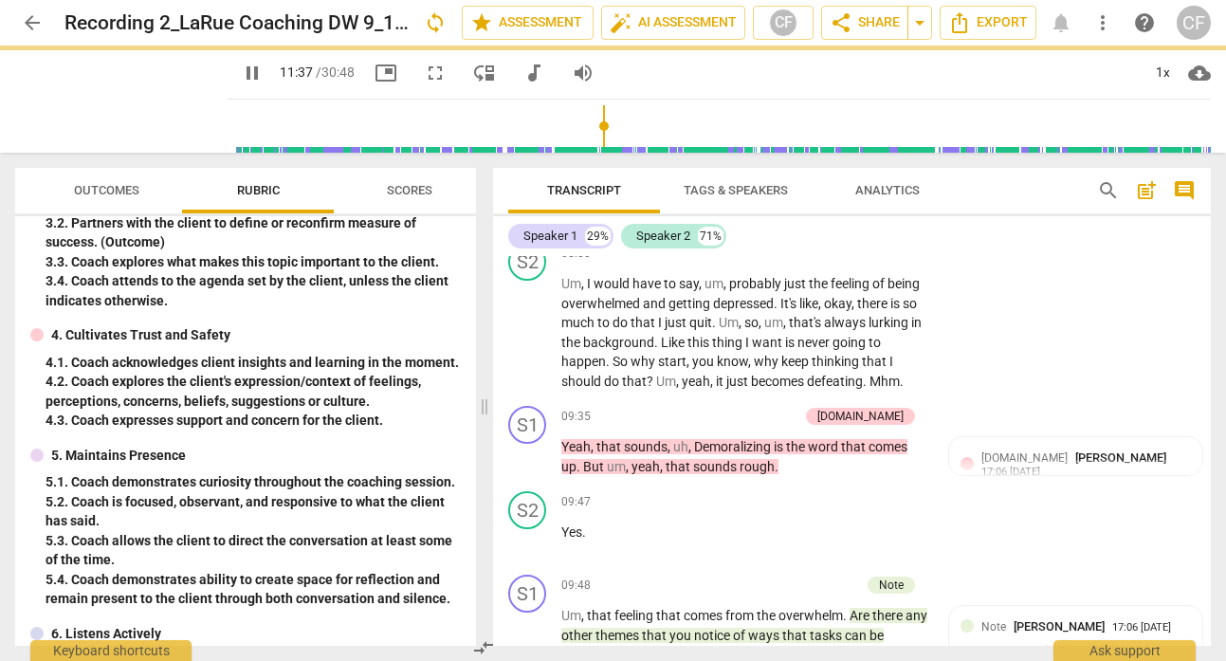
type input "698"
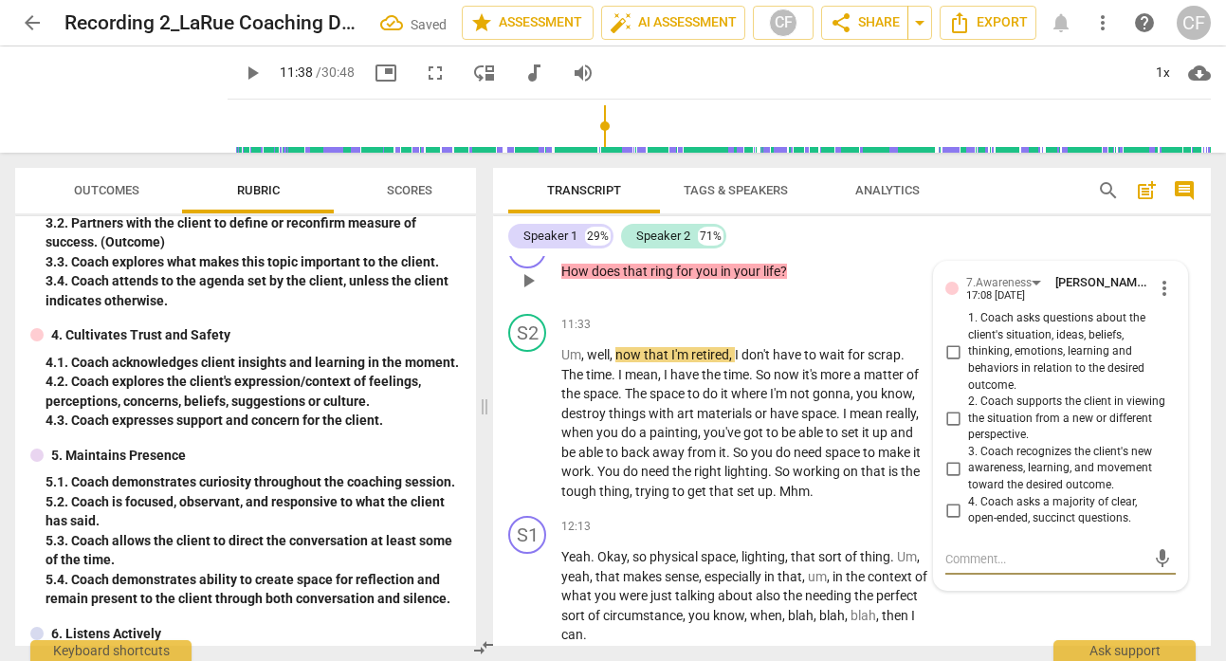
scroll to position [5078, 0]
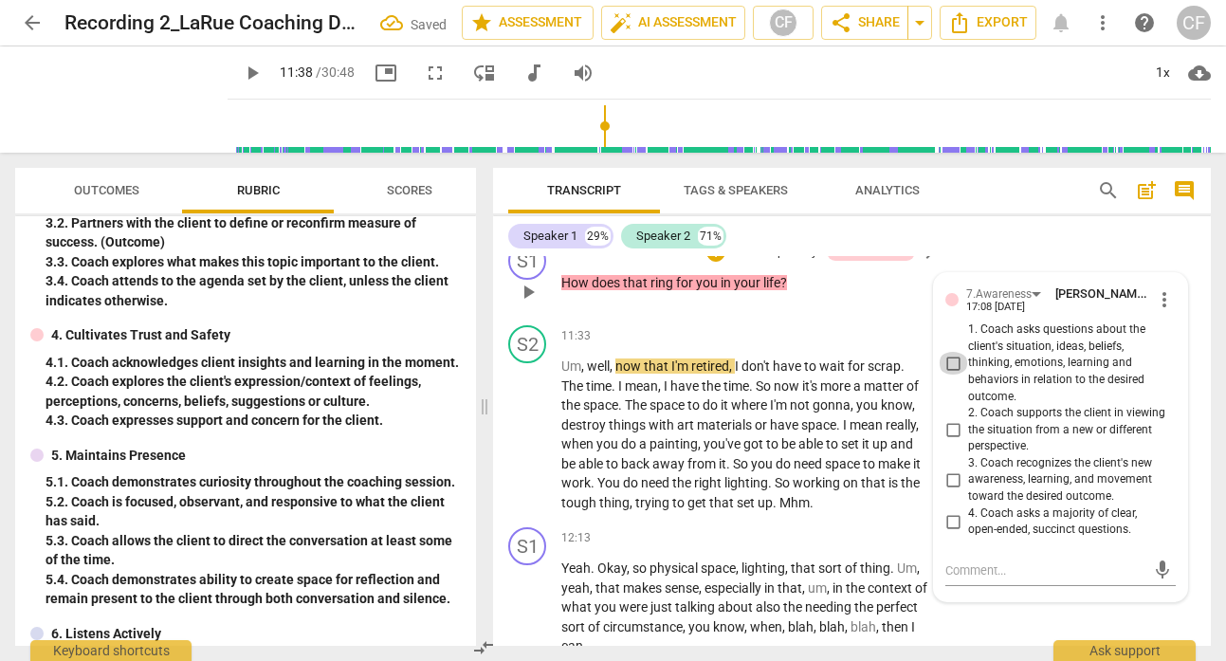
click at [947, 362] on input "1. Coach asks questions about the client's situation, ideas, beliefs, thinking,…" at bounding box center [953, 363] width 30 height 23
checkbox input "true"
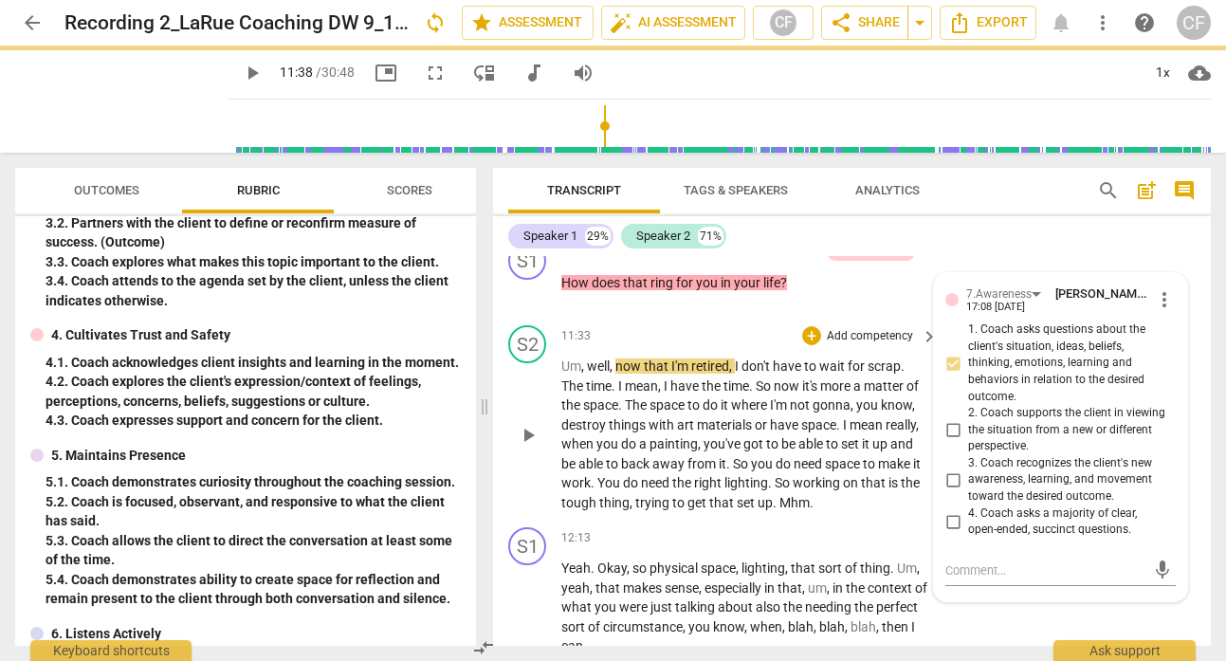
click at [1188, 495] on div "S2 play_arrow pause 11:33 + Add competency keyboard_arrow_right Um , well , now…" at bounding box center [852, 419] width 718 height 202
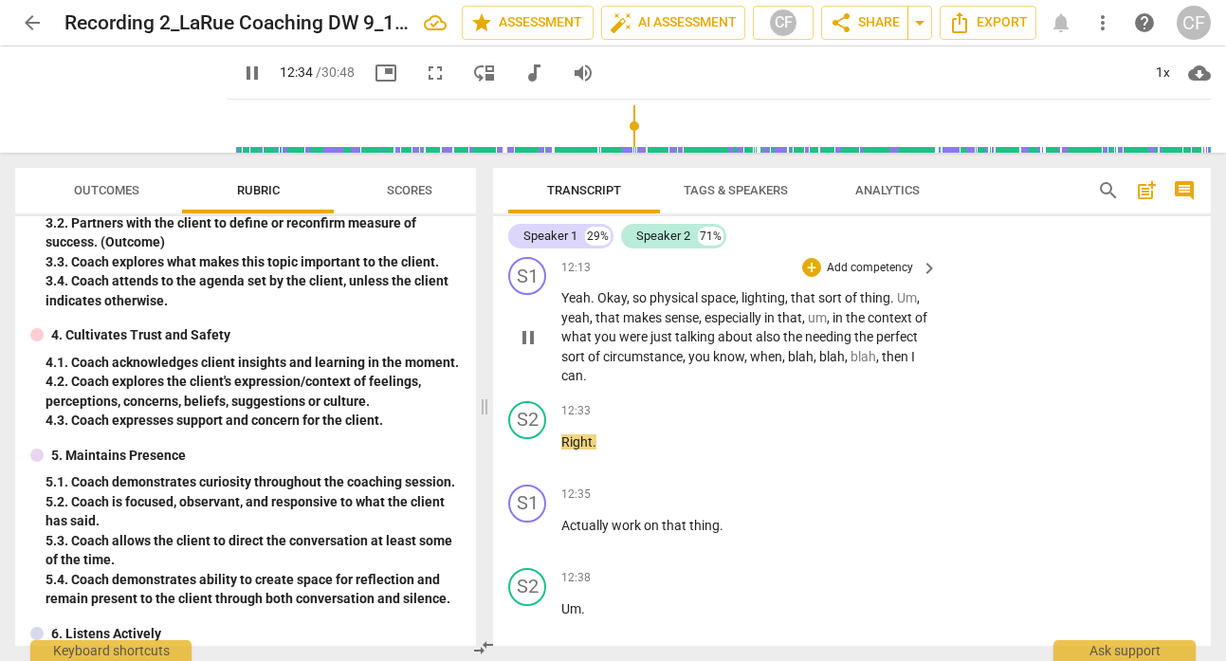
scroll to position [5346, 0]
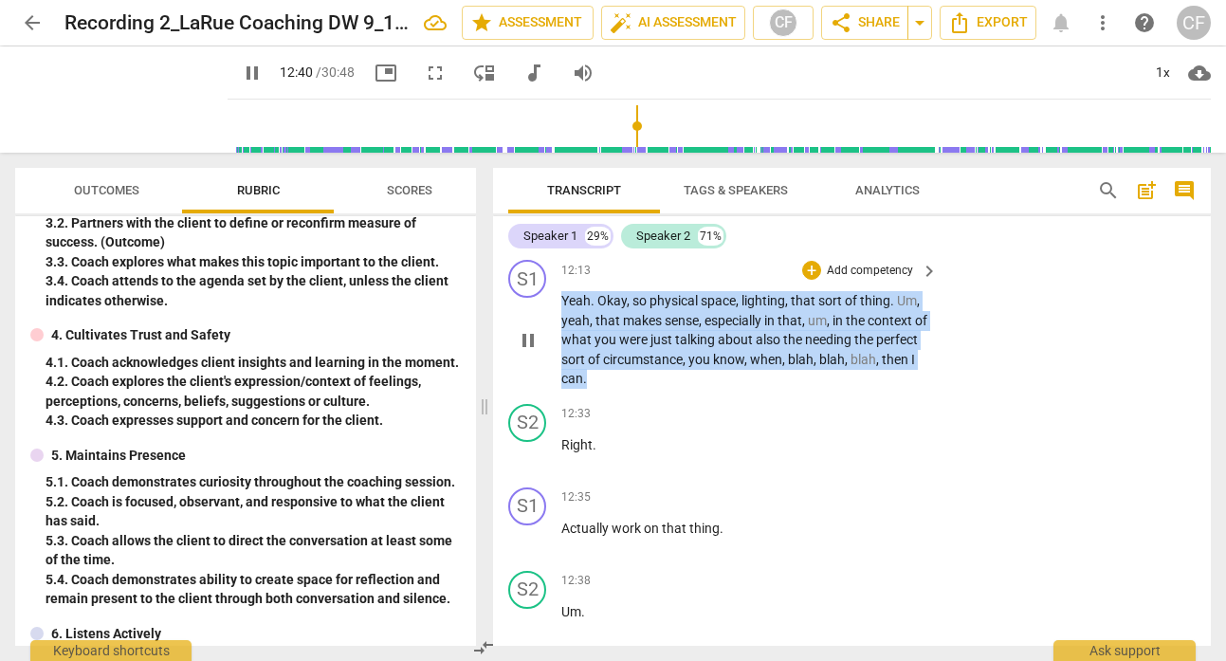
drag, startPoint x: 637, startPoint y: 378, endPoint x: 560, endPoint y: 295, distance: 114.1
click at [560, 294] on div "S1 play_arrow pause 12:13 + Add competency keyboard_arrow_right Yeah . Okay , s…" at bounding box center [852, 324] width 718 height 144
click at [819, 269] on div "+ Add competency" at bounding box center [858, 270] width 113 height 19
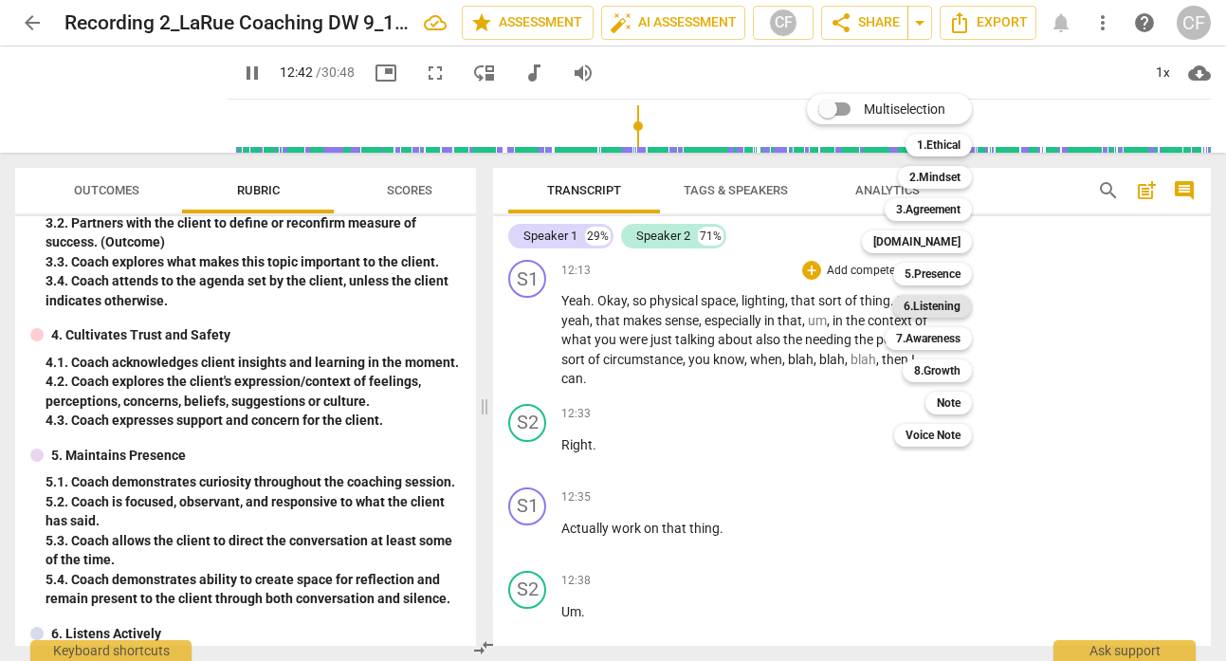
click at [953, 306] on b "6.Listening" at bounding box center [932, 306] width 57 height 23
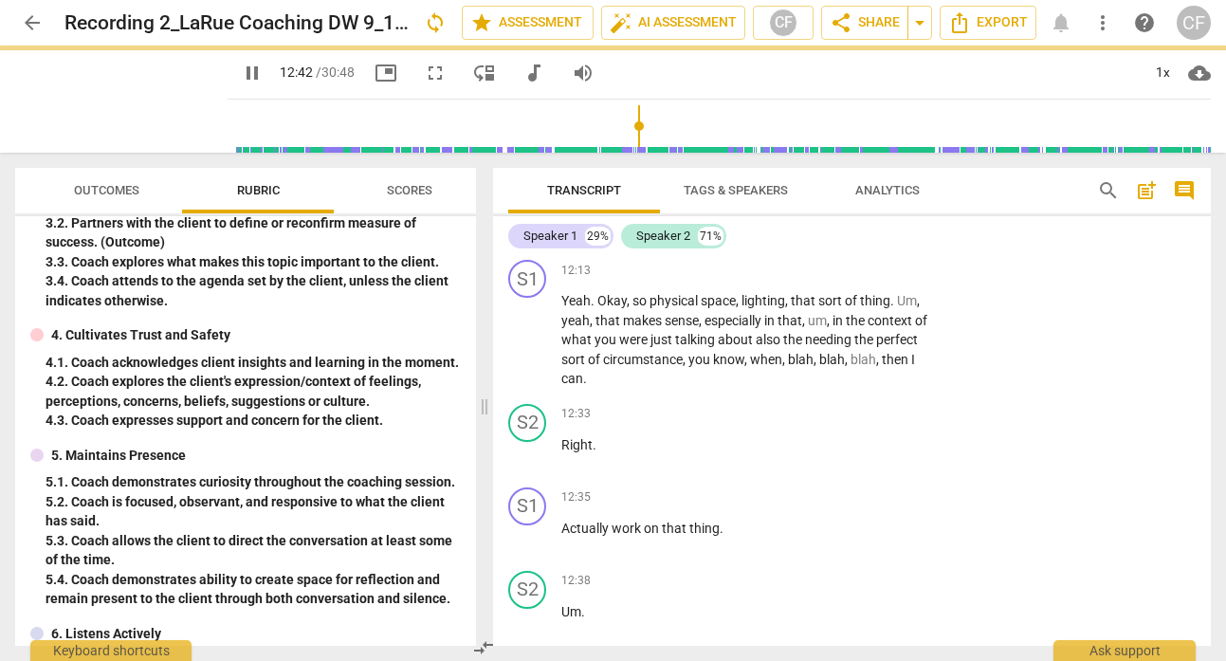
type input "763"
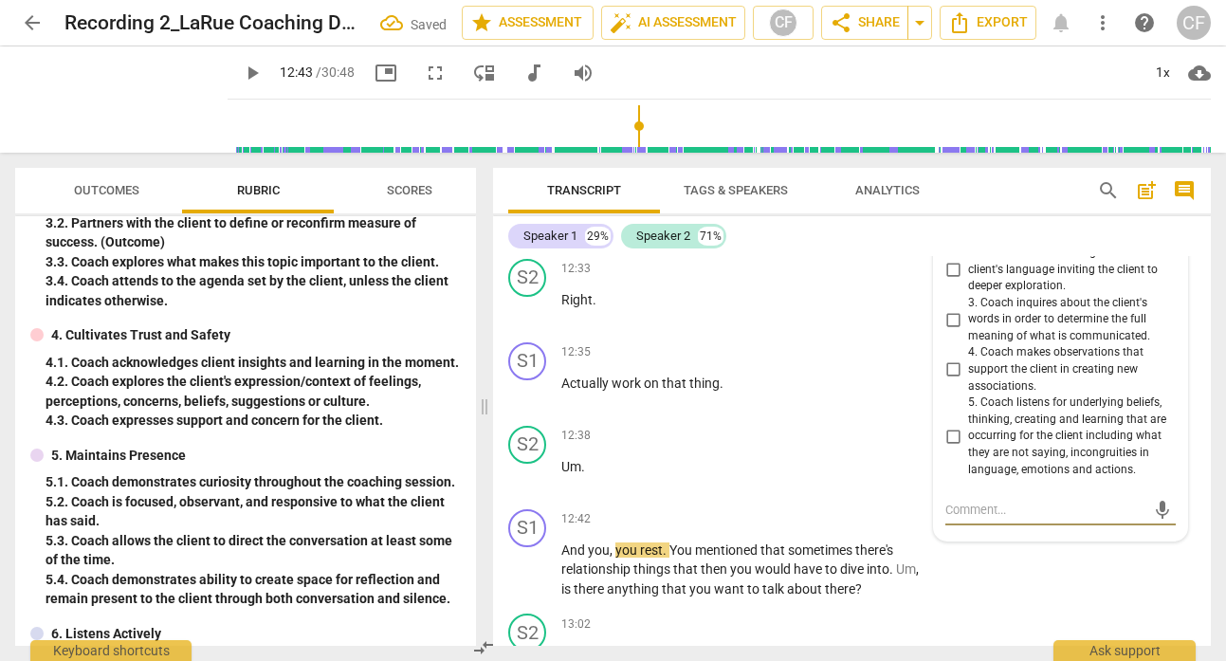
scroll to position [5415, 0]
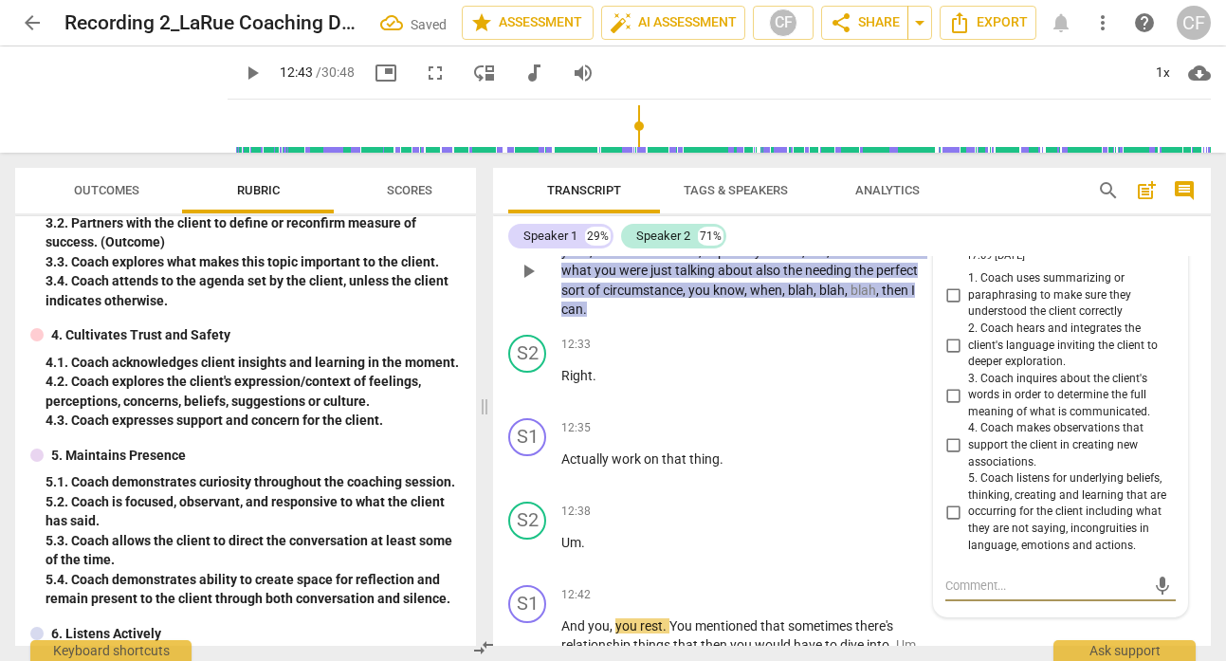
click at [955, 291] on input "1. Coach uses summarizing or paraphrasing to make sure they understood the clie…" at bounding box center [953, 296] width 30 height 23
checkbox input "true"
click at [889, 355] on div "12:33 + Add competency keyboard_arrow_right Right ." at bounding box center [750, 369] width 378 height 68
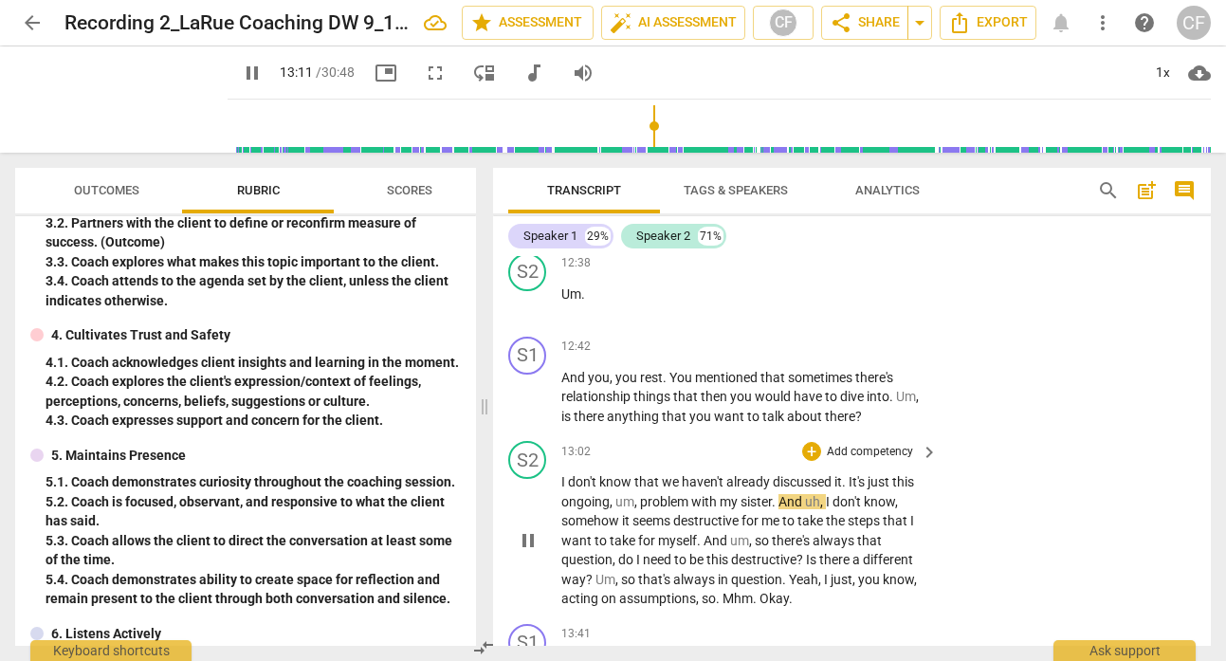
scroll to position [5697, 0]
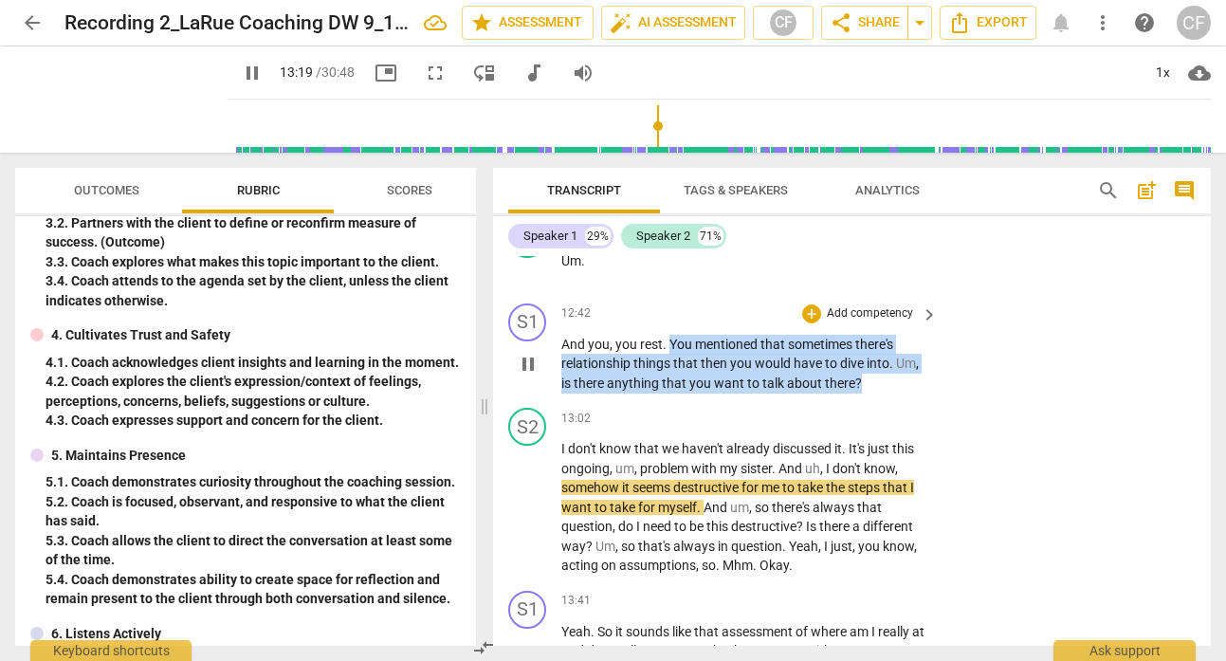
drag, startPoint x: 876, startPoint y: 381, endPoint x: 670, endPoint y: 341, distance: 209.6
click at [670, 341] on p "And you , you rest . You mentioned that sometimes there's relationship things t…" at bounding box center [744, 364] width 367 height 59
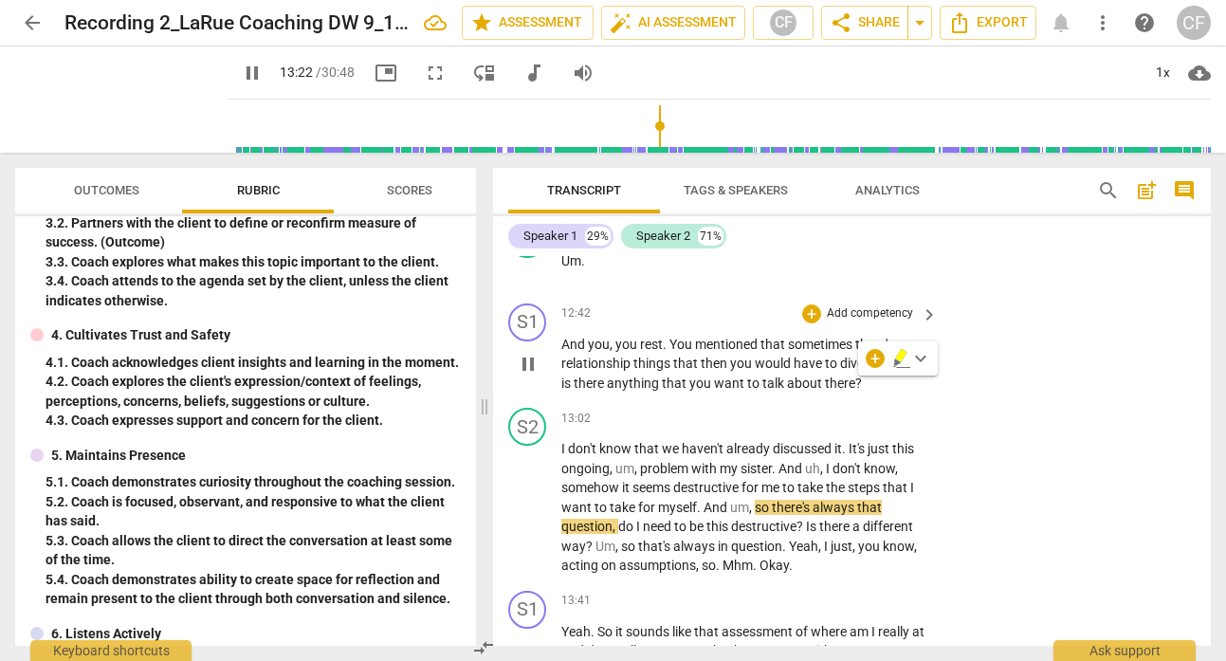
click at [869, 387] on p "And you , you rest . You mentioned that sometimes there's relationship things t…" at bounding box center [744, 364] width 367 height 59
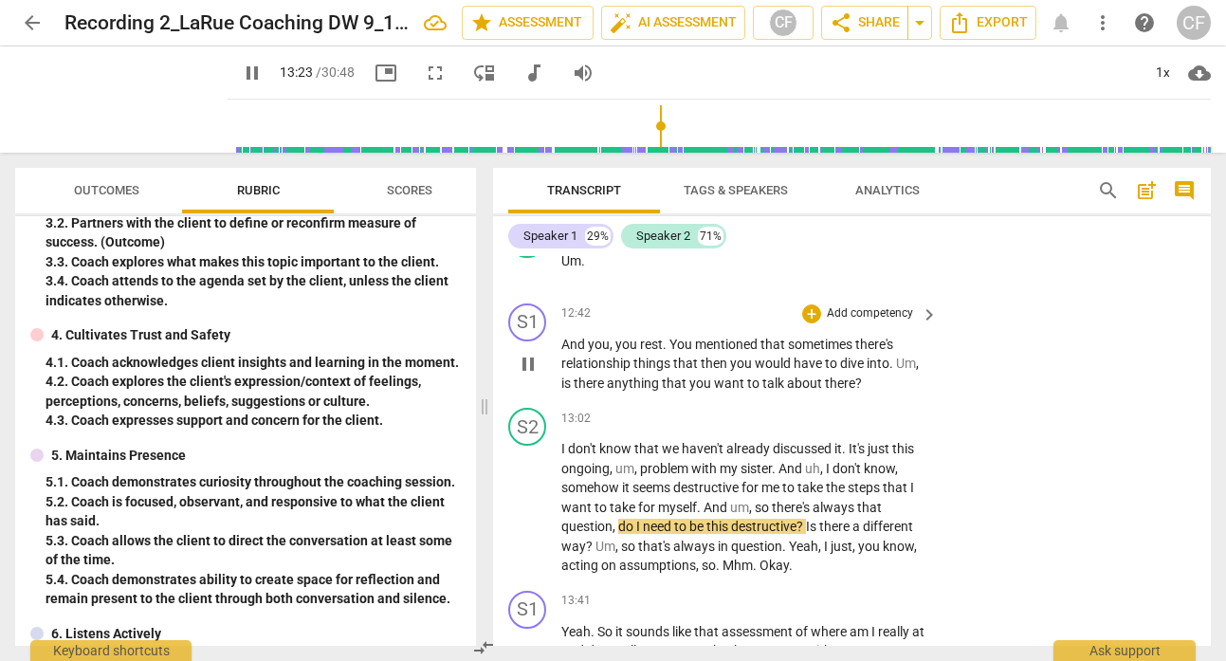
click at [860, 378] on p "And you , you rest . You mentioned that sometimes there's relationship things t…" at bounding box center [744, 364] width 367 height 59
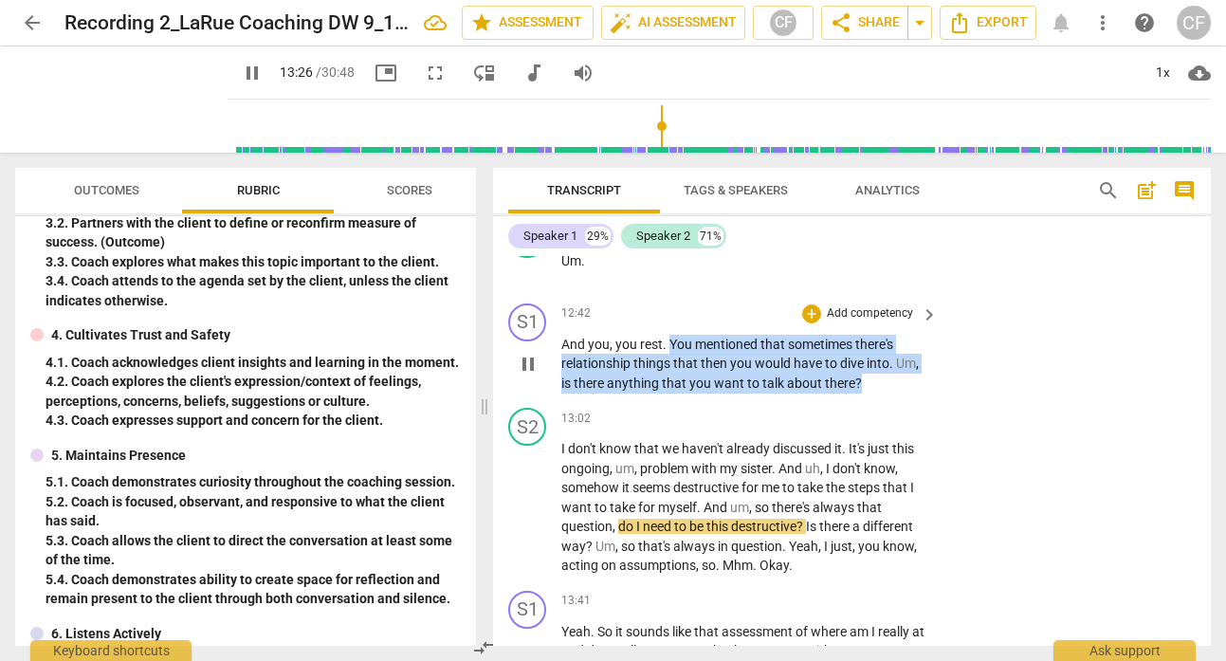
drag, startPoint x: 867, startPoint y: 383, endPoint x: 670, endPoint y: 341, distance: 200.7
click at [670, 341] on p "And you , you rest . You mentioned that sometimes there's relationship things t…" at bounding box center [744, 364] width 367 height 59
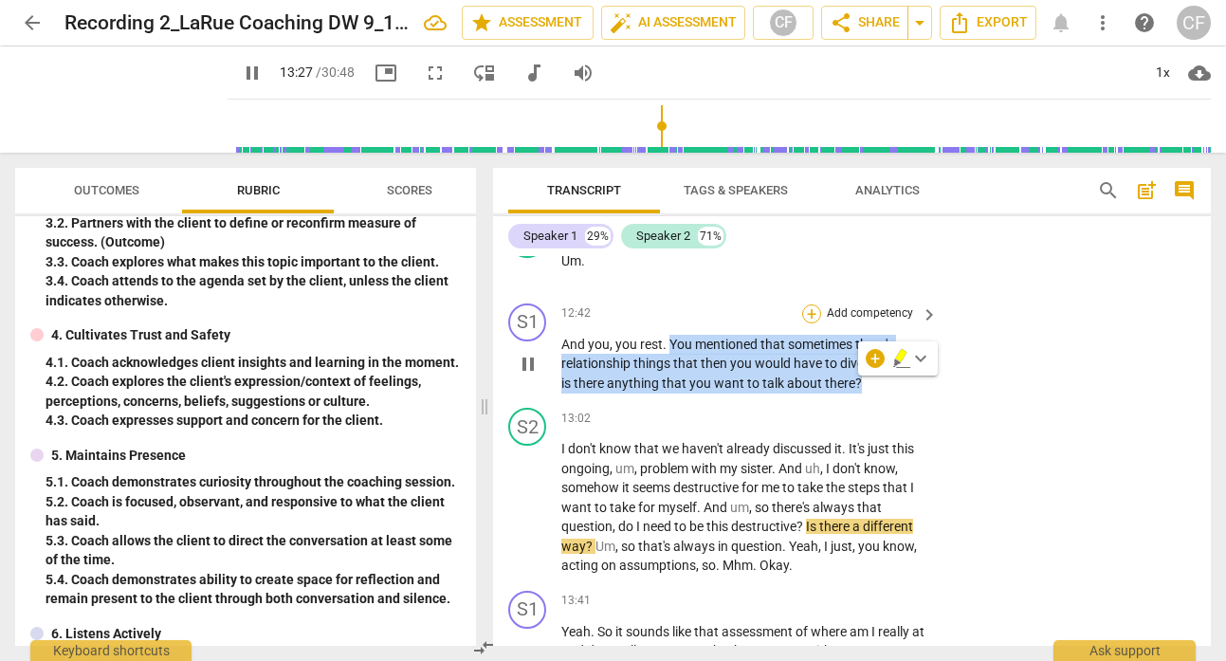
click at [814, 310] on div "+" at bounding box center [811, 313] width 19 height 19
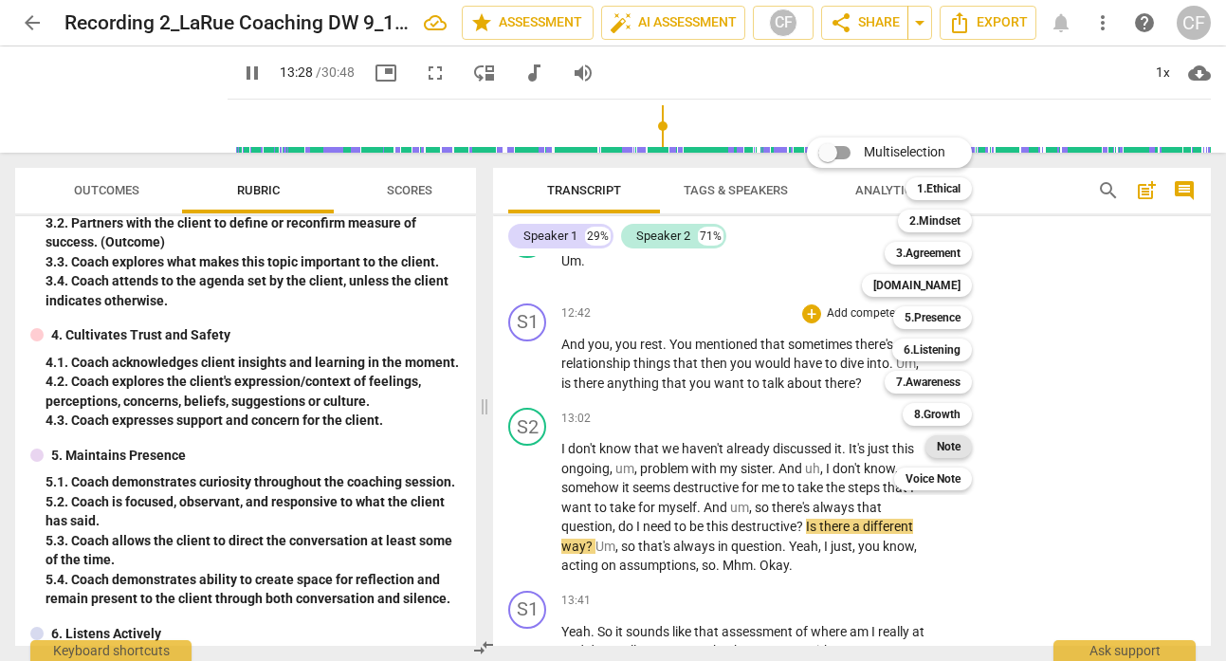
click at [962, 438] on div "Note" at bounding box center [949, 446] width 46 height 23
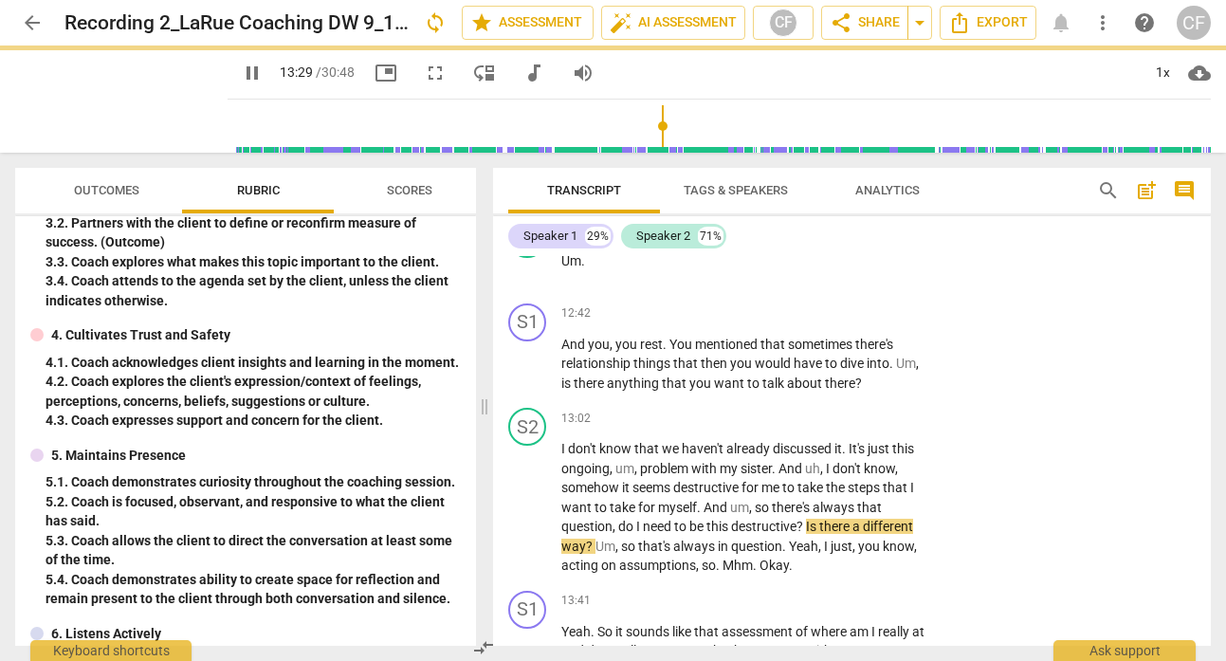
type input "809"
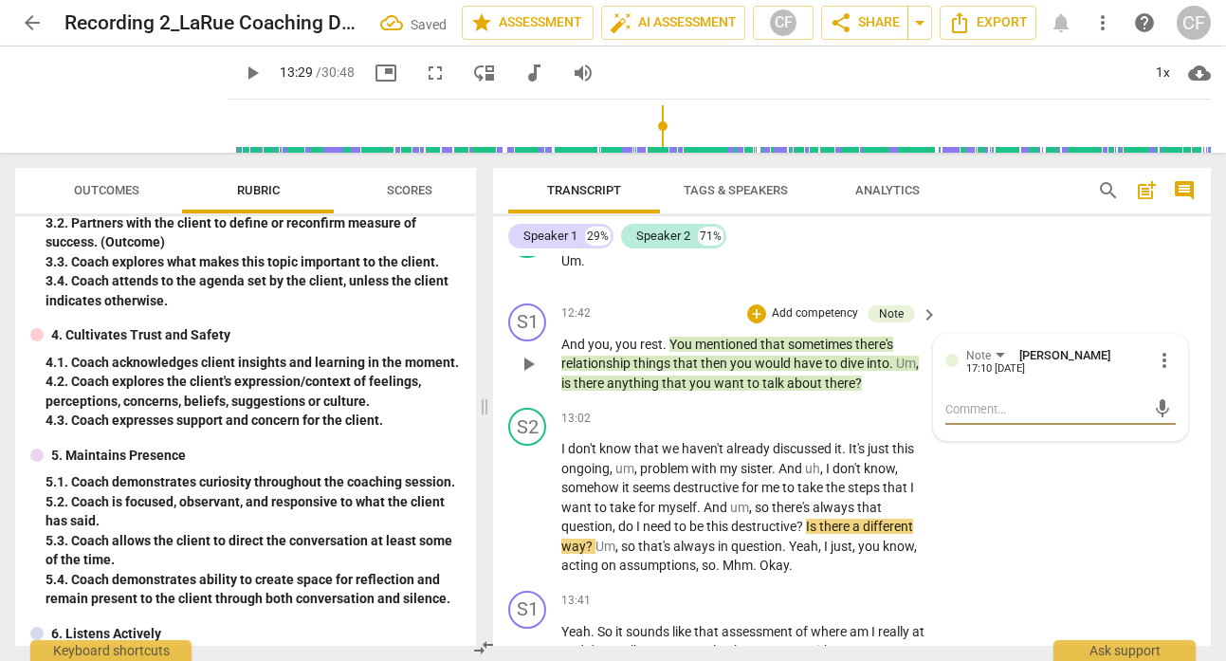
type textarea "T"
type textarea "Th"
type textarea "Thi"
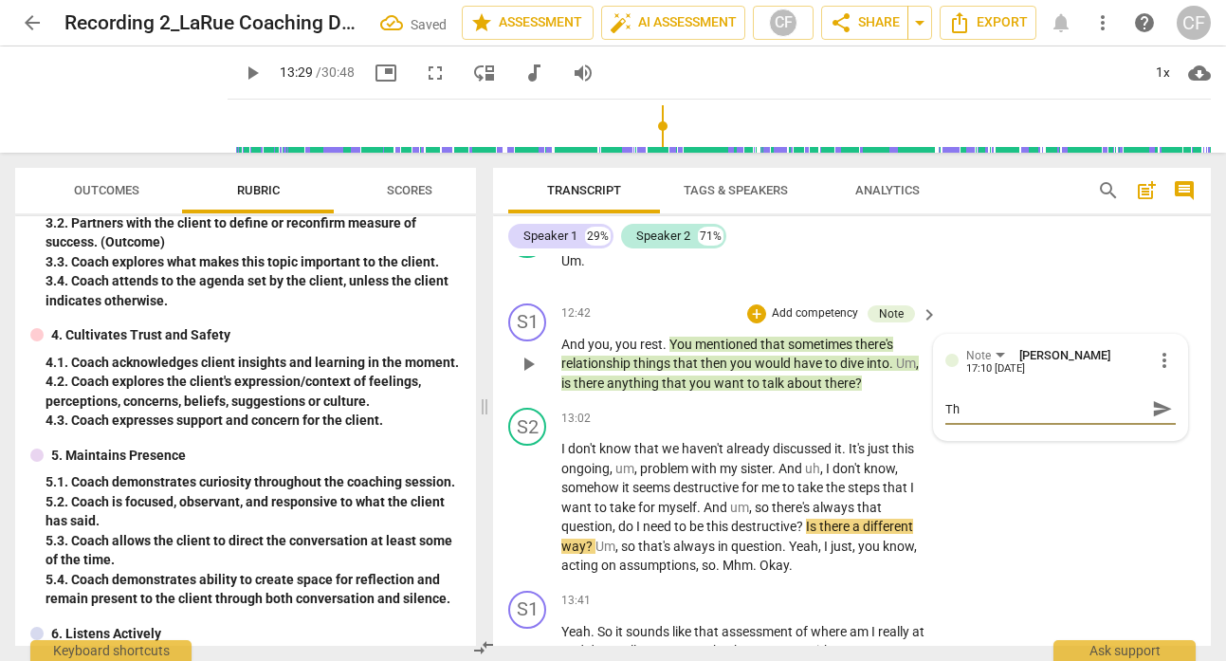
type textarea "Thi"
type textarea "This"
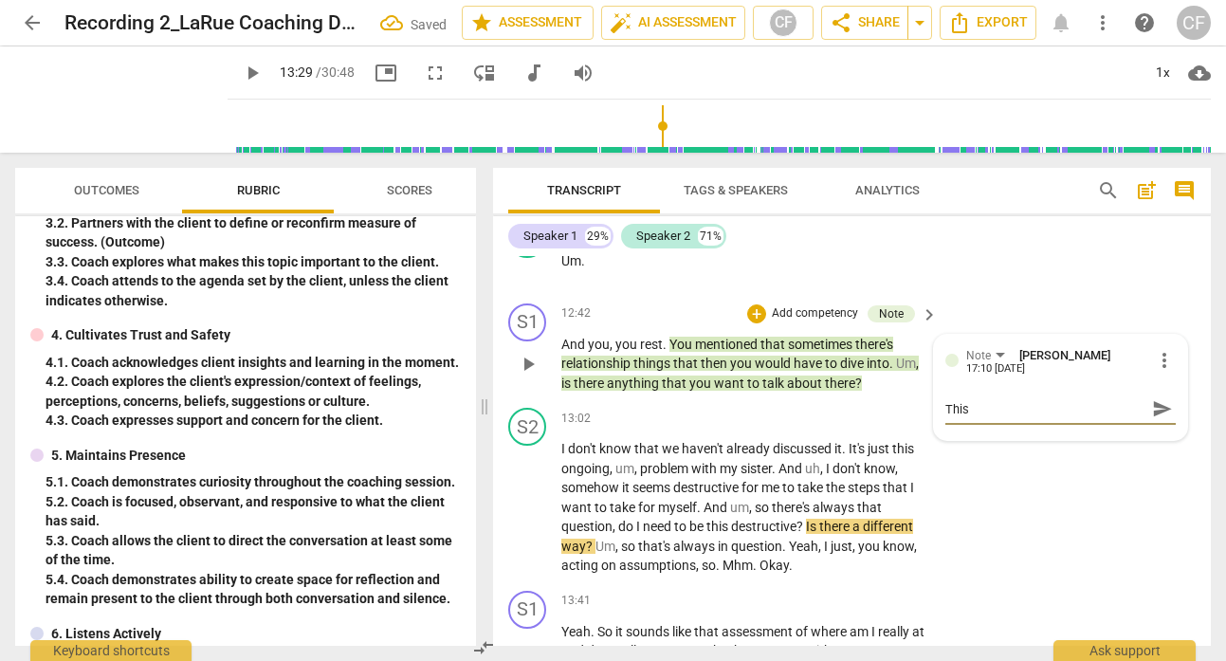
type textarea "This i"
type textarea "This is"
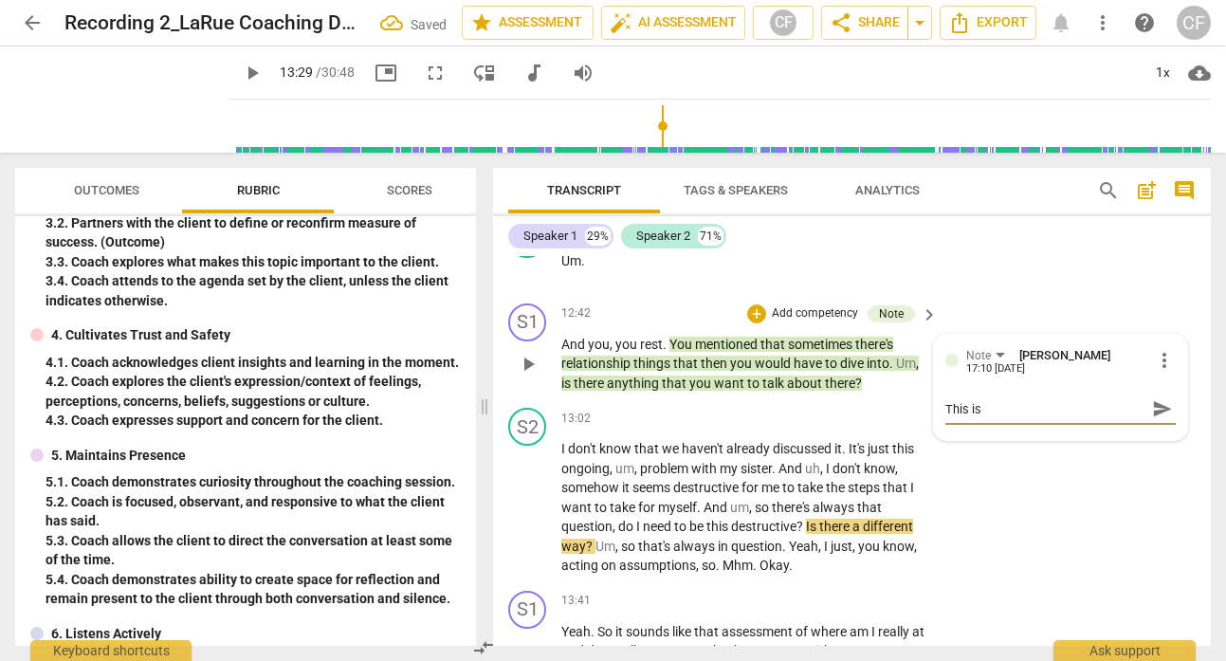
type textarea "This is"
type textarea "This is a"
type textarea "This is an"
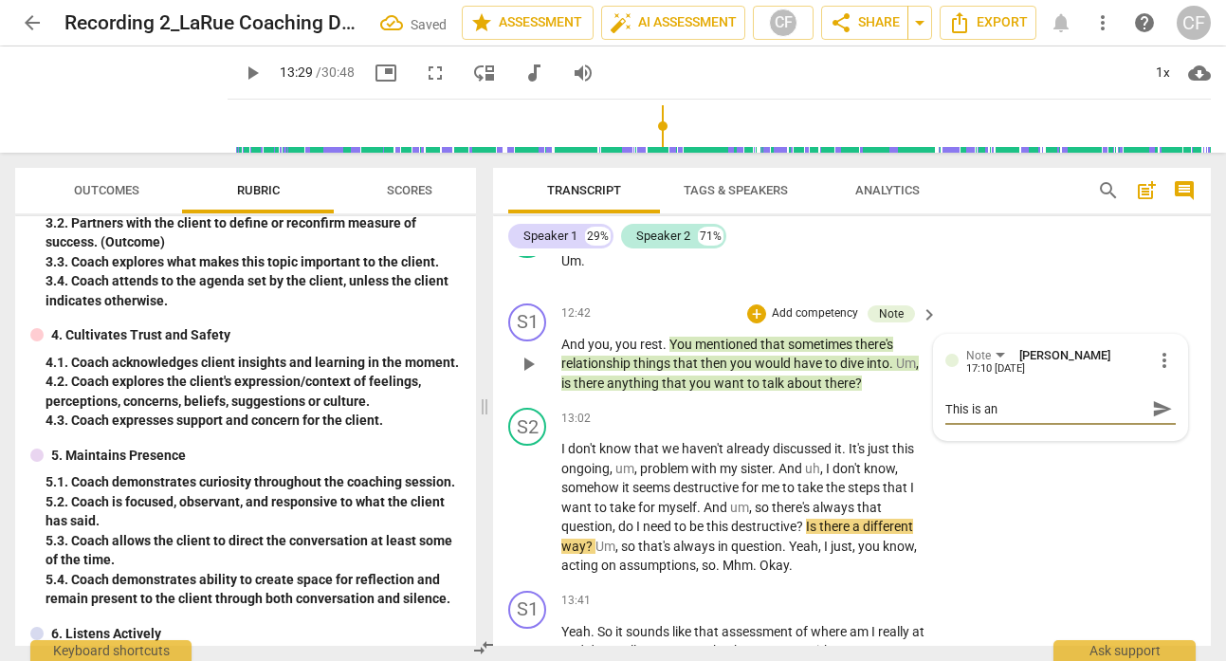
type textarea "This is an"
type textarea "This is an a"
type textarea "This is an ar"
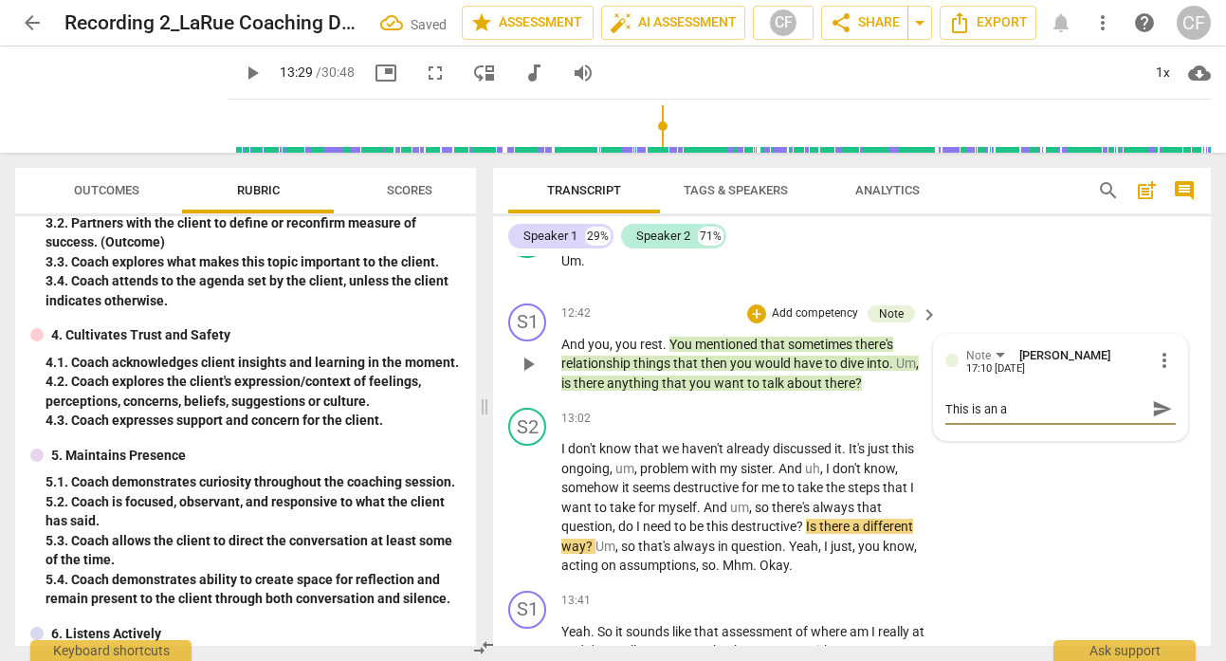
type textarea "This is an ar"
type textarea "This is an are"
type textarea "This is an area"
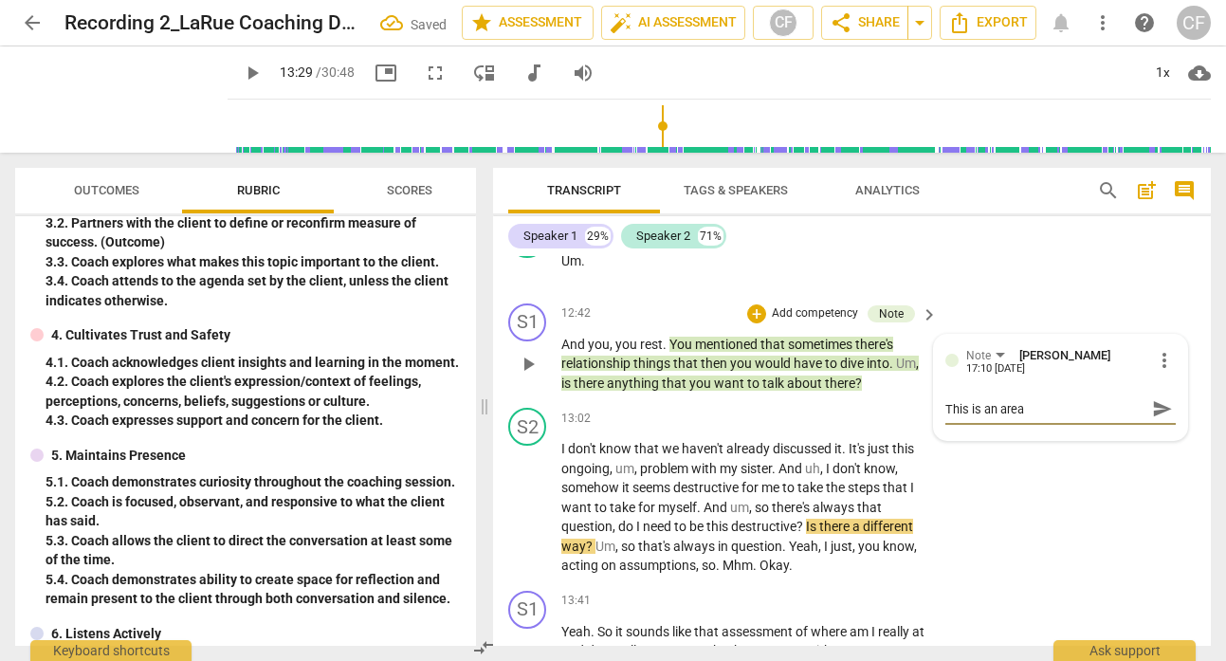
type textarea "This is an area"
type textarea "This is an area w"
type textarea "This is an area wh"
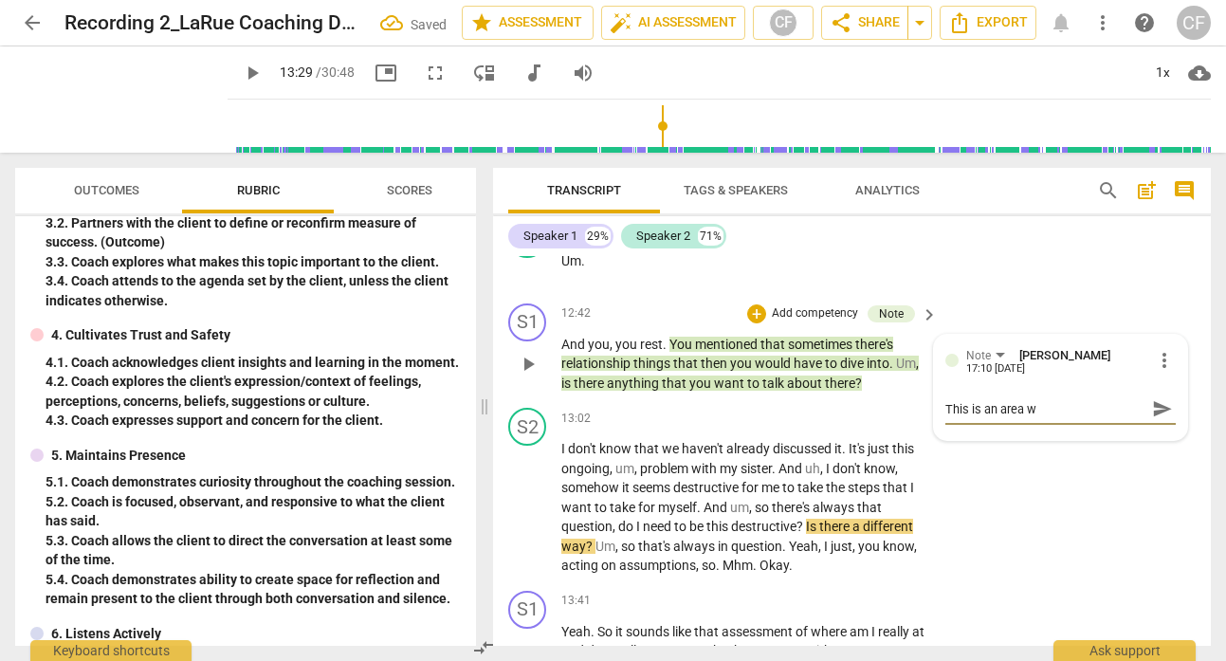
type textarea "This is an area wh"
type textarea "This is an area whe"
type textarea "This is an area wher"
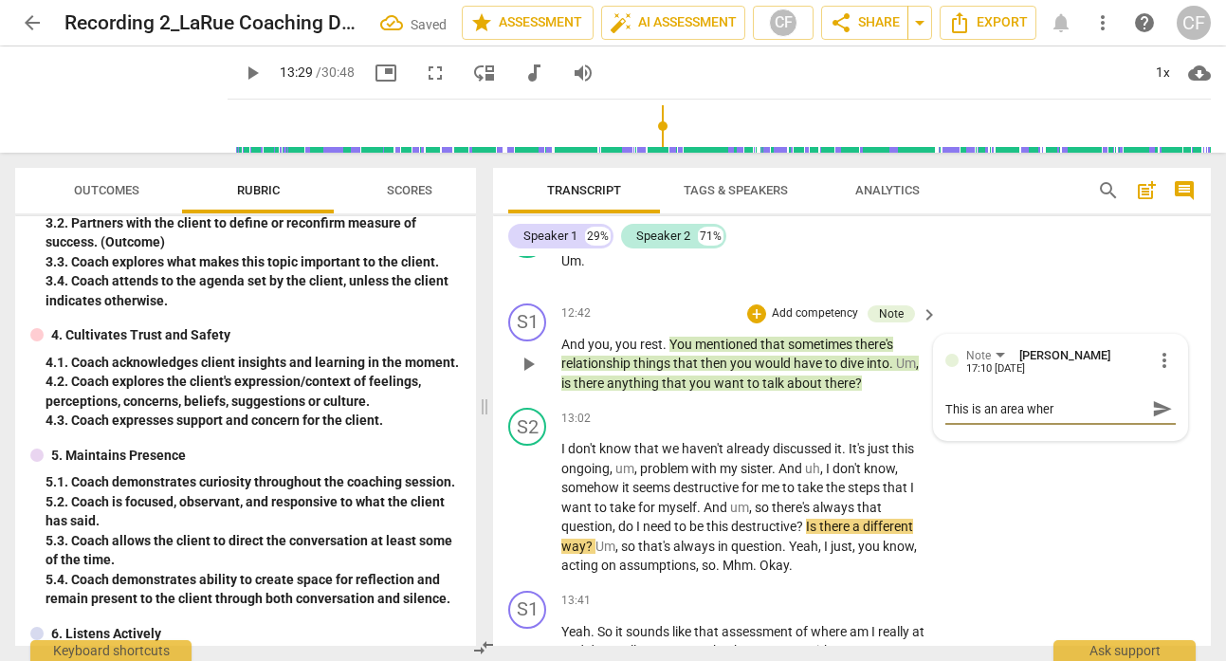
type textarea "This is an area where"
type textarea "This is an area where p"
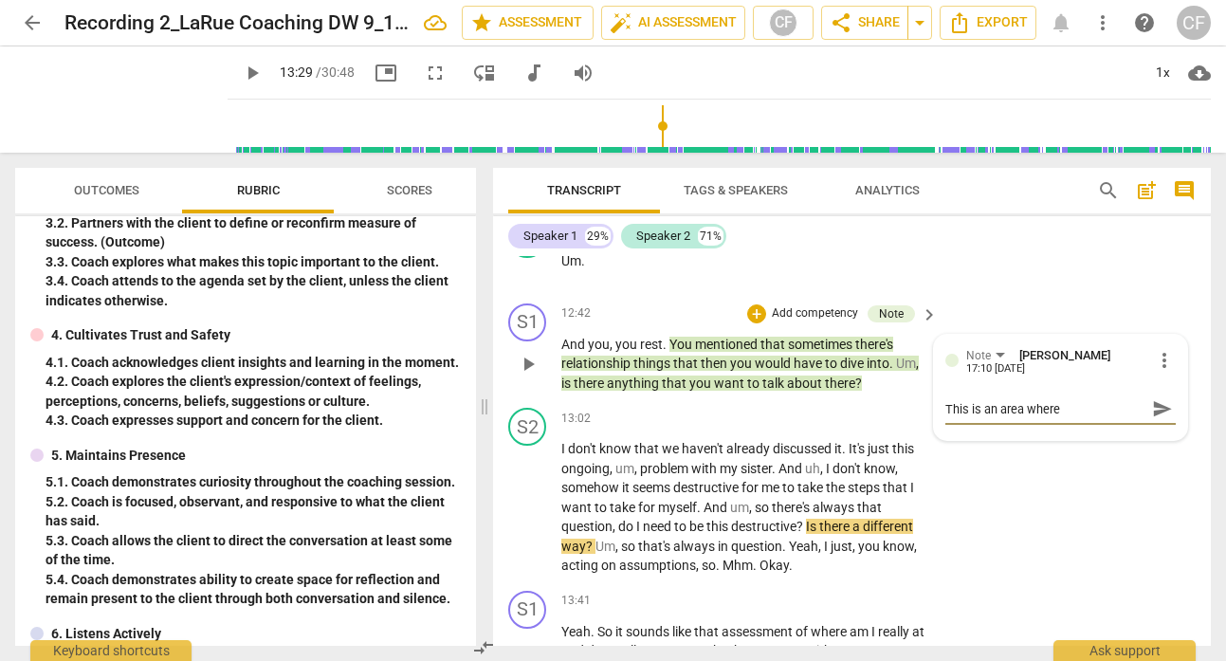
type textarea "This is an area where p"
type textarea "This is an area where pe"
type textarea "This is an area where per"
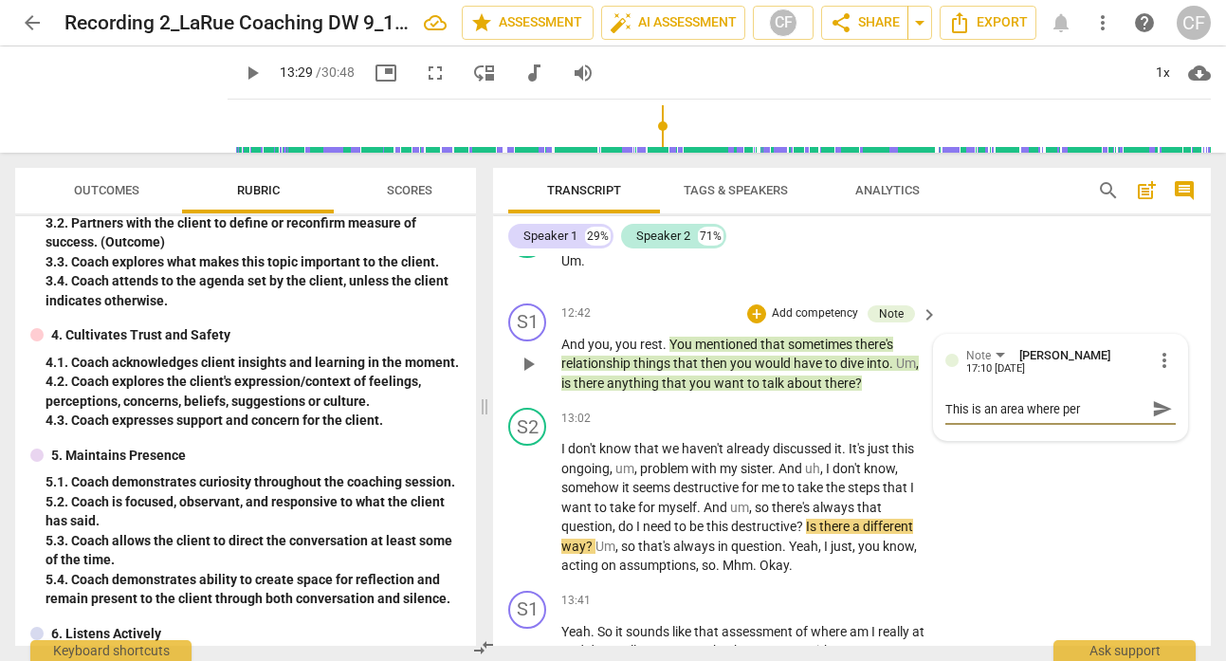
type textarea "This is an area where perm"
type textarea "This is an area where permi"
type textarea "This is an area where permis"
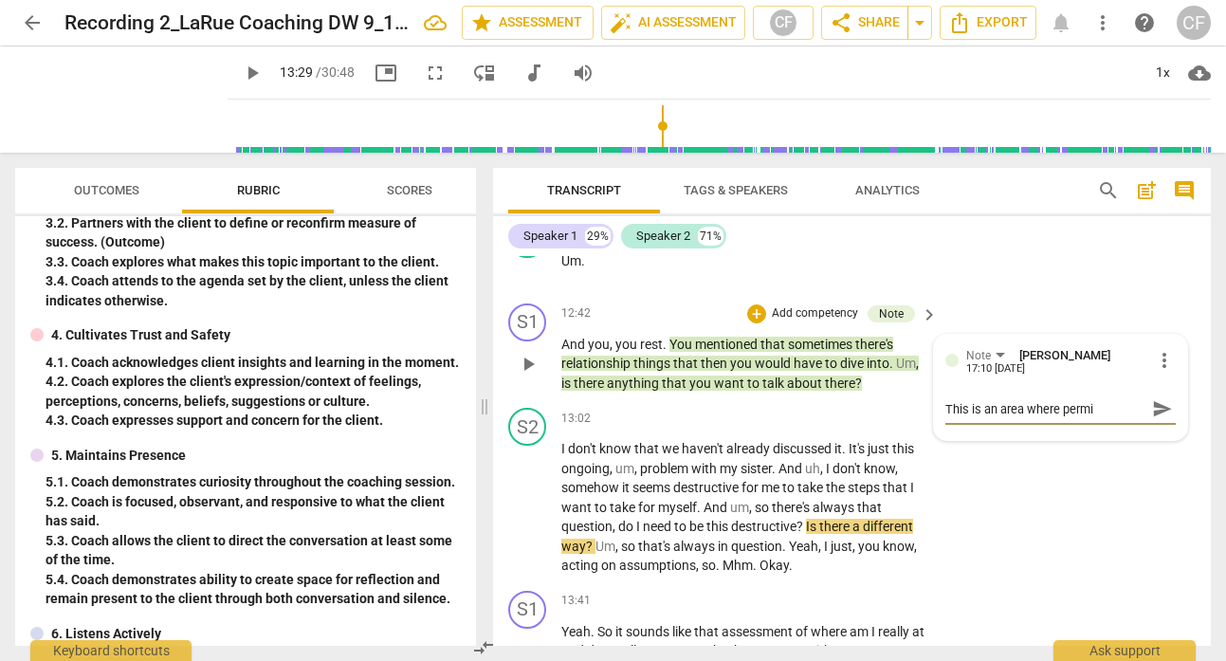
type textarea "This is an area where permis"
type textarea "This is an area where permiss"
type textarea "This is an area where permissi"
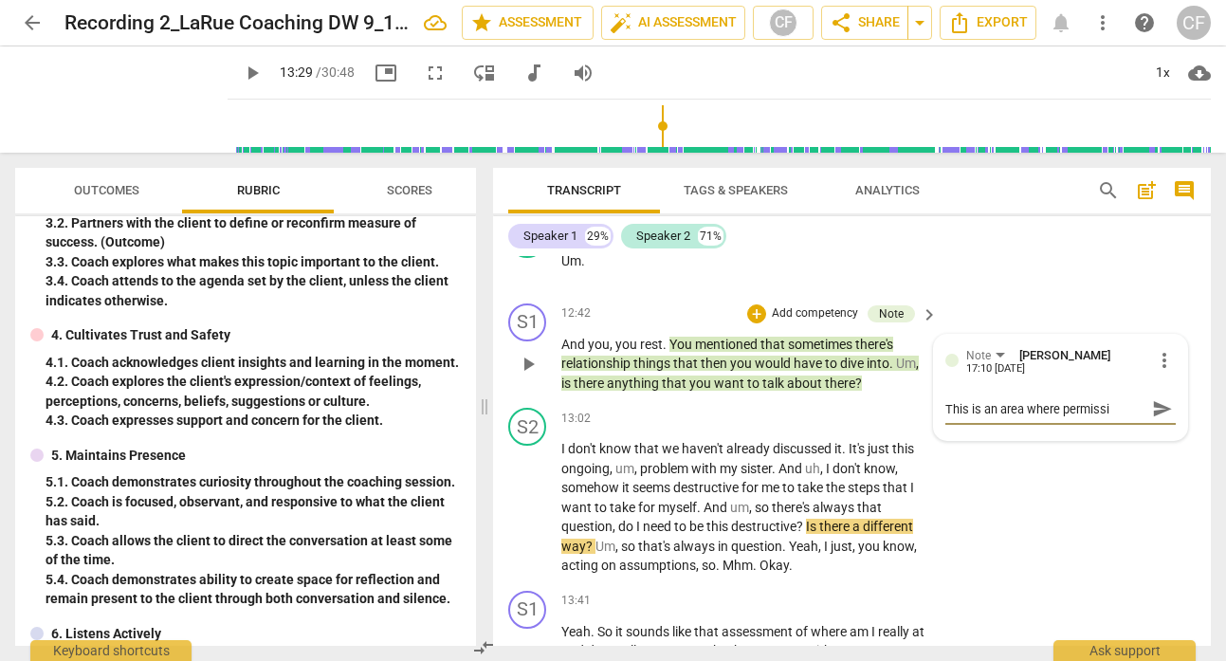
type textarea "This is an area where permissio"
type textarea "This is an area where permission"
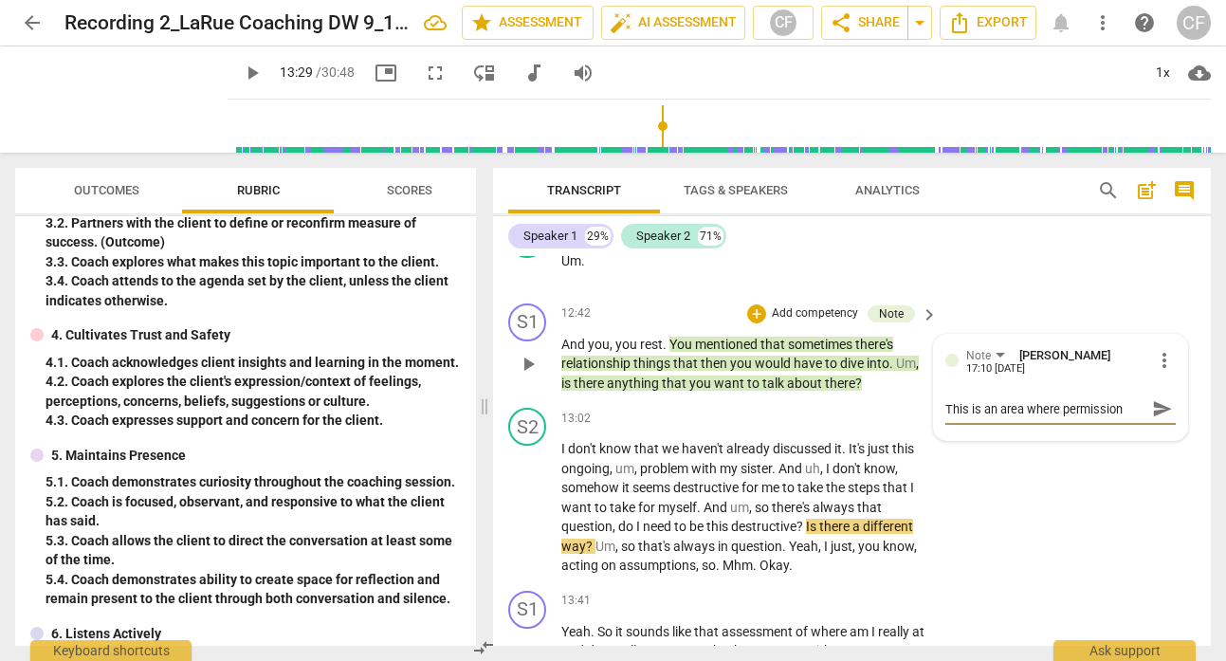
type textarea "This is an area where permission"
type textarea "This is an area where permission i"
type textarea "This is an area where permission is"
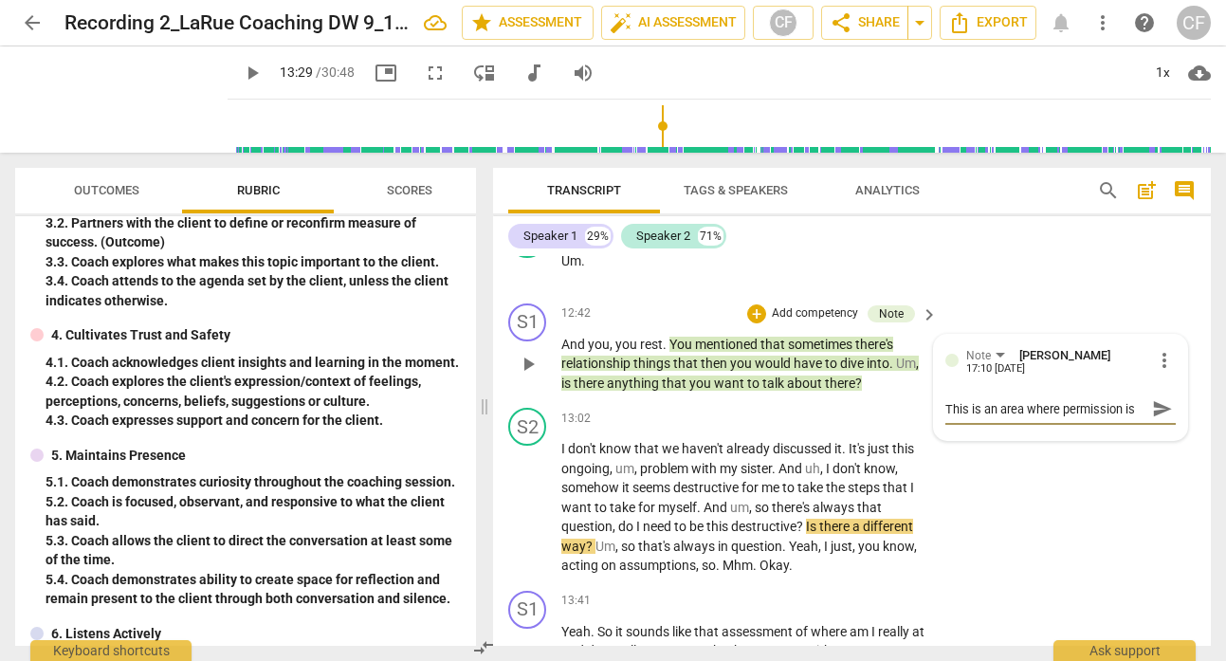
type textarea "This is an area where permission is"
type textarea "This is an area where permission is i"
type textarea "This is an area where permission is im"
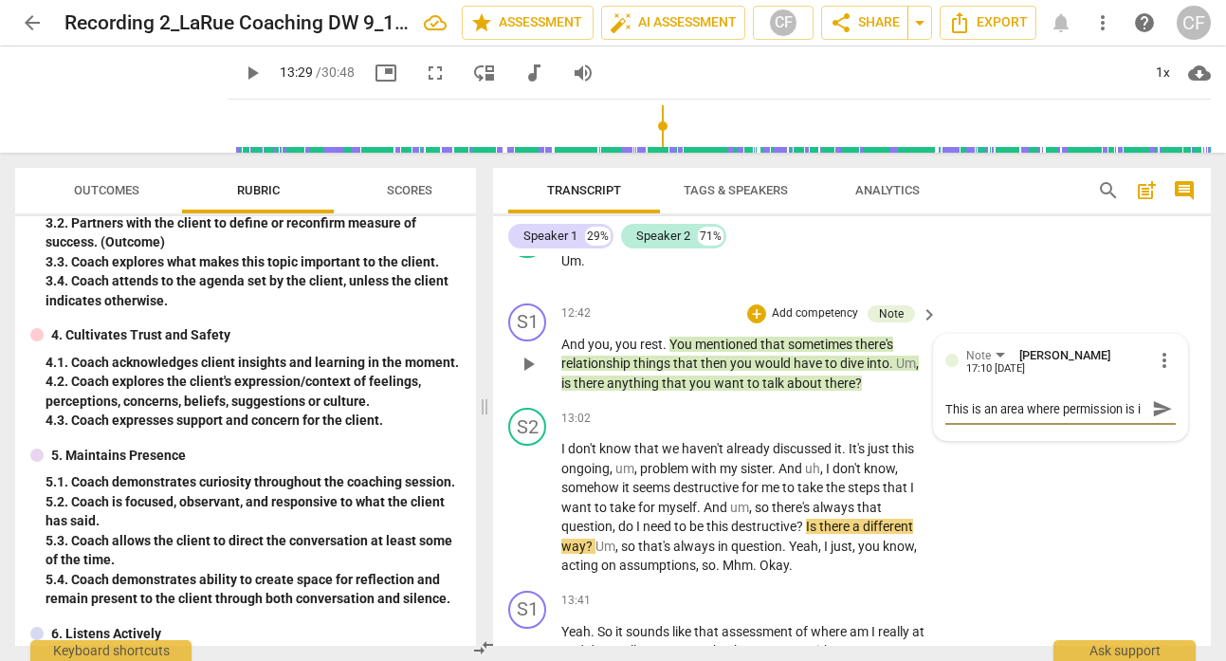
type textarea "This is an area where permission is im"
type textarea "This is an area where permission is imp"
type textarea "This is an area where permission is impo"
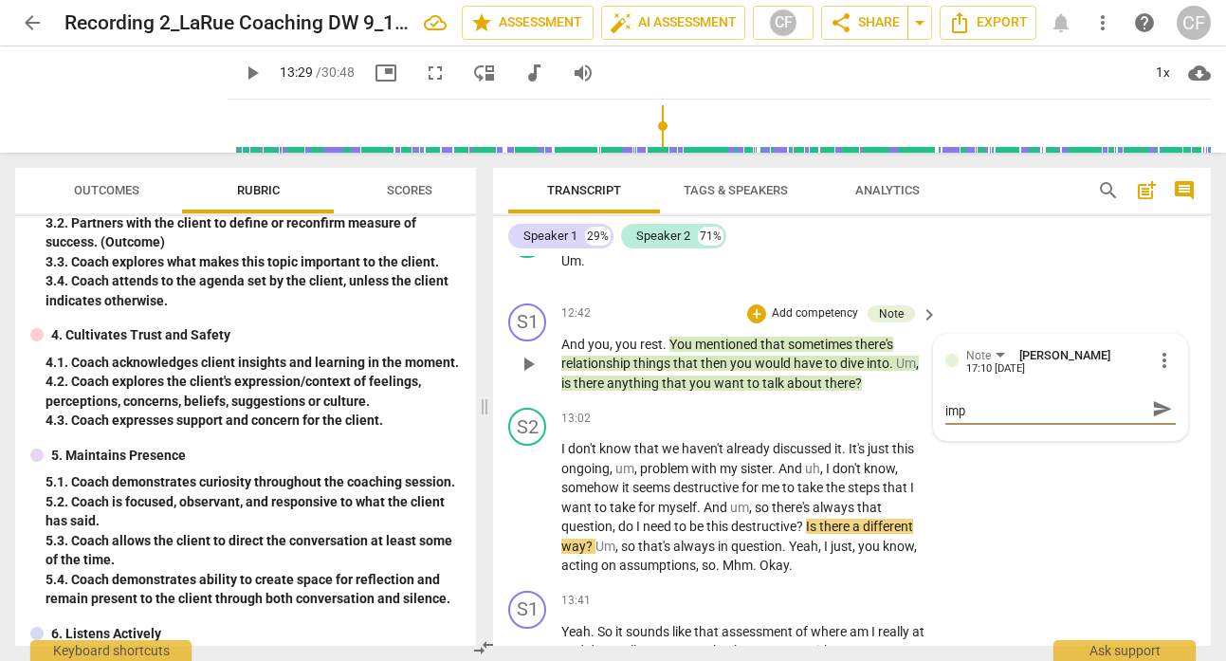
type textarea "This is an area where permission is impo"
type textarea "This is an area where permission is impor"
type textarea "This is an area where permission is import"
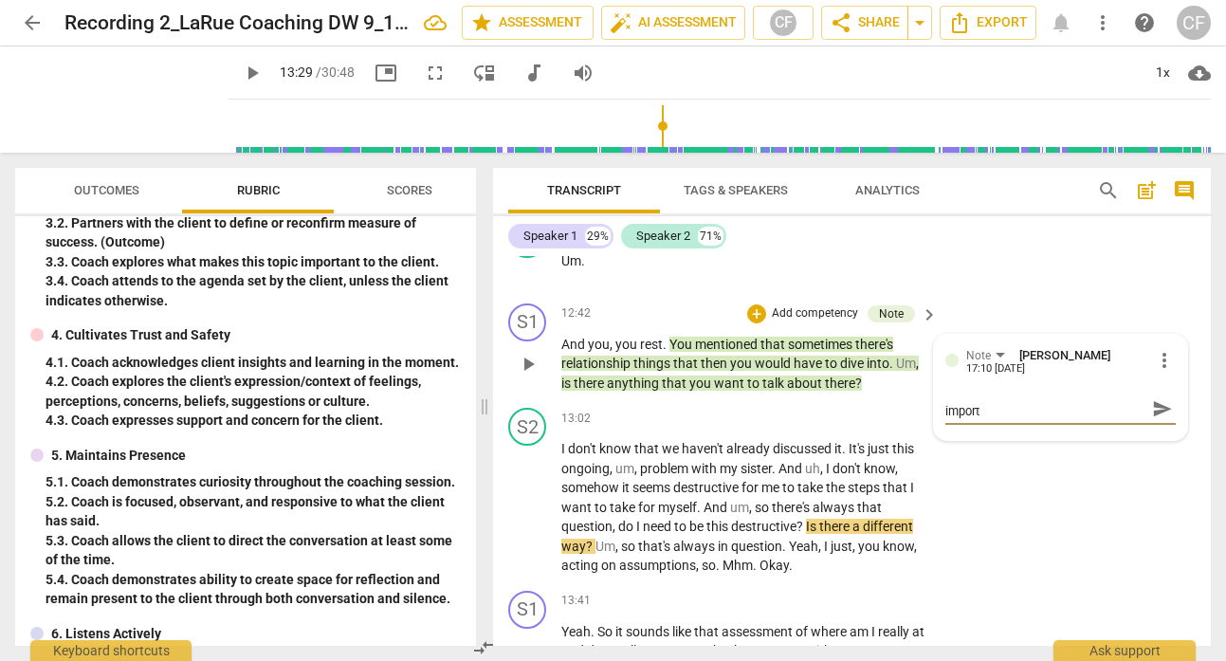
scroll to position [0, 0]
type textarea "This is an area where permission is importa"
type textarea "This is an area where permission is importan"
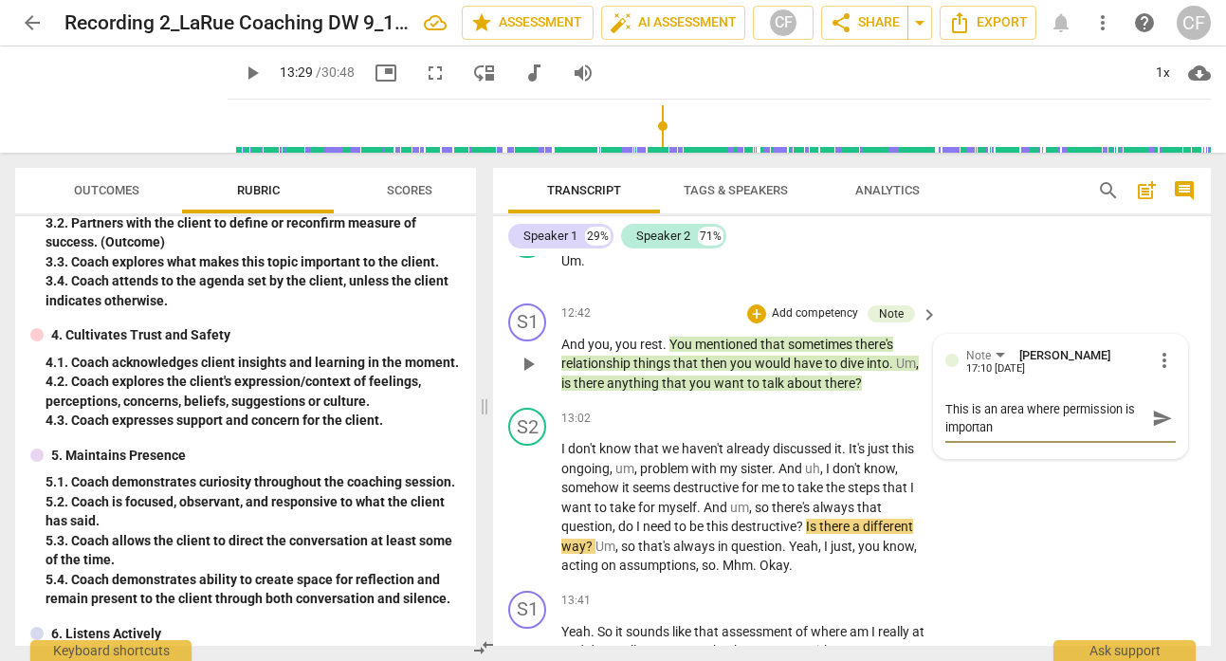
type textarea "This is an area where permission is important"
type textarea "This is an area where permission is important s"
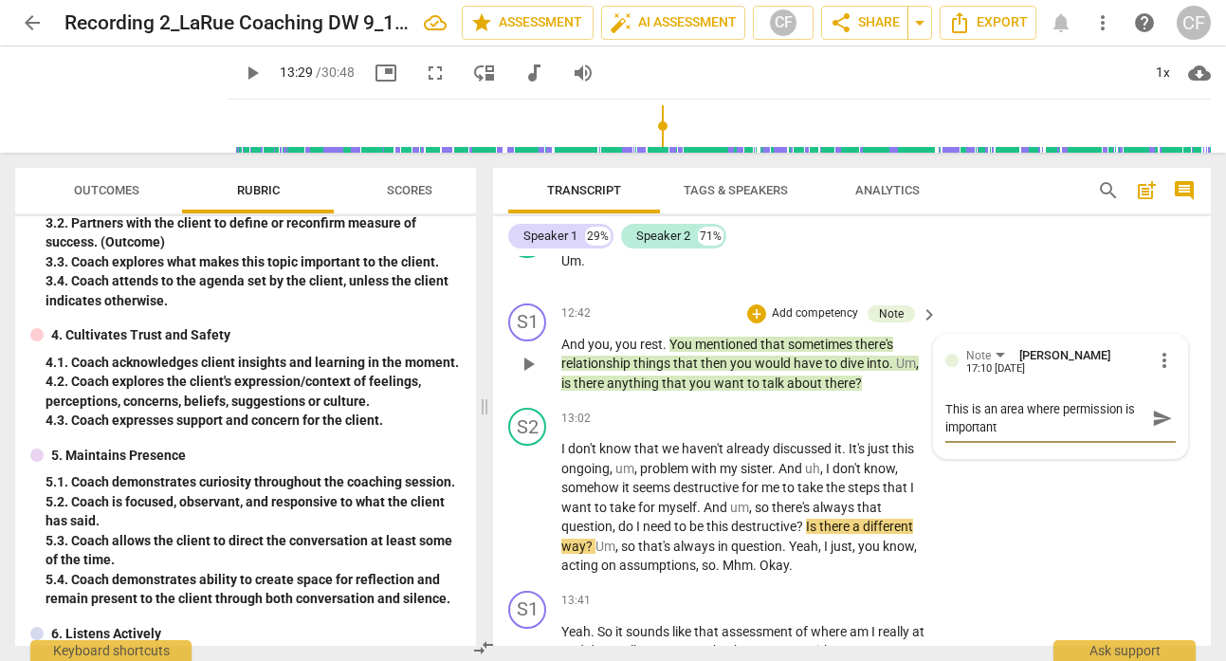
type textarea "This is an area where permission is important s"
type textarea "This is an area where permission is important so"
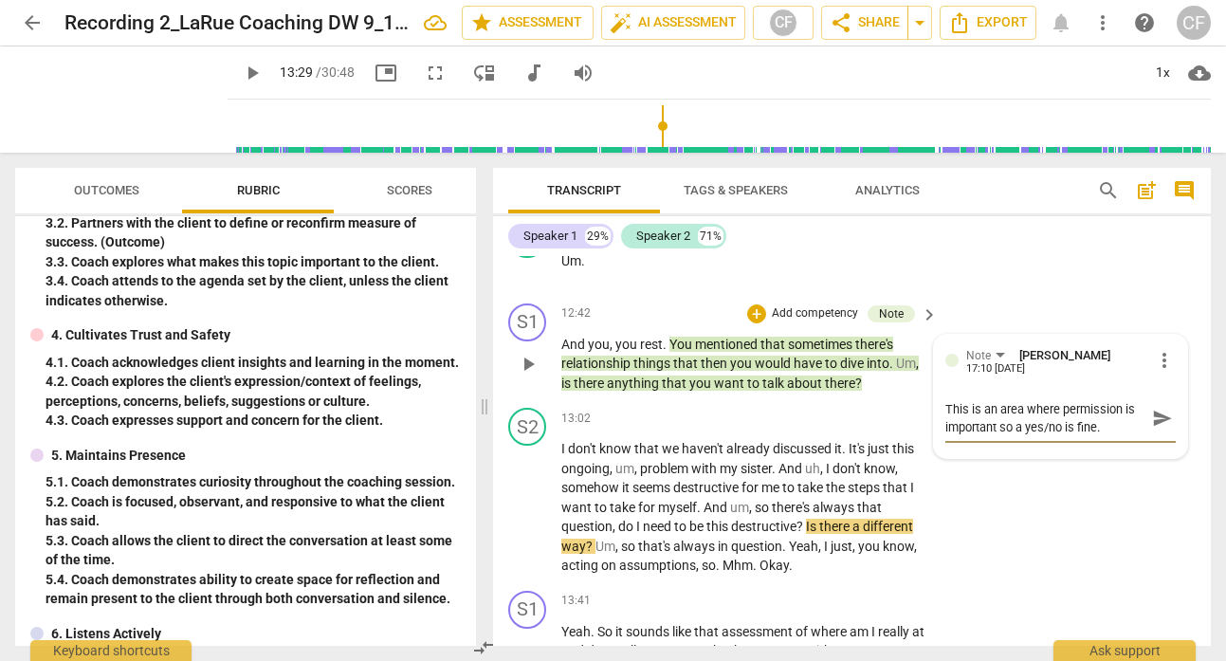
click at [1162, 418] on span "send" at bounding box center [1162, 418] width 21 height 21
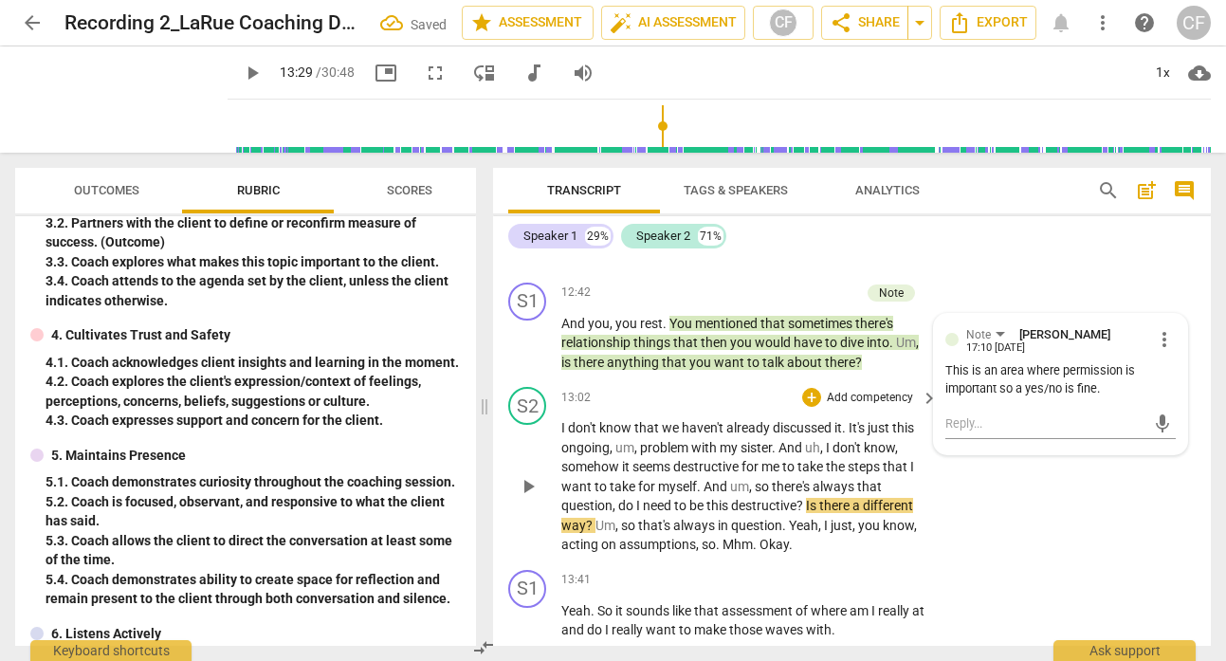
scroll to position [5775, 0]
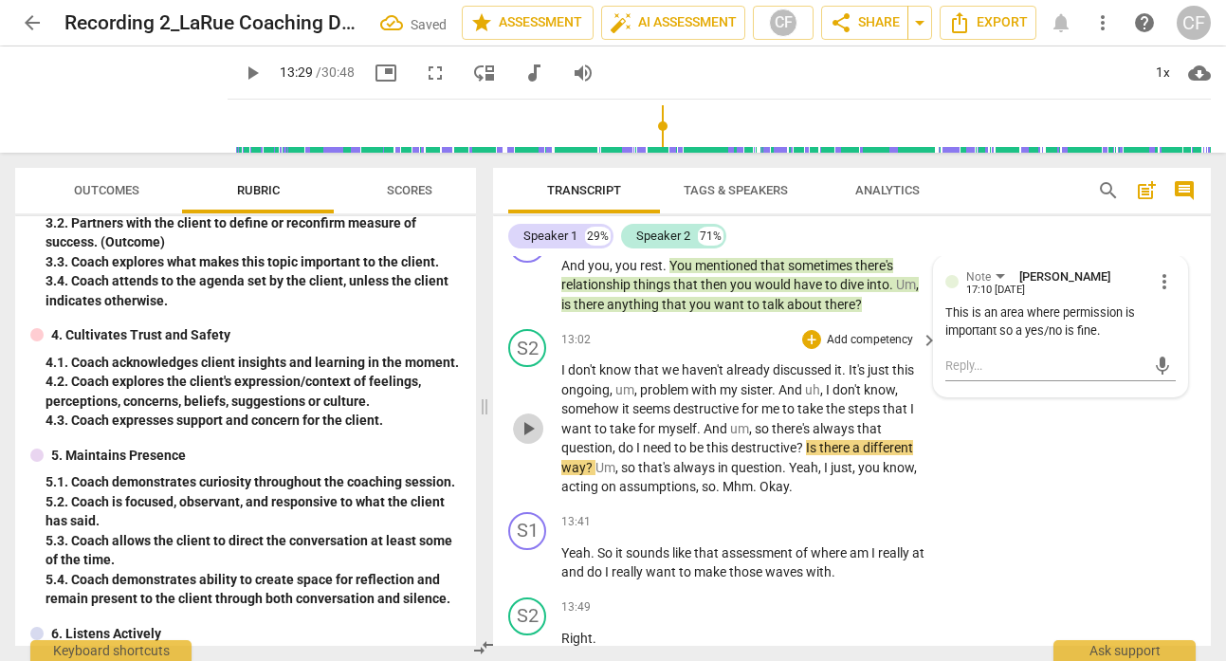
click at [529, 432] on span "play_arrow" at bounding box center [528, 428] width 23 height 23
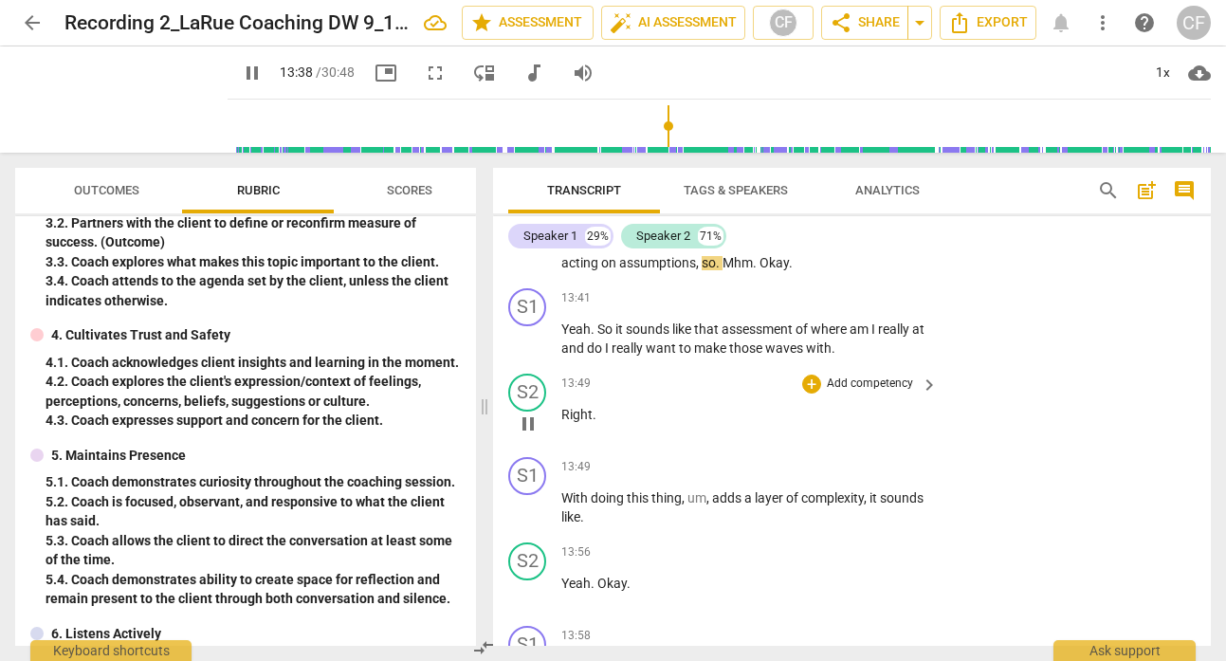
scroll to position [6040, 0]
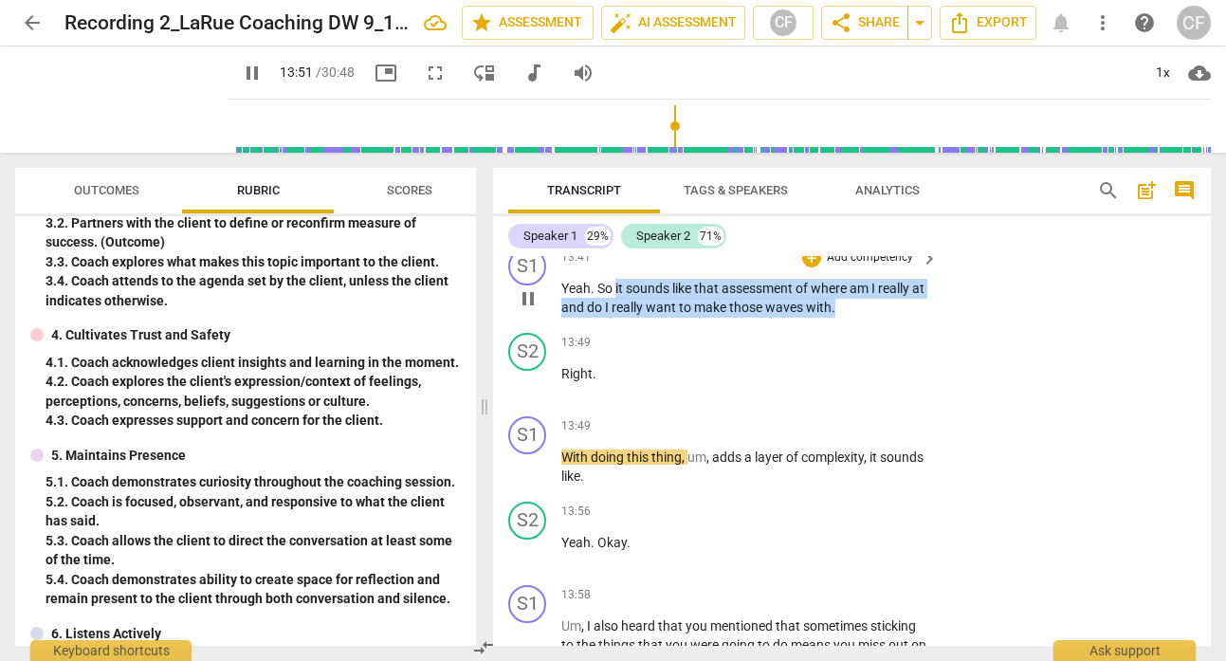
drag, startPoint x: 864, startPoint y: 311, endPoint x: 617, endPoint y: 284, distance: 248.1
click at [615, 282] on p "Yeah . So it sounds like that assessment of where am I really at and do I reall…" at bounding box center [744, 298] width 367 height 39
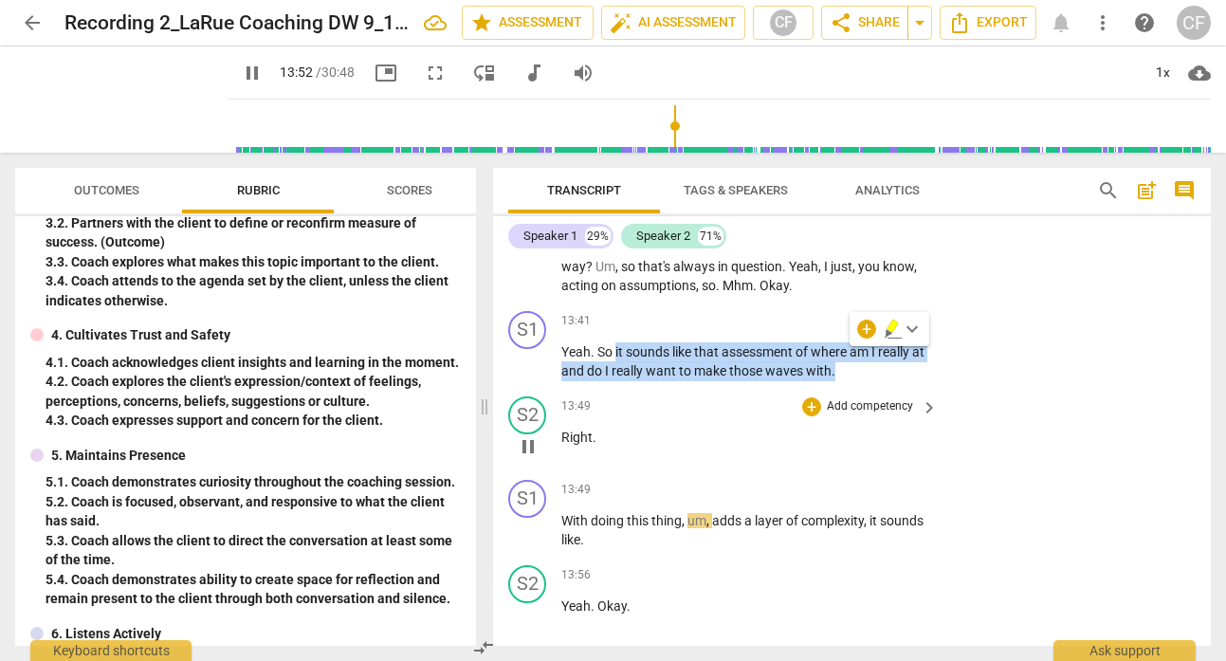
scroll to position [5954, 0]
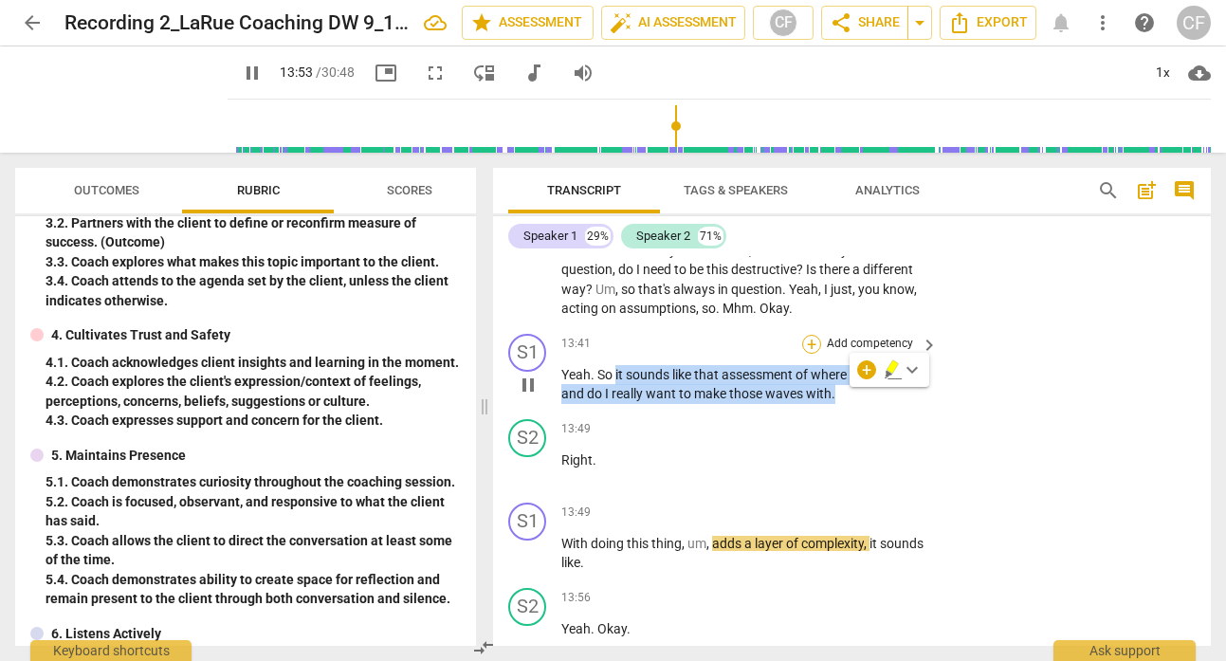
click at [815, 343] on div "+" at bounding box center [811, 344] width 19 height 19
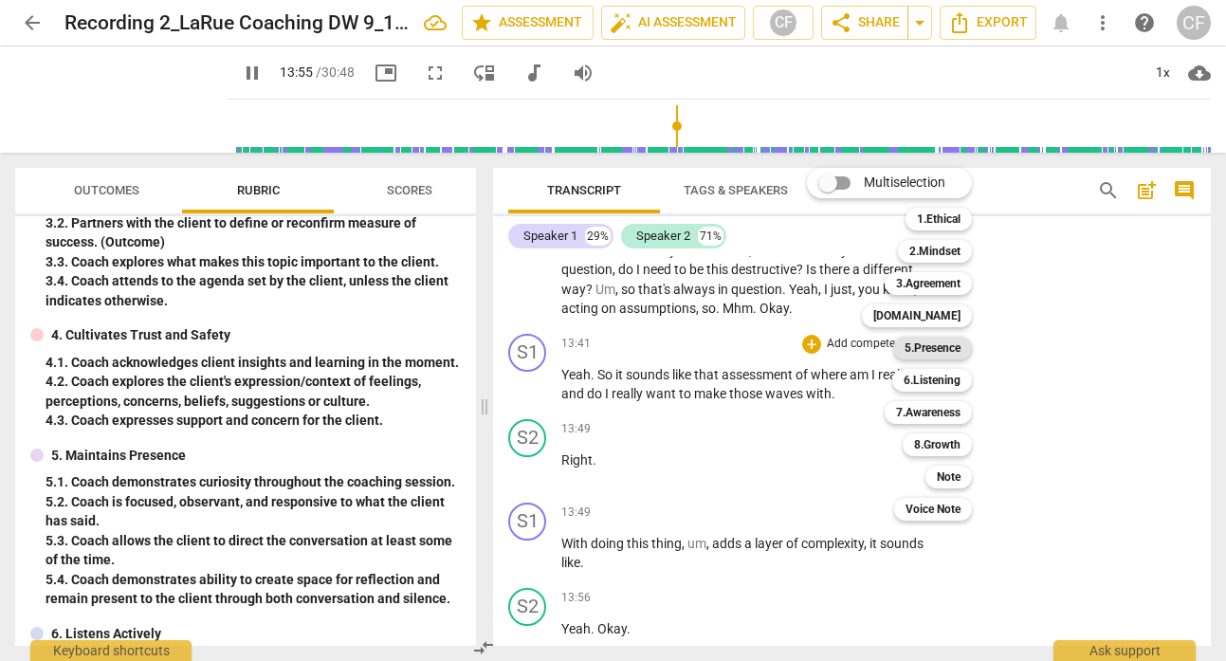
click at [961, 339] on b "5.Presence" at bounding box center [933, 348] width 56 height 23
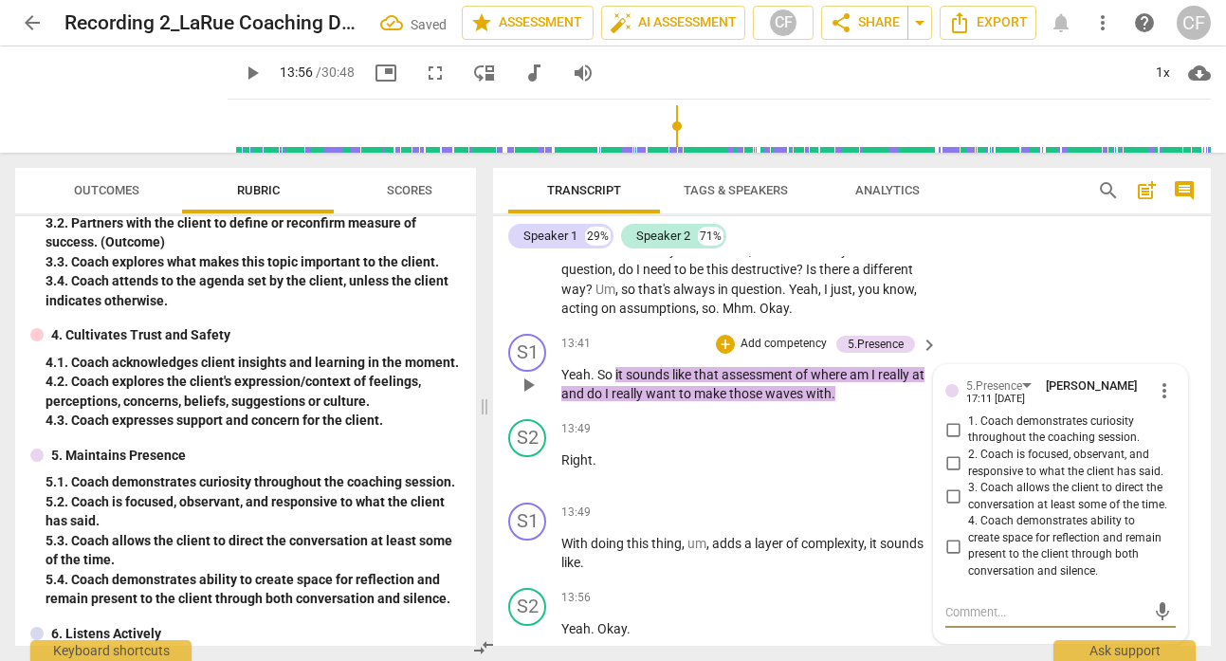
click at [1019, 437] on span "1. Coach demonstrates curiosity throughout the coaching session." at bounding box center [1068, 429] width 200 height 33
click at [968, 437] on input "1. Coach demonstrates curiosity throughout the coaching session." at bounding box center [953, 429] width 30 height 23
click at [1079, 301] on div "S2 play_arrow pause 13:02 + Add competency keyboard_arrow_right I don't know th…" at bounding box center [852, 234] width 718 height 183
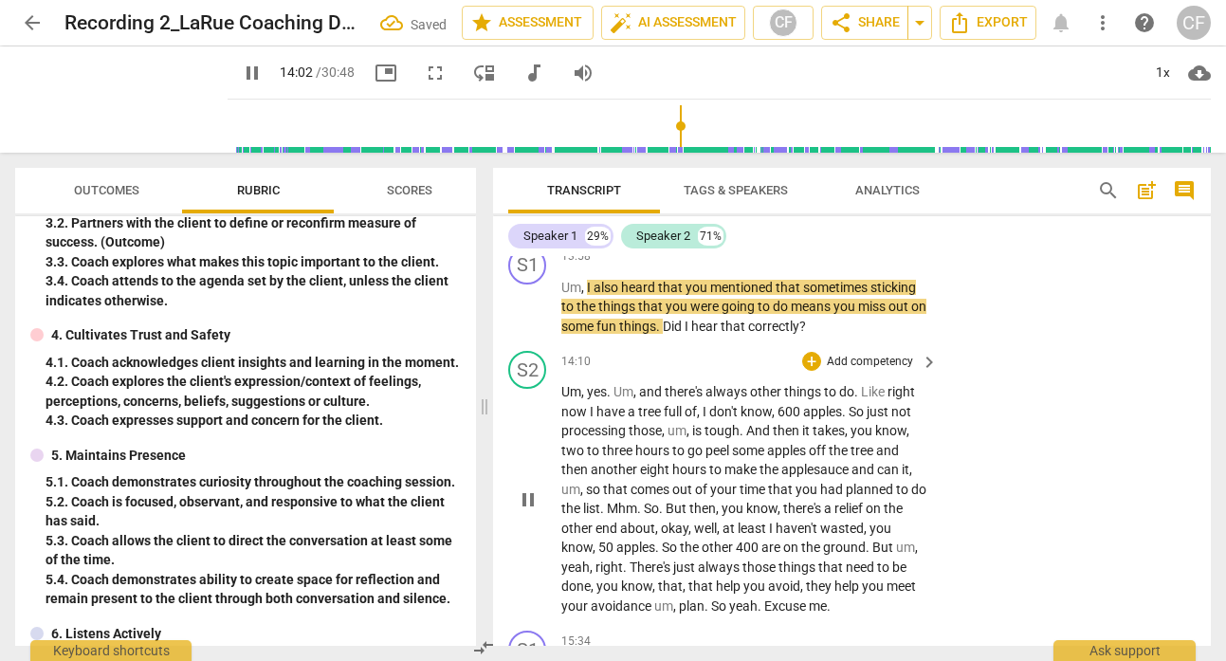
scroll to position [6393, 0]
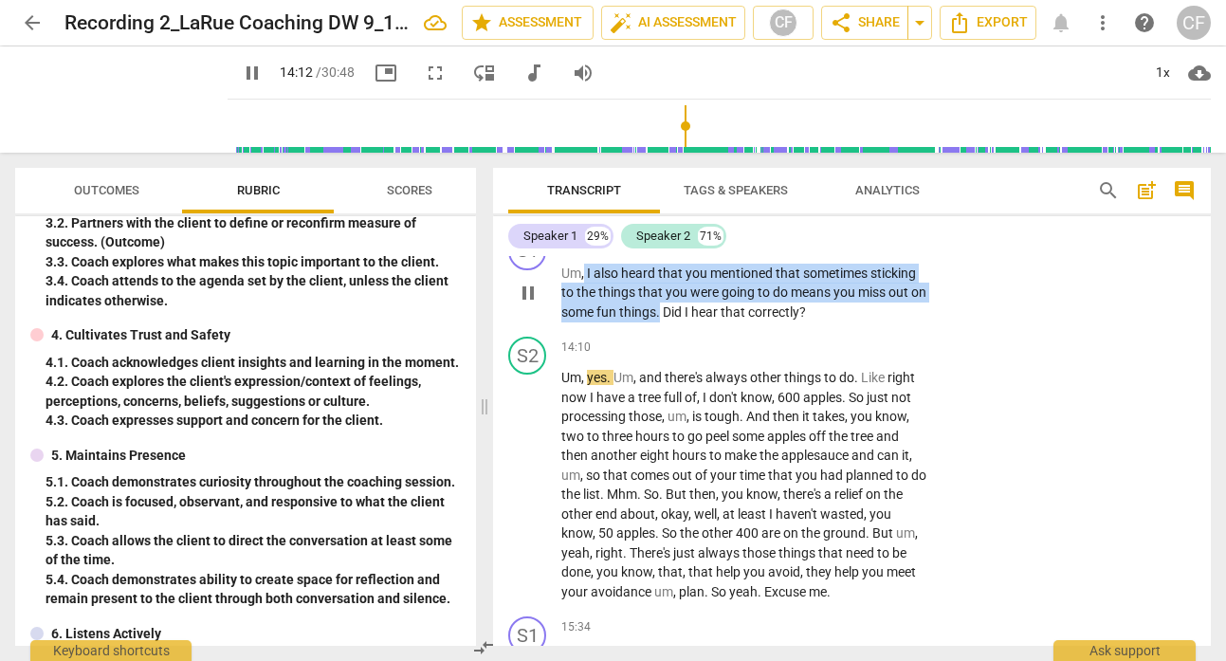
drag, startPoint x: 677, startPoint y: 312, endPoint x: 583, endPoint y: 270, distance: 102.7
click at [583, 270] on p "Um , I also heard that you mentioned that sometimes sticking to the things that…" at bounding box center [744, 293] width 367 height 59
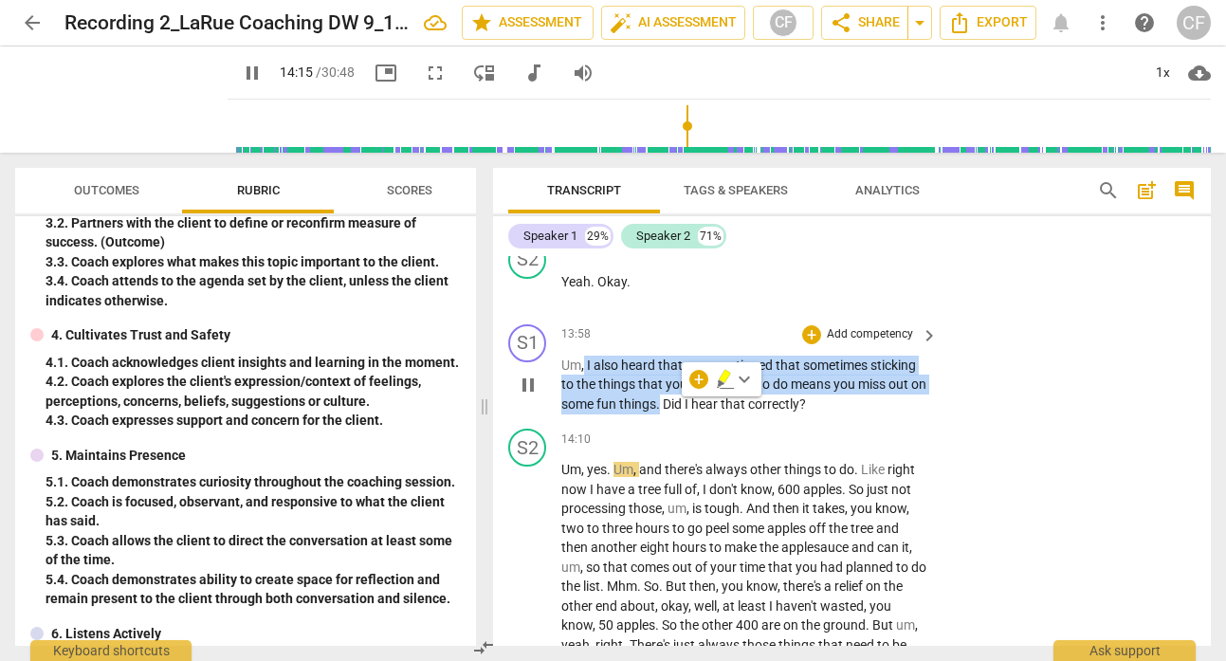
click at [888, 326] on p "Add competency" at bounding box center [870, 334] width 90 height 17
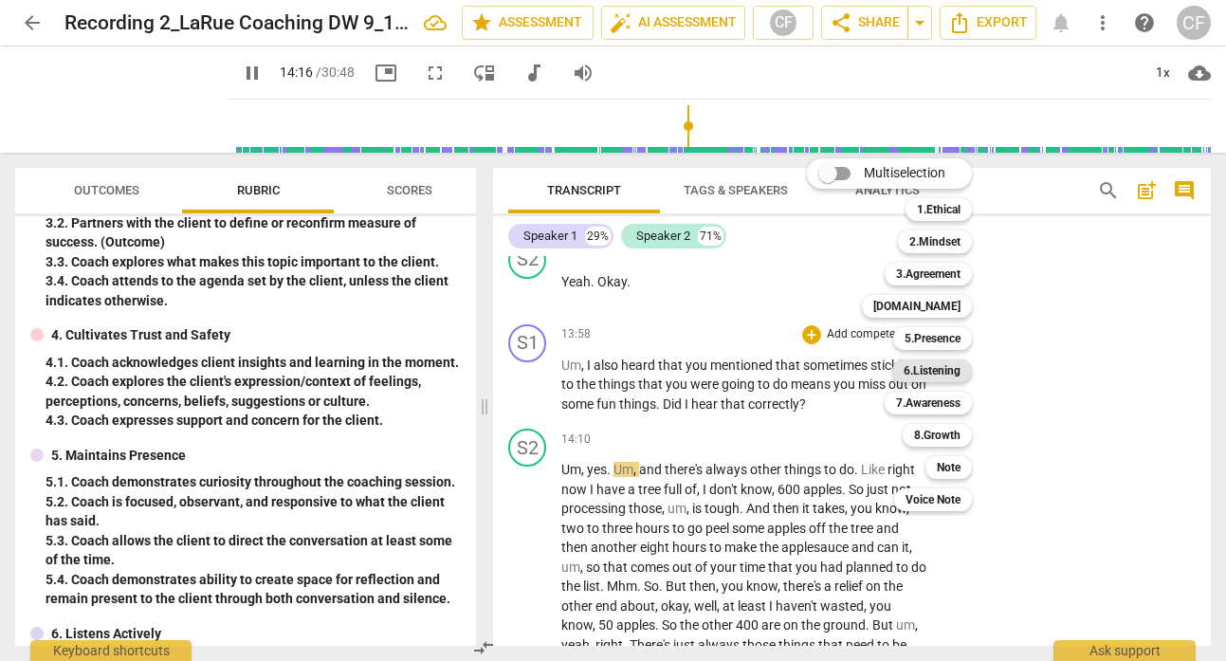
click at [960, 366] on b "6.Listening" at bounding box center [932, 370] width 57 height 23
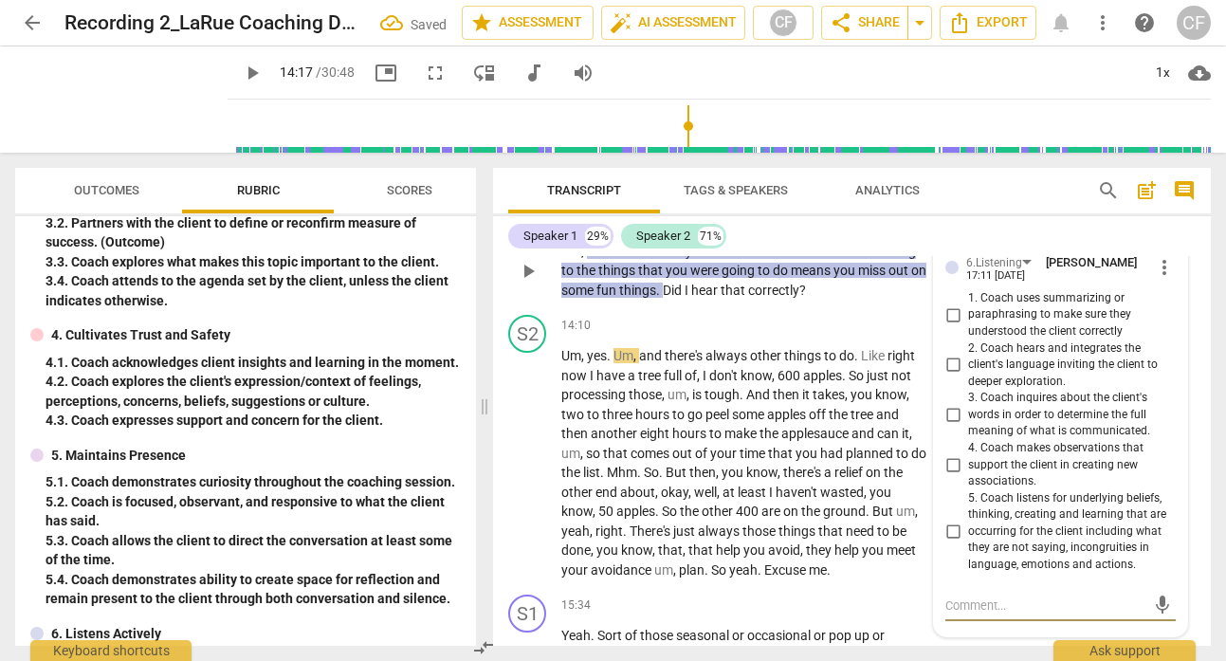
scroll to position [6399, 0]
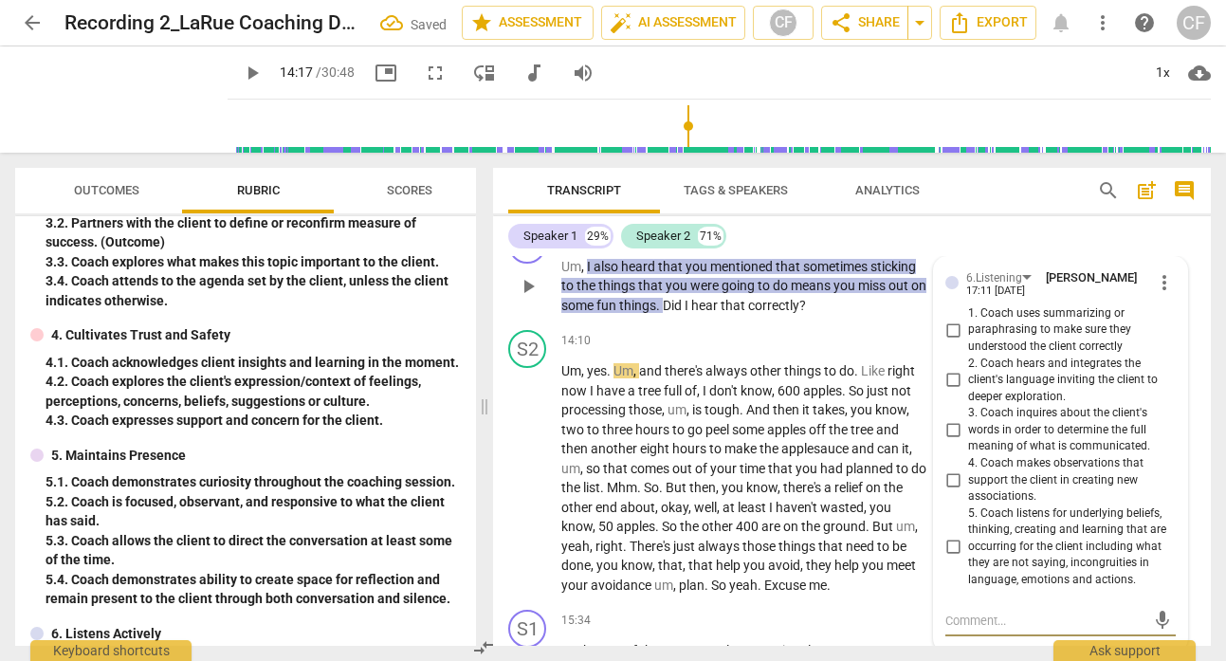
click at [954, 327] on input "1. Coach uses summarizing or paraphrasing to make sure they understood the clie…" at bounding box center [953, 330] width 30 height 23
click at [988, 232] on div "Speaker 1 29% Speaker 2 71%" at bounding box center [852, 236] width 688 height 32
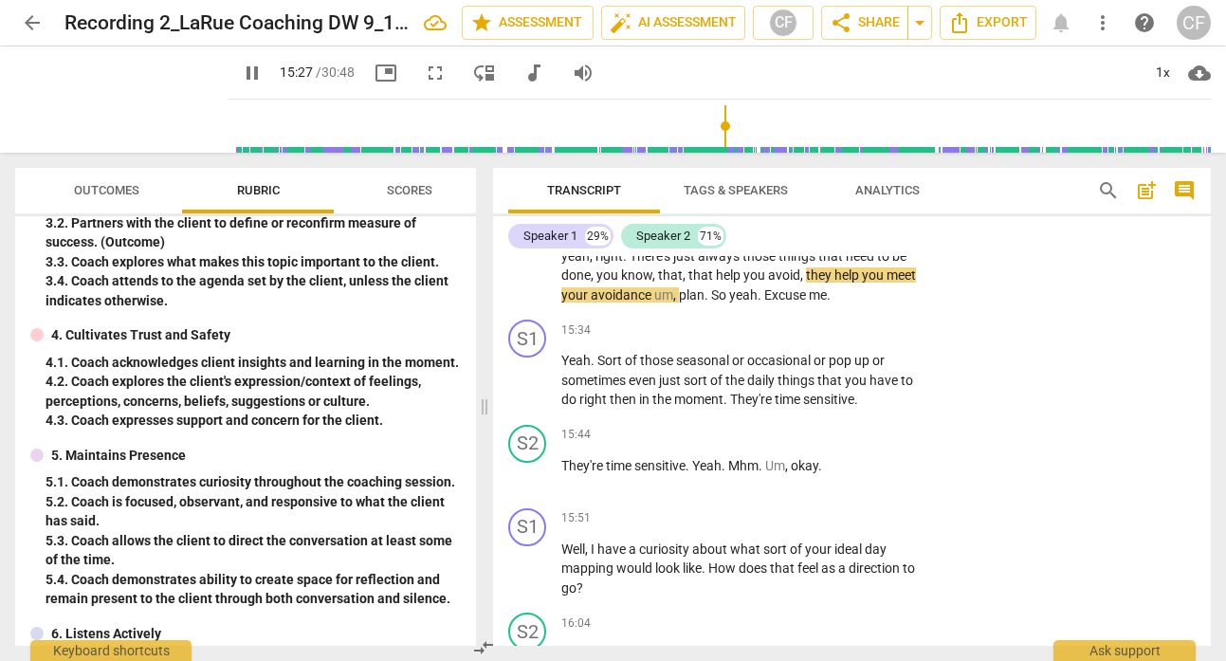
scroll to position [6705, 0]
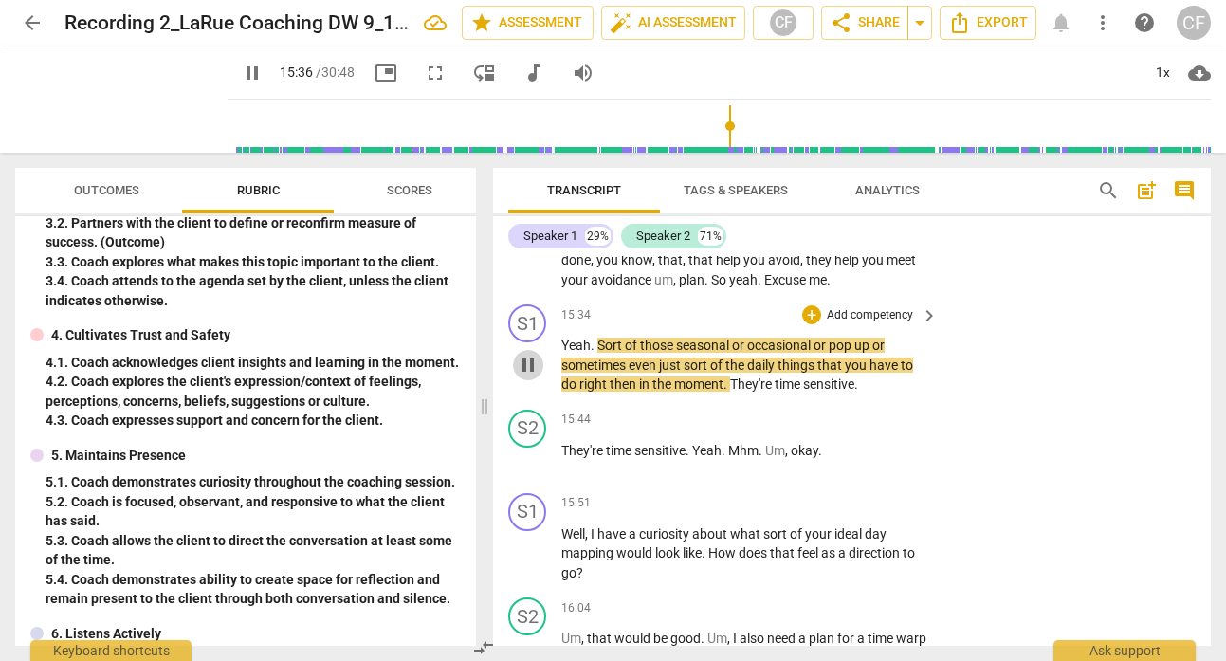
click at [531, 363] on span "pause" at bounding box center [528, 365] width 23 height 23
